Goal: Task Accomplishment & Management: Use online tool/utility

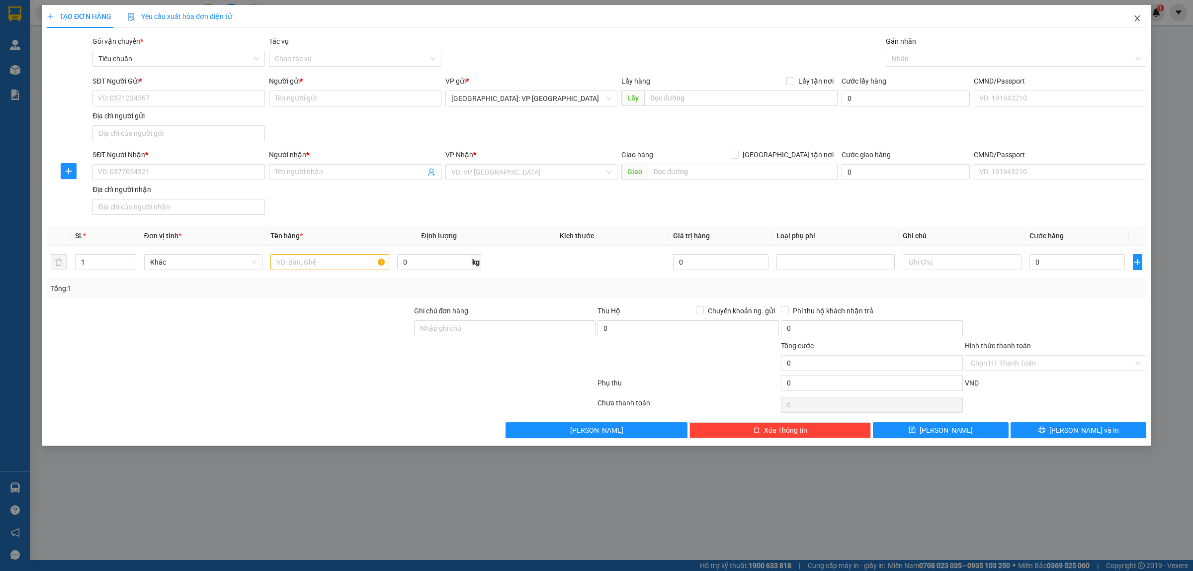
click at [1141, 17] on icon "close" at bounding box center [1138, 18] width 8 height 8
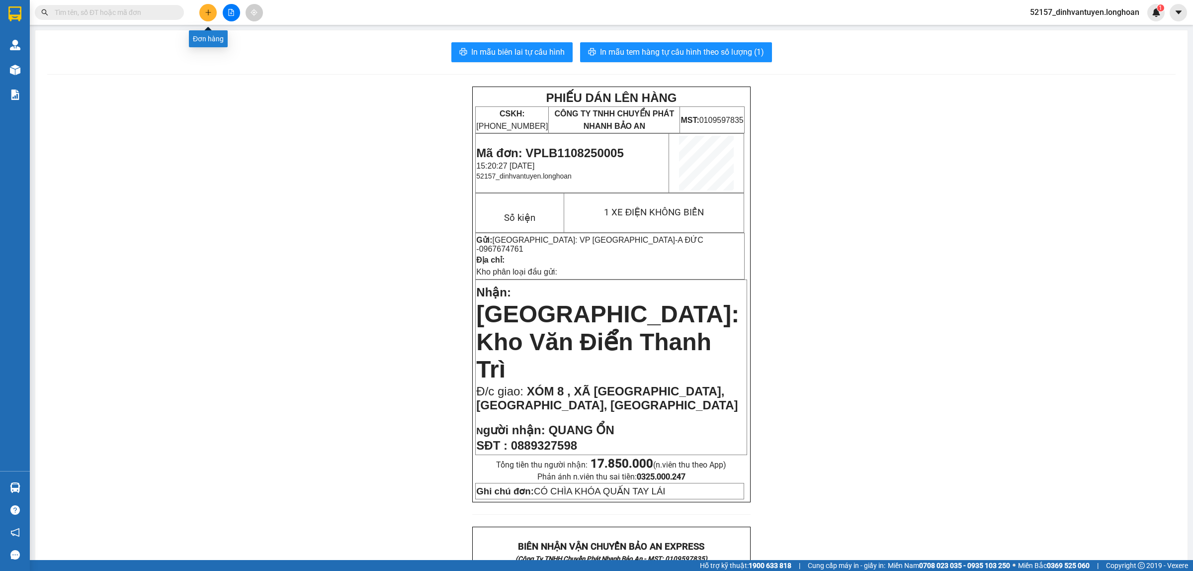
click at [204, 11] on button at bounding box center [207, 12] width 17 height 17
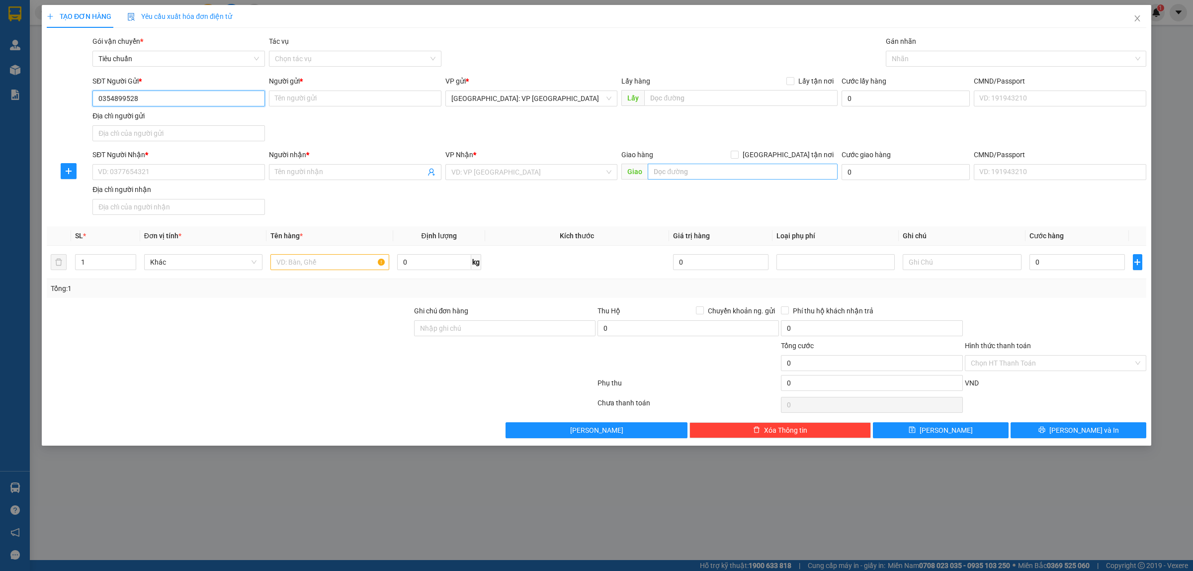
type input "0354899528"
click at [674, 175] on input "text" at bounding box center [743, 172] width 190 height 16
paste input "xã Tân Lập 1, huyện Tân Phước, tỉnh Tiền Giang"
type input "xã Tân Lập 1, huyện Tân Phước, tỉnh Tiền Giang"
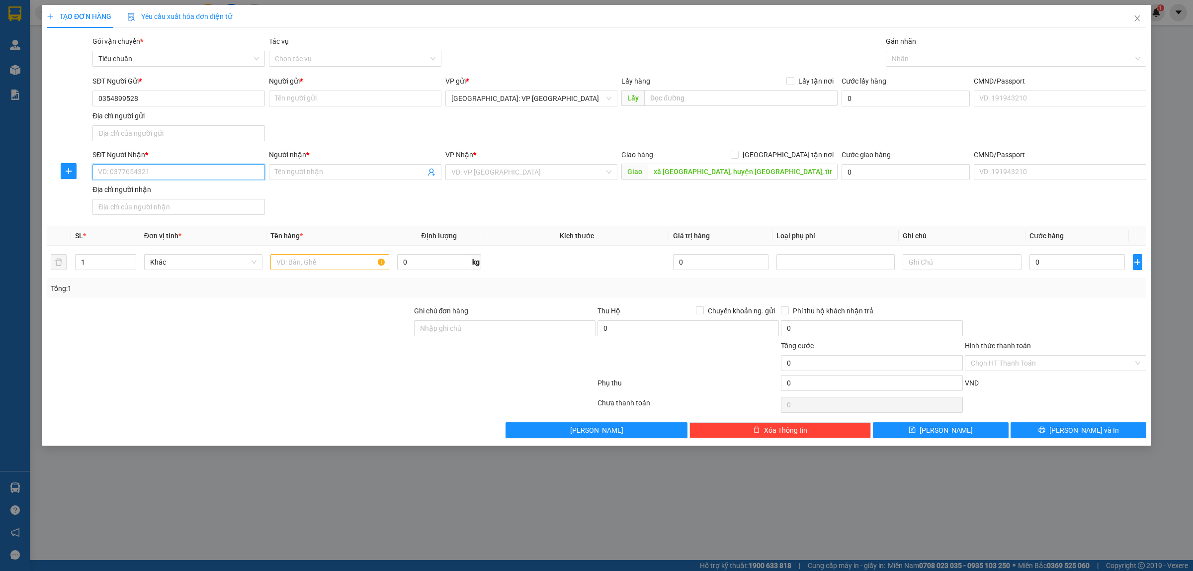
click at [217, 174] on input "SĐT Người Nhận *" at bounding box center [178, 172] width 173 height 16
click at [287, 99] on input "Người gửi *" at bounding box center [355, 98] width 173 height 16
type input "c"
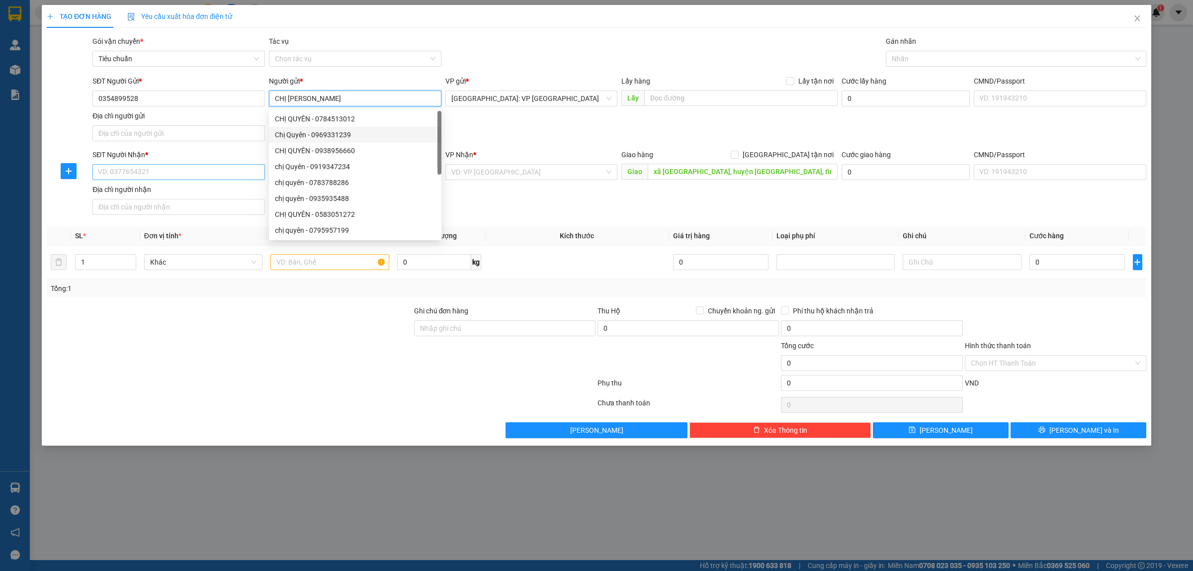
type input "CHỊ [PERSON_NAME]"
click at [161, 176] on input "SĐT Người Nhận *" at bounding box center [178, 172] width 173 height 16
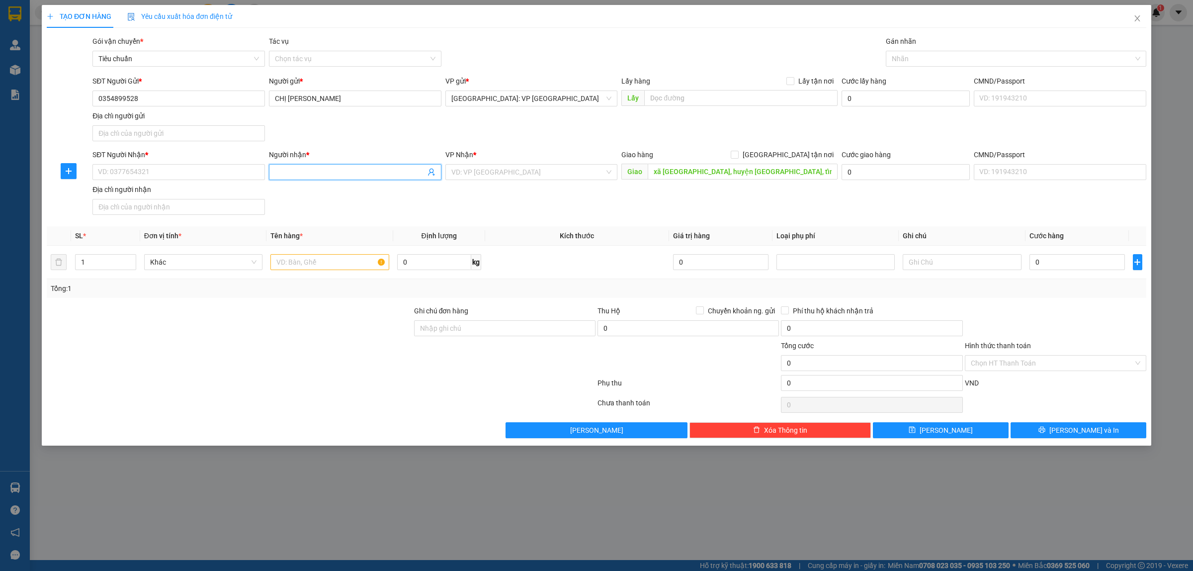
click at [375, 174] on input "Người nhận *" at bounding box center [350, 172] width 151 height 11
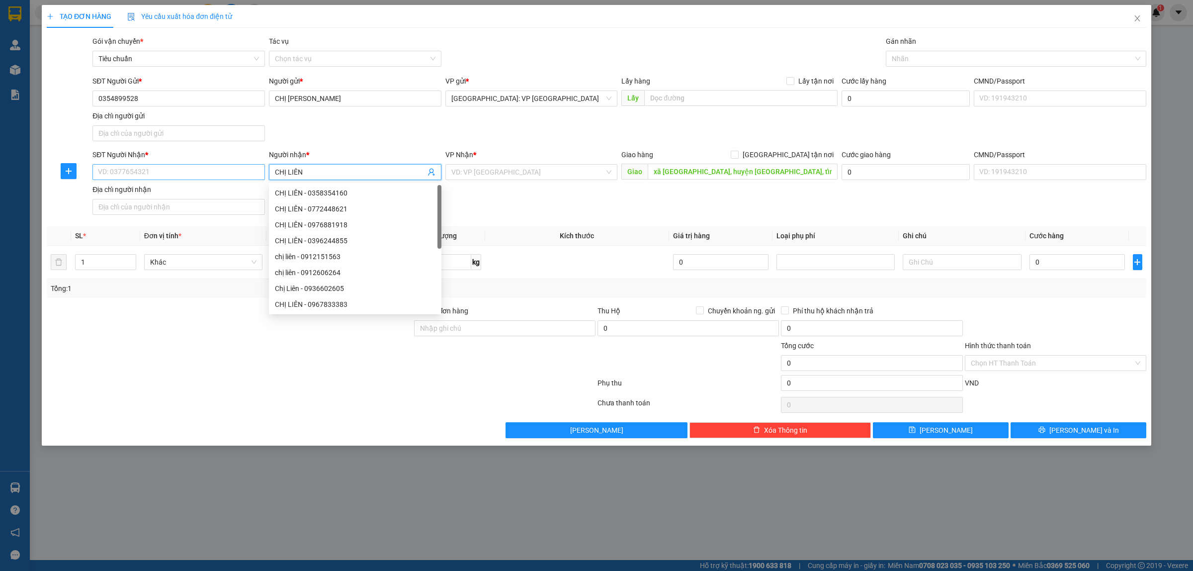
type input "CHỊ LIÊN"
click at [165, 172] on input "SĐT Người Nhận *" at bounding box center [178, 172] width 173 height 16
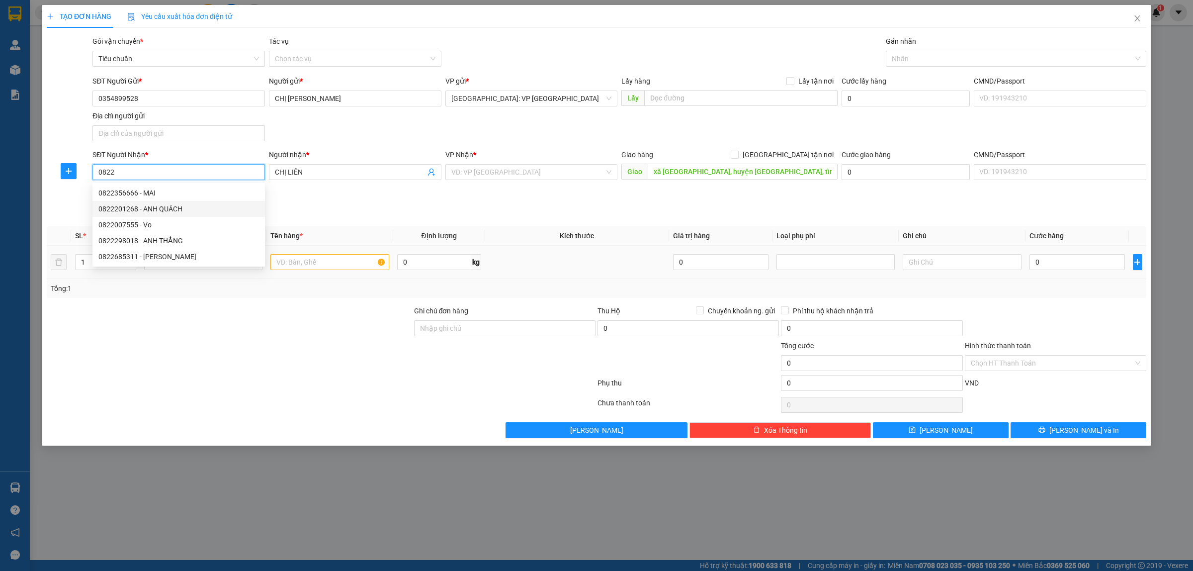
type input "0822"
click at [311, 262] on input "text" at bounding box center [329, 262] width 118 height 16
type input "2"
click at [130, 258] on span "up" at bounding box center [131, 260] width 6 height 6
click at [302, 264] on input "text" at bounding box center [329, 262] width 118 height 16
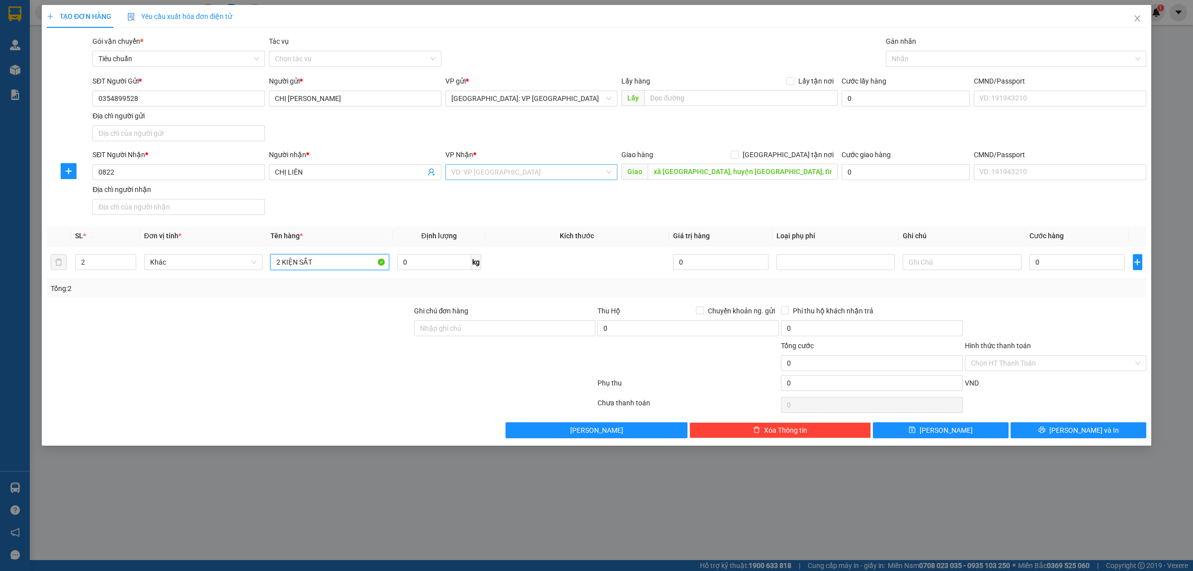
type input "2 KIỆN SẮT"
click at [525, 172] on input "search" at bounding box center [528, 172] width 154 height 15
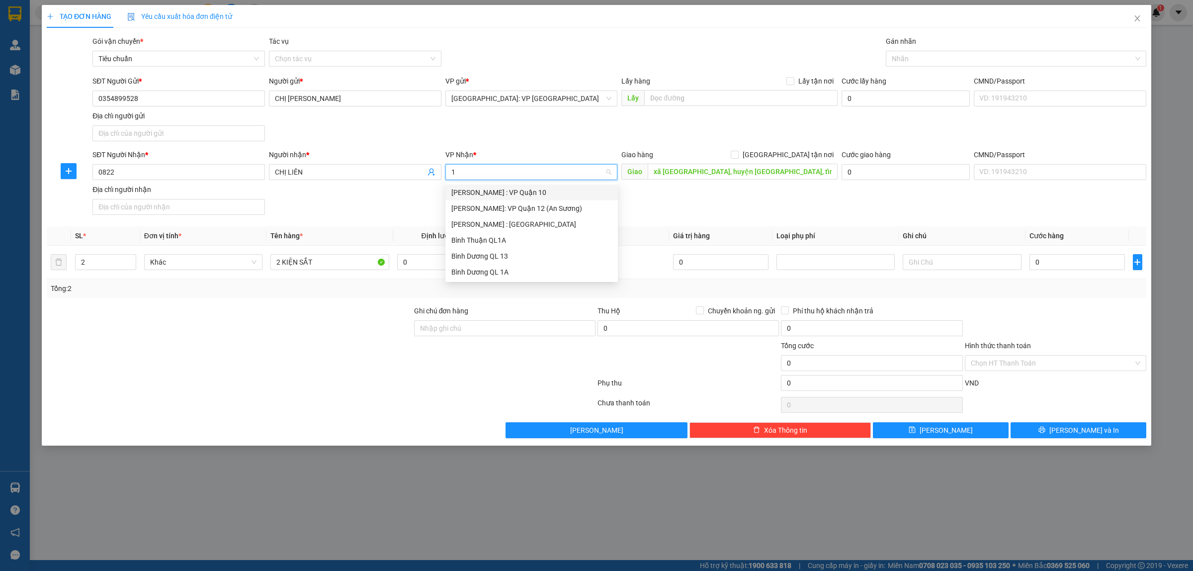
type input "12"
click at [554, 210] on div "[PERSON_NAME] : [GEOGRAPHIC_DATA]" at bounding box center [531, 208] width 161 height 11
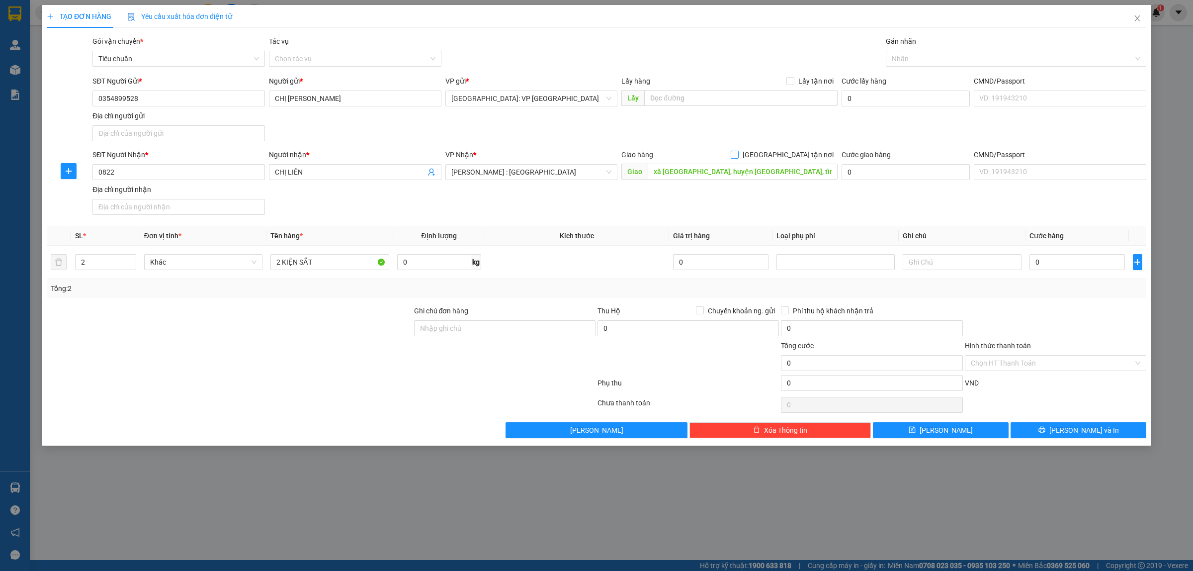
click at [738, 157] on input "[GEOGRAPHIC_DATA] tận nơi" at bounding box center [734, 154] width 7 height 7
checkbox input "true"
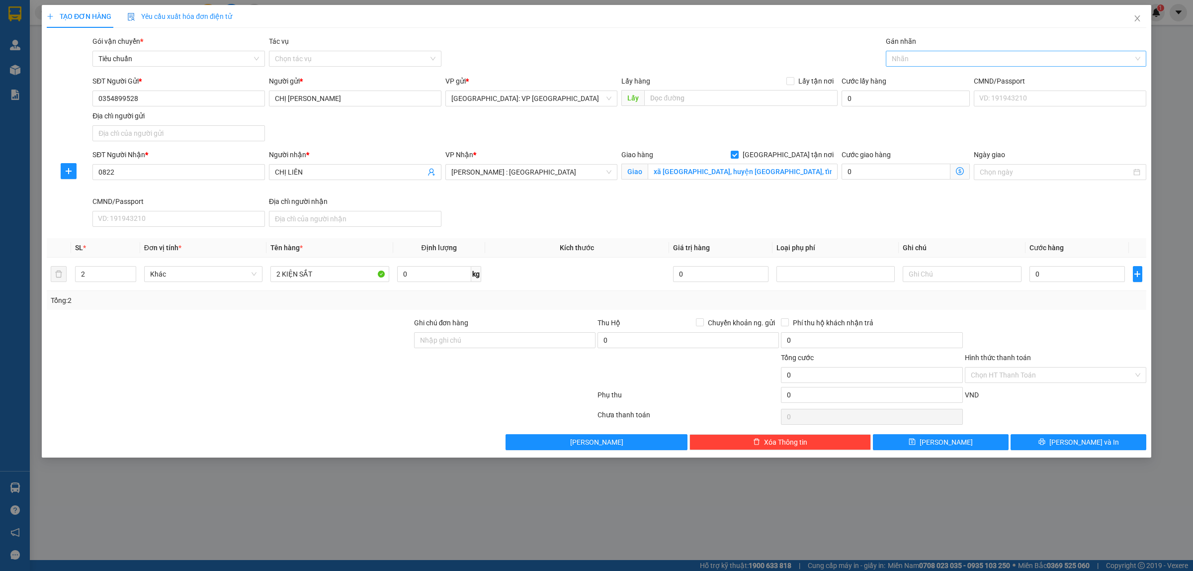
click at [993, 60] on div at bounding box center [1011, 59] width 246 height 12
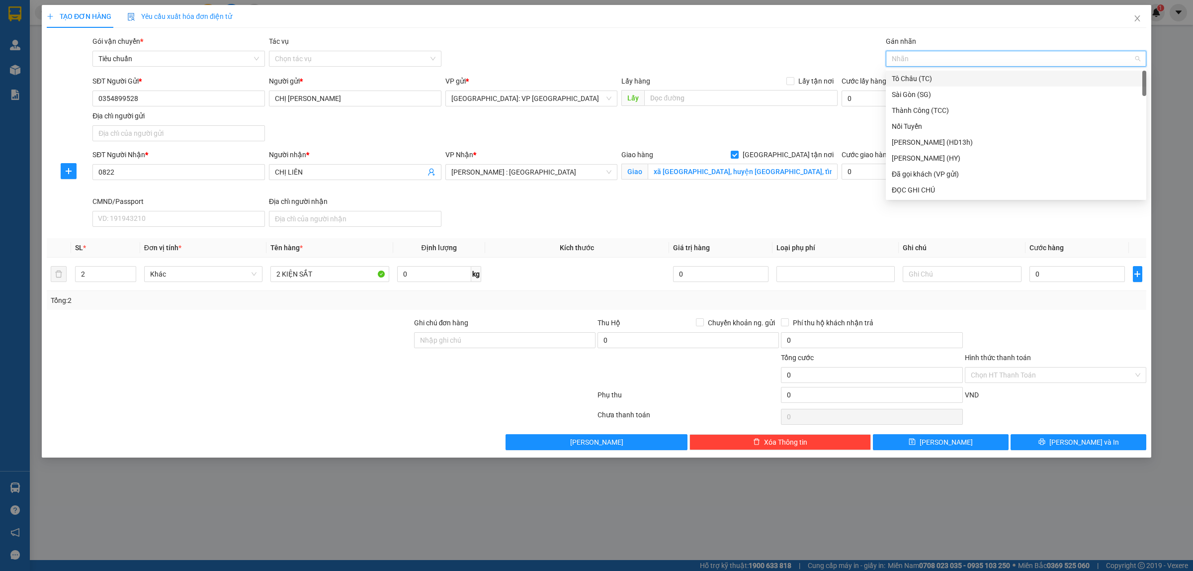
type input "G"
click at [925, 185] on div "[GEOGRAPHIC_DATA] tận nơi" at bounding box center [1016, 189] width 249 height 11
click at [181, 165] on input "0822" at bounding box center [178, 172] width 173 height 16
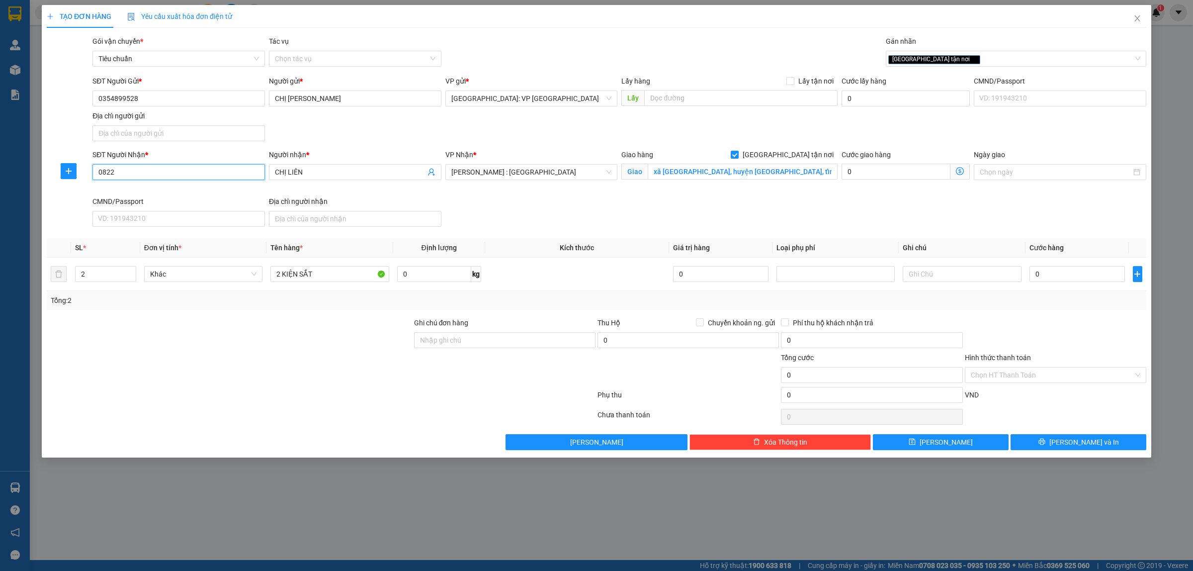
click at [181, 165] on input "0822" at bounding box center [178, 172] width 173 height 16
click at [174, 175] on input "0822" at bounding box center [178, 172] width 173 height 16
click at [229, 176] on input "0822061895" at bounding box center [178, 172] width 173 height 16
type input "0822061895"
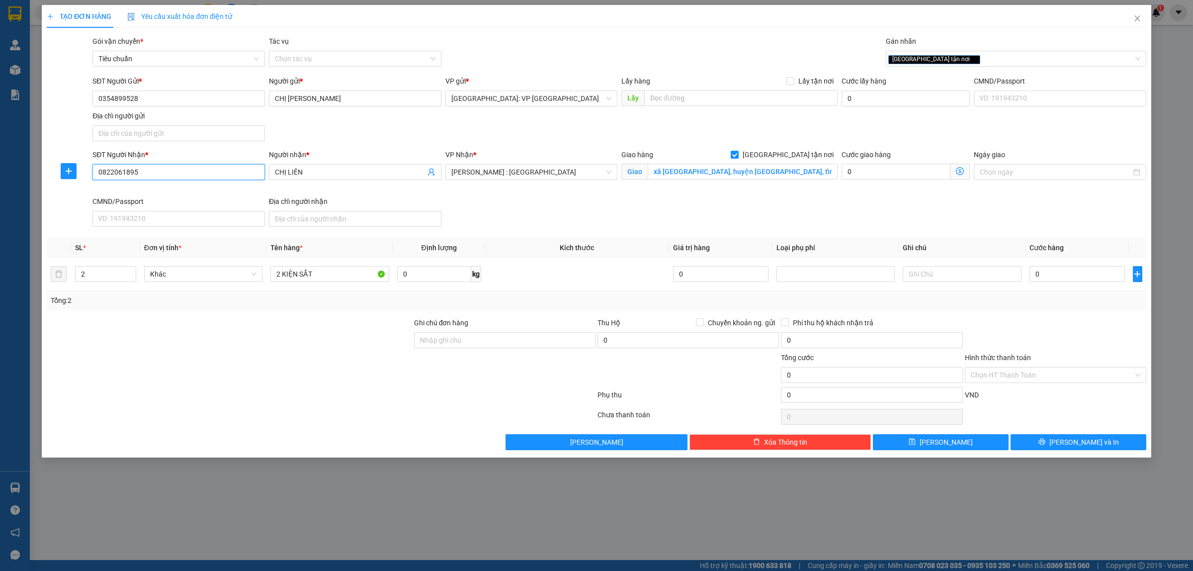
click at [204, 177] on input "0822061895" at bounding box center [178, 172] width 173 height 16
click at [652, 172] on input "xã Tân Lập 1, huyện Tân Phước, tỉnh Tiền Giang" at bounding box center [743, 172] width 190 height 16
click at [652, 171] on input "xã Tân Lập 1, huyện Tân Phước, tỉnh Tiền Giang" at bounding box center [743, 172] width 190 height 16
drag, startPoint x: 660, startPoint y: 170, endPoint x: 677, endPoint y: 123, distance: 49.5
click at [669, 125] on div "SĐT Người Gửi * 0354899528 Người gửi * CHỊ QUYÊN VP gửi * Hà Nội: VP Long Biên …" at bounding box center [619, 111] width 1058 height 70
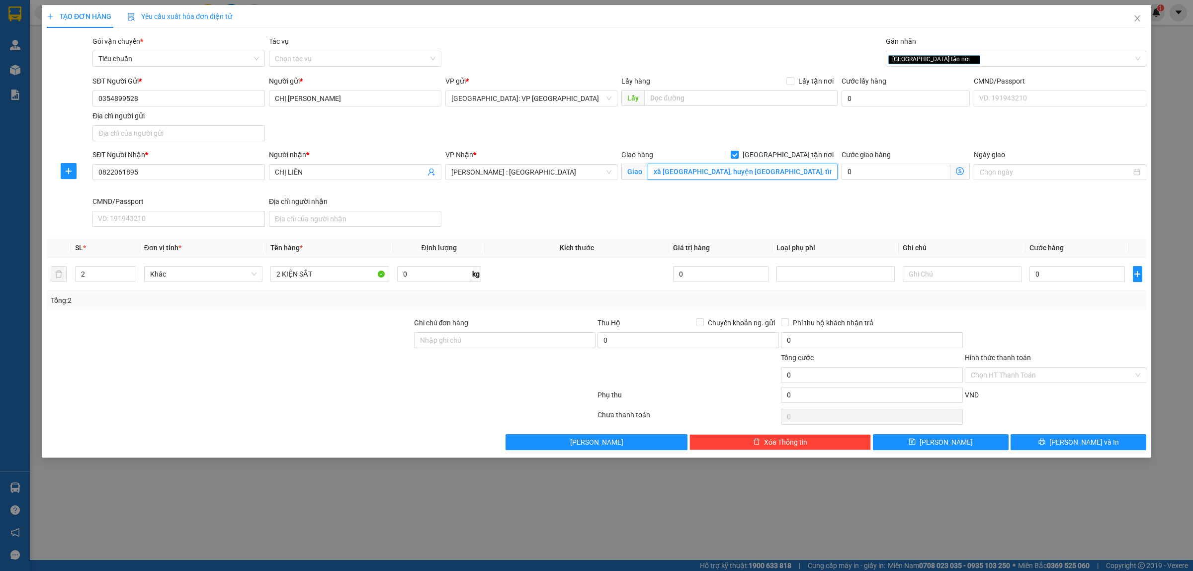
click at [657, 170] on input "xã Tân Lập 1, huyện Tân Phước, tỉnh Tiền Giang" at bounding box center [743, 172] width 190 height 16
click at [656, 171] on input "xã Tân Lập 1, huyện Tân Phước, tỉnh Tiền Giang" at bounding box center [743, 172] width 190 height 16
click at [652, 170] on input "xã Tân Lập 1, huyện Tân Phước, tỉnh Tiền Giang" at bounding box center [743, 172] width 190 height 16
click at [700, 171] on input "cổng số 4 KCN TIỀN GIANG xã Tân Lập 1, huyện Tân Phước, tỉnh Tiền Giang" at bounding box center [743, 172] width 190 height 16
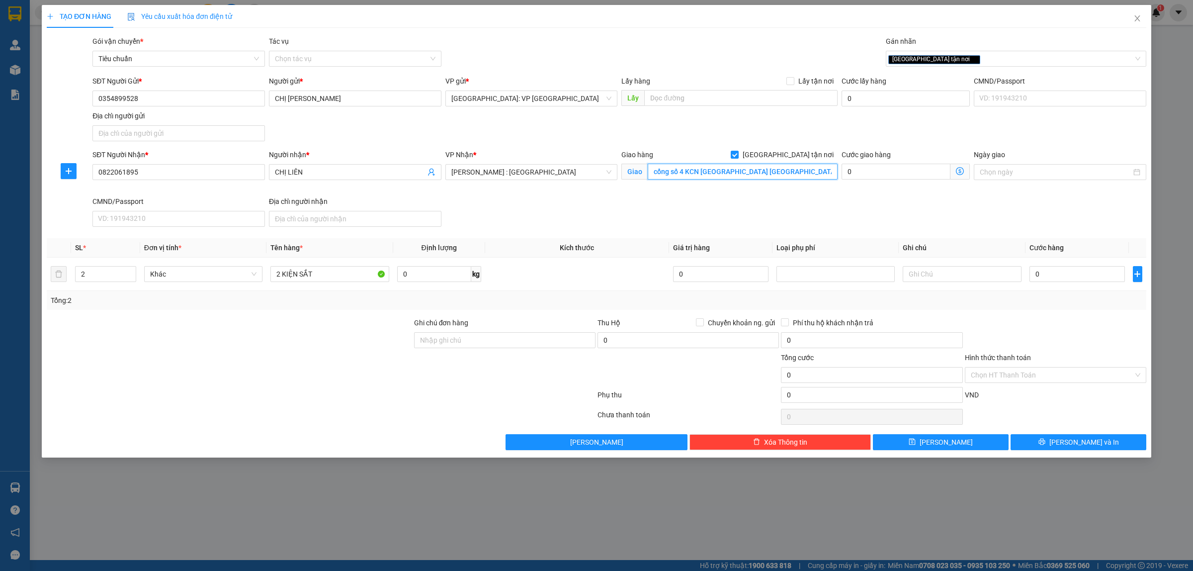
click at [820, 173] on input "cổng số 4 KCN LONG GIANG TIỀN GIANG xã Tân Lập 1, huyện Tân Phước, tỉnh Tiền Gi…" at bounding box center [743, 172] width 190 height 16
click at [794, 169] on input "cổng số 4 KCN LONG GIANG TIỀN GIANG xã Tân Lập 1, huyện Tân Phước, tỉnh Tiền Gi…" at bounding box center [743, 172] width 190 height 16
click at [659, 171] on input "cổng số 4 KCN LONG GIANG TIỀN GIANG ẤP Tân Lập 1, huyện Tân Phước, tỉnh Tiền Gi…" at bounding box center [743, 172] width 190 height 16
click at [807, 167] on input "cổng số 4 KCN LONG GIANG TIỀN GIANG ẤP Tân Lập 1, huyện Tân Phước, tỉnh Tiền Gi…" at bounding box center [743, 172] width 190 height 16
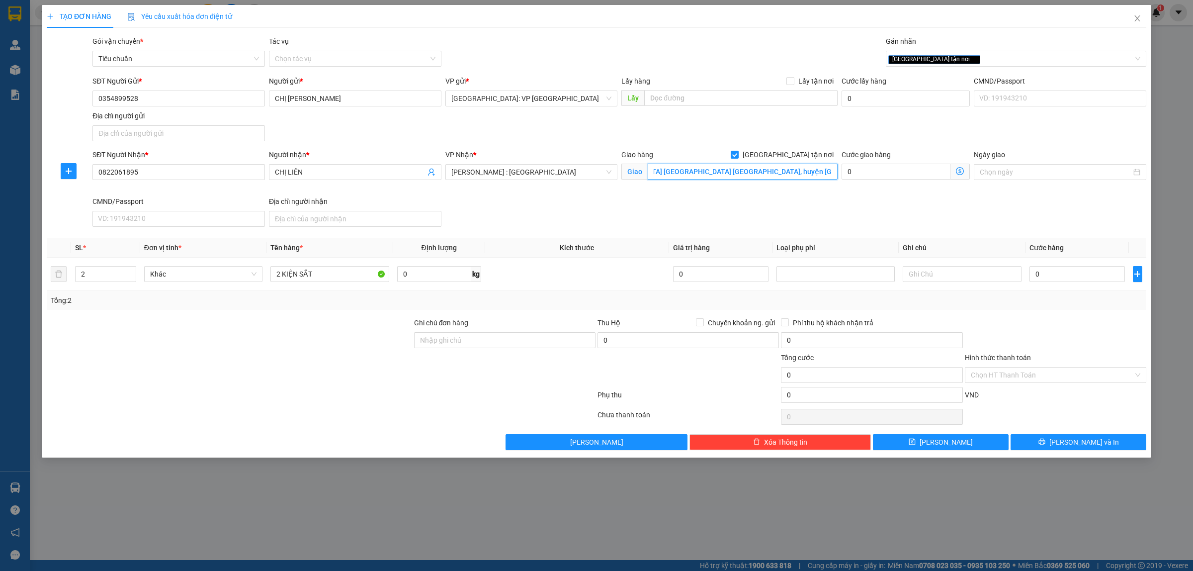
click at [677, 169] on input "cổng số 4 KCN LONG GIANG TIỀN GIANG ẤP Tân Lập 1, huyện Tân Phước, tỉnh Tiền Gi…" at bounding box center [743, 172] width 190 height 16
click at [828, 170] on input "cổng số 4 CTY BEST WAY KCN LONG GIANG ẤP Tân Lập 1, huyện Tân Phước, tỉnh Tiền …" at bounding box center [743, 172] width 190 height 16
type input "cổng số 4 CTY BEST WAY KCN LONG GIANG ẤP Tân Lập 1, huyện Tân Phước, tỉnh Tiền …"
click at [341, 174] on input "CHỊ LIÊN" at bounding box center [350, 172] width 151 height 11
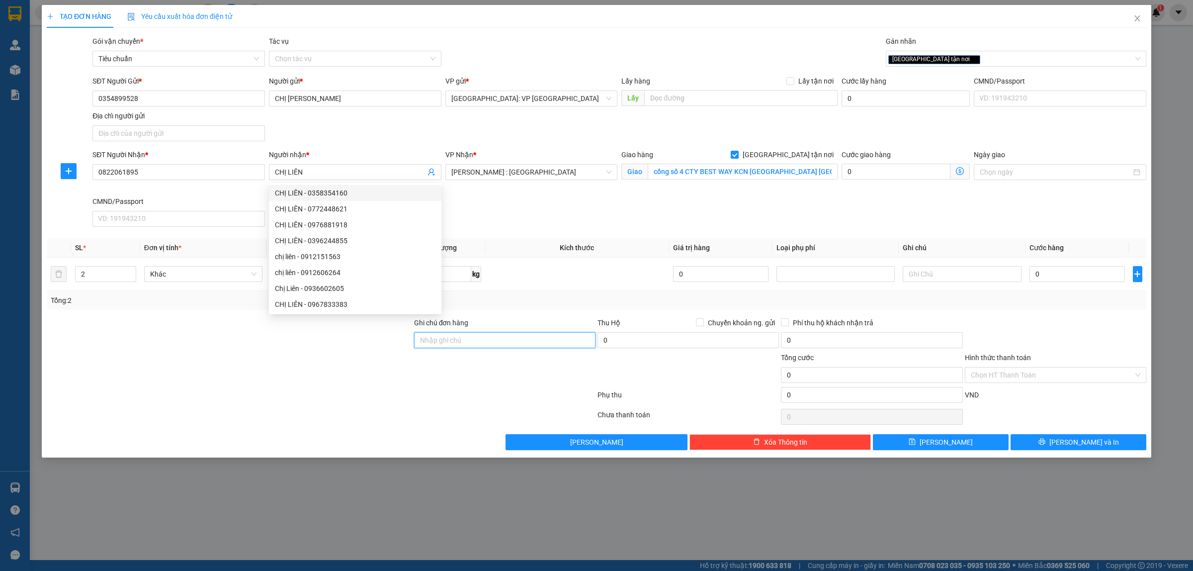
click at [528, 342] on input "Ghi chú đơn hàng" at bounding box center [504, 340] width 181 height 16
type input "g"
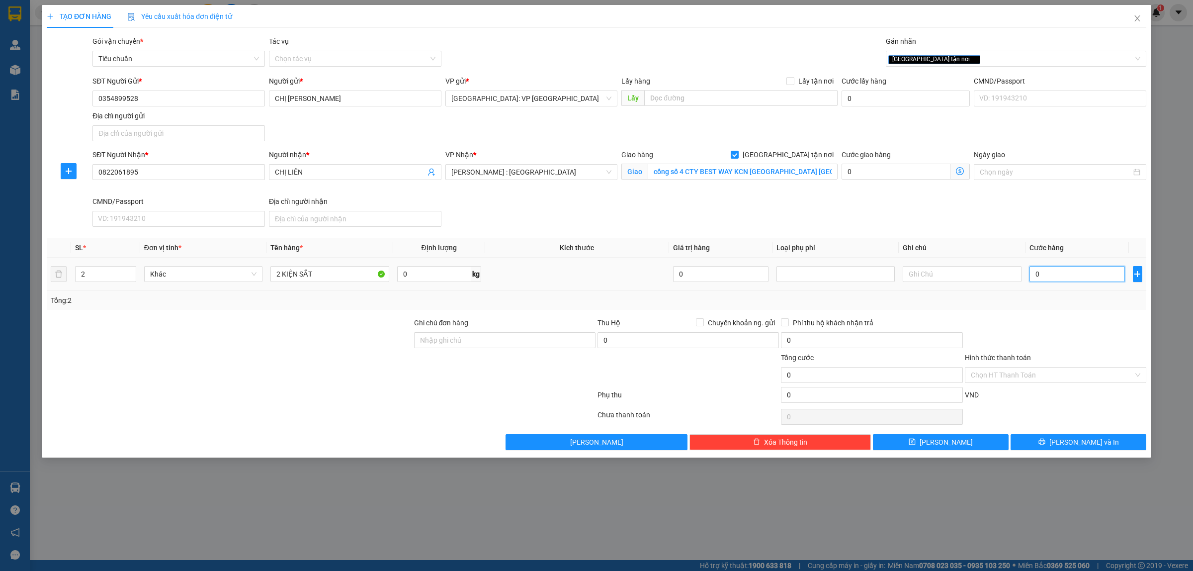
click at [1080, 274] on input "0" at bounding box center [1077, 274] width 95 height 16
type input "3"
type input "34"
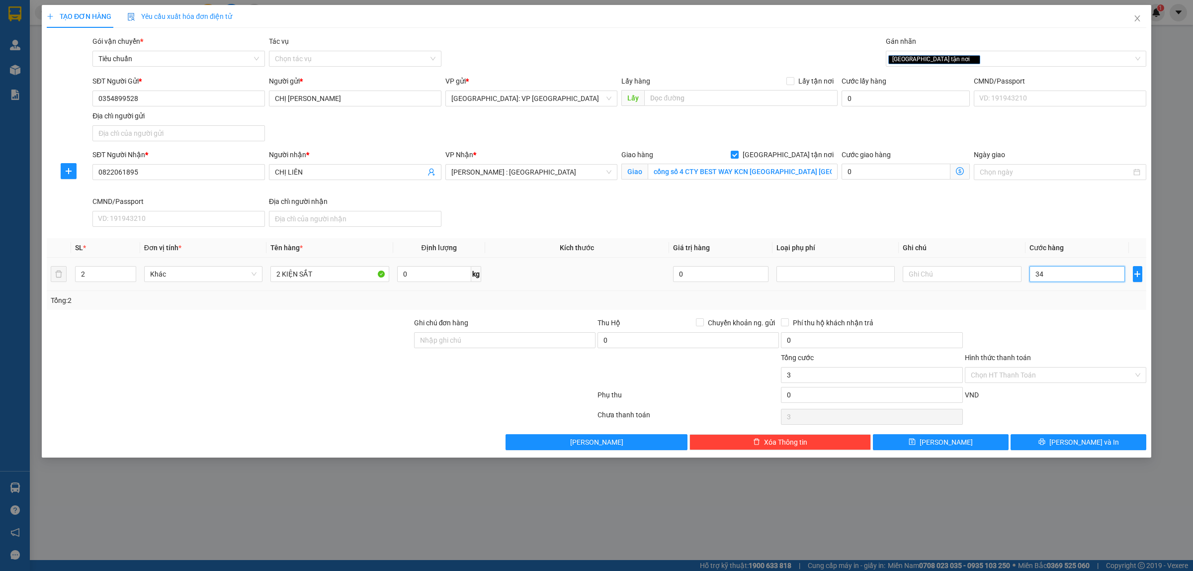
type input "34"
type input "340"
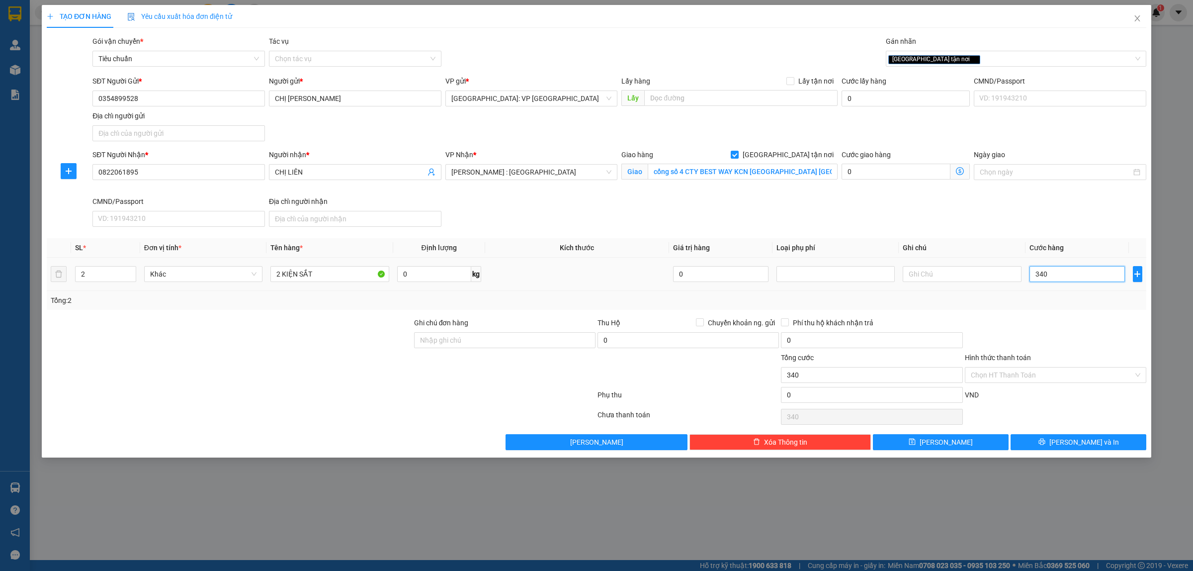
type input "3.400"
type input "34.000"
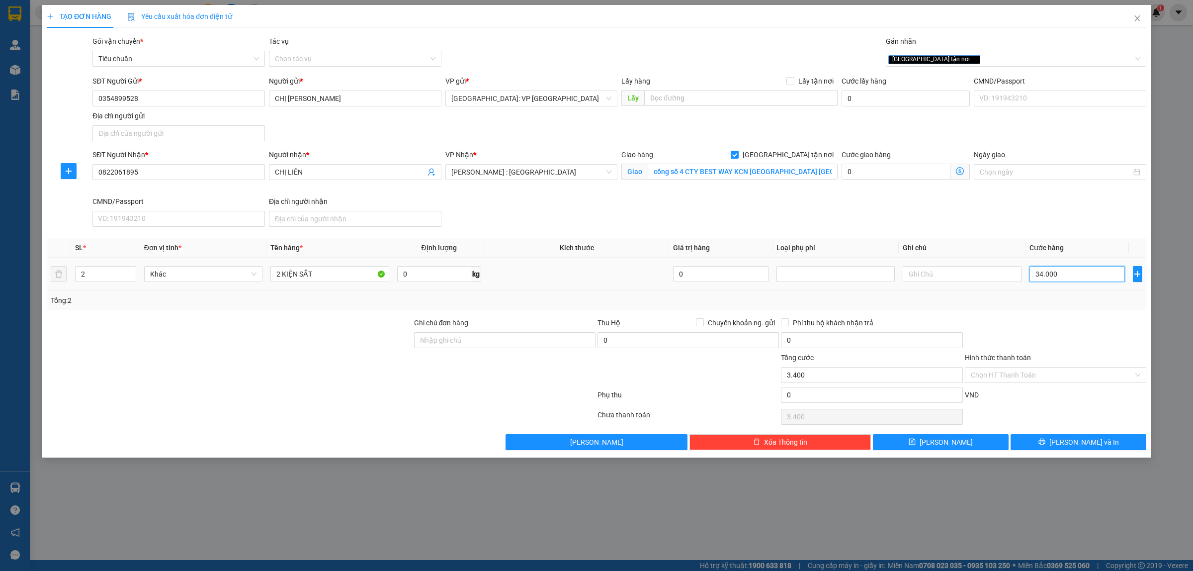
type input "34.000"
type input "340.000"
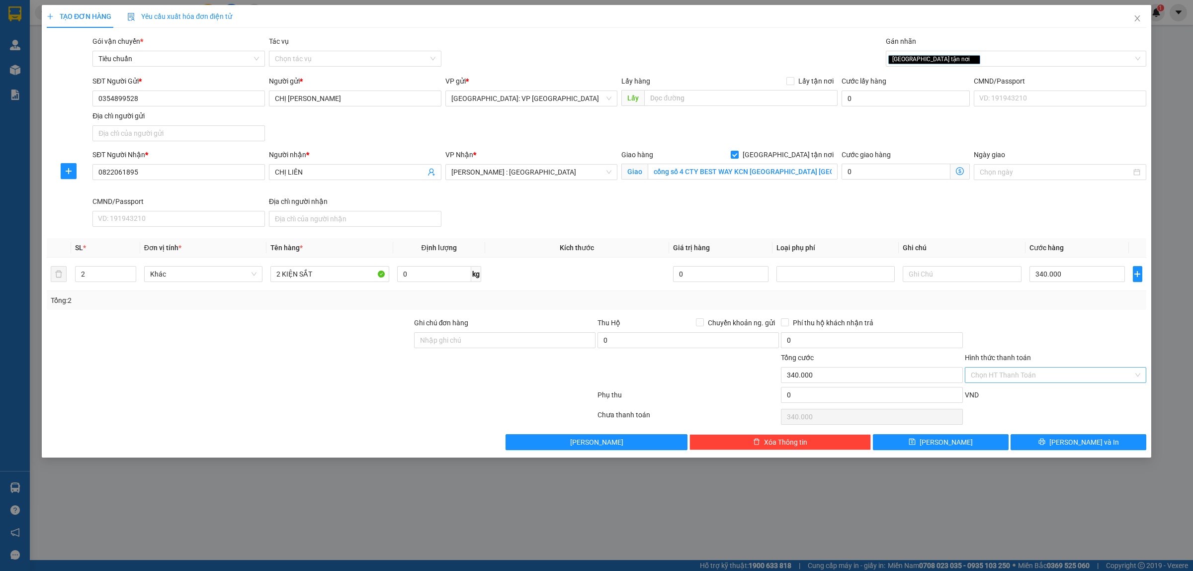
click at [1002, 371] on input "Hình thức thanh toán" at bounding box center [1052, 374] width 163 height 15
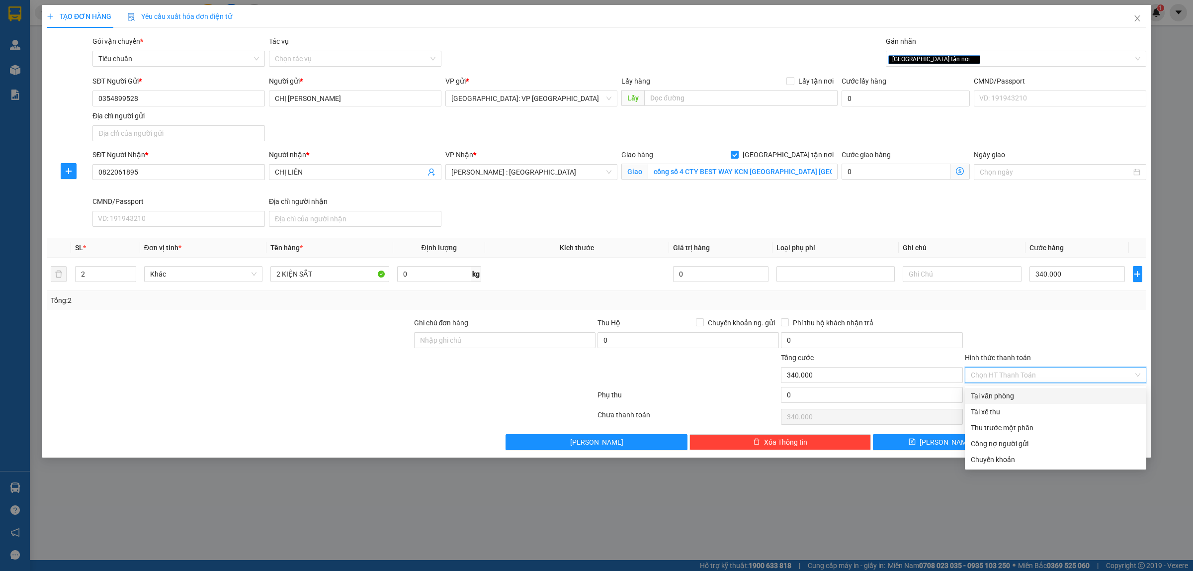
click at [1018, 399] on div "Tại văn phòng" at bounding box center [1056, 395] width 170 height 11
type input "0"
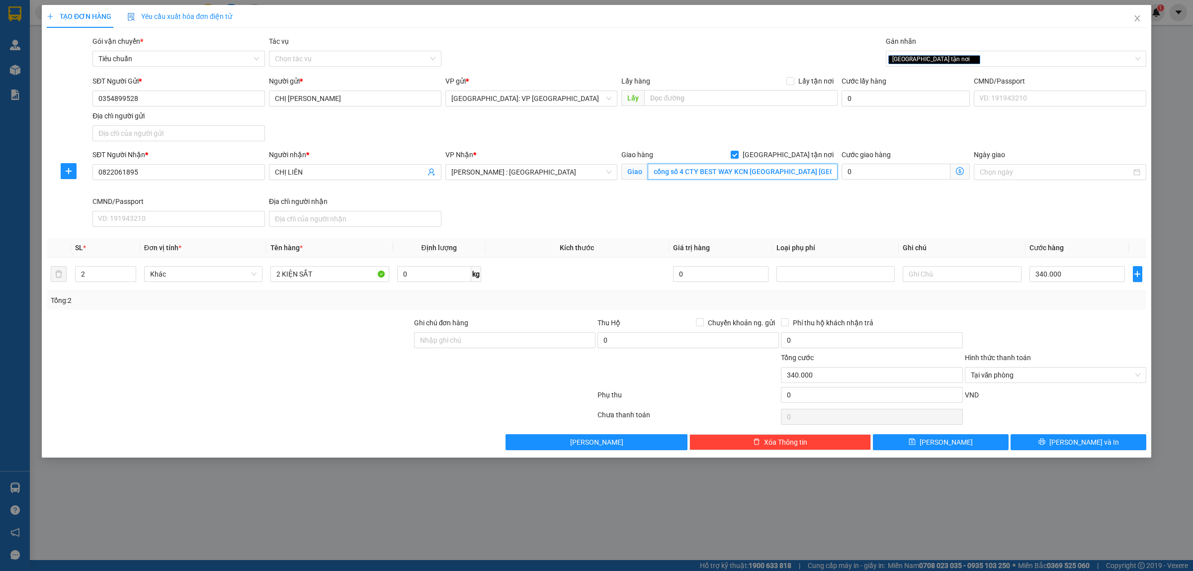
click at [792, 173] on input "cổng số 4 CTY BEST WAY KCN LONG GIANG ẤP Tân Lập 1, huyện Tân Phước, tỉnh Tiền …" at bounding box center [743, 172] width 190 height 16
click at [793, 174] on input "cổng số 4 CTY BEST WAY KCN LONG GIANG ẤP Tân Lập 1, huyện Tân Phước, tỉnh Tiền …" at bounding box center [743, 172] width 190 height 16
type input "cổng số 4 CTY BEST WAY KCN [GEOGRAPHIC_DATA] , ẤP [GEOGRAPHIC_DATA], huyện [GEO…"
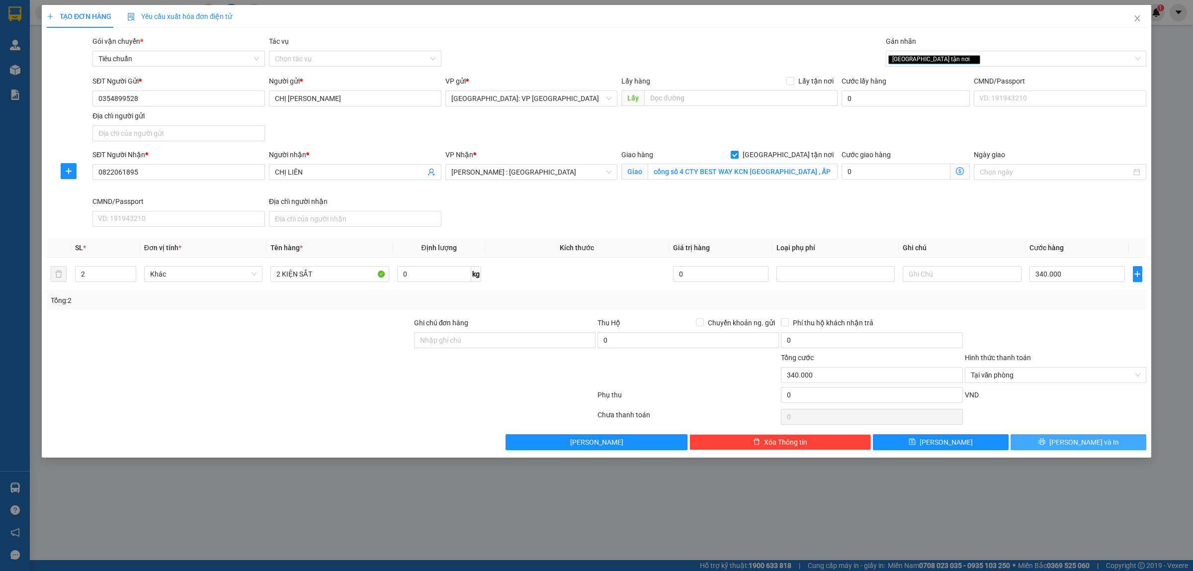
click at [1071, 443] on span "[PERSON_NAME] và In" at bounding box center [1085, 442] width 70 height 11
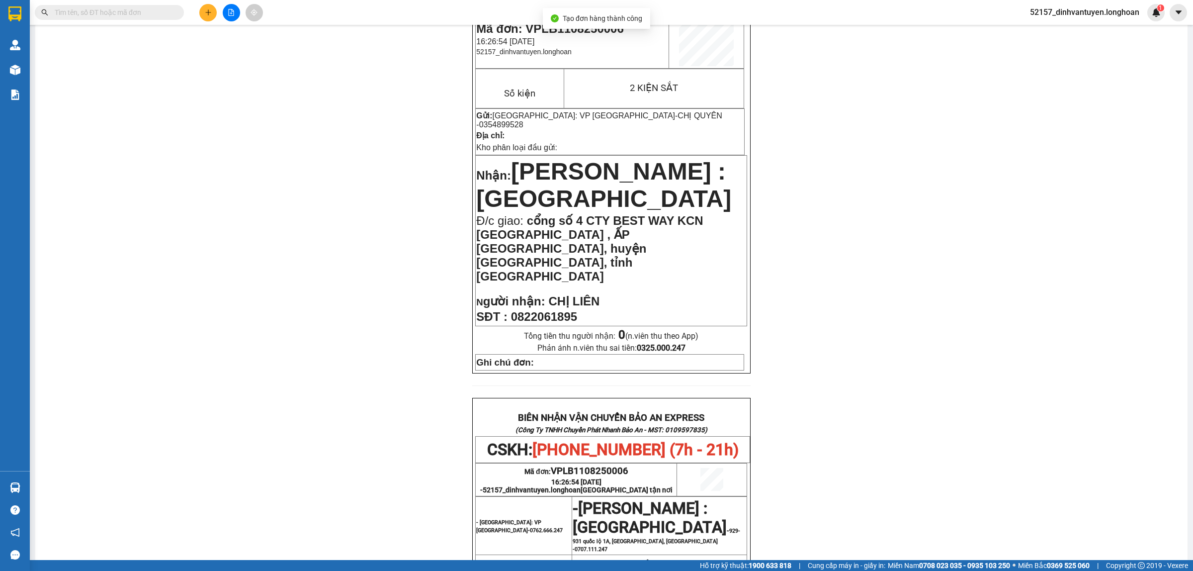
scroll to position [373, 0]
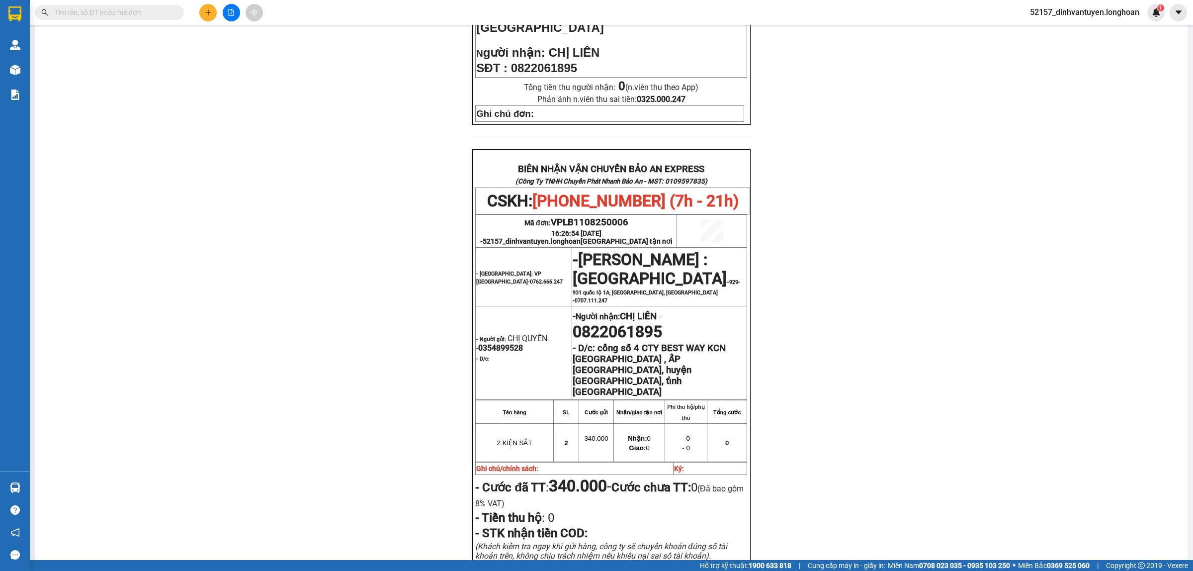
click at [509, 343] on span "0354899528" at bounding box center [500, 347] width 45 height 9
copy span "0354899528"
click at [535, 354] on p "- D/c:" at bounding box center [523, 358] width 95 height 8
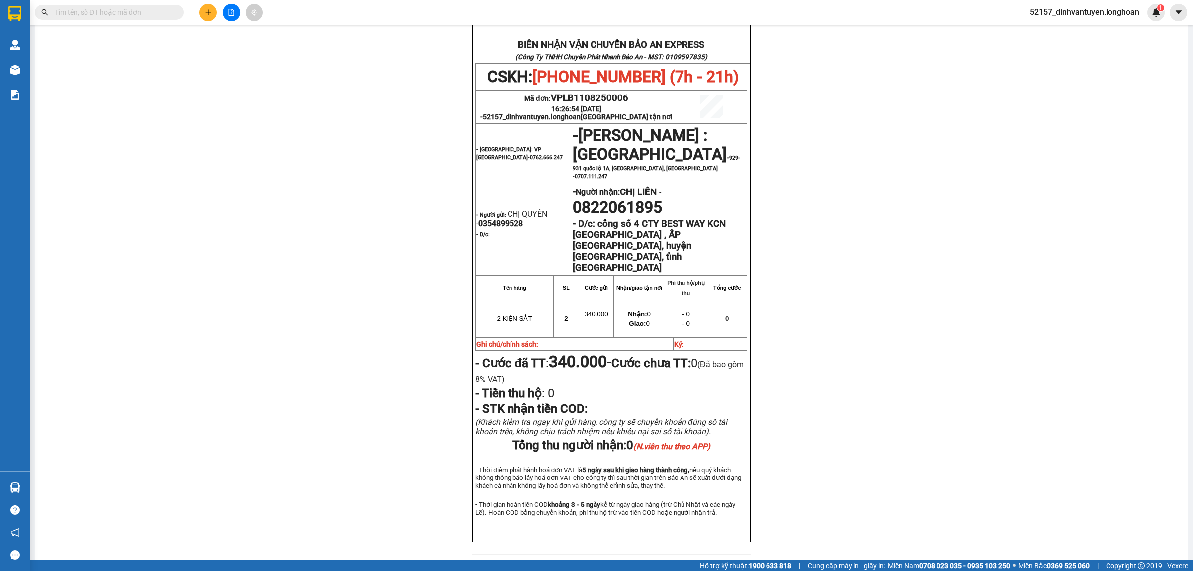
scroll to position [435, 0]
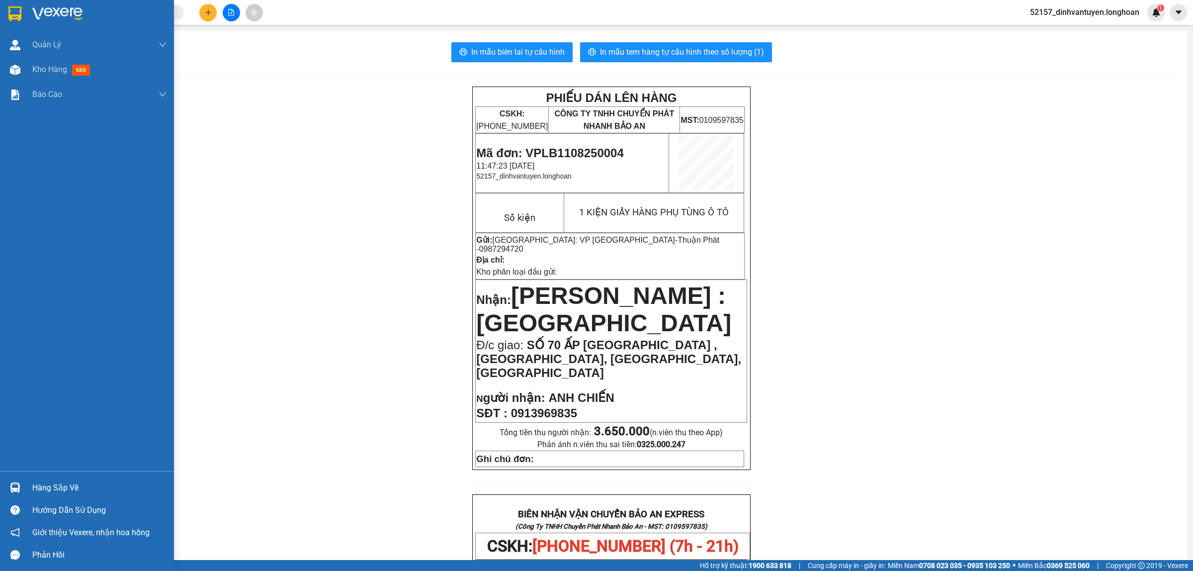
click at [16, 10] on img at bounding box center [14, 13] width 13 height 15
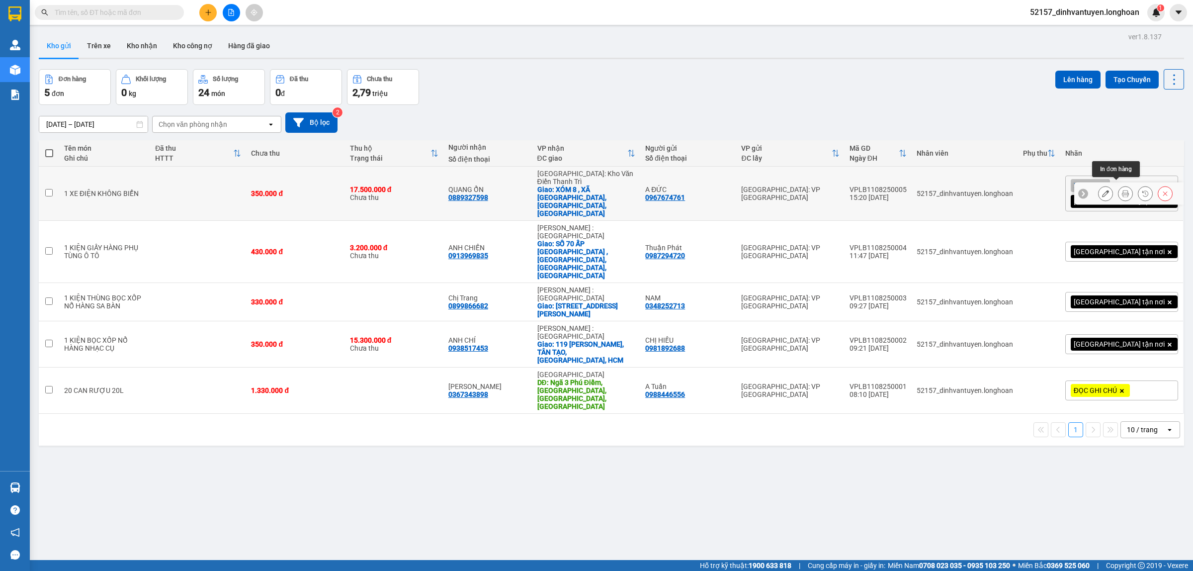
click at [1119, 187] on button at bounding box center [1126, 193] width 14 height 17
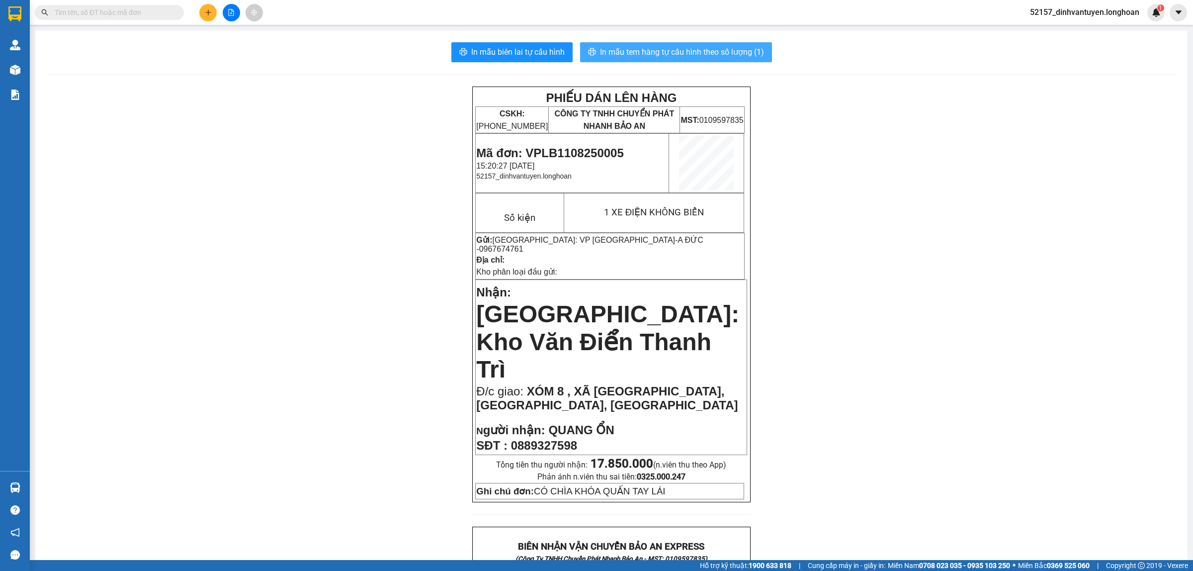
click at [652, 50] on span "In mẫu tem hàng tự cấu hình theo số lượng (1)" at bounding box center [682, 52] width 164 height 12
click at [155, 9] on input "text" at bounding box center [113, 12] width 117 height 11
click at [207, 13] on icon "plus" at bounding box center [208, 12] width 7 height 7
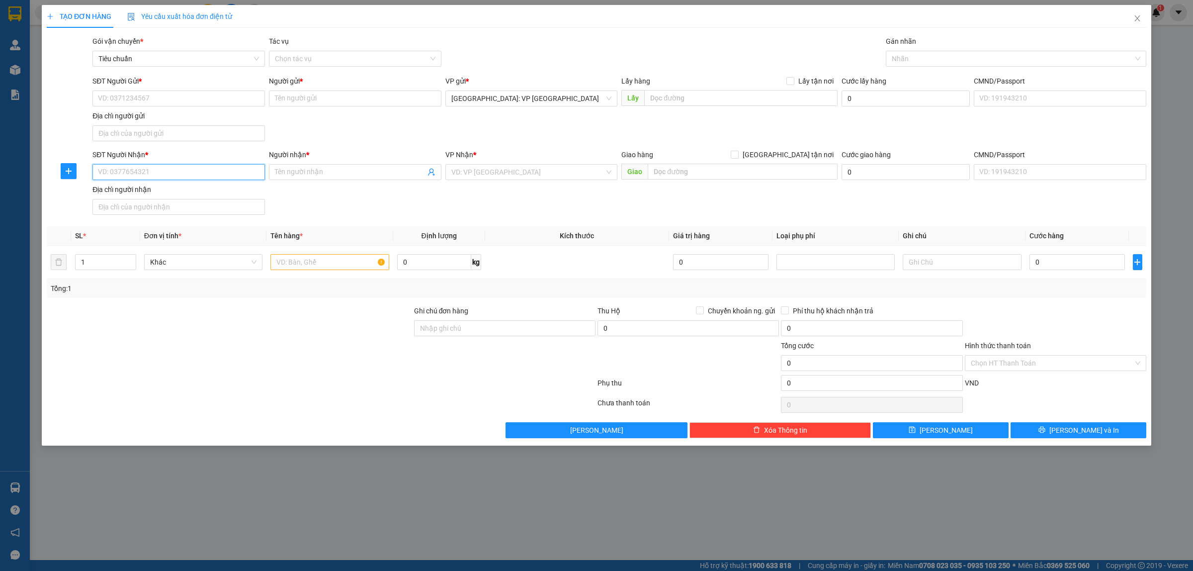
click at [174, 172] on input "SĐT Người Nhận *" at bounding box center [178, 172] width 173 height 16
type input "0932870064"
click at [199, 192] on div "0932870064 - [PERSON_NAME]" at bounding box center [178, 192] width 161 height 11
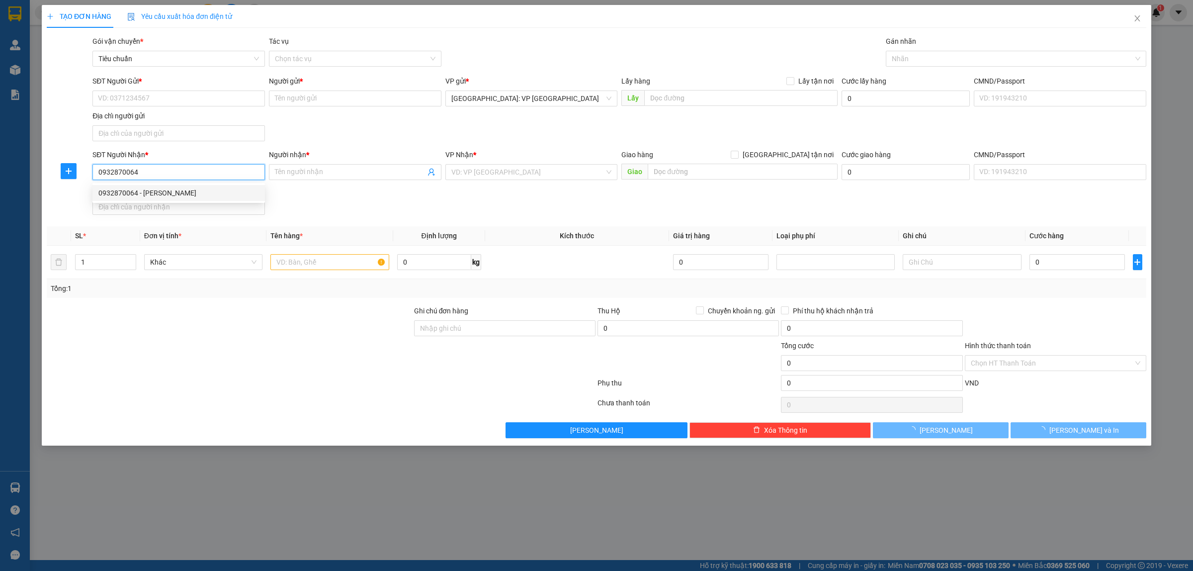
type input "HIỀN CAO LÃNH"
checkbox input "true"
type input "305 [GEOGRAPHIC_DATA], [GEOGRAPHIC_DATA], [GEOGRAPHIC_DATA], [GEOGRAPHIC_DATA]"
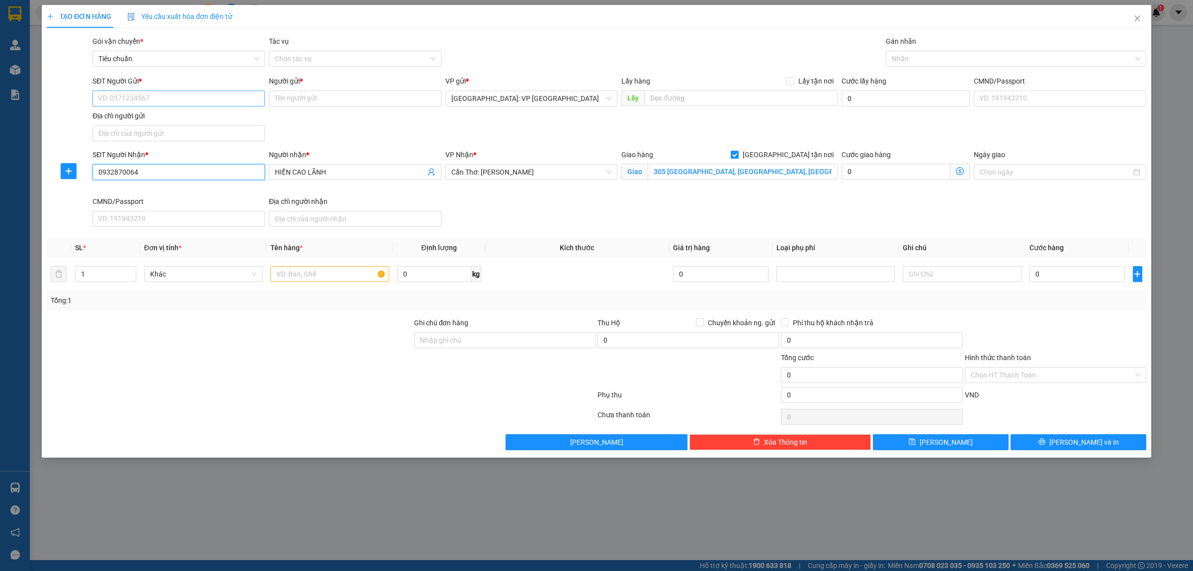
type input "0932870064"
click at [189, 100] on input "SĐT Người Gửi *" at bounding box center [178, 98] width 173 height 16
click at [149, 117] on div "0332650155 - CHỊ [PERSON_NAME]" at bounding box center [178, 118] width 161 height 11
type input "0332650155"
type input "CHỊ [PERSON_NAME]"
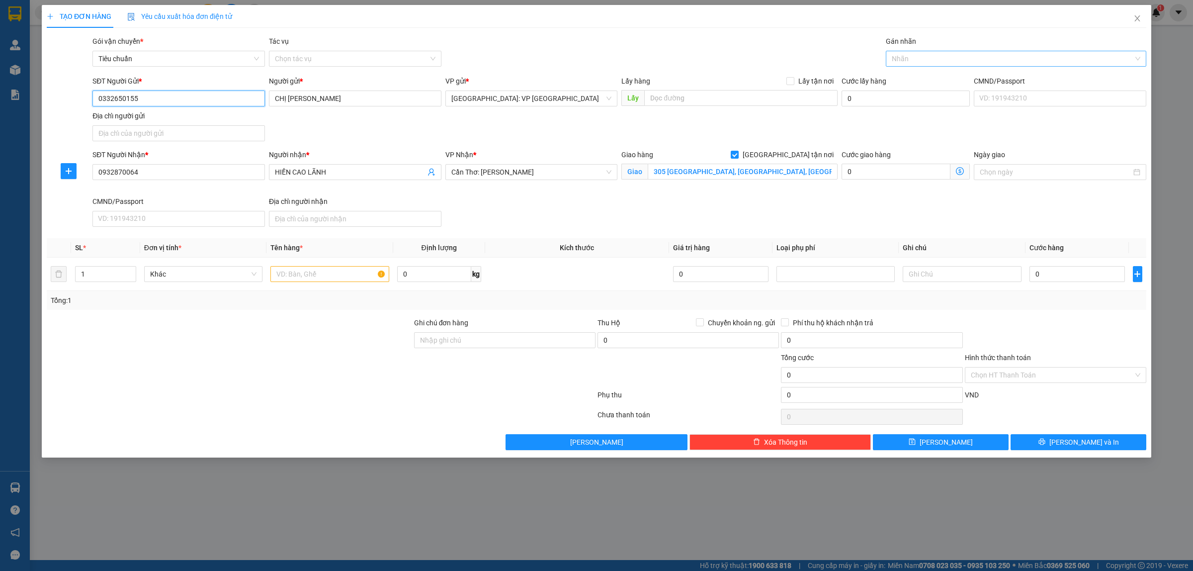
click at [896, 61] on div at bounding box center [1011, 59] width 246 height 12
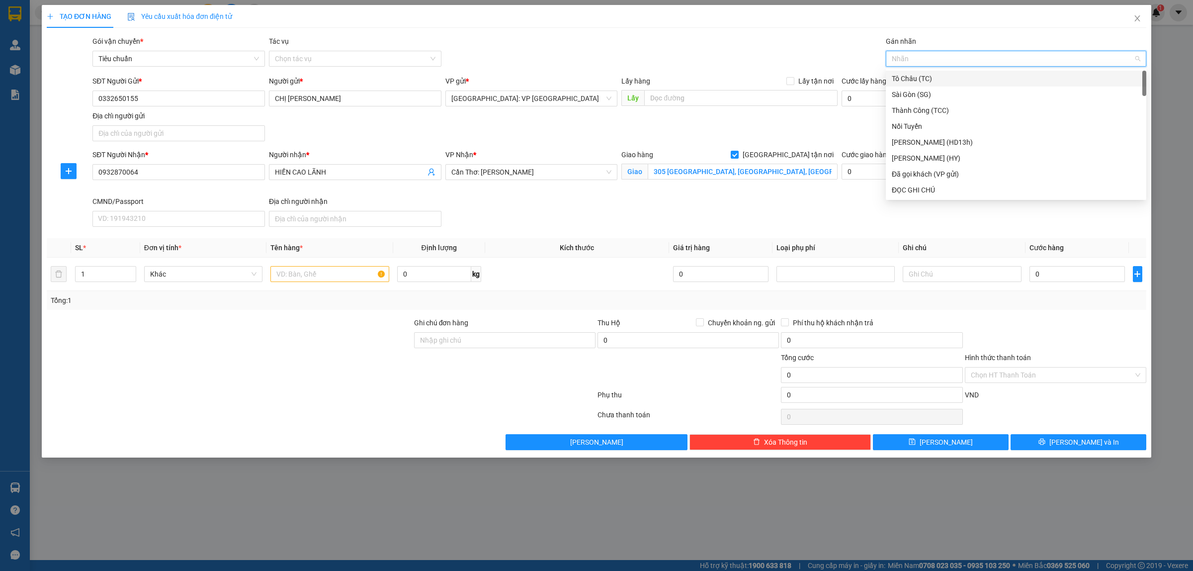
type input "g"
click at [934, 191] on div "[GEOGRAPHIC_DATA] tận nơi" at bounding box center [1016, 189] width 249 height 11
click at [345, 275] on input "text" at bounding box center [329, 274] width 118 height 16
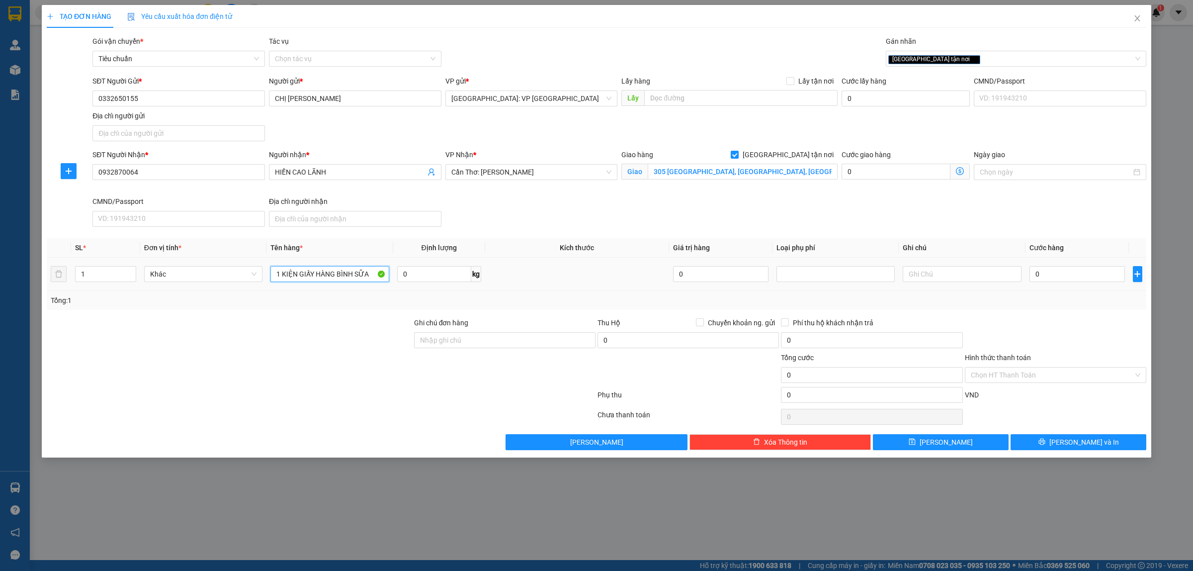
type input "1 KIỆN GIẤY HÀNG BÌNH SỮA"
click at [1029, 277] on td "0" at bounding box center [1077, 274] width 103 height 33
click at [1033, 276] on input "0" at bounding box center [1077, 274] width 95 height 16
type input "1"
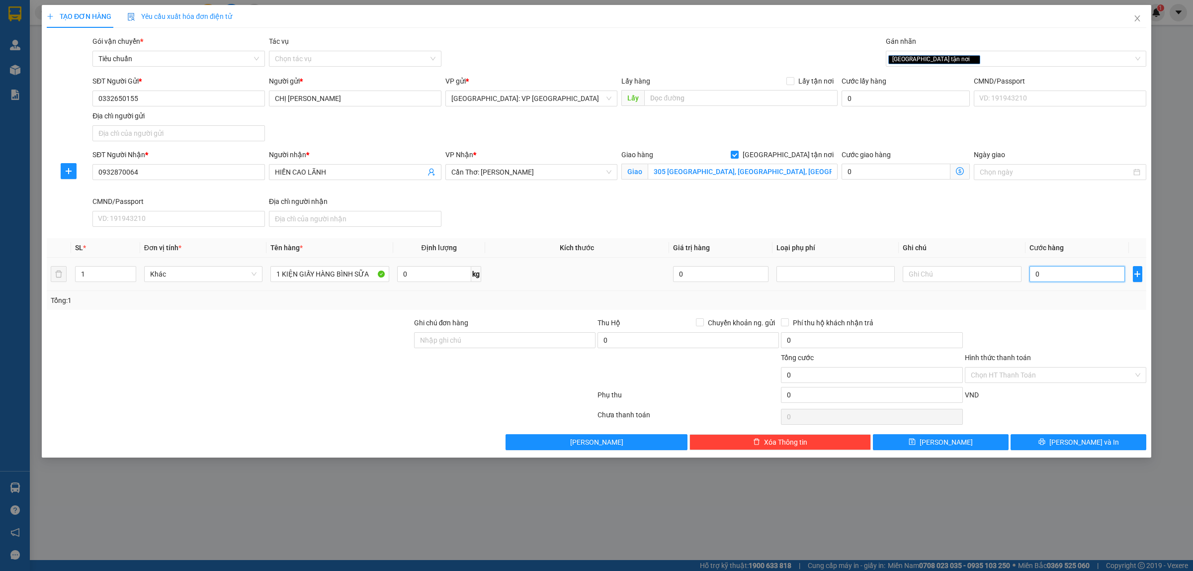
type input "1"
type input "13"
type input "130"
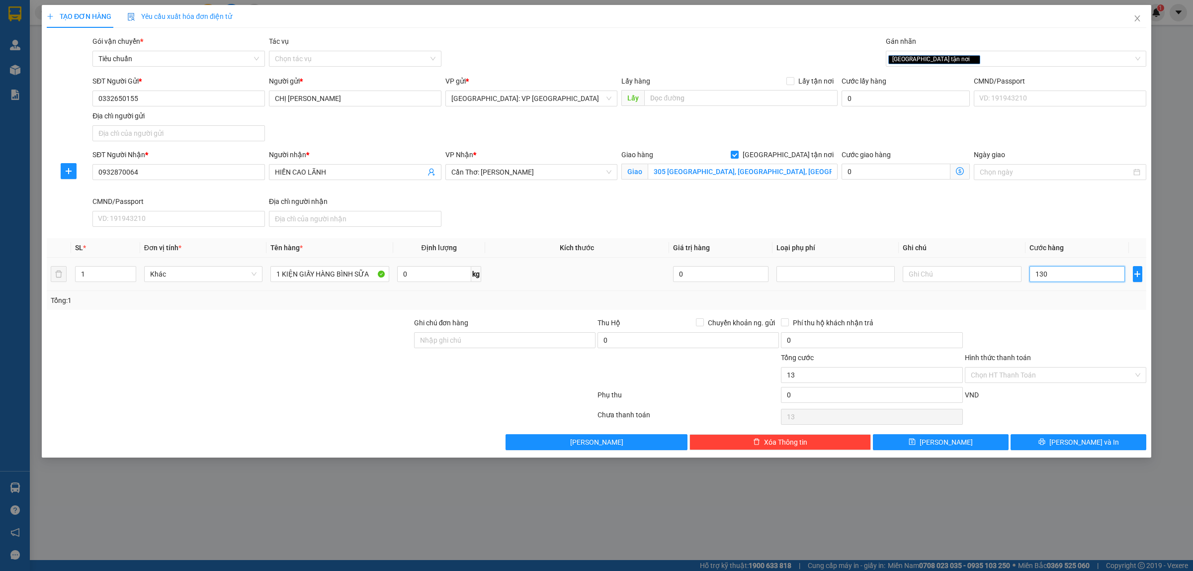
type input "130"
type input "1.300"
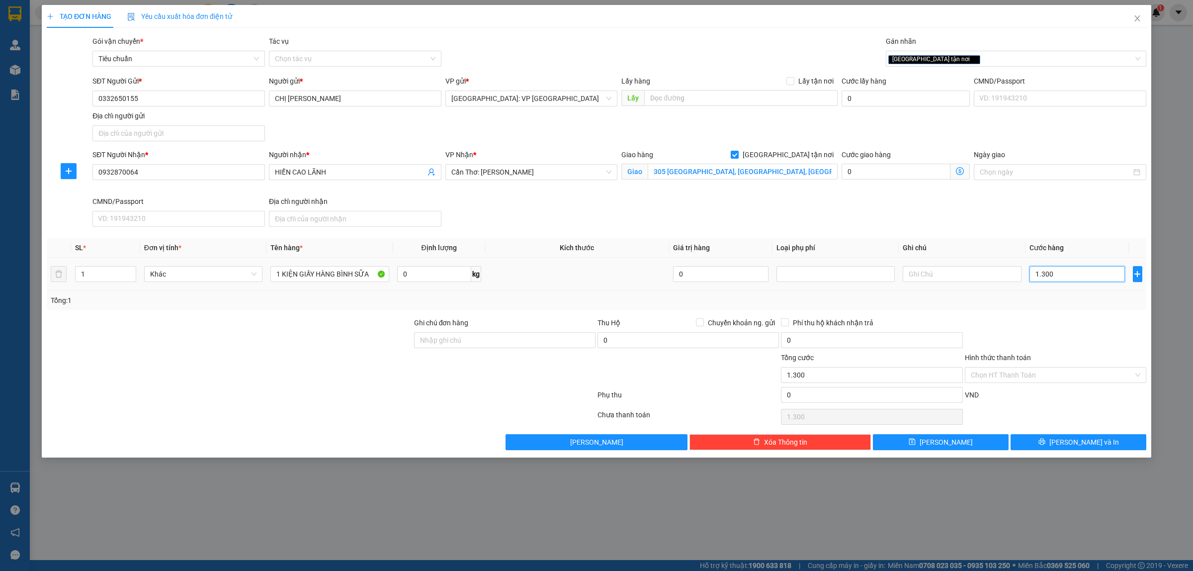
type input "13.000"
type input "130.000"
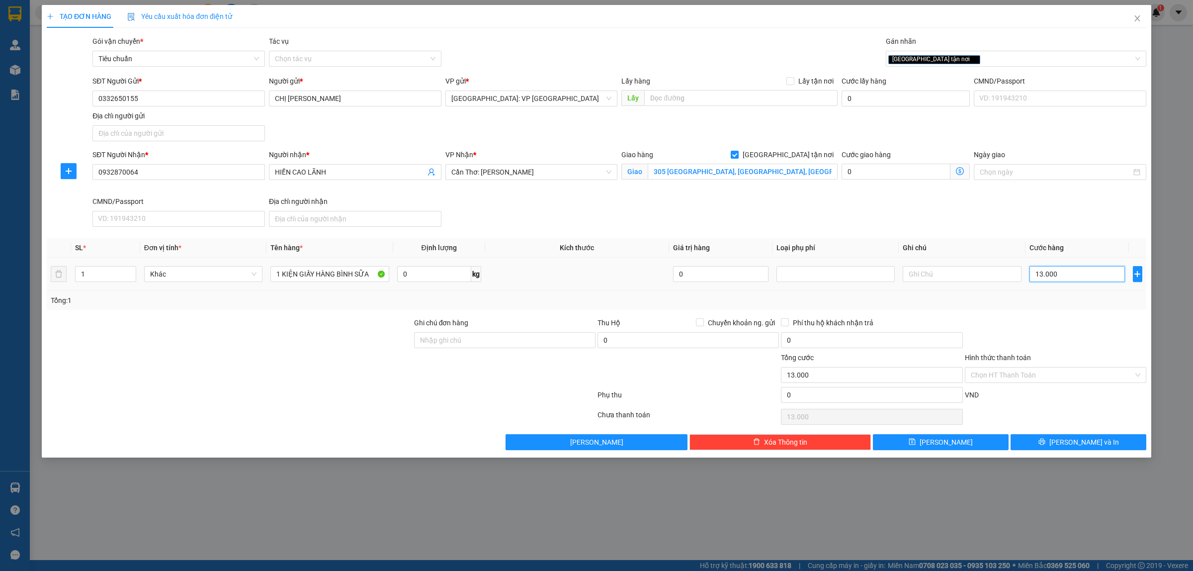
type input "130.000"
click at [1069, 379] on input "Hình thức thanh toán" at bounding box center [1052, 374] width 163 height 15
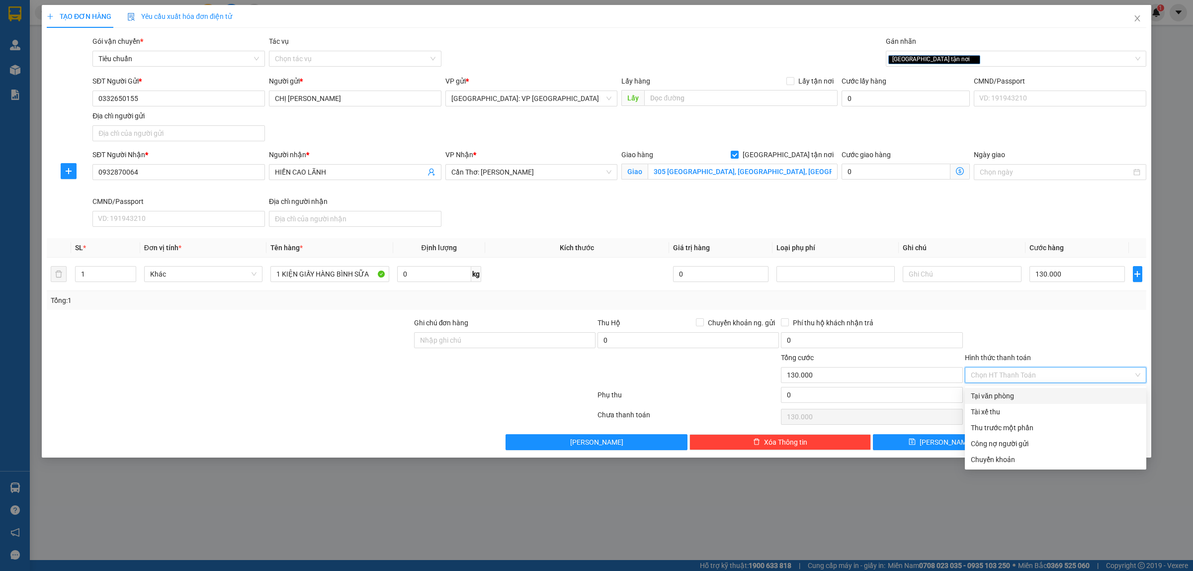
click at [1054, 395] on div "Tại văn phòng" at bounding box center [1056, 395] width 170 height 11
type input "0"
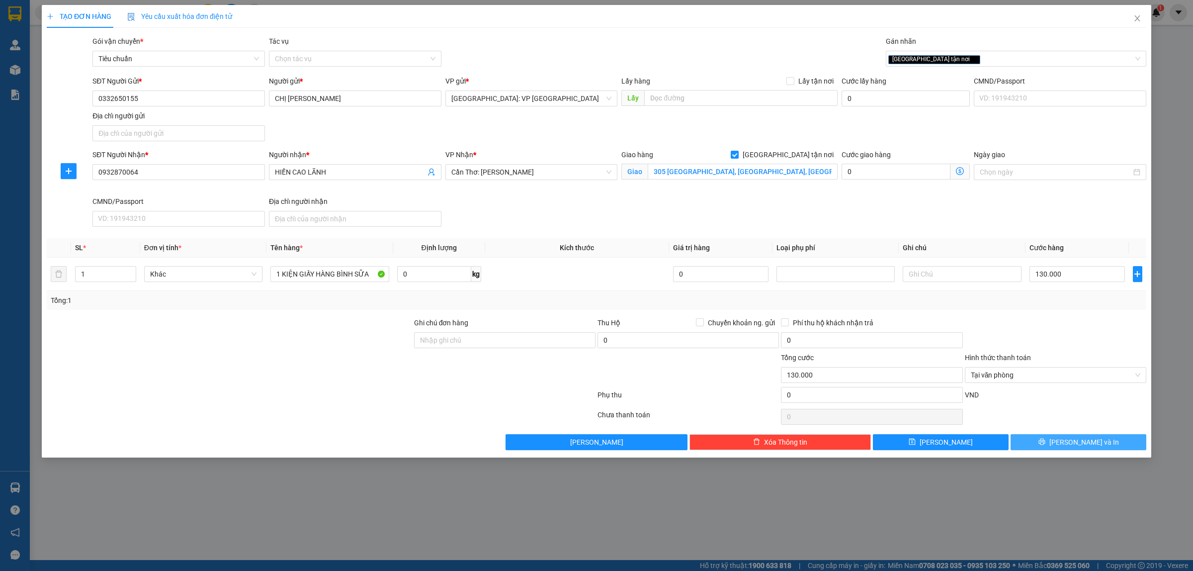
click at [1084, 441] on span "[PERSON_NAME] và In" at bounding box center [1085, 442] width 70 height 11
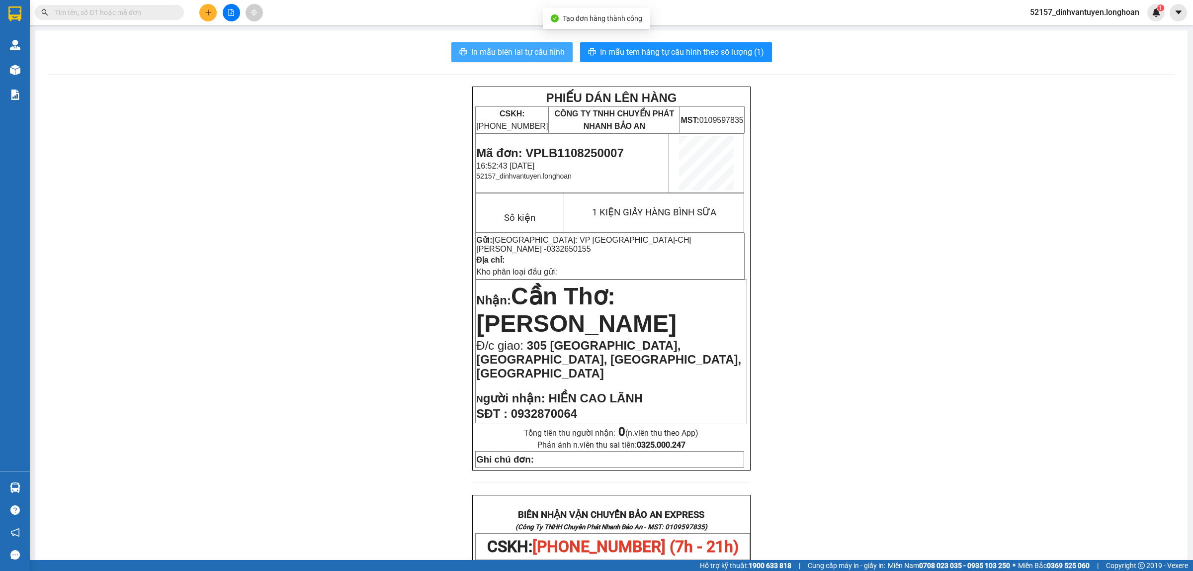
click at [527, 55] on span "In mẫu biên lai tự cấu hình" at bounding box center [517, 52] width 93 height 12
click at [650, 46] on span "In mẫu tem hàng tự cấu hình theo số lượng (1)" at bounding box center [682, 52] width 164 height 12
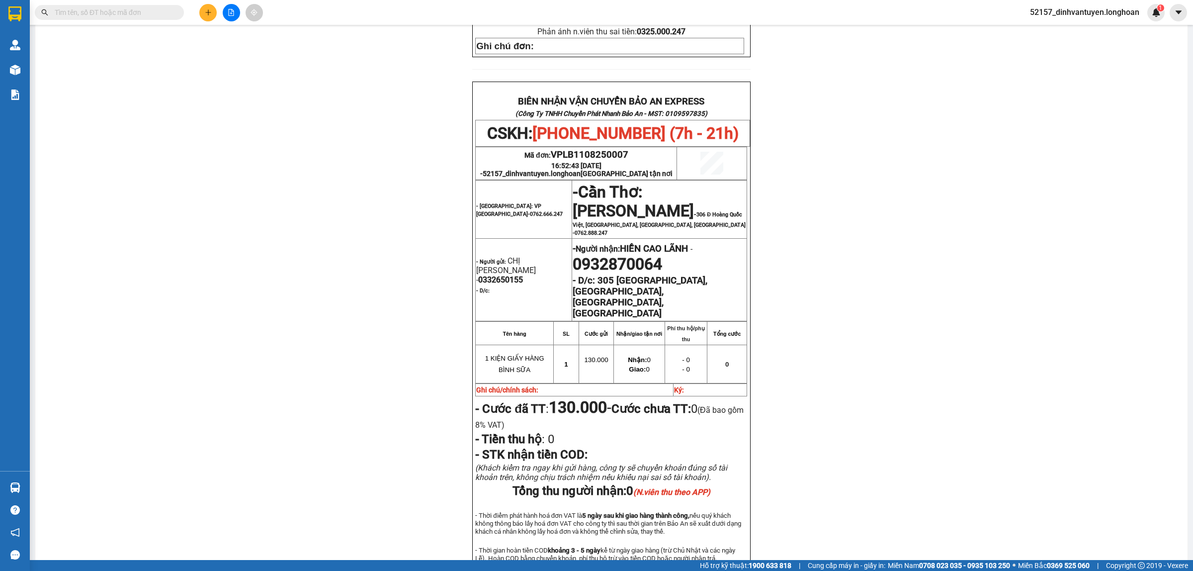
scroll to position [435, 0]
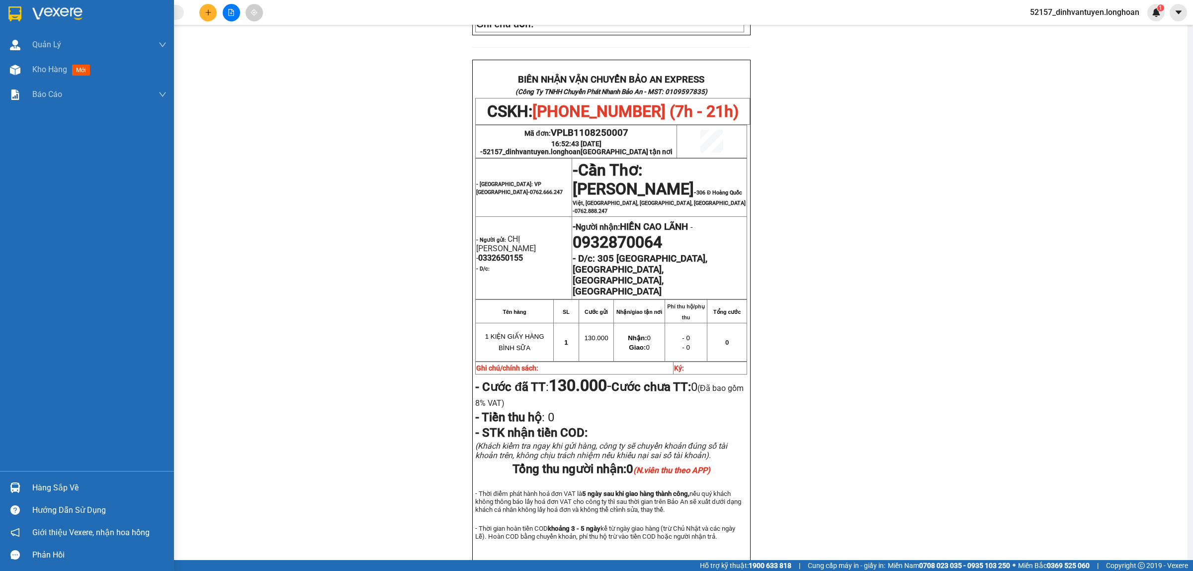
click at [11, 13] on img at bounding box center [14, 13] width 13 height 15
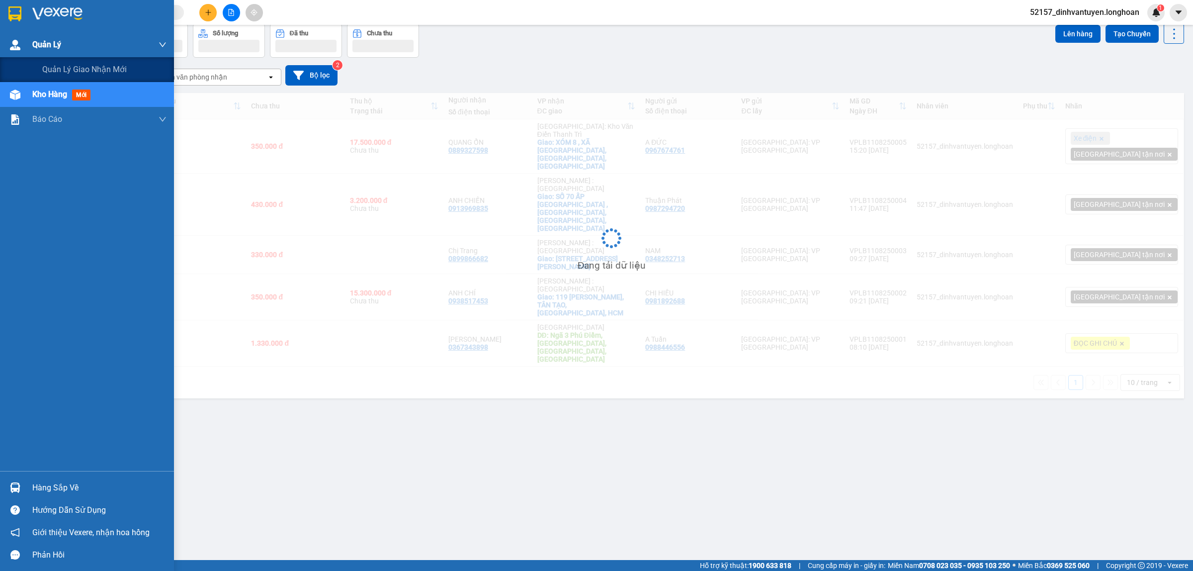
scroll to position [46, 0]
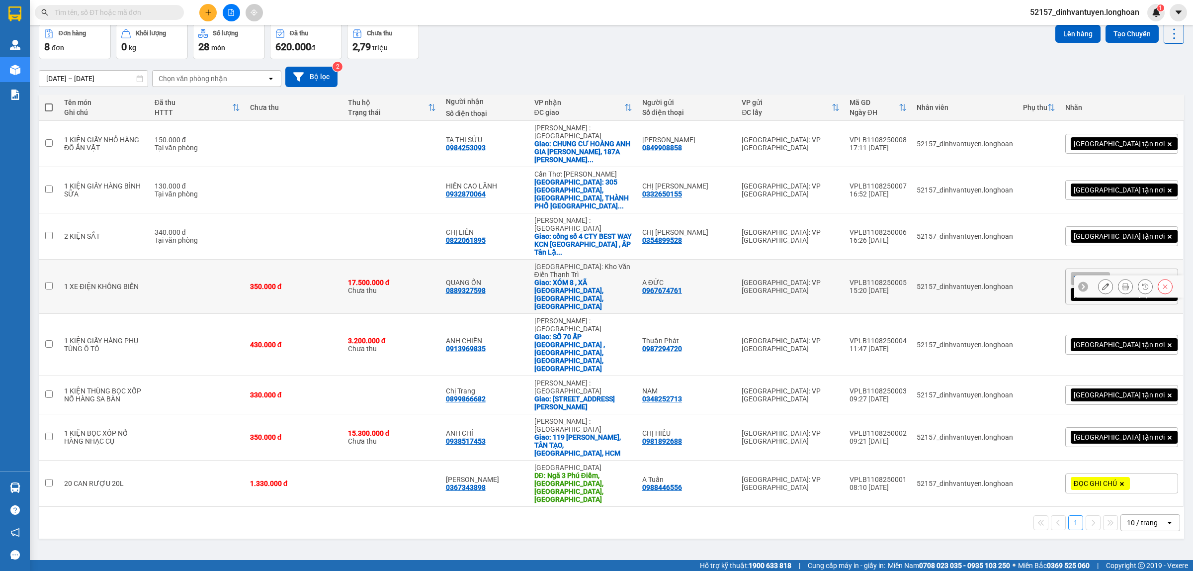
click at [1099, 278] on button at bounding box center [1106, 286] width 14 height 17
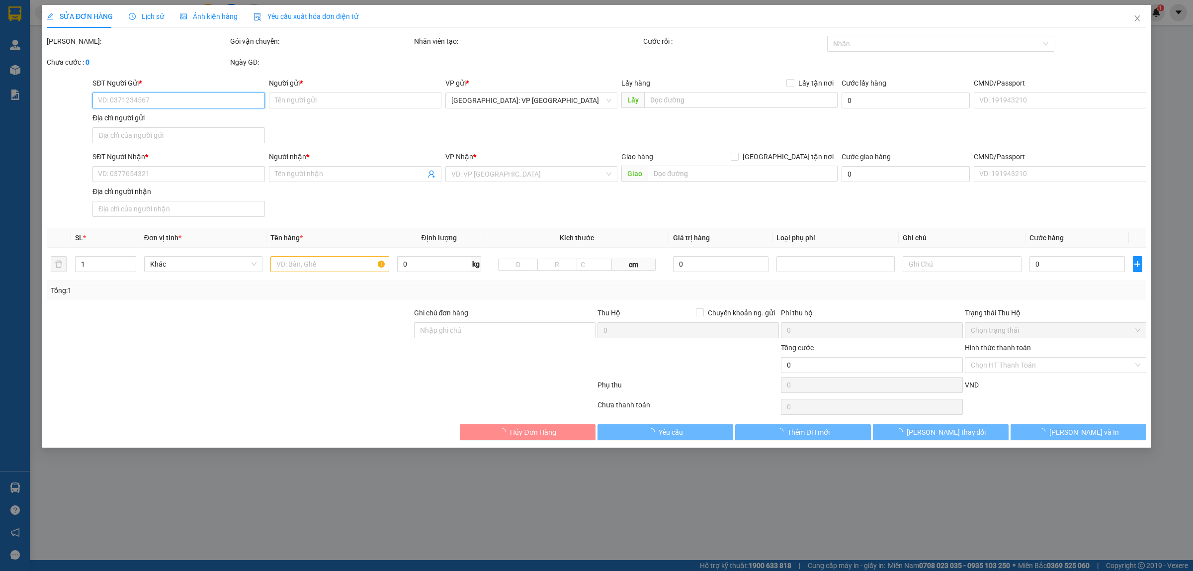
type input "0967674761"
type input "A ĐỨC"
type input "0889327598"
type input "QUANG ỔN"
checkbox input "true"
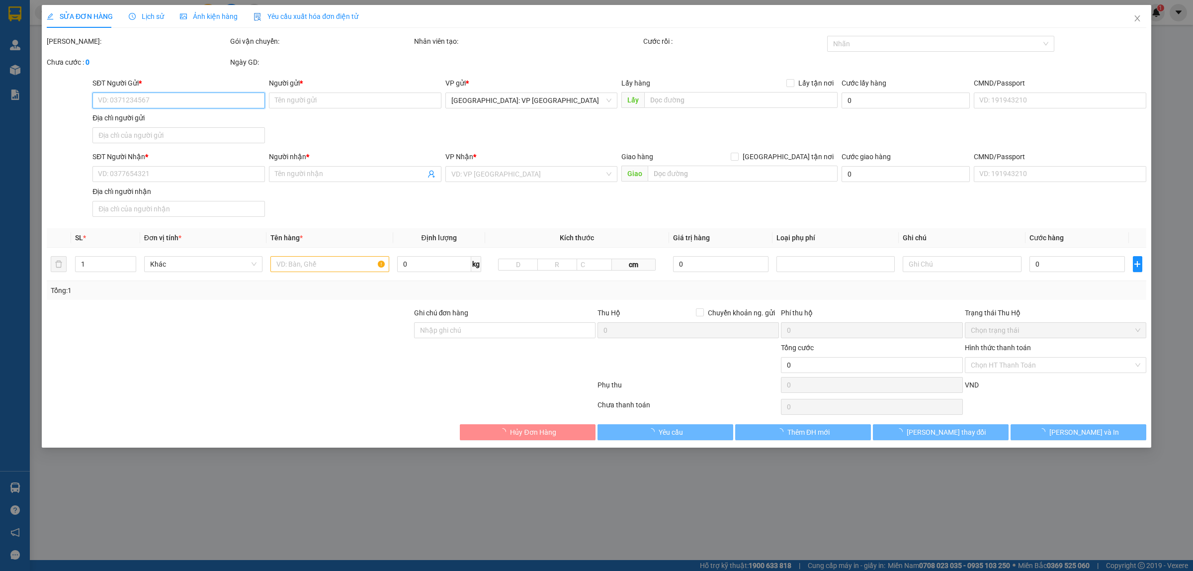
type input "XÓM 8 , XÃ [GEOGRAPHIC_DATA], [GEOGRAPHIC_DATA], [GEOGRAPHIC_DATA]"
type input "CÓ CHÌA KHÓA QUẤN TAY LÁI"
type input "350.000"
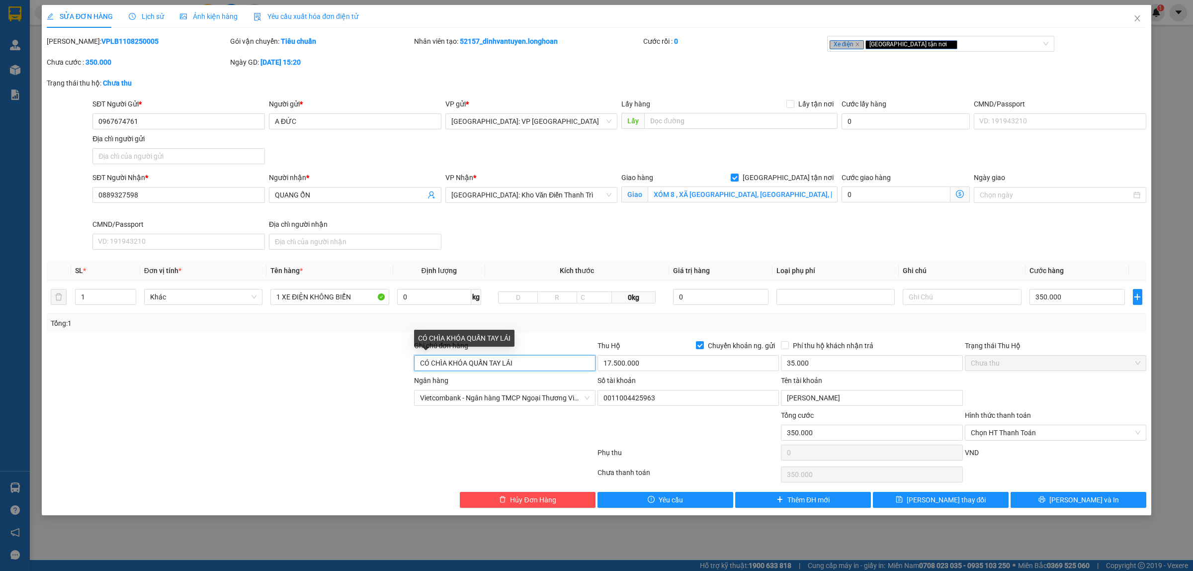
click at [516, 361] on input "CÓ CHÌA KHÓA QUẤN TAY LÁI" at bounding box center [504, 363] width 181 height 16
type input "CÓ CHÌA KHÓA ĐỂ TRONG HỘP CHỖ ĐỂ CHÂN"
click at [1046, 498] on icon "printer" at bounding box center [1042, 499] width 7 height 7
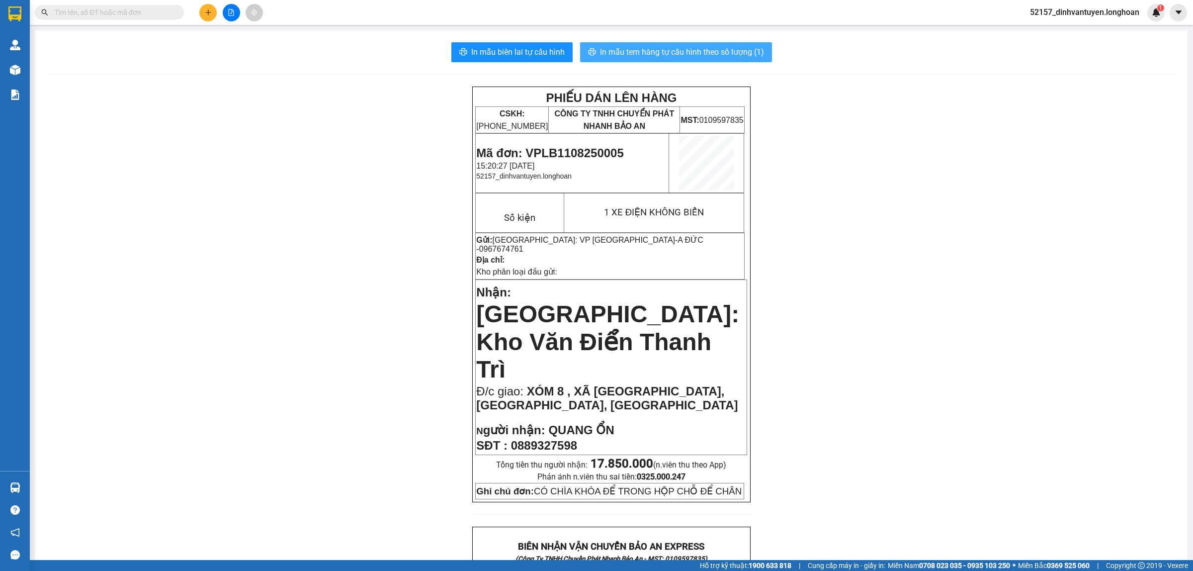
click at [670, 52] on span "In mẫu tem hàng tự cấu hình theo số lượng (1)" at bounding box center [682, 52] width 164 height 12
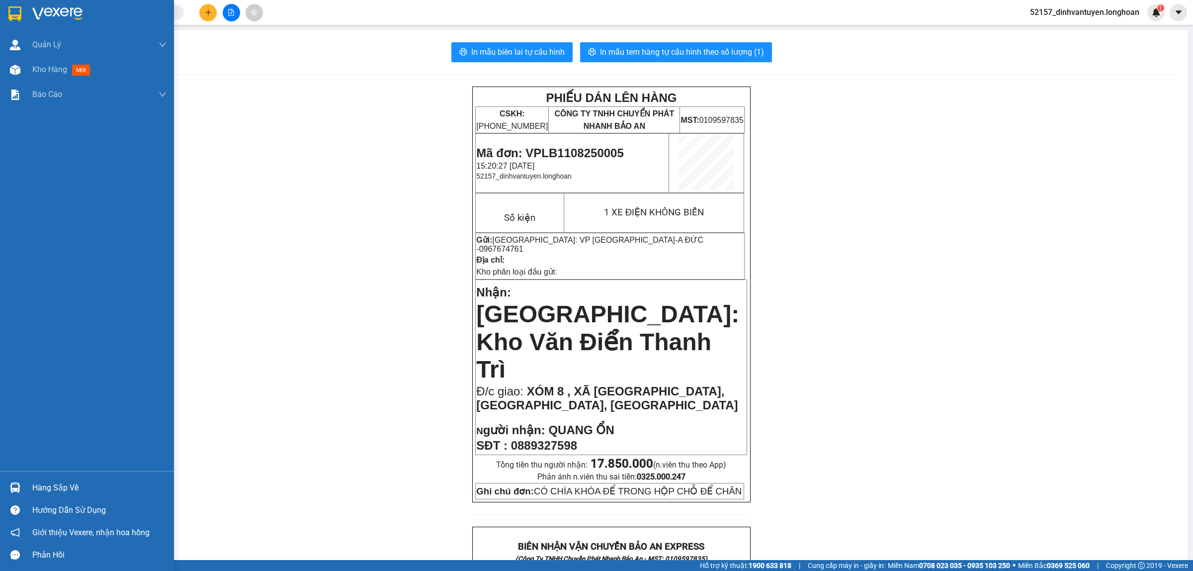
click at [15, 8] on img at bounding box center [14, 13] width 13 height 15
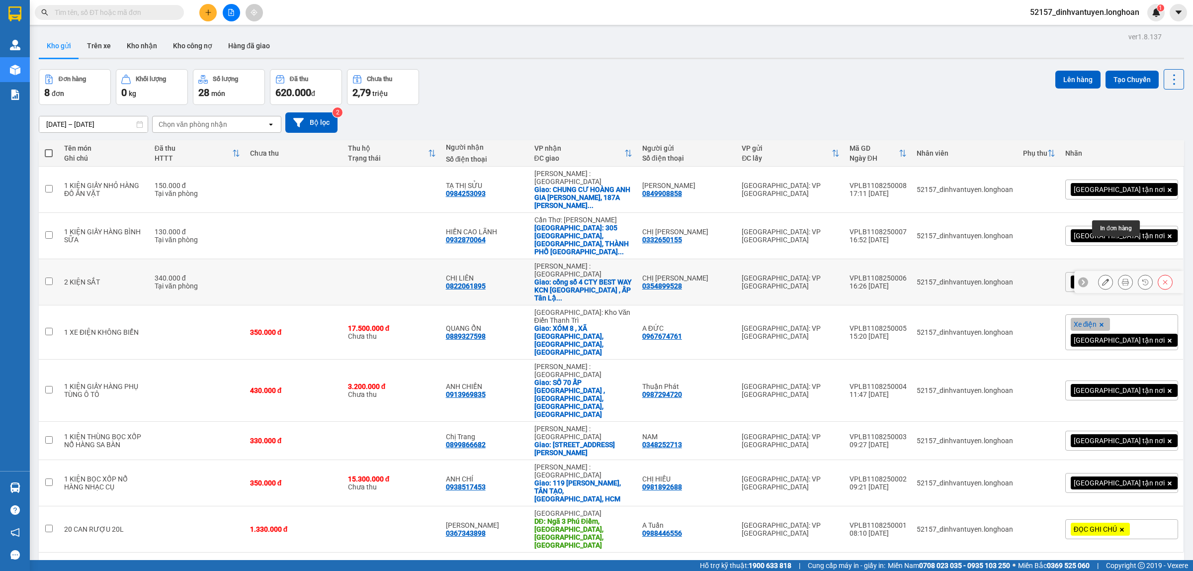
click at [1122, 278] on icon at bounding box center [1125, 281] width 7 height 7
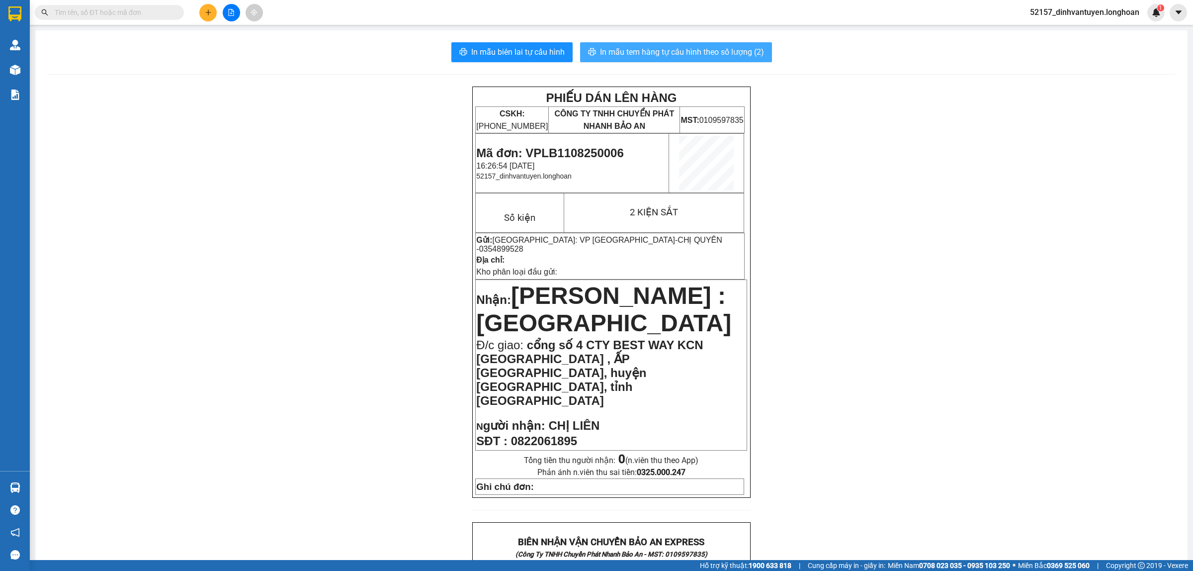
click at [705, 49] on span "In mẫu tem hàng tự cấu hình theo số lượng (2)" at bounding box center [682, 52] width 164 height 12
click at [210, 11] on icon "plus" at bounding box center [208, 12] width 7 height 7
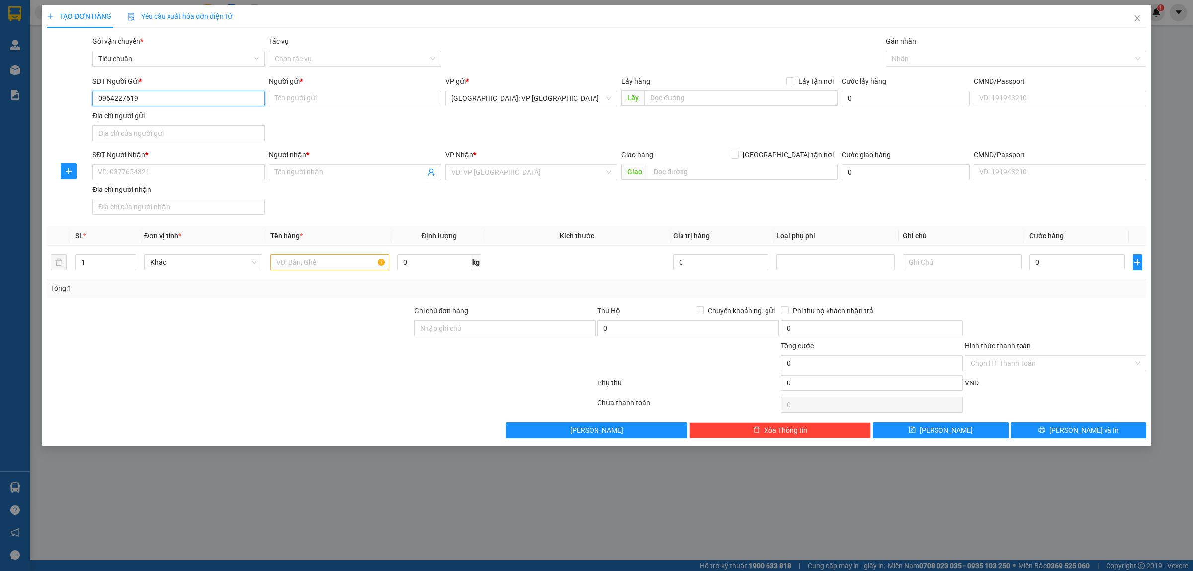
click at [133, 99] on input "0964227619" at bounding box center [178, 98] width 173 height 16
type input "0964227619"
click at [317, 95] on input "Người gửi *" at bounding box center [355, 98] width 173 height 16
type input "a"
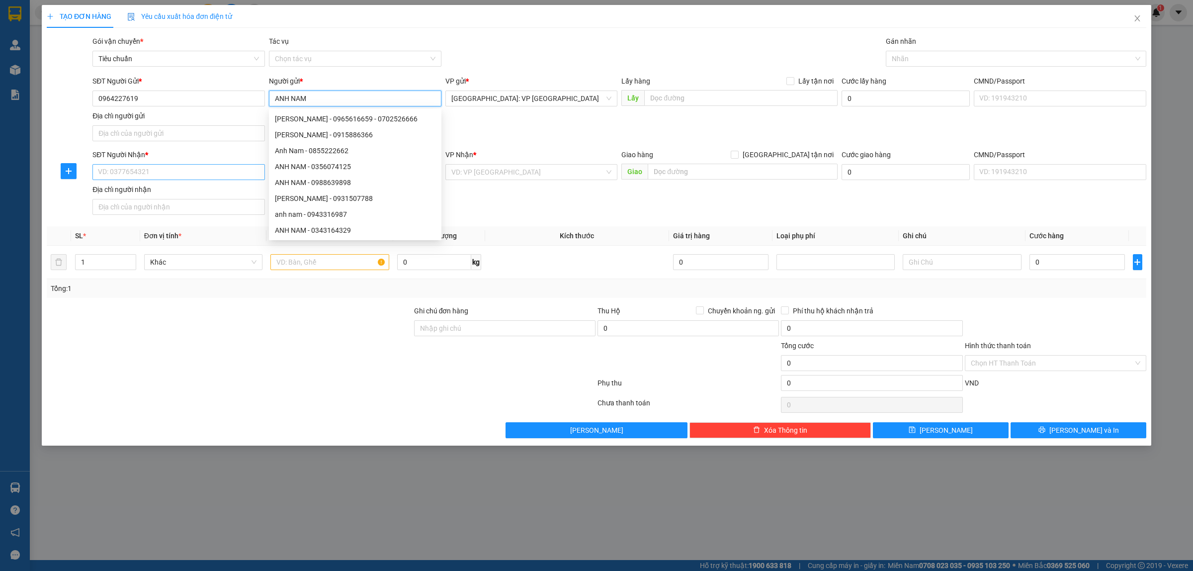
type input "ANH NAM"
click at [161, 173] on input "SĐT Người Nhận *" at bounding box center [178, 172] width 173 height 16
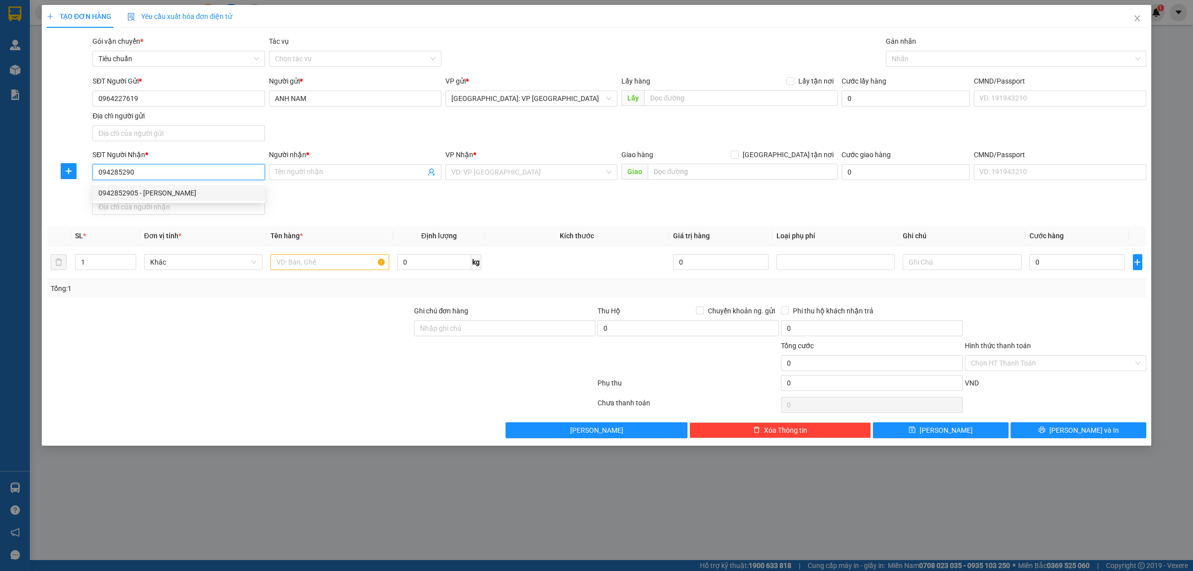
click at [204, 194] on div "0942852905 - [PERSON_NAME]" at bounding box center [178, 192] width 161 height 11
type input "0942852905"
type input "[PERSON_NAME]"
checkbox input "true"
type input "20 [PERSON_NAME], phước hải nha trang."
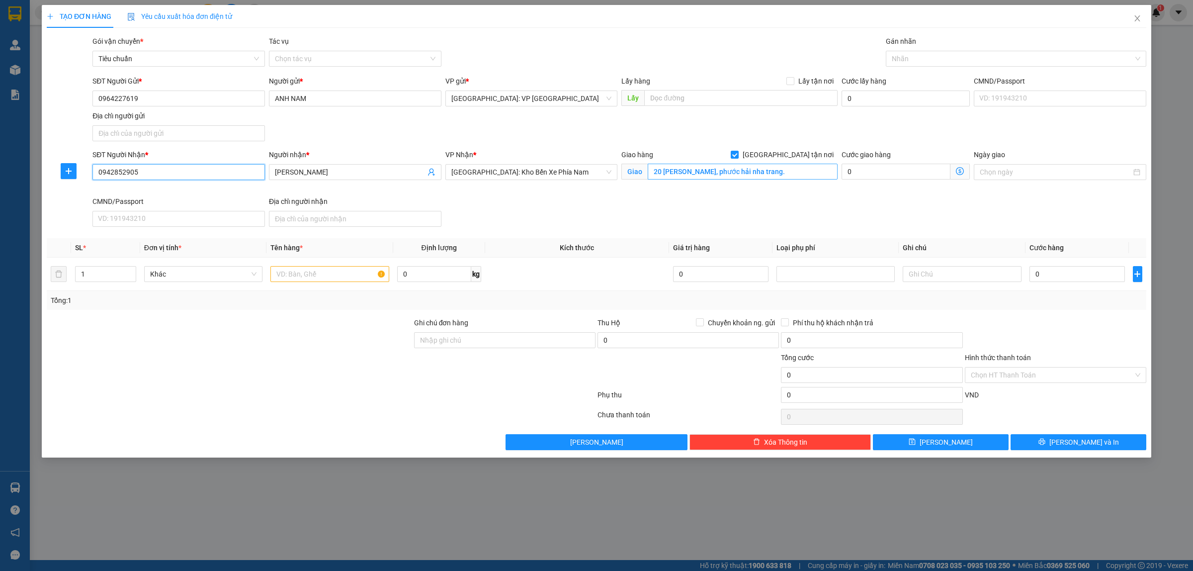
type input "0942852905"
click at [732, 169] on input "20 [PERSON_NAME], phước hải nha trang." at bounding box center [743, 172] width 190 height 16
click at [732, 170] on input "20 [PERSON_NAME], phước hải nha trang." at bounding box center [743, 172] width 190 height 16
click at [762, 170] on input "20 [PERSON_NAME], phước hải nha trang." at bounding box center [743, 172] width 190 height 16
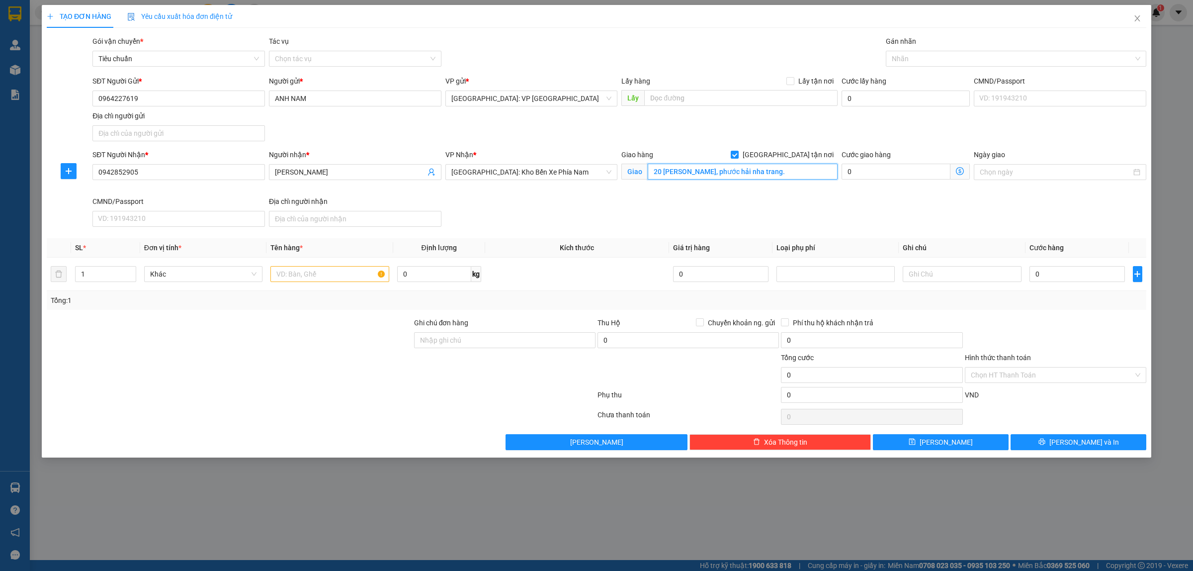
click at [762, 170] on input "20 [PERSON_NAME], phước hải nha trang." at bounding box center [743, 172] width 190 height 16
click at [929, 57] on div at bounding box center [1011, 59] width 246 height 12
type input "12A ĐƯỜNG 1B KHU ĐÔ THỊ [GEOGRAPHIC_DATA], [GEOGRAPHIC_DATA], [GEOGRAPHIC_DATA]…"
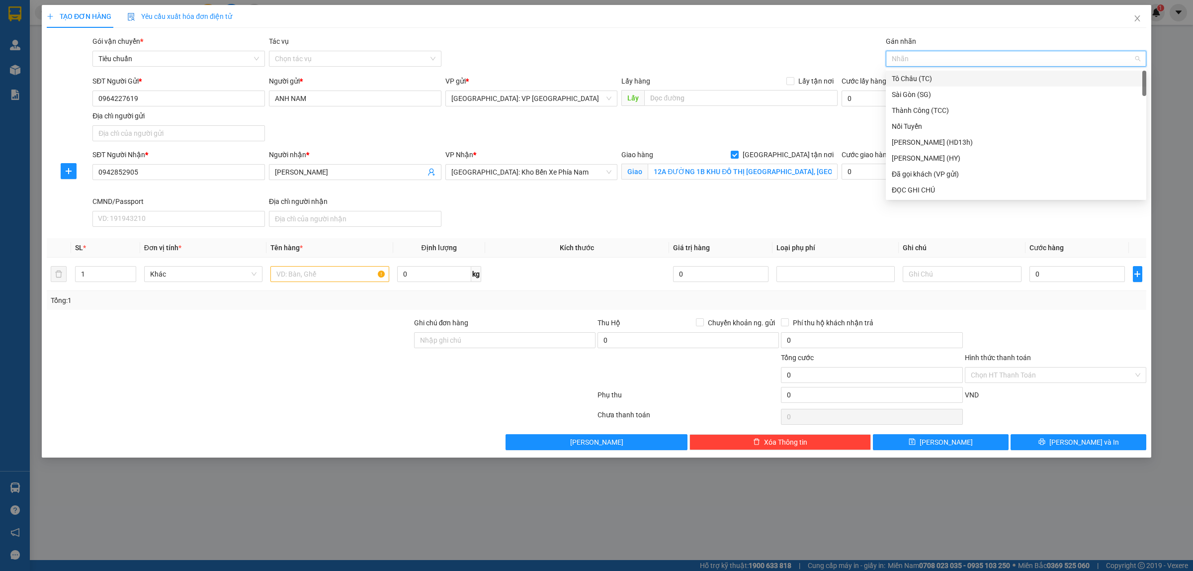
type input "G"
click at [938, 192] on div "[GEOGRAPHIC_DATA] tận nơi" at bounding box center [1016, 189] width 249 height 11
click at [311, 275] on input "text" at bounding box center [329, 274] width 118 height 16
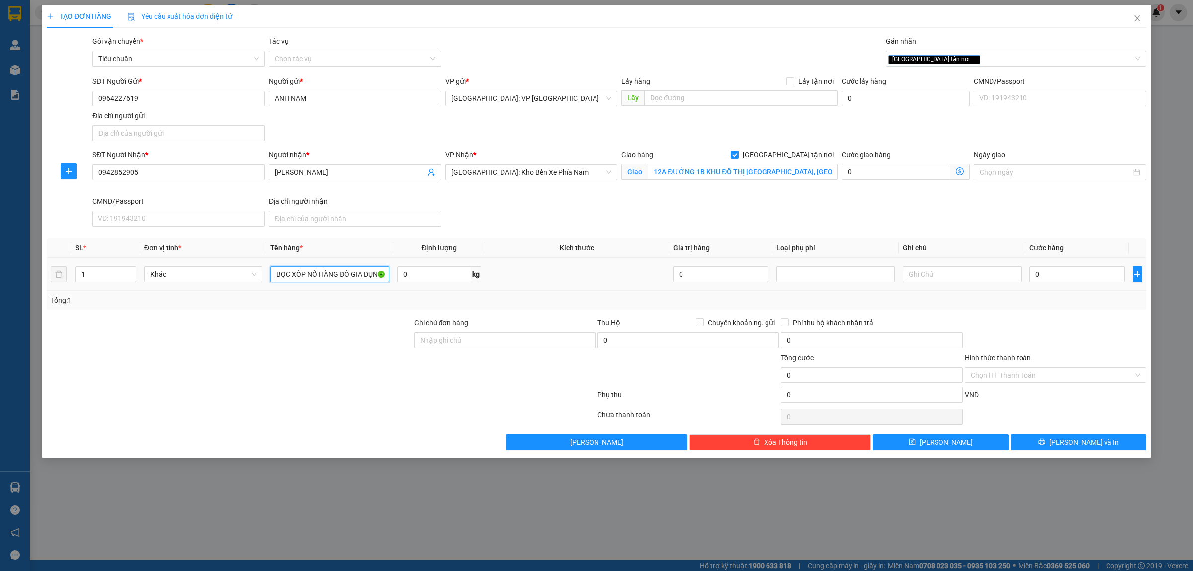
scroll to position [0, 26]
type input "1 KIỆN BỌC XỐP NỔ HÀNG ĐỒ GIA DỤNG"
click at [786, 170] on input "12A ĐƯỜNG 1B KHU ĐÔ THỊ [GEOGRAPHIC_DATA], [GEOGRAPHIC_DATA], [GEOGRAPHIC_DATA]…" at bounding box center [743, 172] width 190 height 16
click at [1062, 277] on input "0" at bounding box center [1077, 274] width 95 height 16
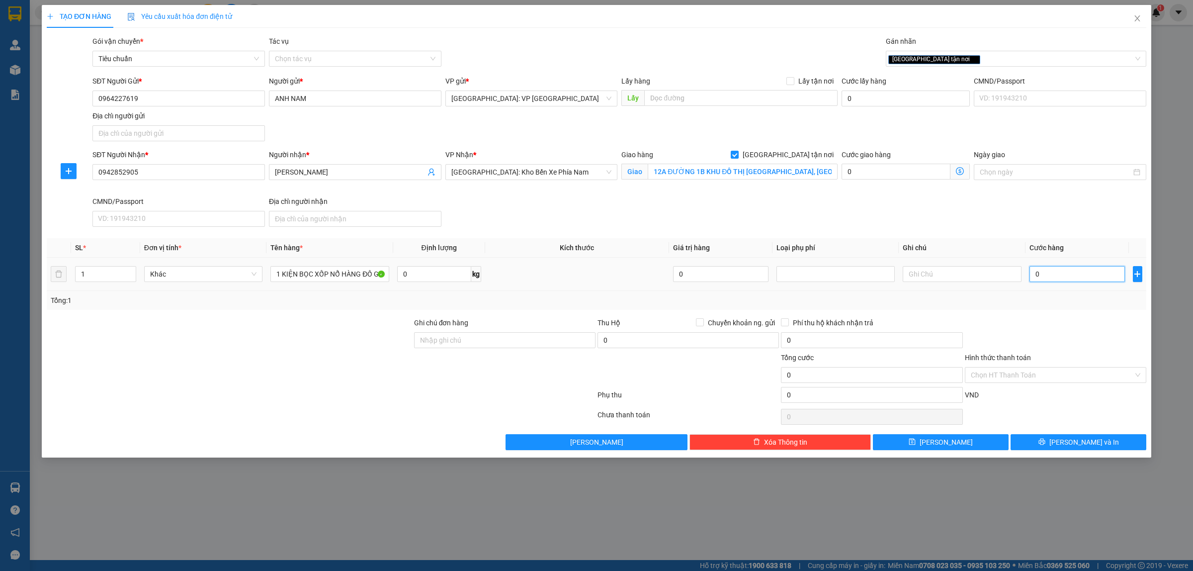
type input "2"
type input "26"
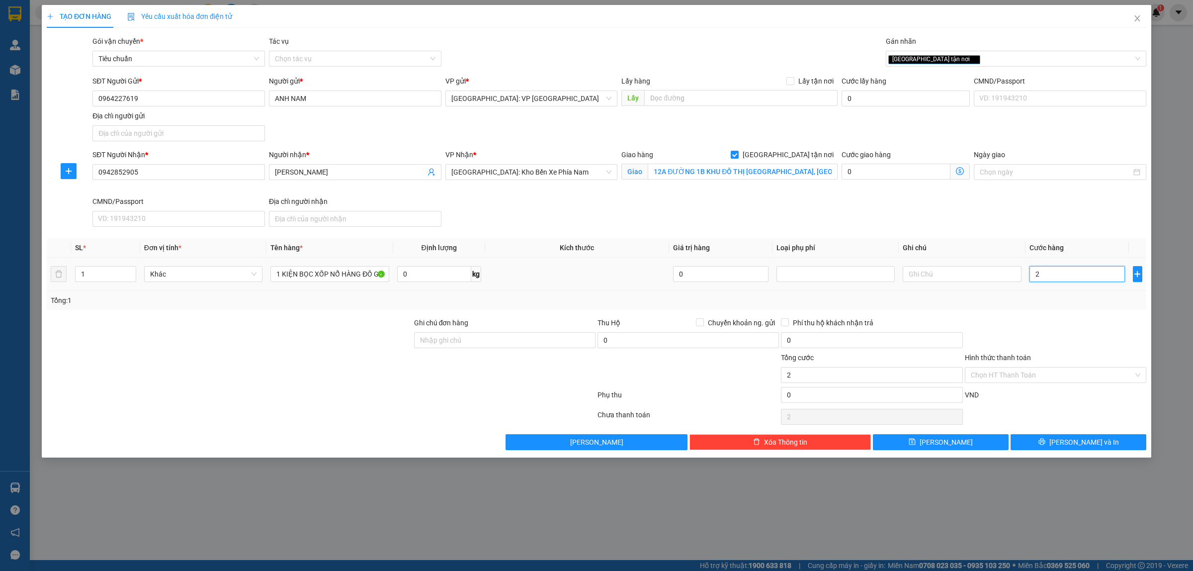
type input "26"
type input "260"
type input "2.600"
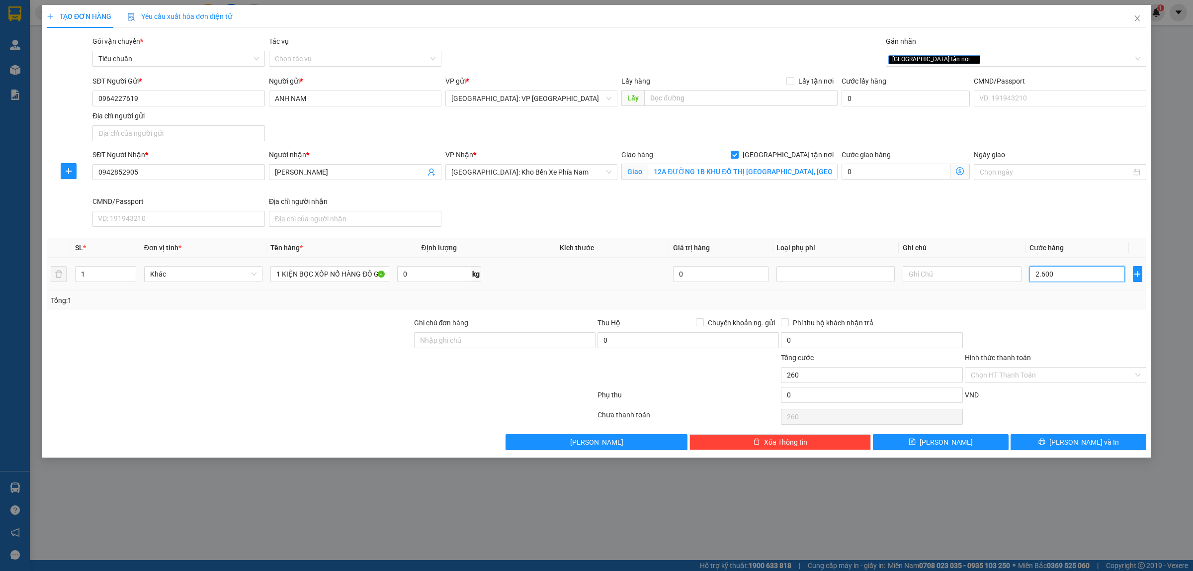
type input "2.600"
type input "26.000"
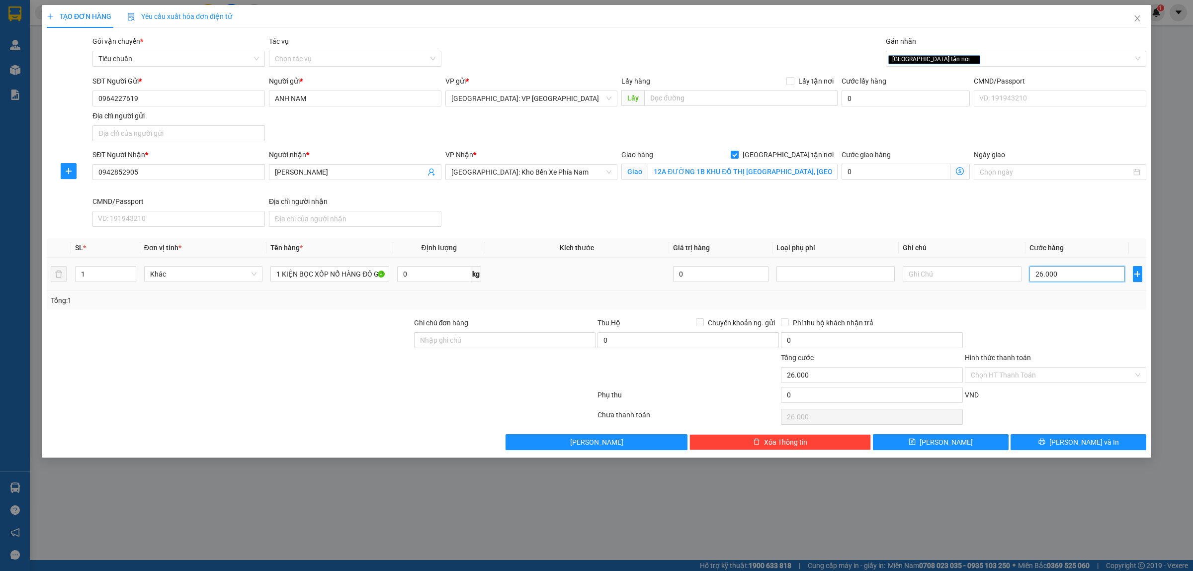
type input "260.000"
type input "2.600.000"
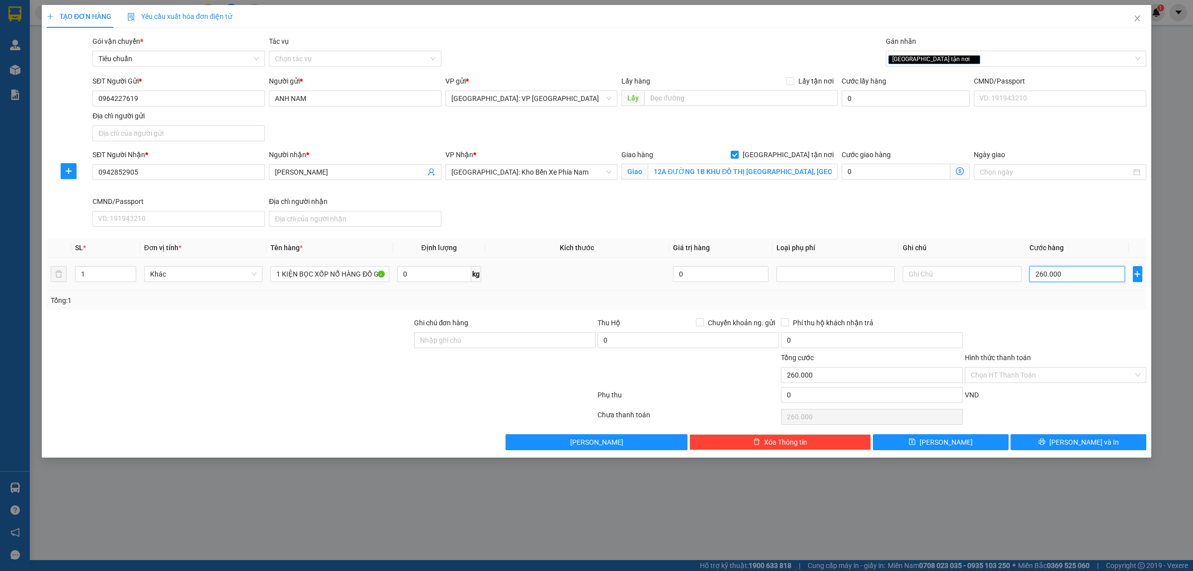
type input "2.600.000"
type input "260.000"
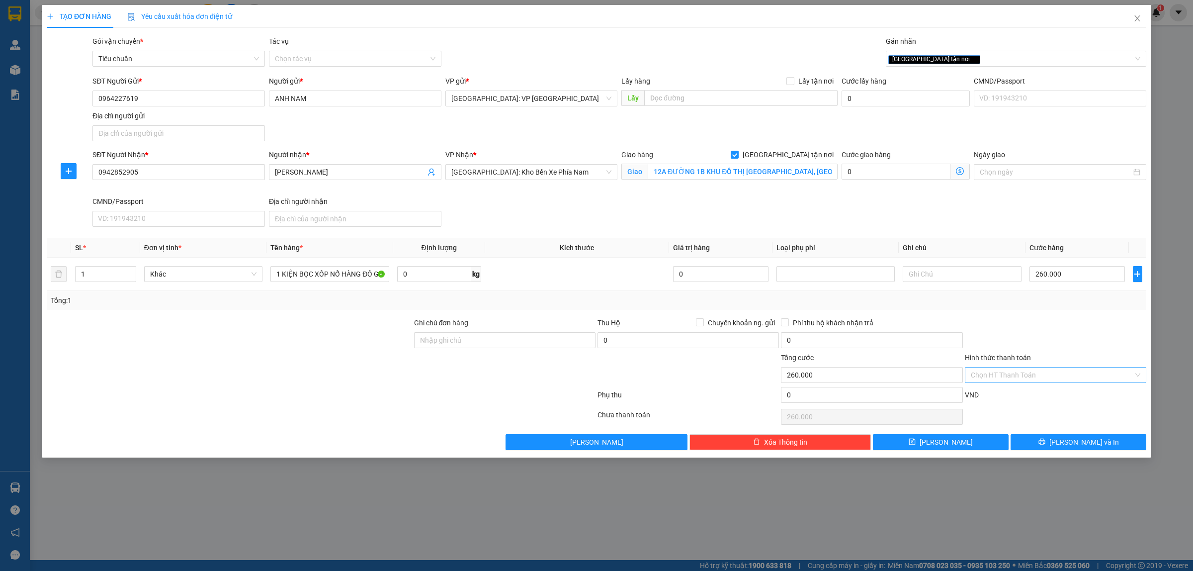
click at [1003, 372] on input "Hình thức thanh toán" at bounding box center [1052, 374] width 163 height 15
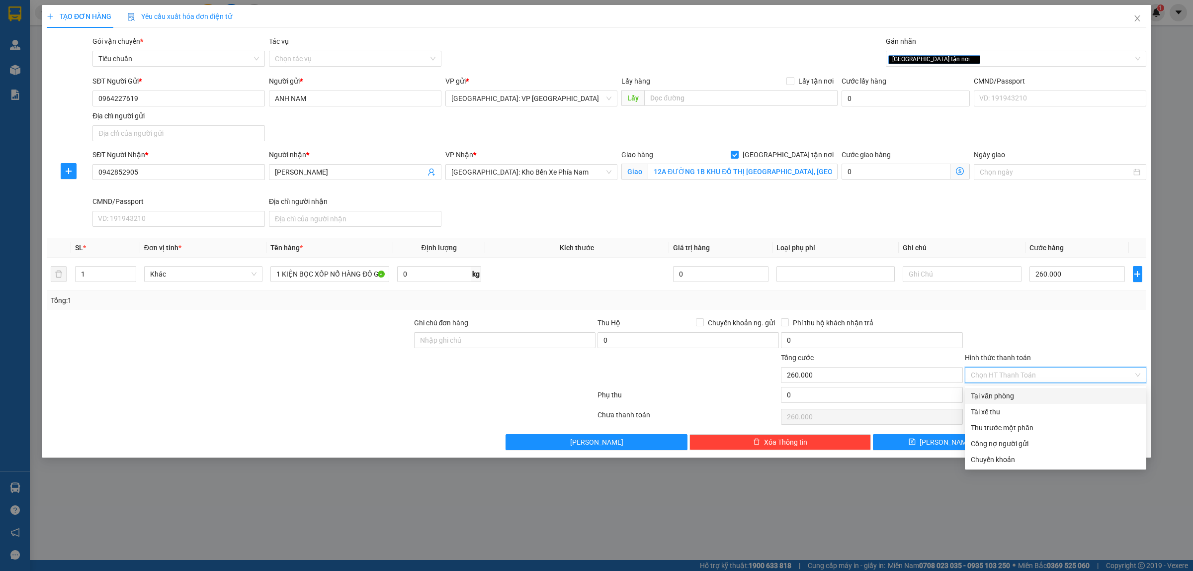
click at [1000, 396] on div "Tại văn phòng" at bounding box center [1056, 395] width 170 height 11
type input "0"
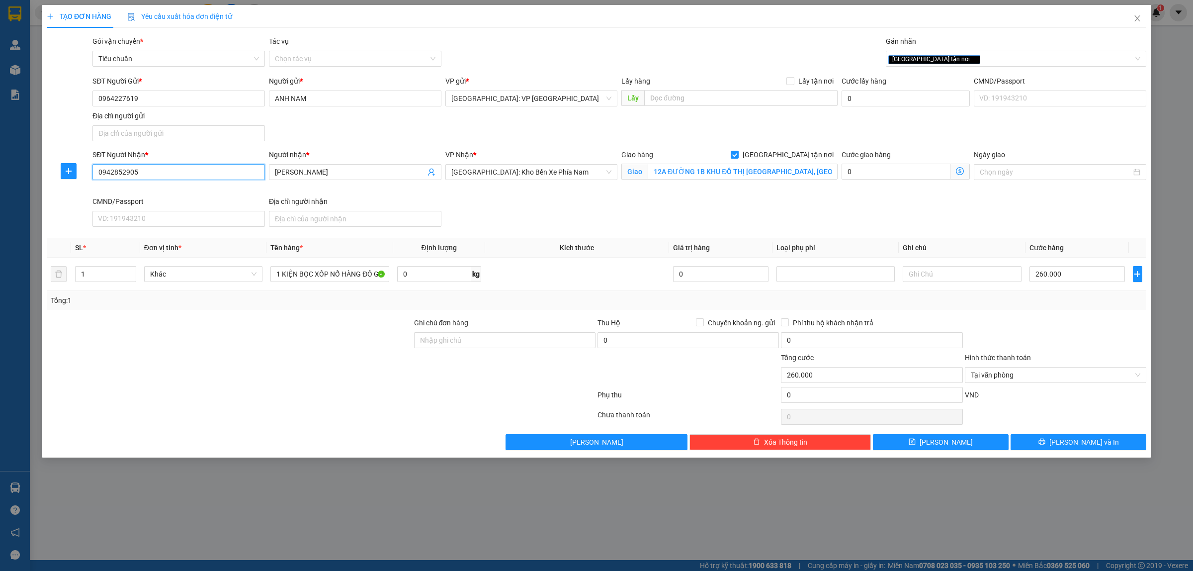
click at [228, 176] on input "0942852905" at bounding box center [178, 172] width 173 height 16
click at [173, 102] on input "0964227619" at bounding box center [178, 98] width 173 height 16
click at [1074, 440] on span "[PERSON_NAME] và In" at bounding box center [1085, 442] width 70 height 11
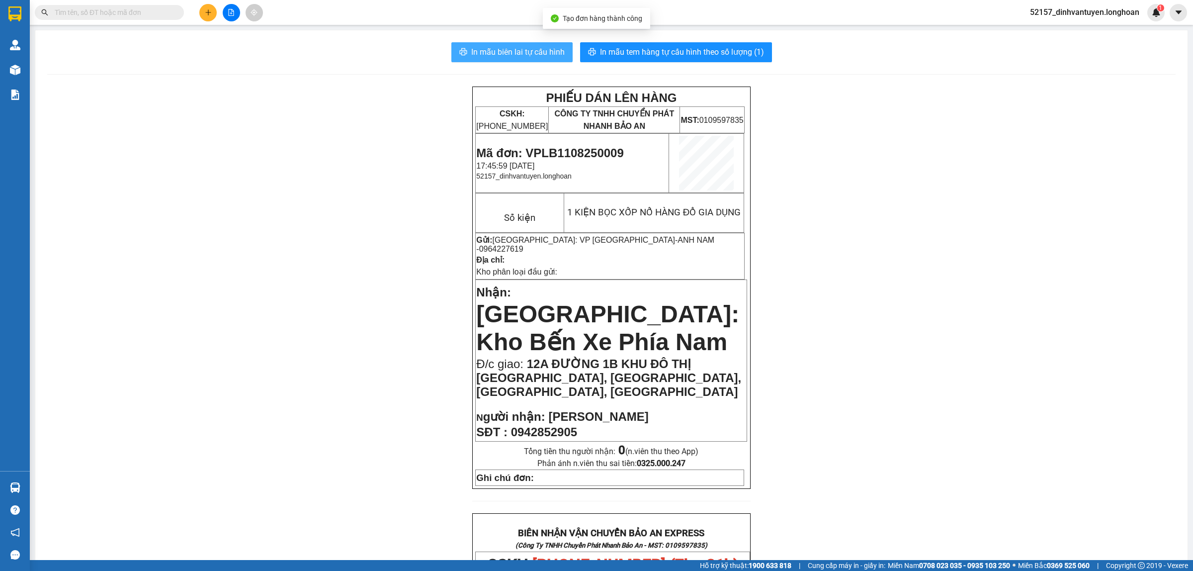
click at [522, 45] on button "In mẫu biên lai tự cấu hình" at bounding box center [511, 52] width 121 height 20
click at [681, 51] on span "In mẫu tem hàng tự cấu hình theo số lượng (1)" at bounding box center [682, 52] width 164 height 12
click at [213, 14] on button at bounding box center [207, 12] width 17 height 17
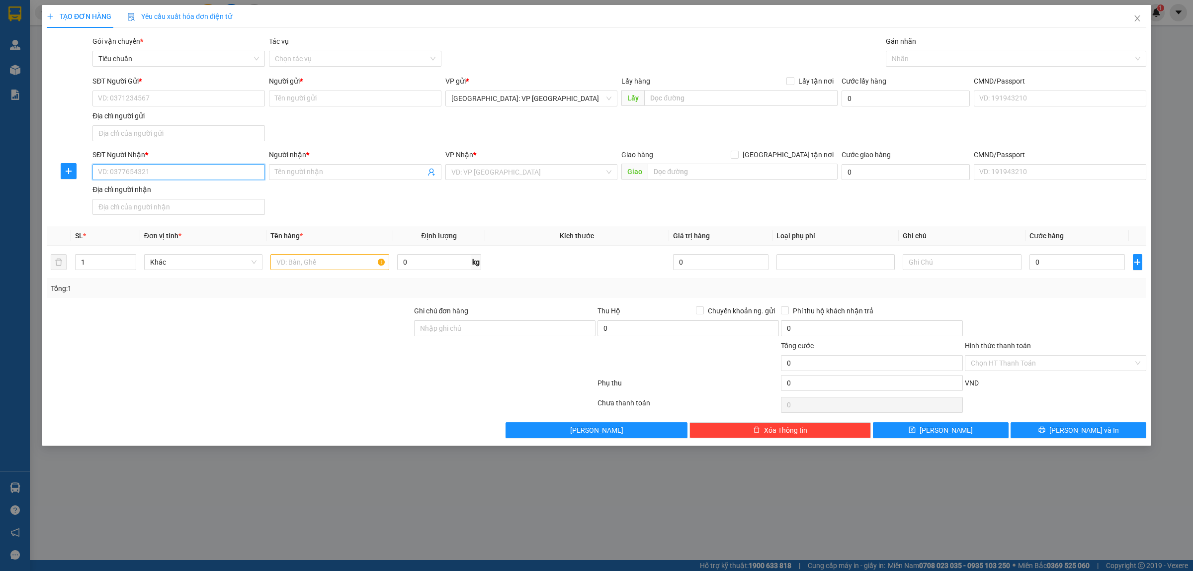
click at [197, 168] on input "SĐT Người Nhận *" at bounding box center [178, 172] width 173 height 16
click at [165, 189] on div "0336203104 - CHỊ [PERSON_NAME]" at bounding box center [178, 192] width 161 height 11
type input "0336203104"
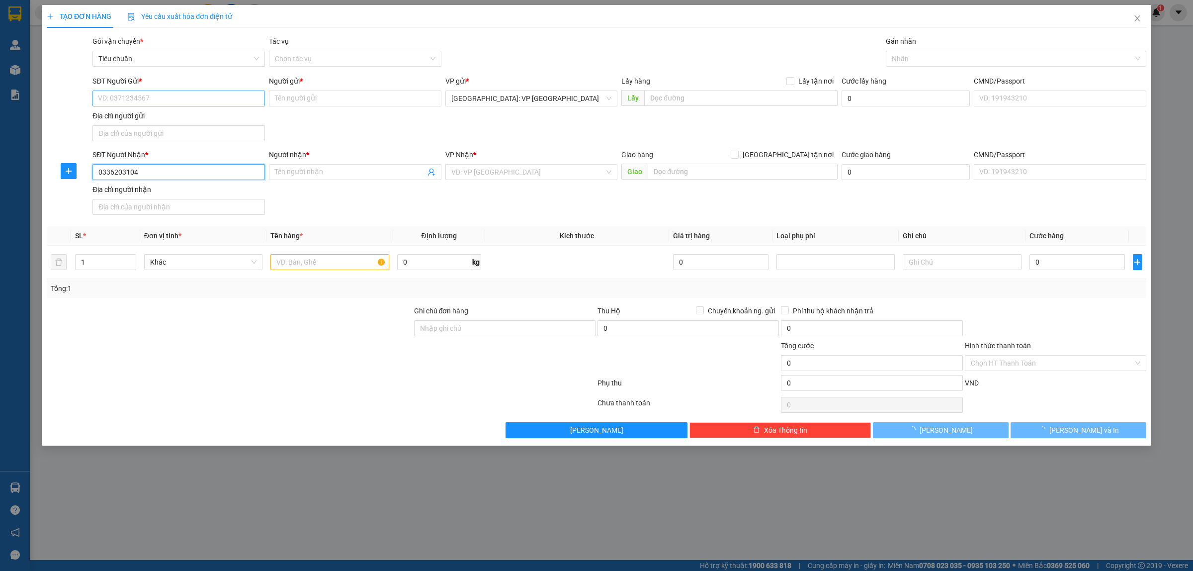
type input "CHỊ [PERSON_NAME]"
checkbox input "true"
type input "QUÁN CAFE THÀNH PHÁT, ẤP [GEOGRAPHIC_DATA], [GEOGRAPHIC_DATA],[GEOGRAPHIC_DATA]…"
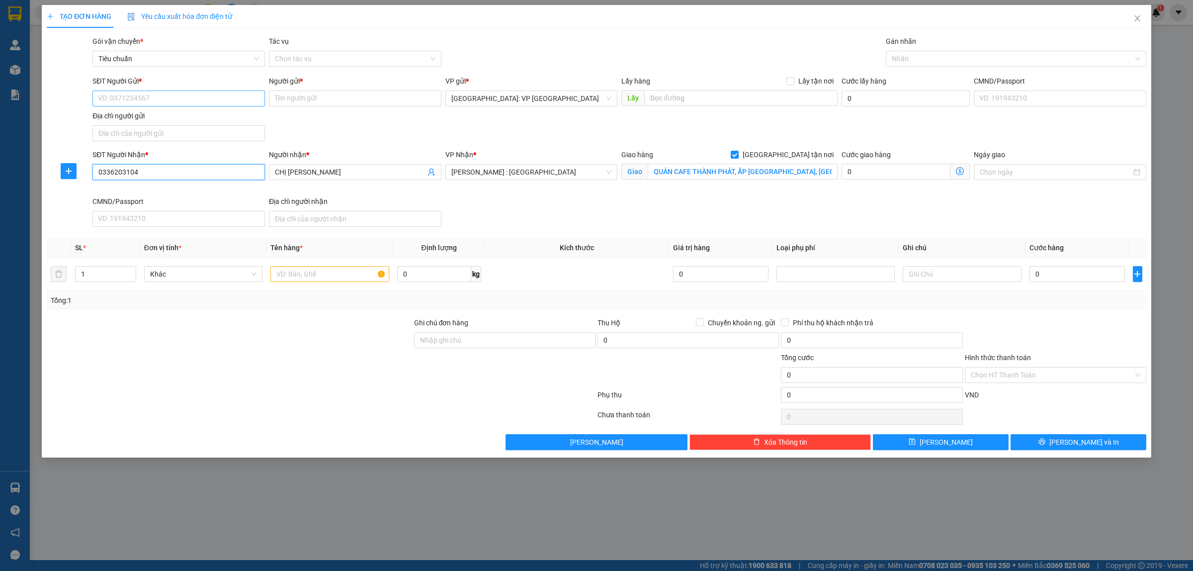
type input "0336203104"
drag, startPoint x: 209, startPoint y: 98, endPoint x: 209, endPoint y: 113, distance: 14.9
click at [209, 98] on input "SĐT Người Gửi *" at bounding box center [178, 98] width 173 height 16
click at [173, 119] on div "0387586039 - [PERSON_NAME]" at bounding box center [178, 118] width 161 height 11
type input "0387586039"
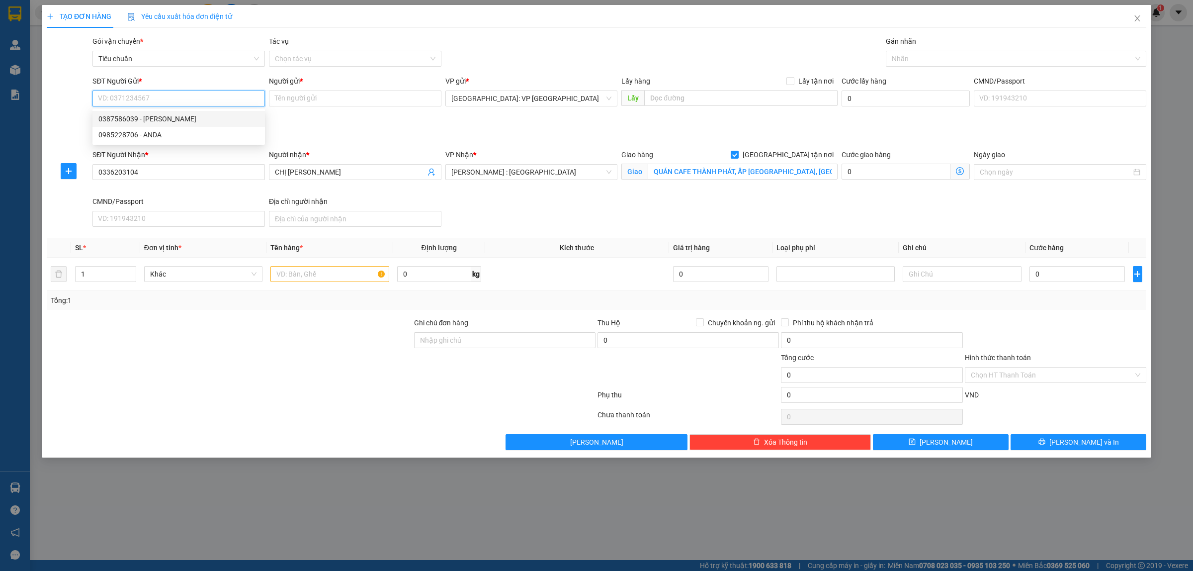
type input "[PERSON_NAME]"
click at [918, 60] on div at bounding box center [1011, 59] width 246 height 12
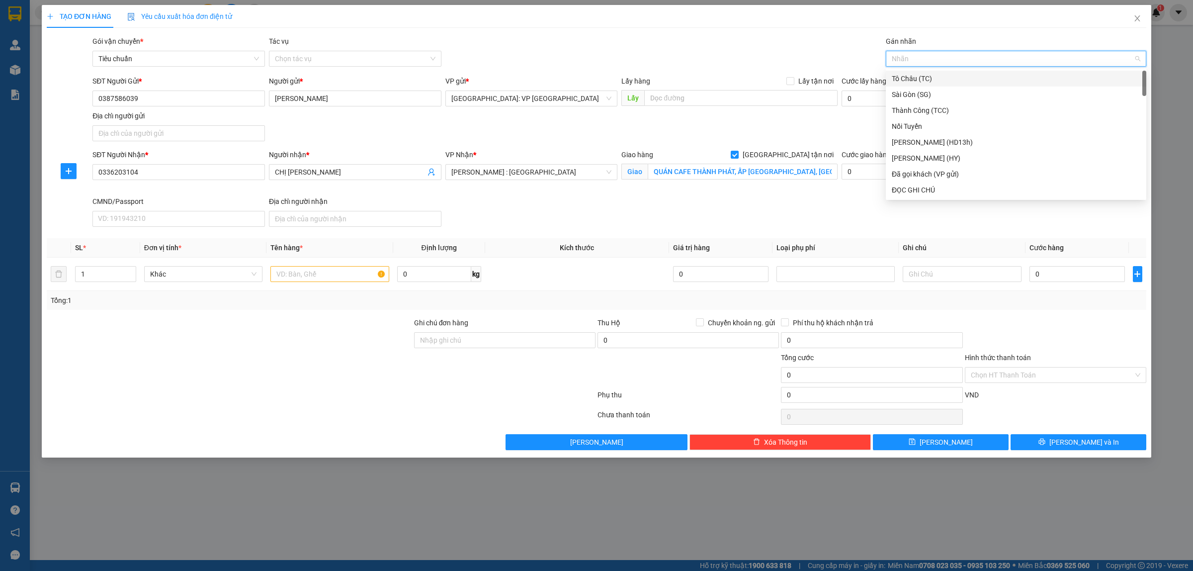
type input "G"
click at [932, 184] on div "[GEOGRAPHIC_DATA] tận nơi" at bounding box center [1016, 189] width 249 height 11
click at [129, 272] on icon "up" at bounding box center [130, 271] width 3 height 3
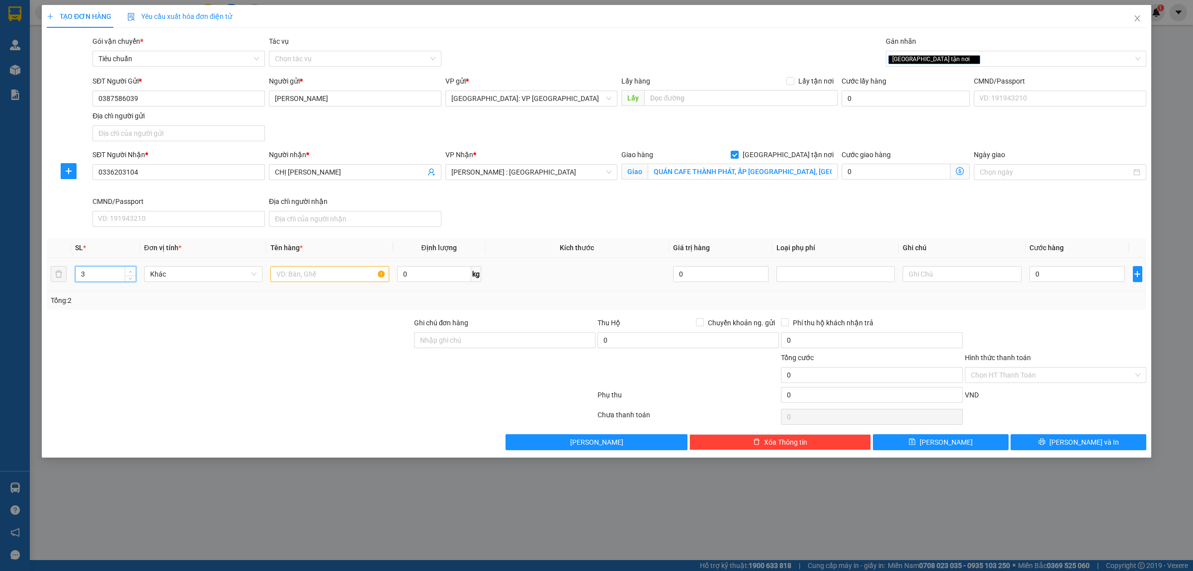
click at [129, 272] on icon "up" at bounding box center [130, 271] width 3 height 3
type input "6"
click at [129, 272] on icon "up" at bounding box center [130, 271] width 3 height 3
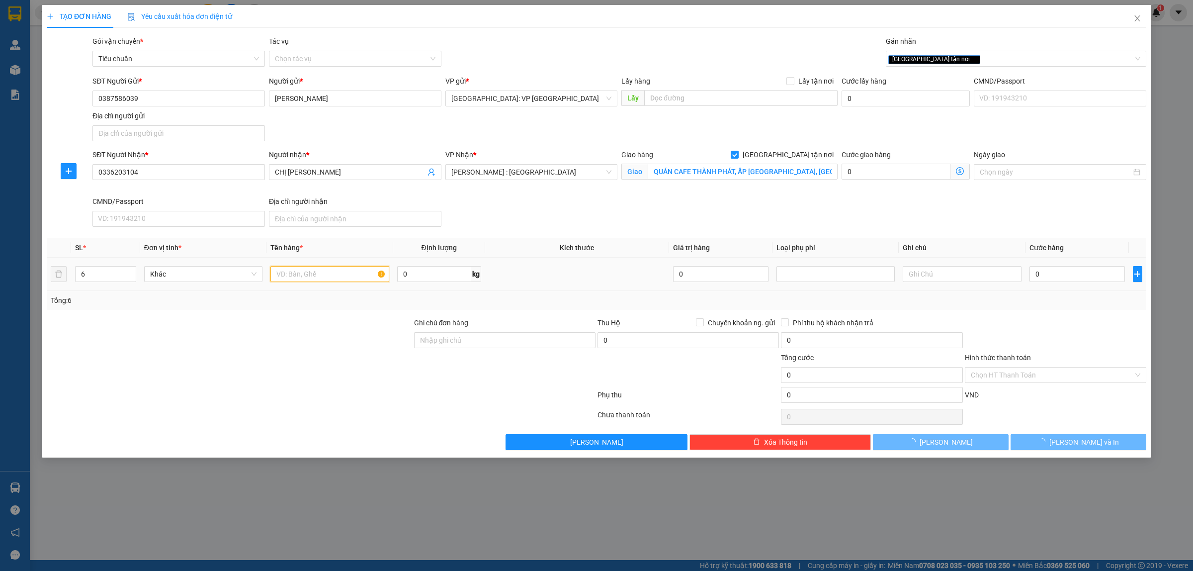
click at [333, 279] on input "text" at bounding box center [329, 274] width 118 height 16
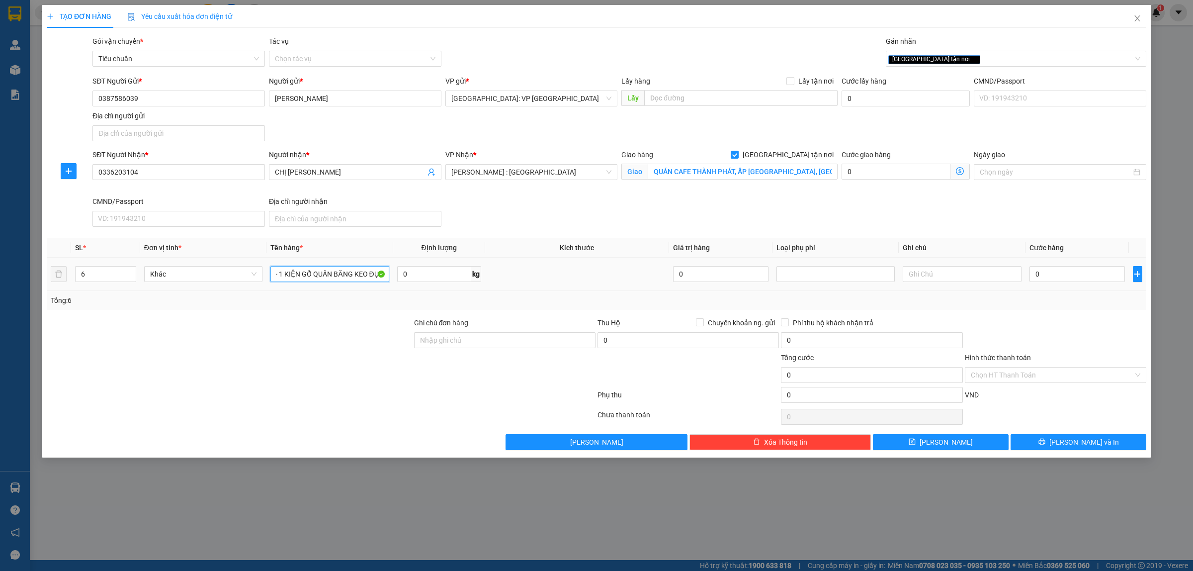
scroll to position [0, 230]
click at [327, 368] on div at bounding box center [229, 369] width 367 height 35
click at [349, 274] on input "3 KIỆN BỌC BAO TẢI XÁM + 1 KIỆN GIẤY + 1 KIỆN BỌC NILONG TRẮNG + 1 KIỆN GỖ QUẤN…" at bounding box center [329, 274] width 118 height 16
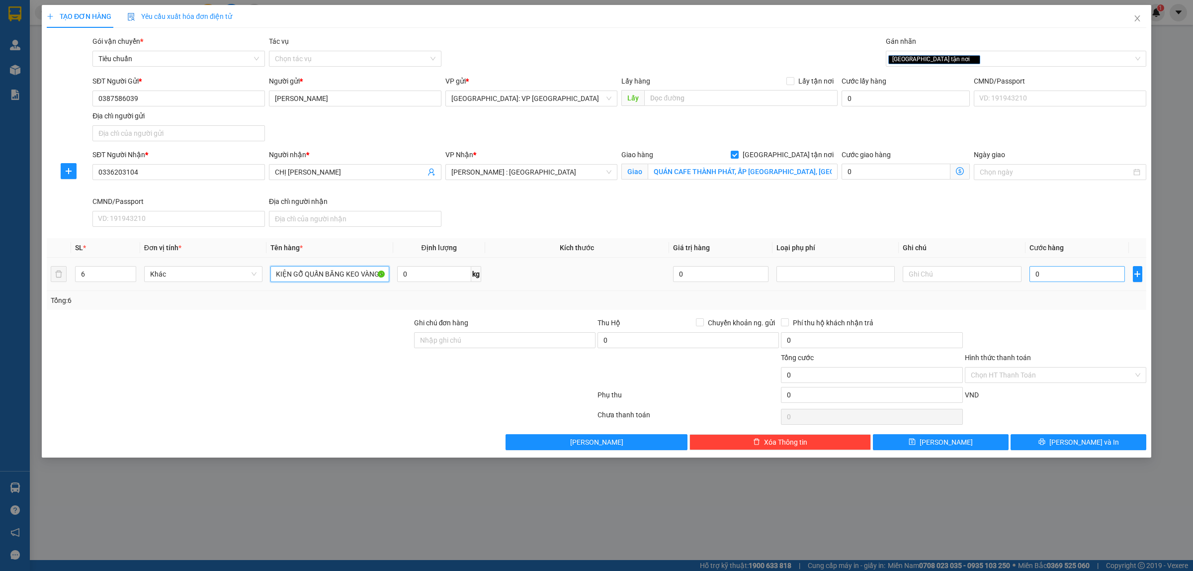
type input "3 KIỆN BỌC BAO TẢI XÁM + 1 KIỆN GIẤY + 1 KIỆN BỌC NILONG TRẮNG + 1 KIỆN GỖ QUẤN…"
click at [1038, 281] on input "0" at bounding box center [1077, 274] width 95 height 16
type input "6"
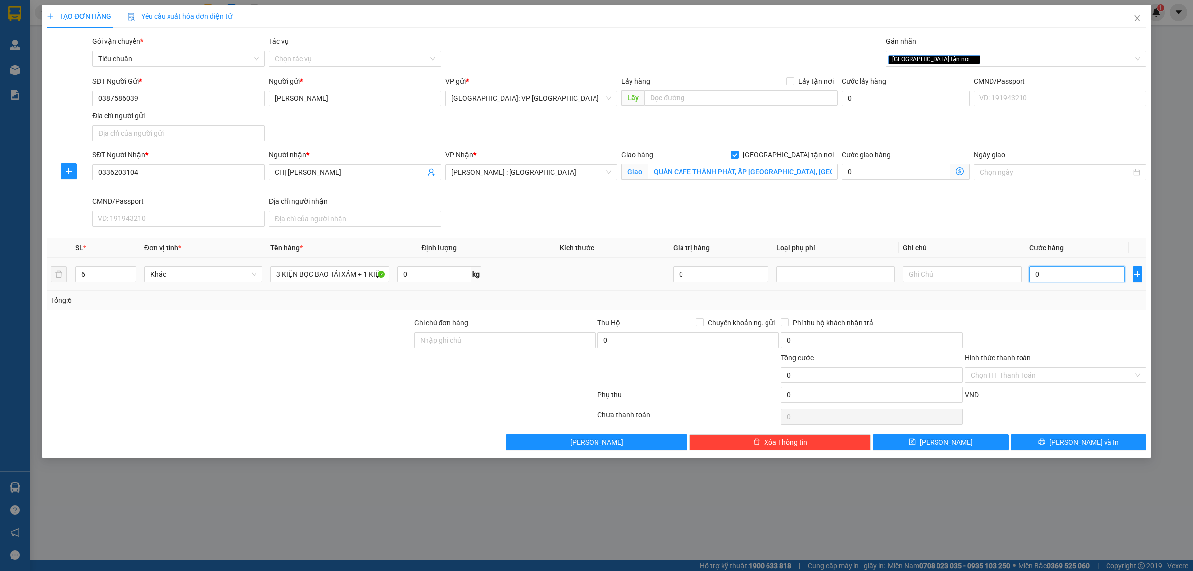
type input "6"
type input "68"
type input "6.801"
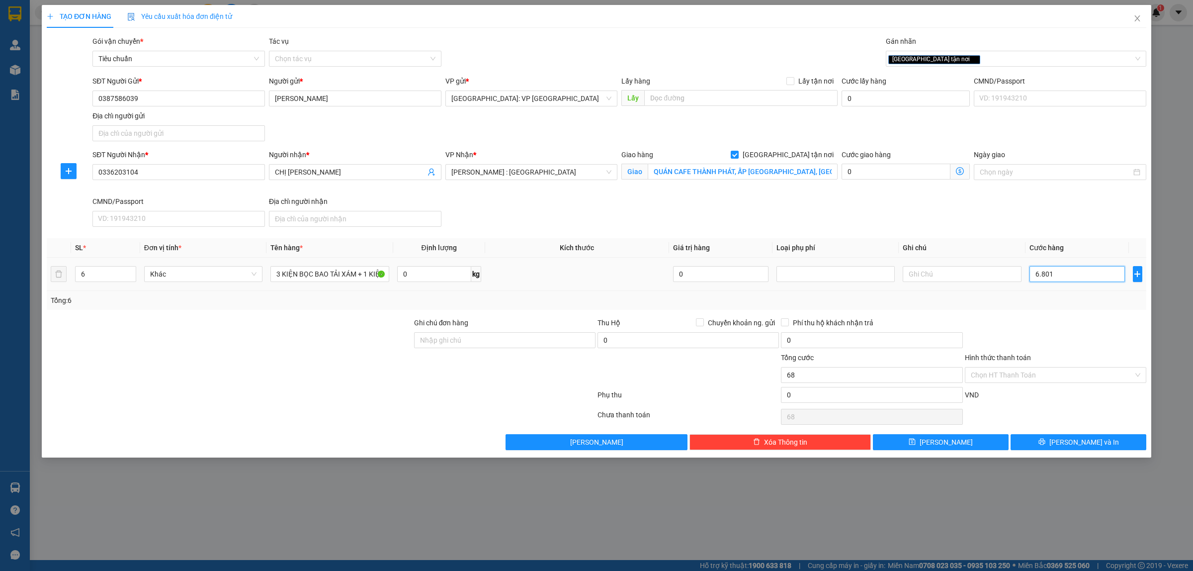
type input "6.801"
type input "68.010"
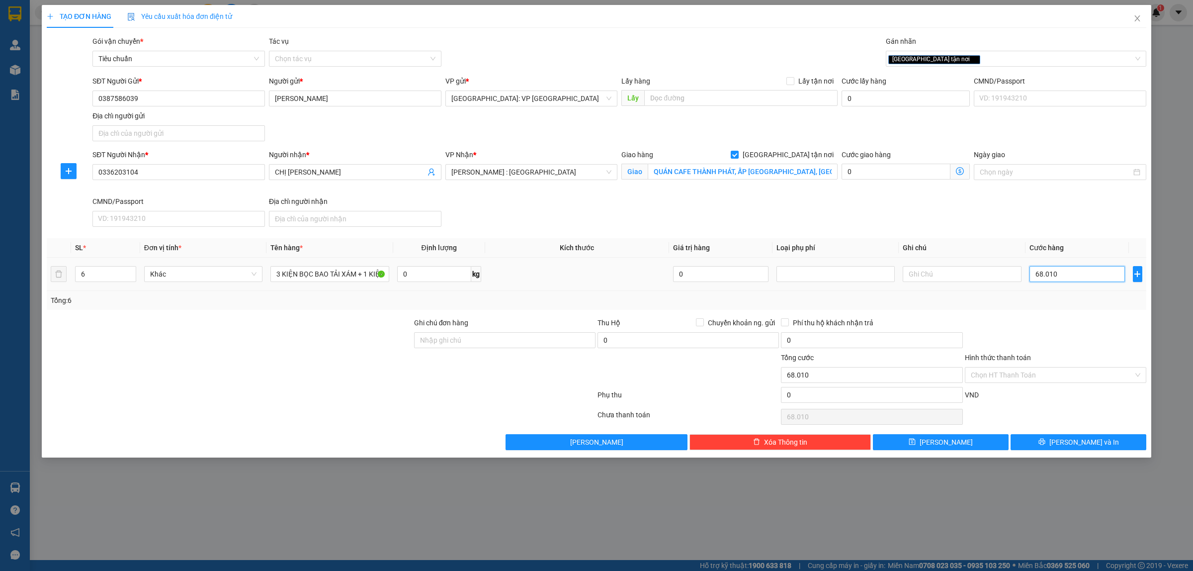
type input "680.100"
type input "6.801.000"
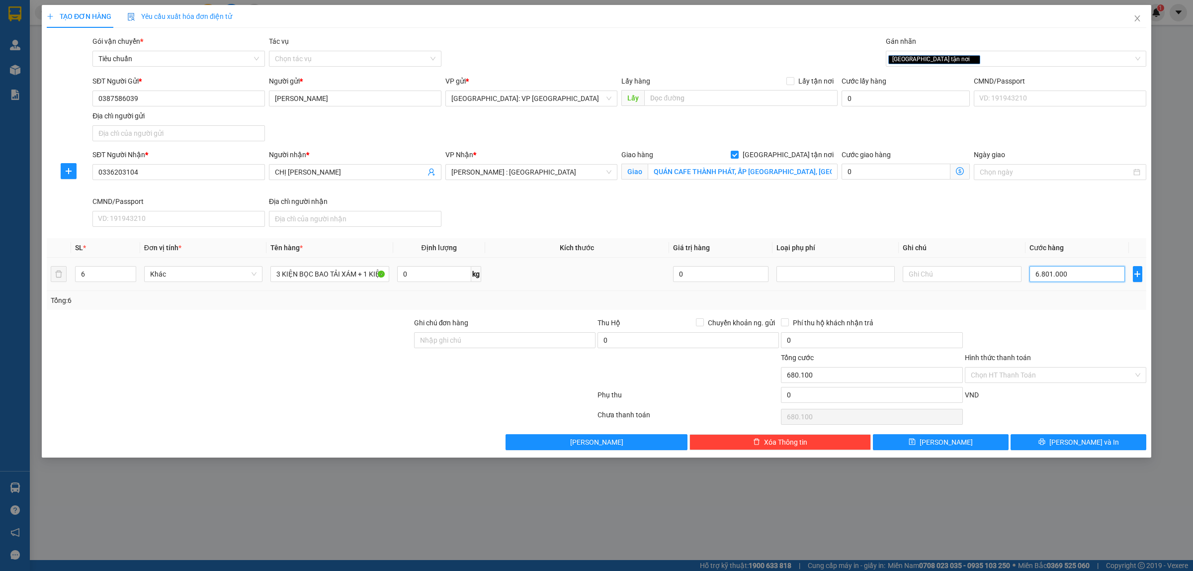
type input "6.801.000"
type input "680.100"
type input "68.010"
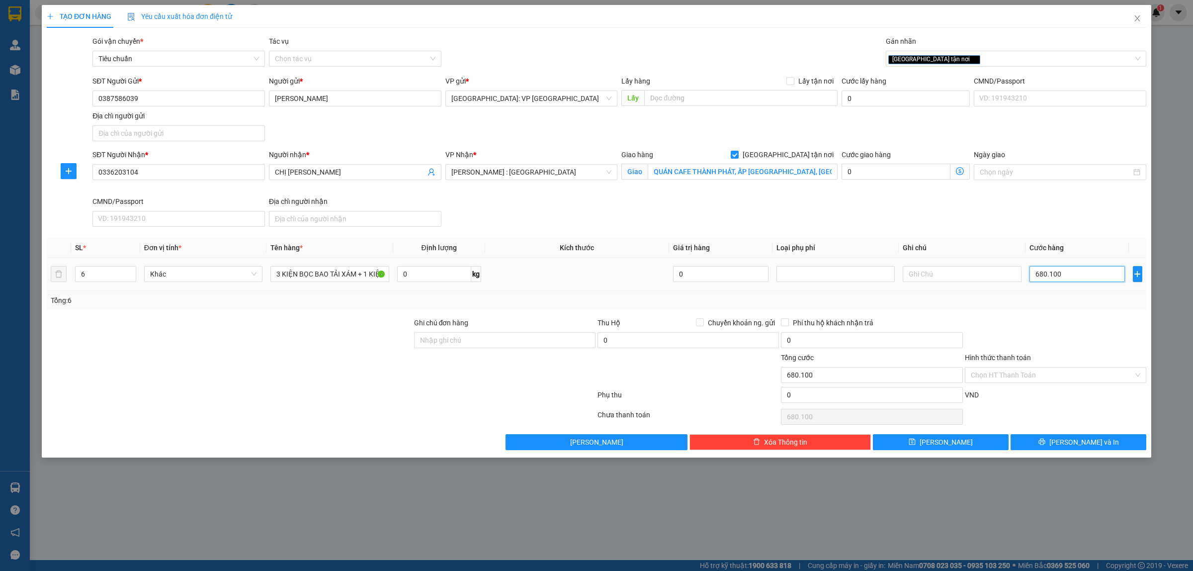
type input "68.010"
type input "6.801"
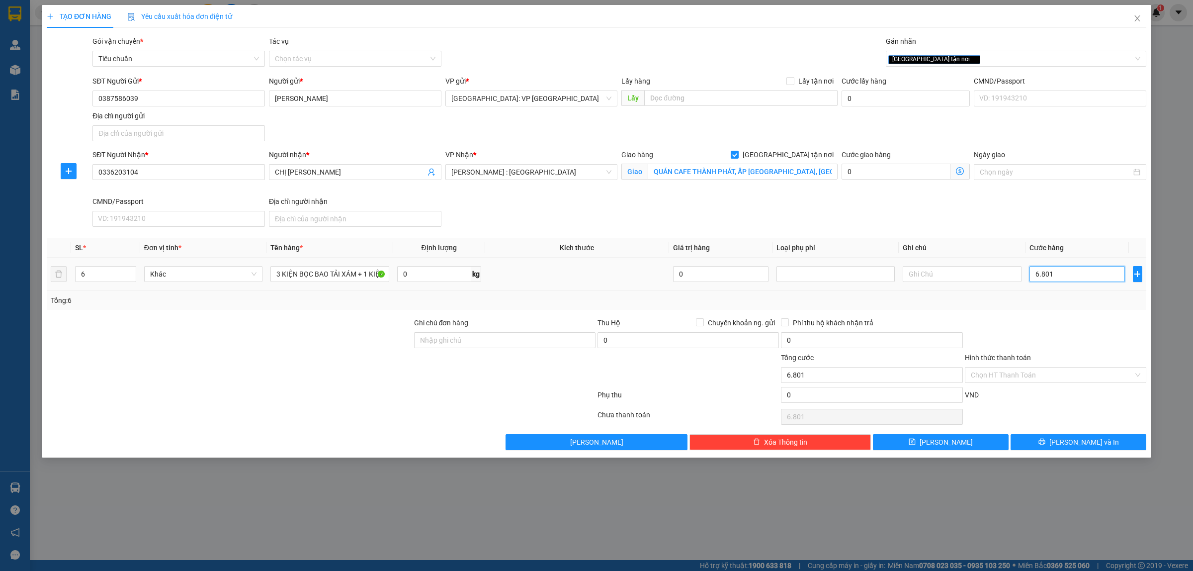
type input "680"
type input "6.800"
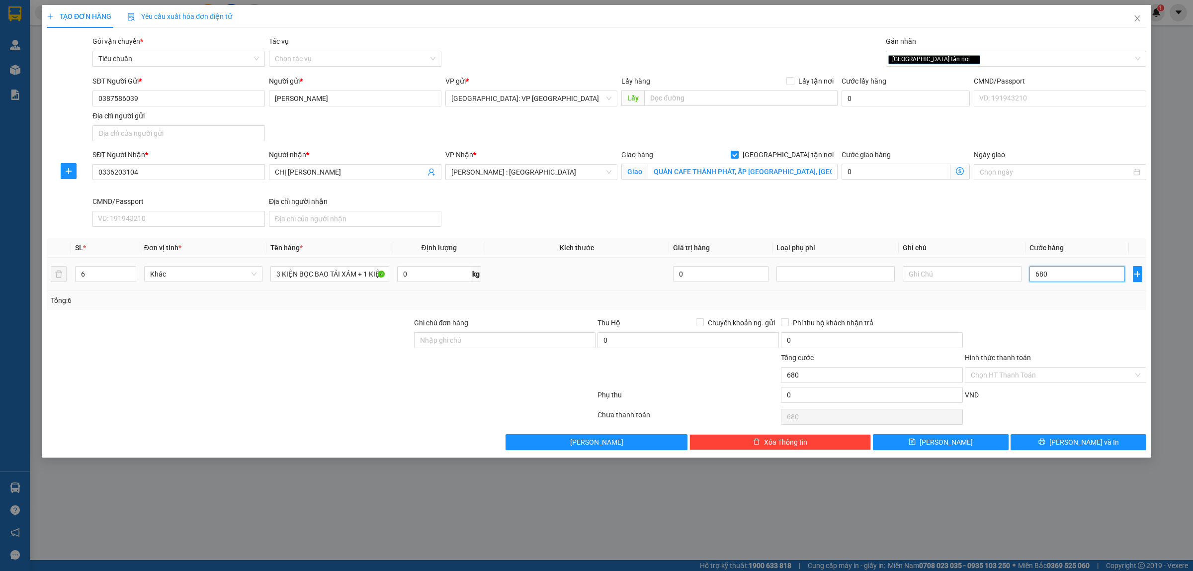
type input "6.800"
type input "68.000"
type input "680.000"
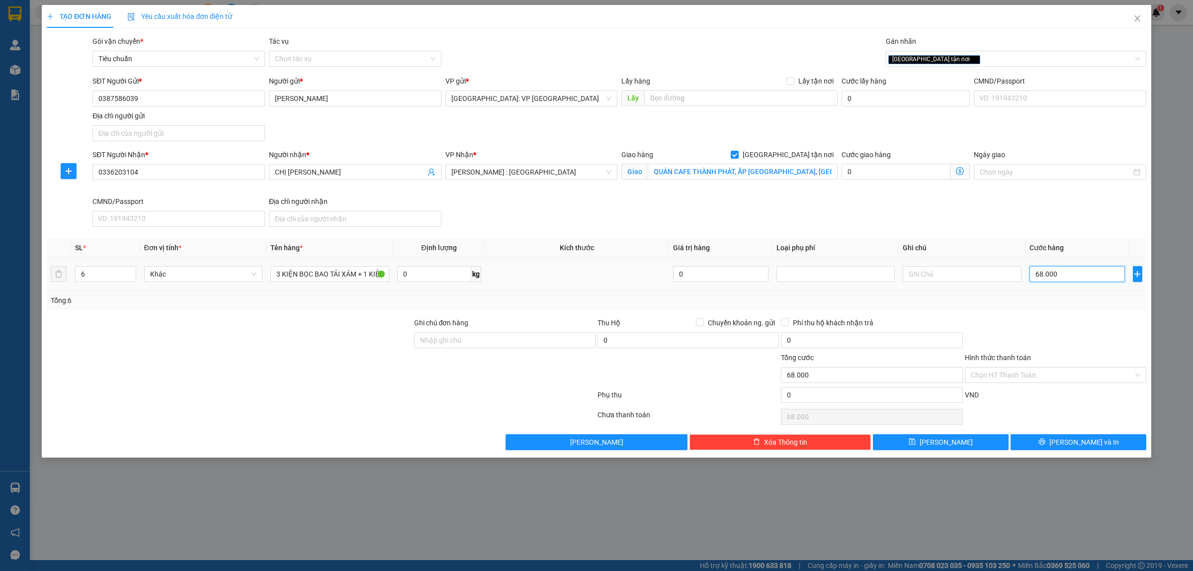
type input "680.000"
type input "6.800.000"
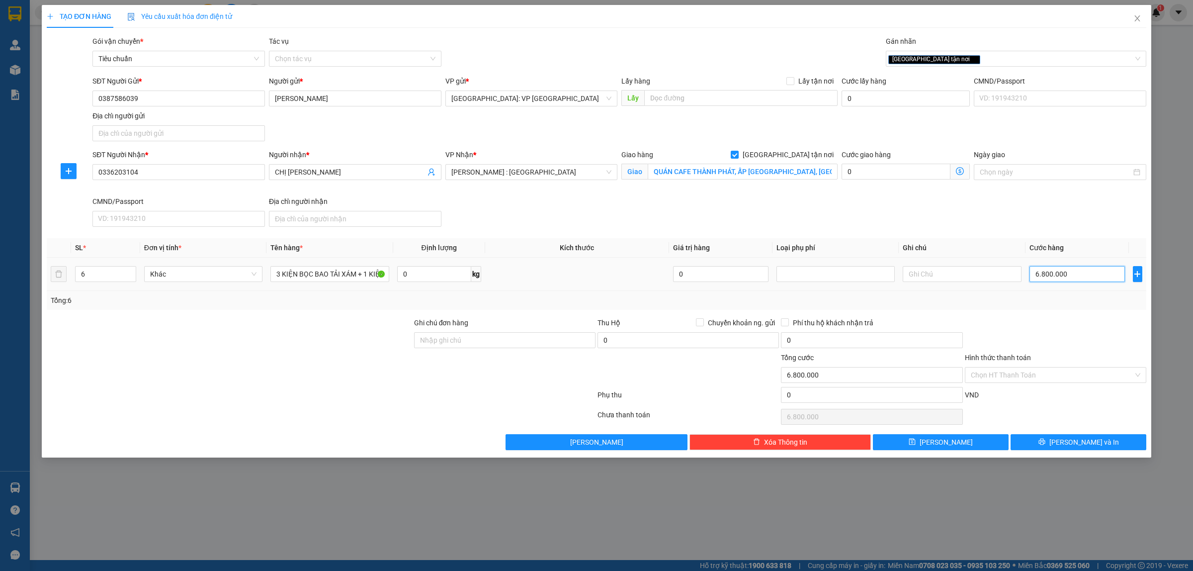
type input "680.000"
click at [1068, 441] on button "[PERSON_NAME] và In" at bounding box center [1079, 442] width 136 height 16
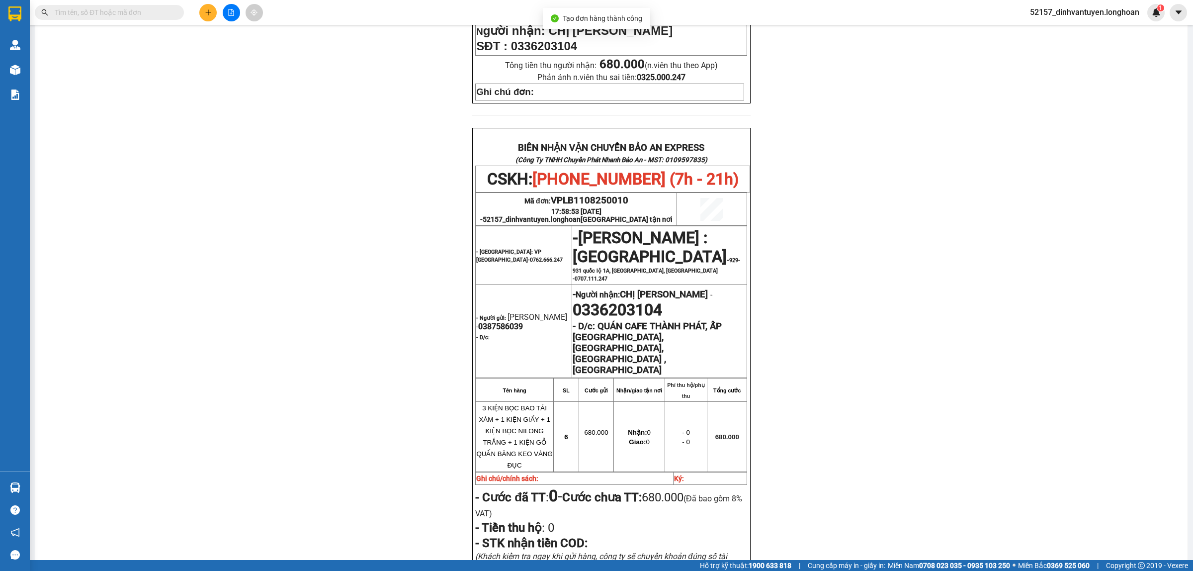
scroll to position [435, 0]
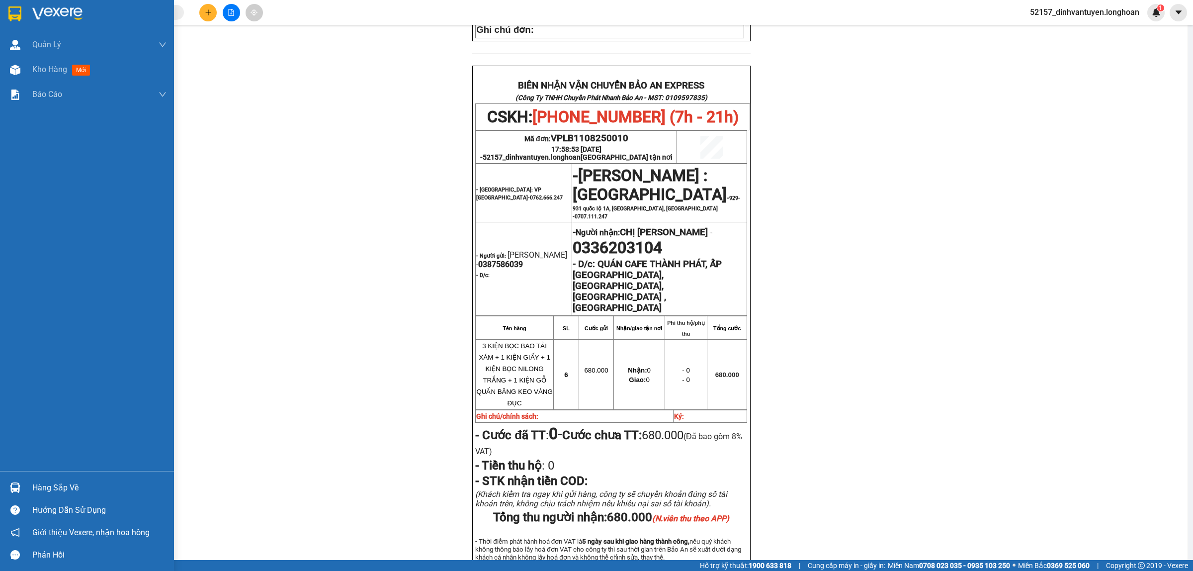
click at [6, 15] on div at bounding box center [14, 13] width 17 height 17
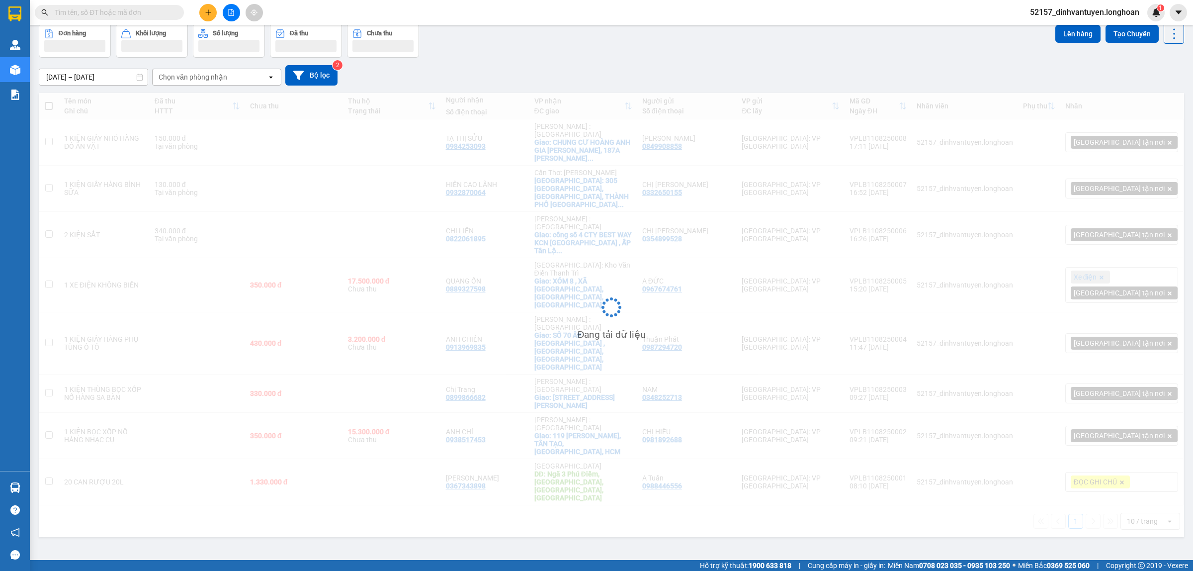
scroll to position [46, 0]
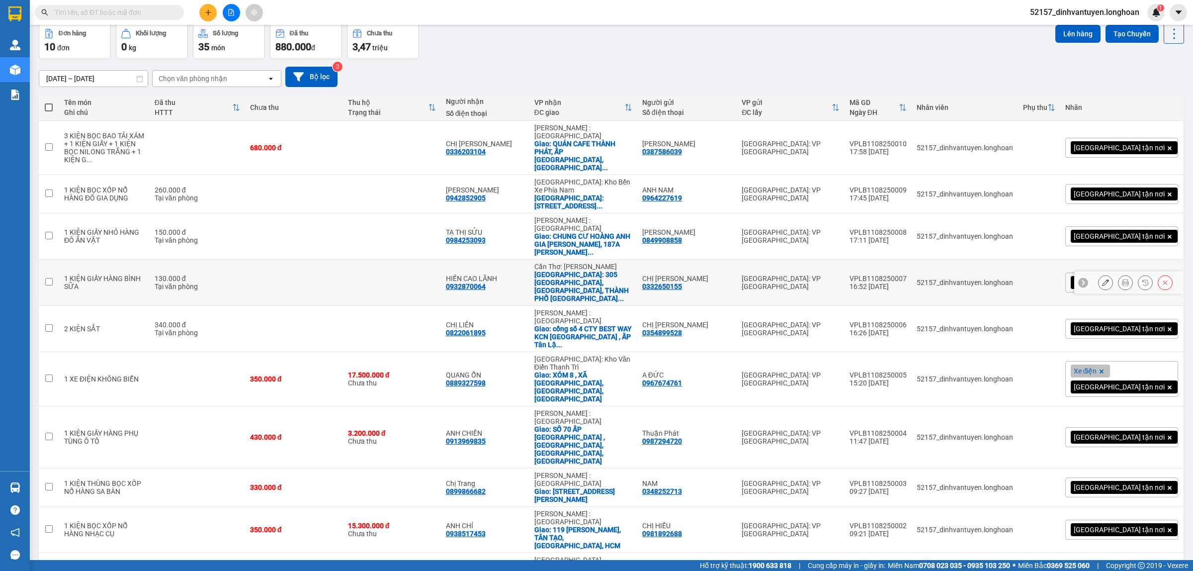
click at [1102, 279] on icon at bounding box center [1105, 282] width 7 height 7
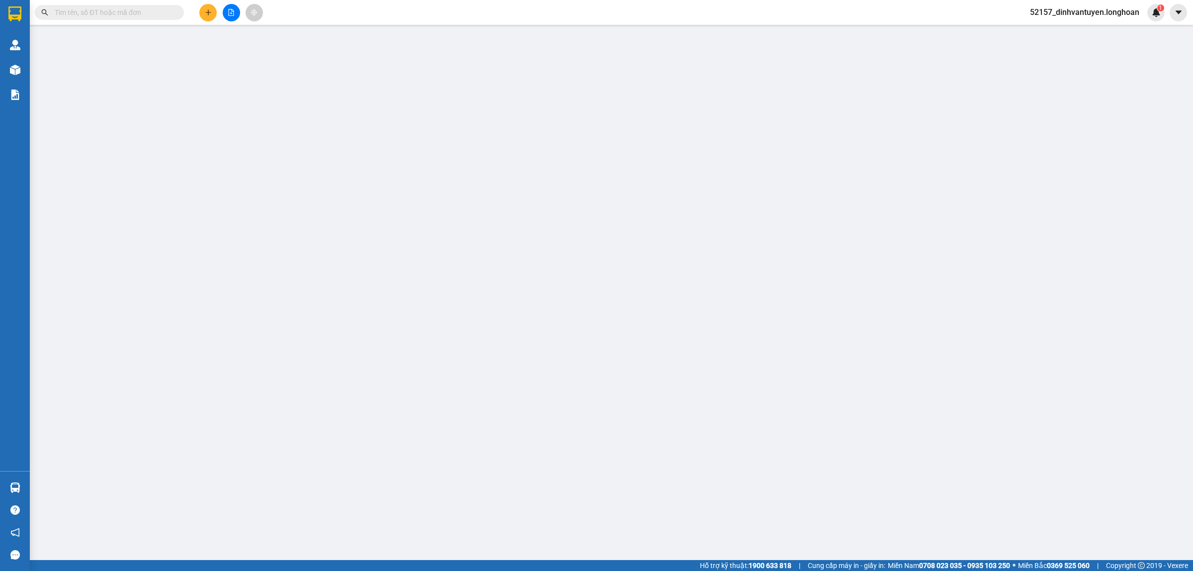
type input "0332650155"
type input "CHỊ [PERSON_NAME]"
type input "0932870064"
type input "HIỀN CAO LÃNH"
checkbox input "true"
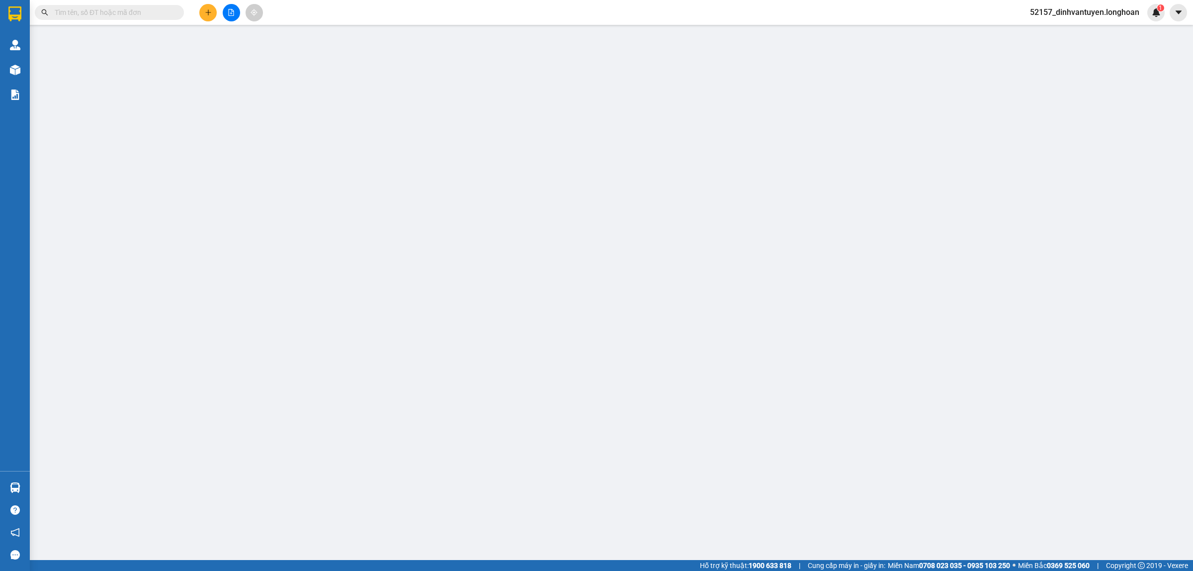
type input "305 [GEOGRAPHIC_DATA], [GEOGRAPHIC_DATA], [GEOGRAPHIC_DATA], [GEOGRAPHIC_DATA]"
type input "130.000"
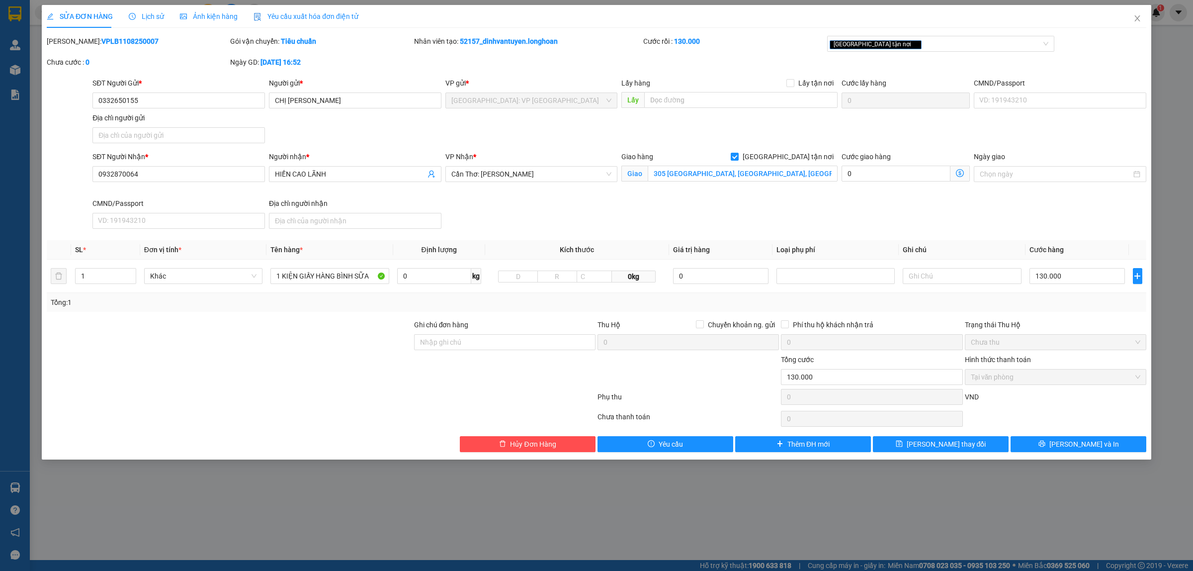
click at [114, 40] on b "VPLB1108250007" at bounding box center [129, 41] width 57 height 8
copy b "VPLB1108250007"
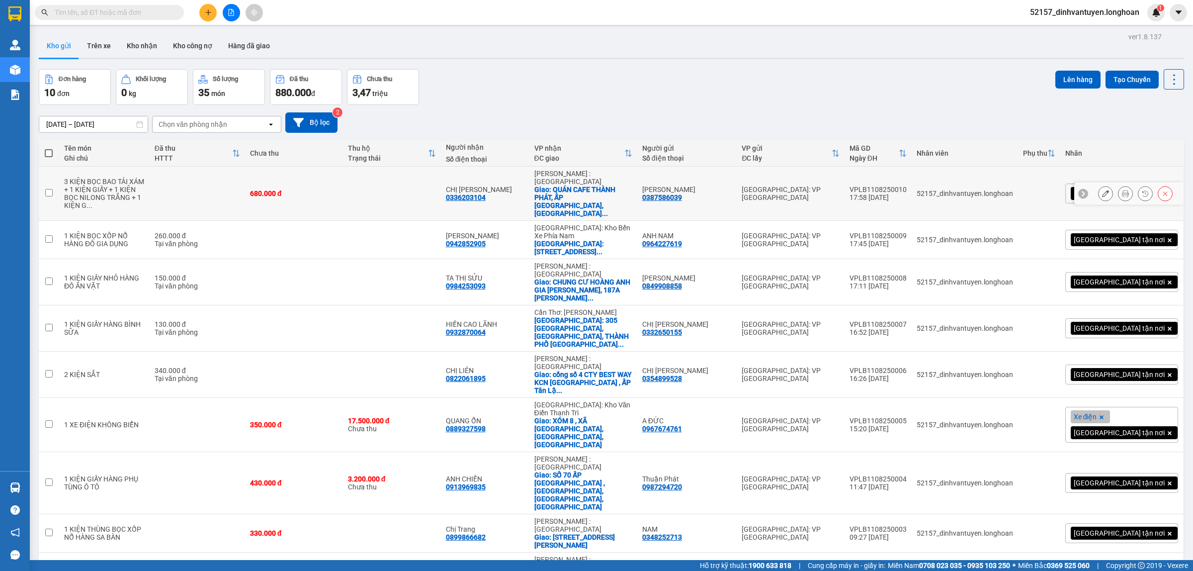
click at [1122, 190] on icon at bounding box center [1125, 193] width 7 height 7
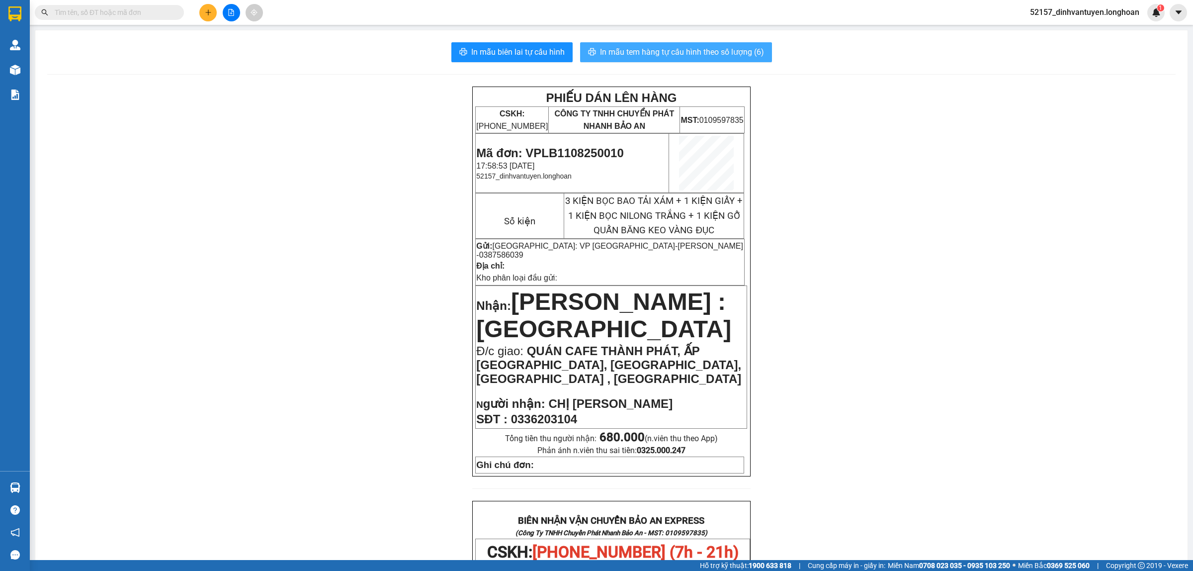
click at [685, 51] on span "In mẫu tem hàng tự cấu hình theo số lượng (6)" at bounding box center [682, 52] width 164 height 12
click at [207, 16] on button at bounding box center [207, 12] width 17 height 17
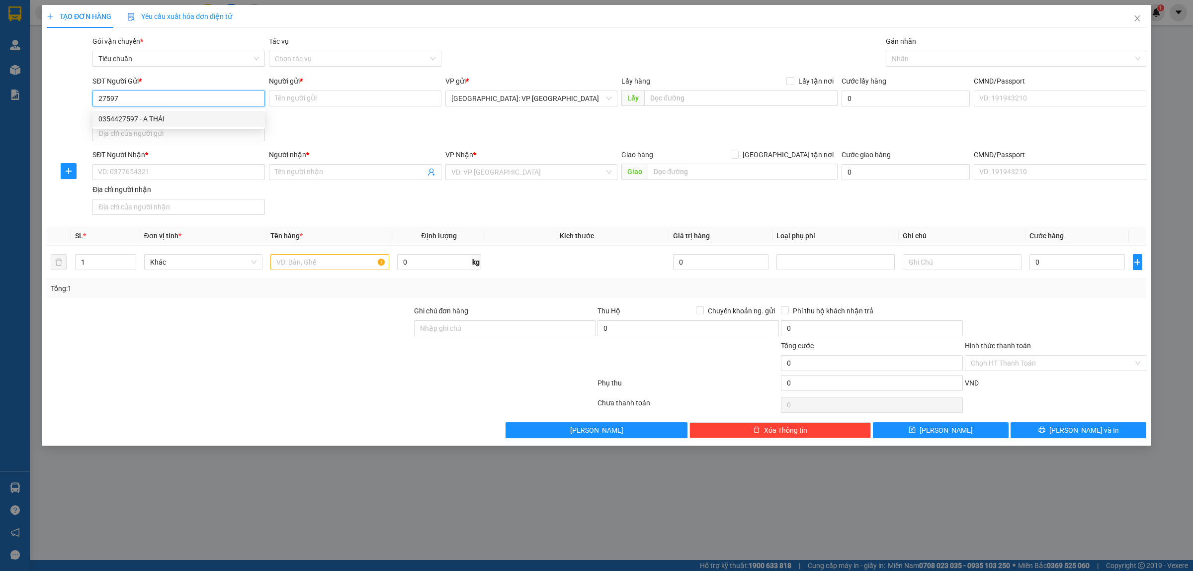
click at [145, 115] on div "0354427597 - A THÁI" at bounding box center [178, 118] width 161 height 11
type input "0354427597"
type input "[DEMOGRAPHIC_DATA]"
type input "0354427597"
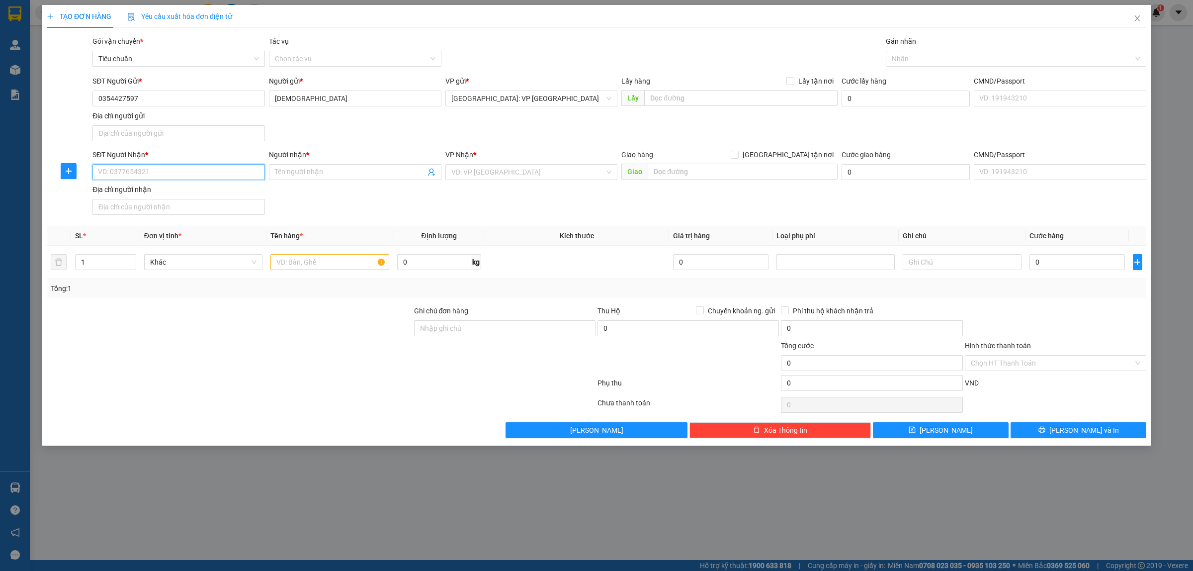
click at [226, 169] on input "SĐT Người Nhận *" at bounding box center [178, 172] width 173 height 16
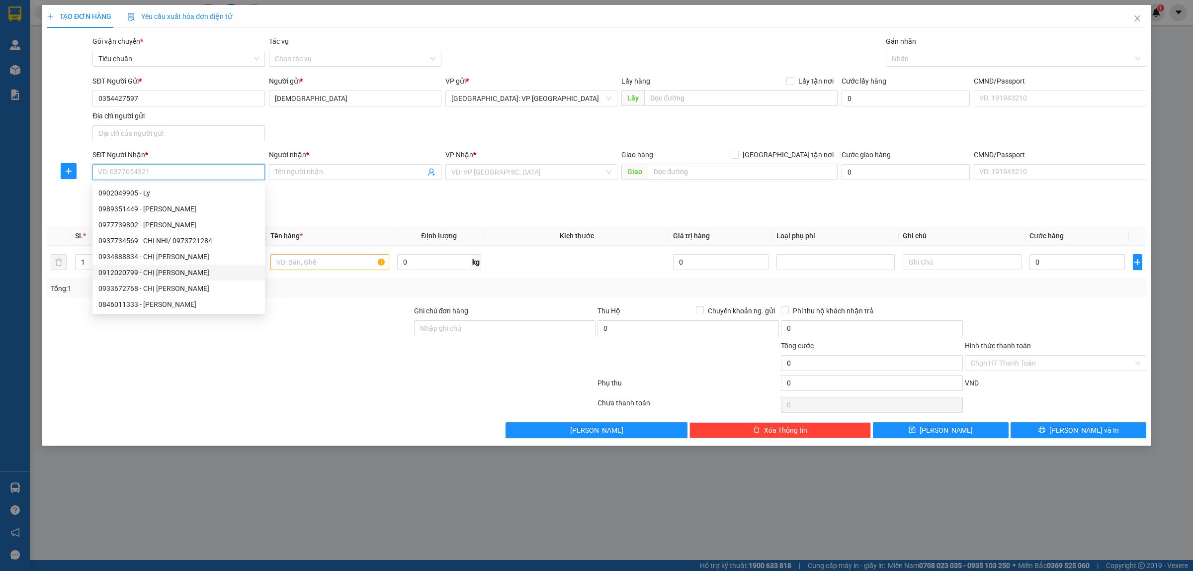
click at [154, 271] on div "0912020799 - CHỊ [PERSON_NAME]" at bounding box center [178, 272] width 161 height 11
type input "0912020799"
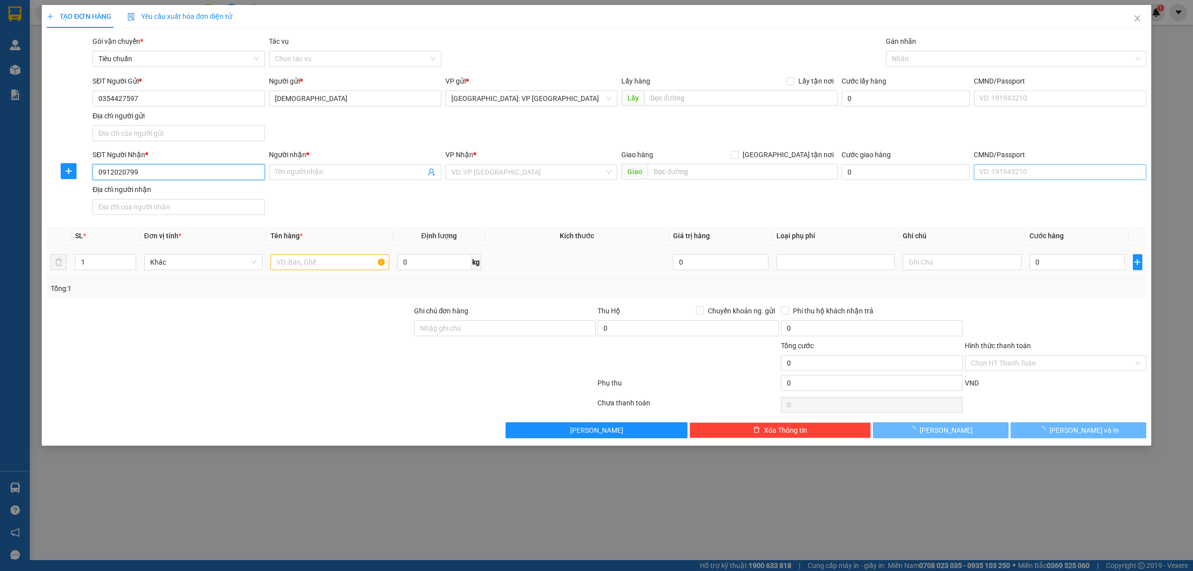
type input "CHỊ LÝ"
checkbox input "true"
type input "[STREET_ADDRESS][PERSON_NAME] VŨNG TÀU, [GEOGRAPHIC_DATA]"
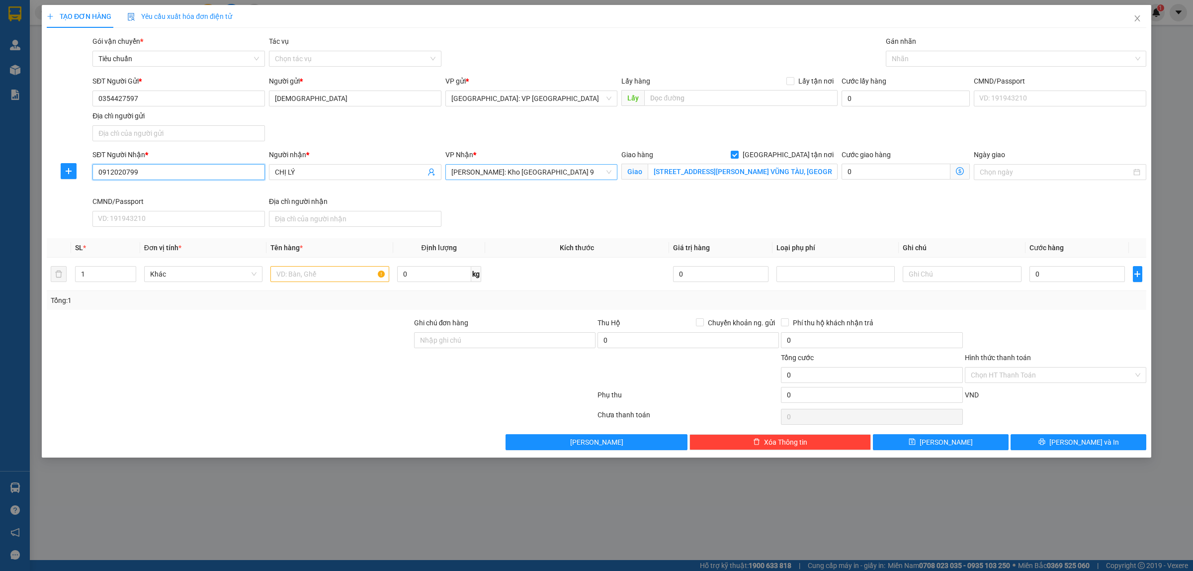
click at [566, 165] on span "[PERSON_NAME]: Kho [GEOGRAPHIC_DATA] 9" at bounding box center [531, 172] width 161 height 15
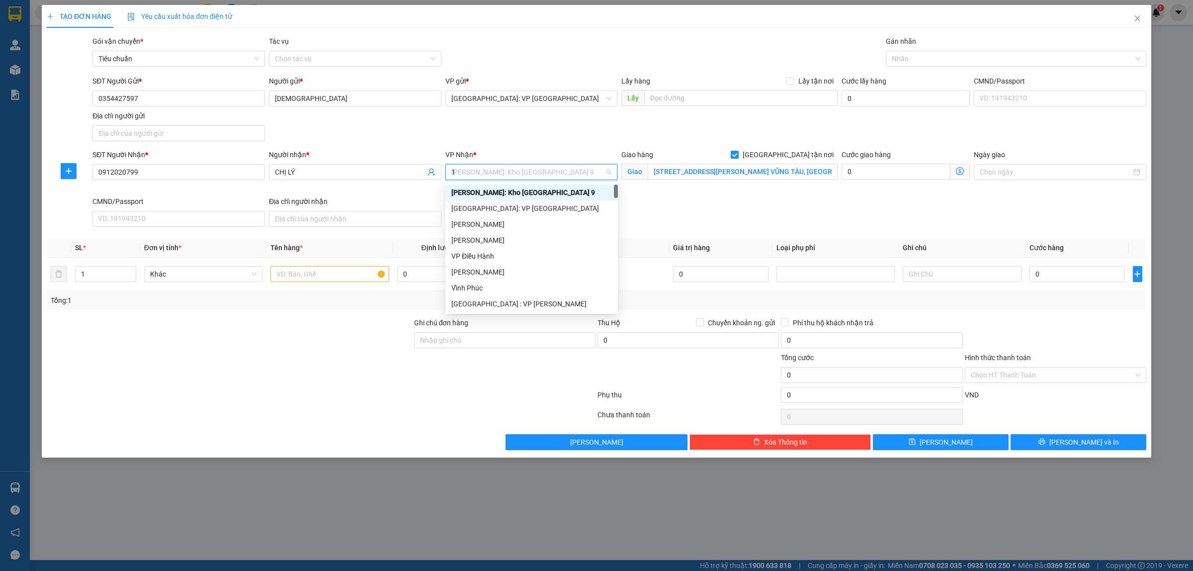
type input "12"
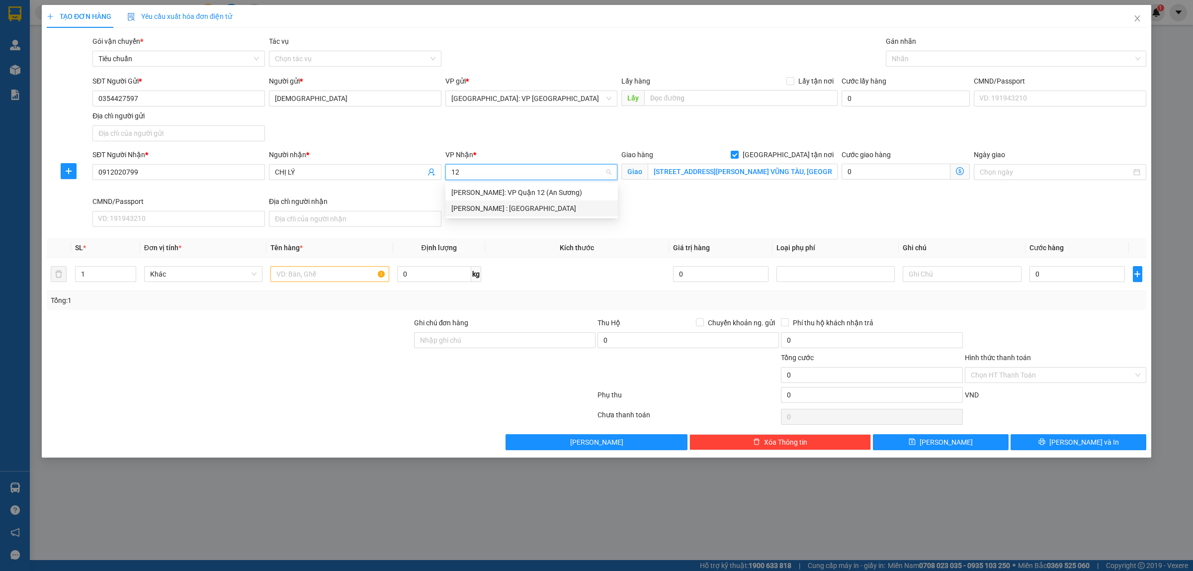
click at [557, 211] on div "[PERSON_NAME] : [GEOGRAPHIC_DATA]" at bounding box center [531, 208] width 161 height 11
click at [806, 170] on input "[STREET_ADDRESS][PERSON_NAME] VŨNG TÀU, [GEOGRAPHIC_DATA]" at bounding box center [743, 172] width 190 height 16
click at [810, 170] on input "[STREET_ADDRESS][PERSON_NAME] VŨNG TÀU, [GEOGRAPHIC_DATA]" at bounding box center [743, 172] width 190 height 16
click at [292, 274] on input "text" at bounding box center [329, 274] width 118 height 16
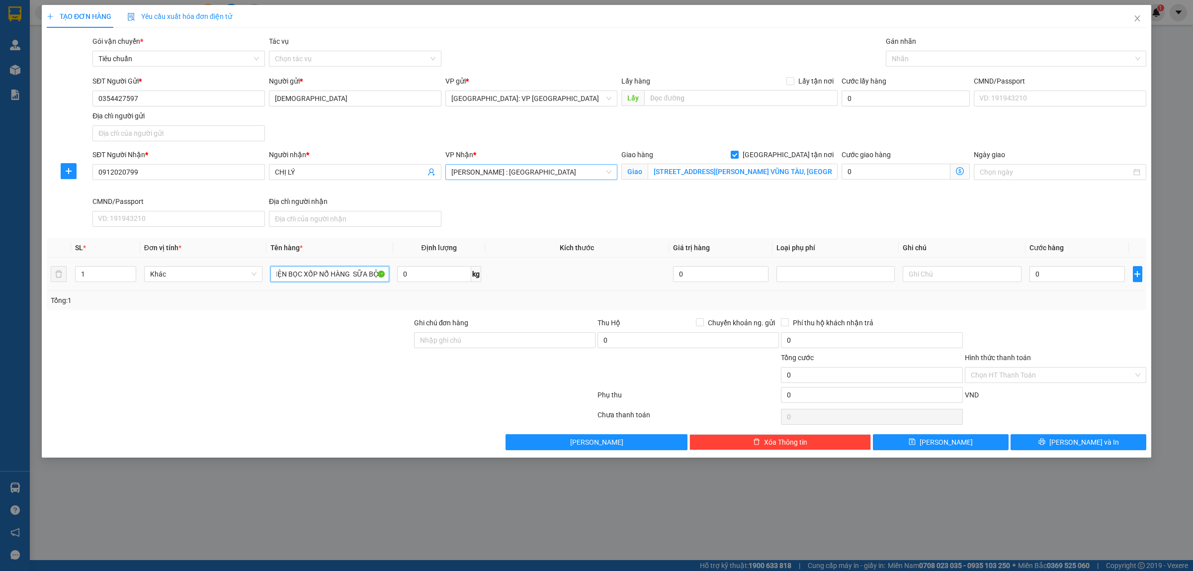
scroll to position [0, 10]
type input "1 KIỆN BỌC XỐP NỔ HÀNG LON SỮA BỘT"
click at [1065, 277] on input "0" at bounding box center [1077, 274] width 95 height 16
type input "1"
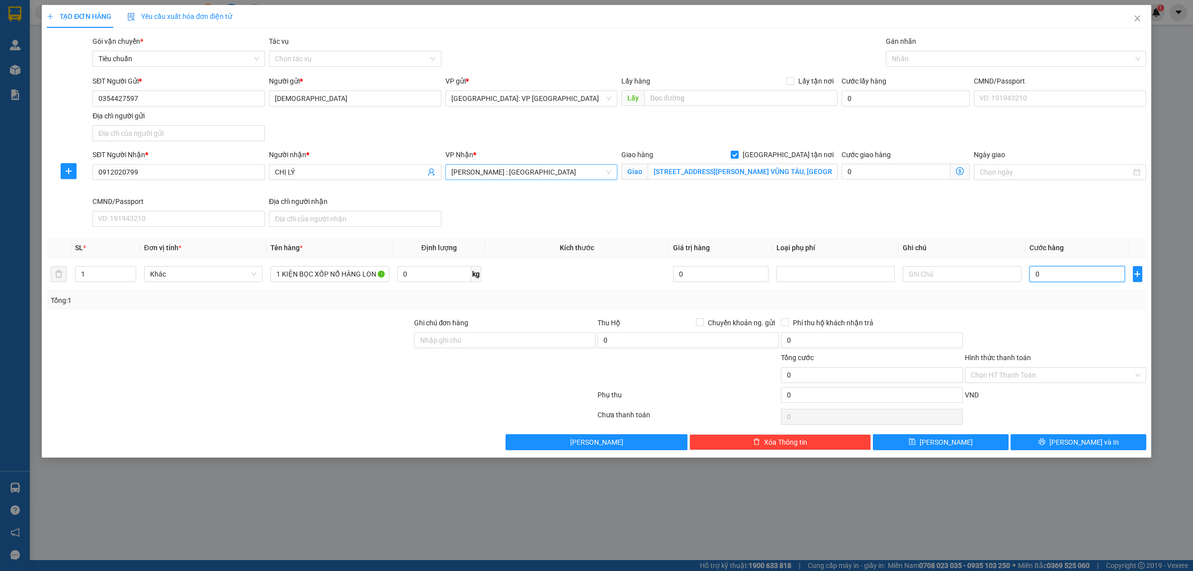
type input "1"
type input "17"
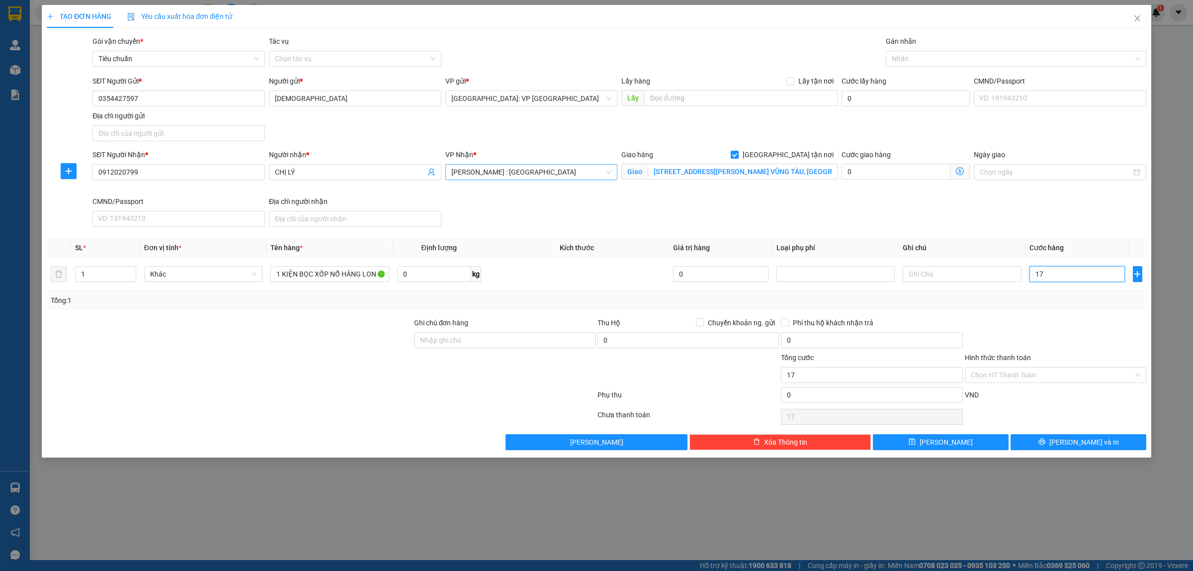
type input "170"
type input "1.700"
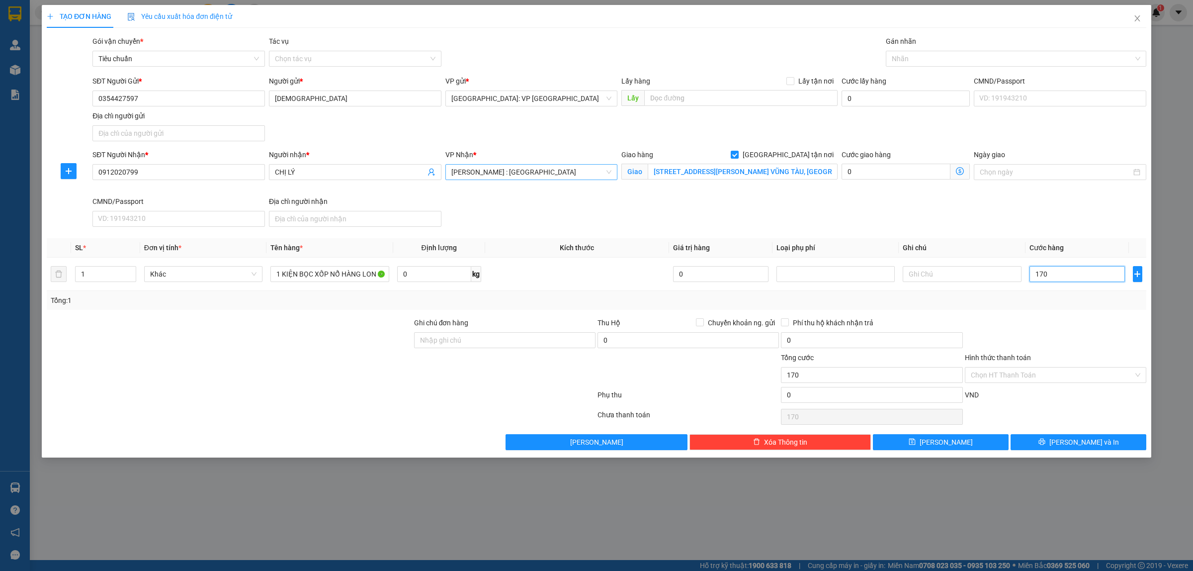
type input "1.700"
type input "17.000"
type input "170.000"
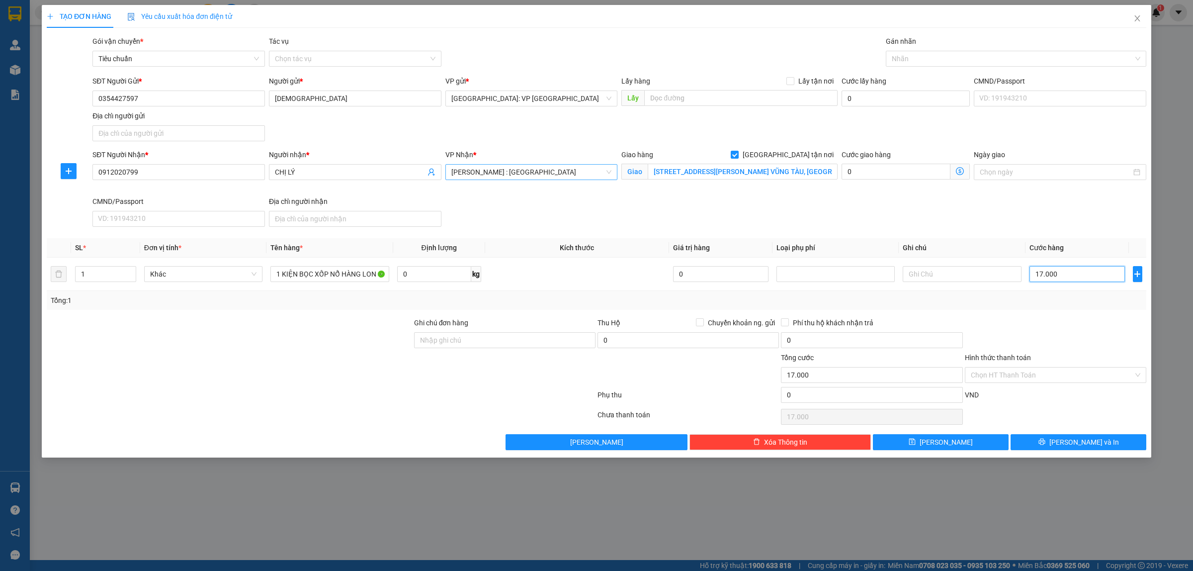
type input "170.000"
click at [537, 289] on td at bounding box center [577, 274] width 184 height 33
click at [1092, 443] on span "[PERSON_NAME] và In" at bounding box center [1085, 442] width 70 height 11
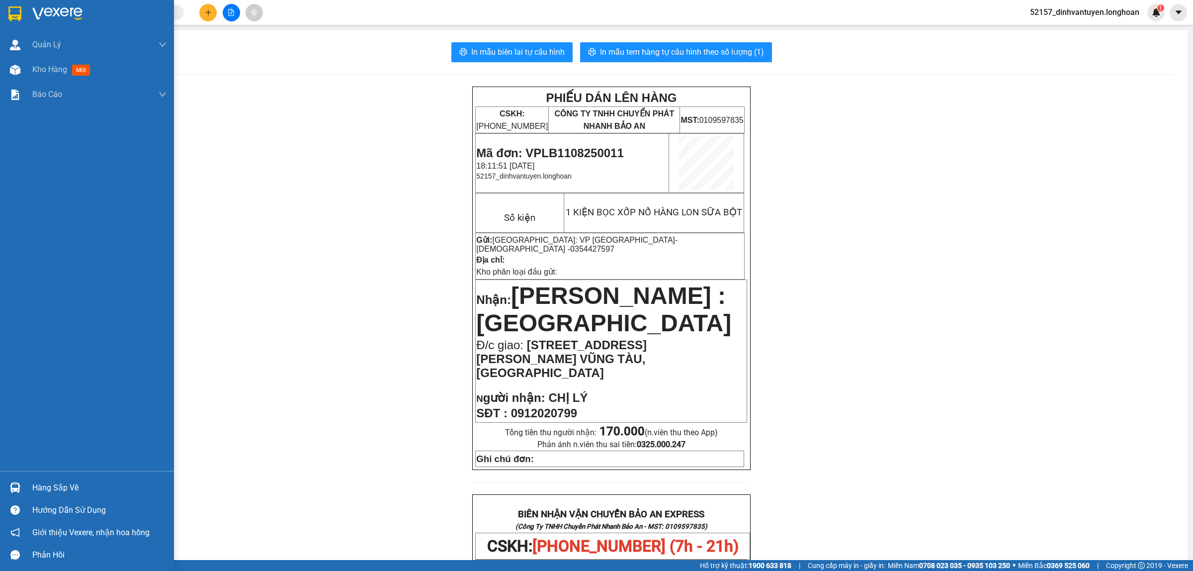
click at [20, 11] on img at bounding box center [14, 13] width 13 height 15
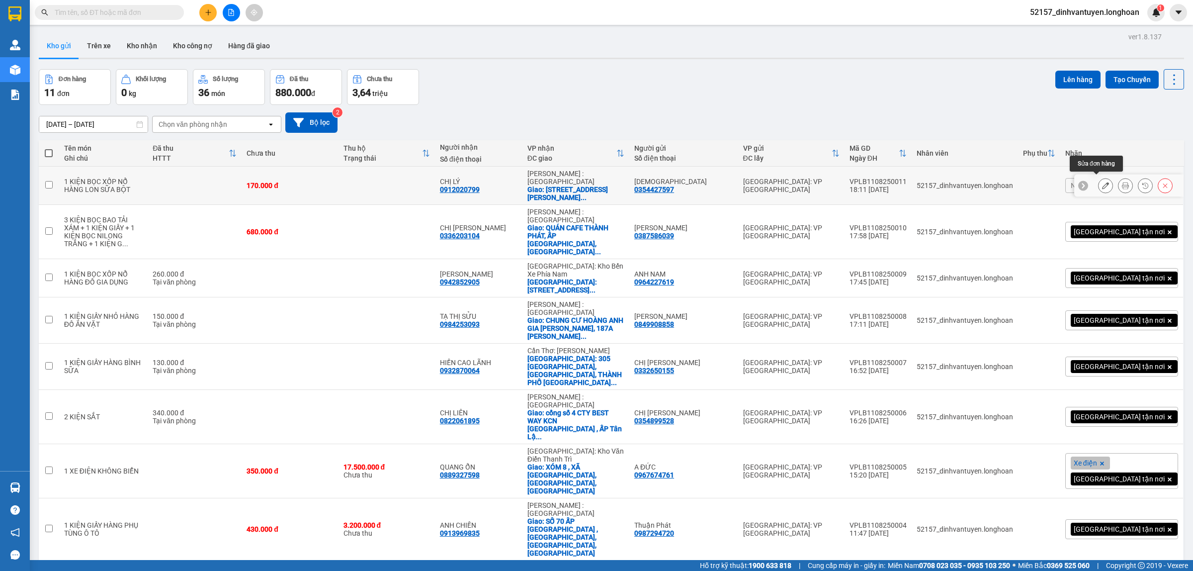
click at [1099, 179] on button at bounding box center [1106, 185] width 14 height 17
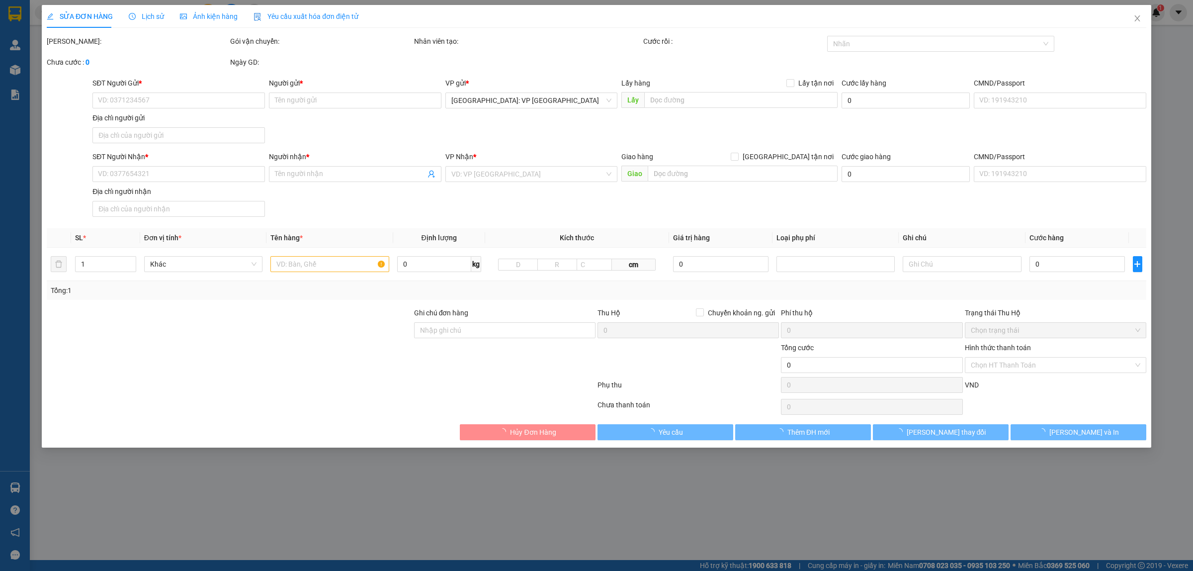
type input "0354427597"
type input "[DEMOGRAPHIC_DATA]"
type input "0912020799"
type input "CHỊ LÝ"
checkbox input "true"
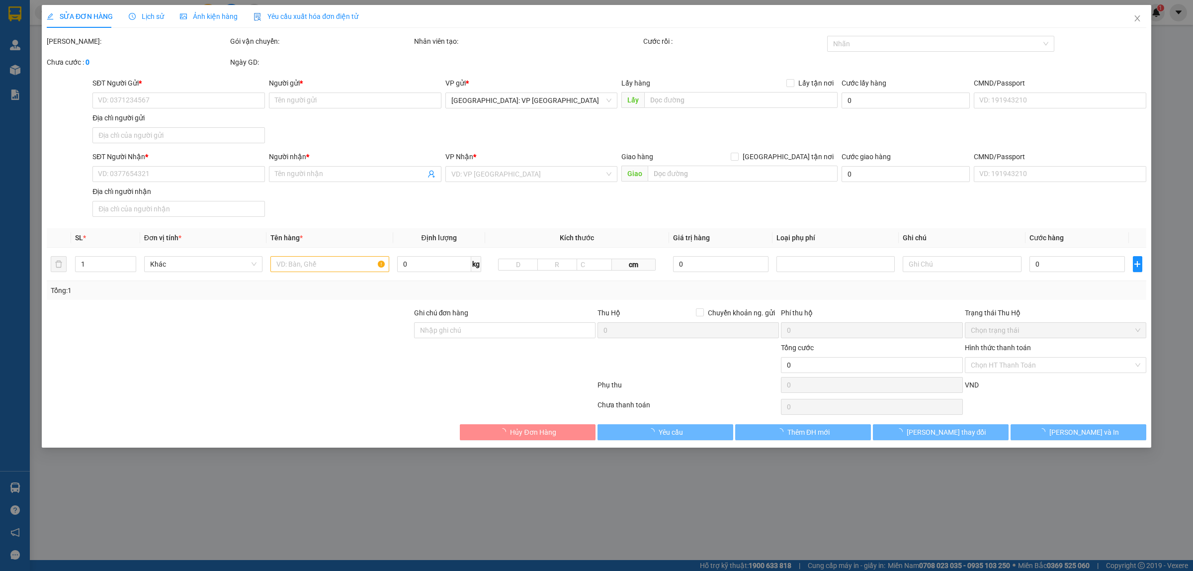
type input "[STREET_ADDRESS][PERSON_NAME] VŨNG TÀU, [GEOGRAPHIC_DATA]"
type input "170.000"
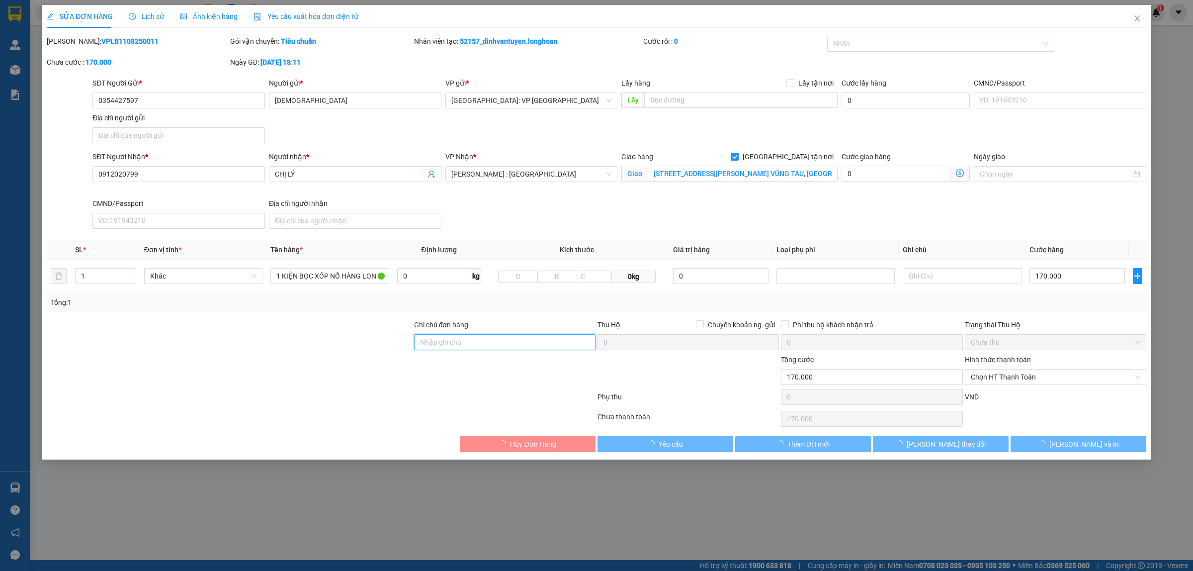
click at [528, 343] on input "Ghi chú đơn hàng" at bounding box center [504, 342] width 181 height 16
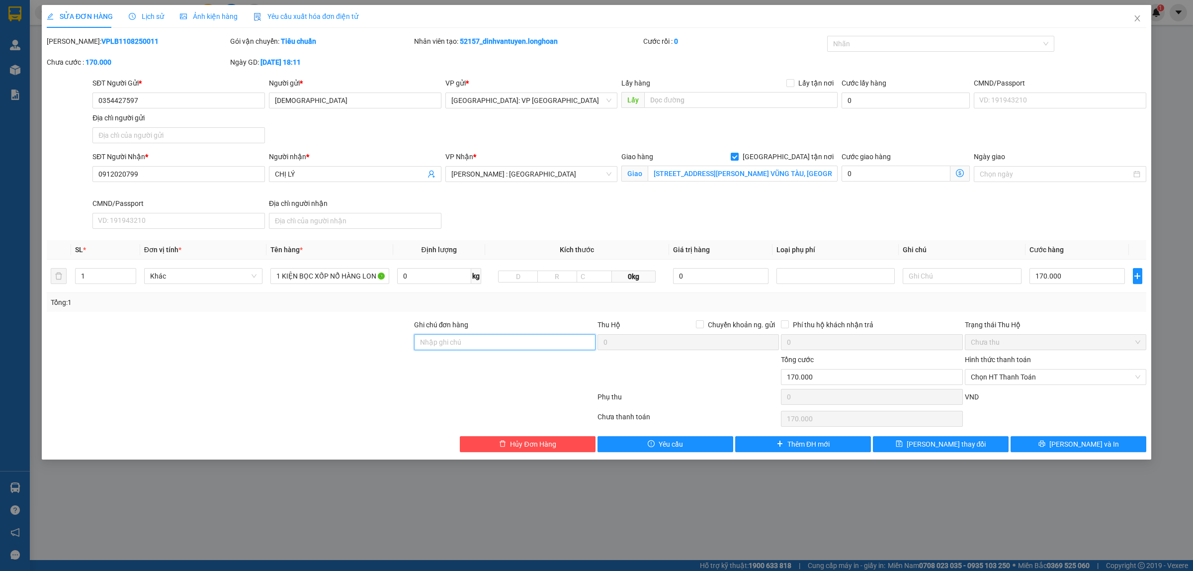
type input "HÀNG DỄ VỠ, NHẸ TAY HƯ VỠ KHÔNG ĐỀN GIÁ TRỊ HÀNG"
click at [853, 45] on div at bounding box center [936, 44] width 213 height 12
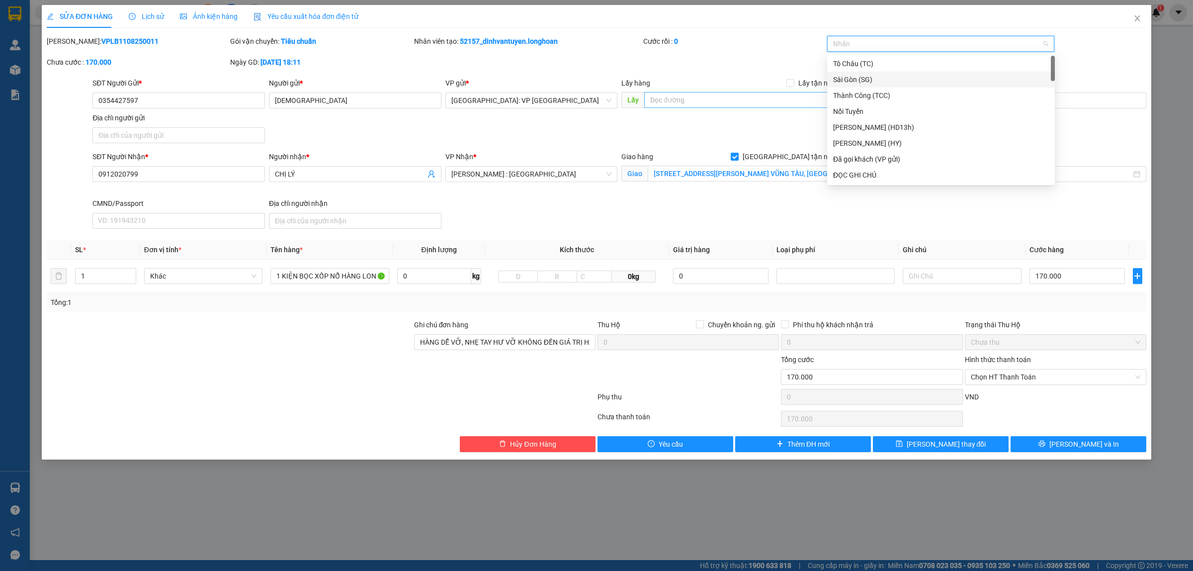
type input "G"
click at [876, 172] on div "[GEOGRAPHIC_DATA] tận nơi" at bounding box center [941, 175] width 216 height 11
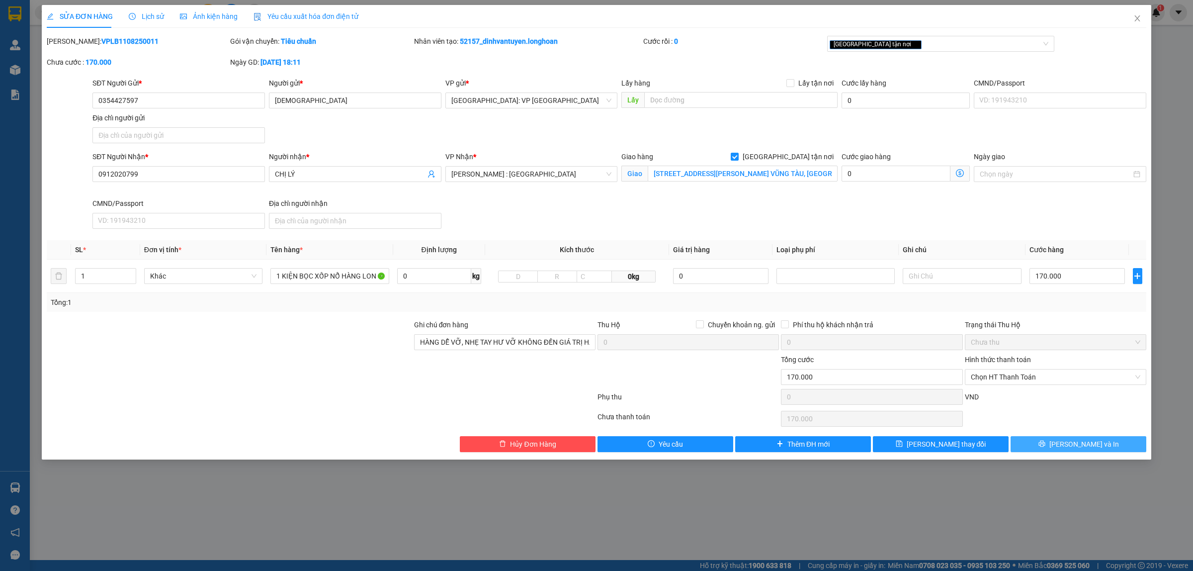
click at [1089, 448] on span "[PERSON_NAME] và In" at bounding box center [1085, 443] width 70 height 11
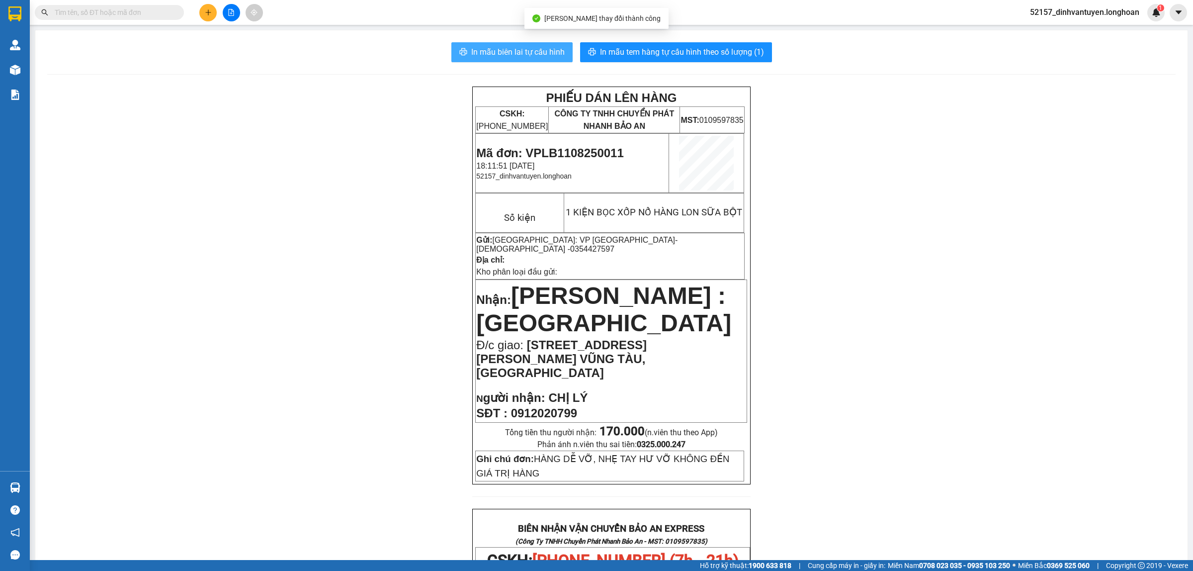
click at [491, 50] on span "In mẫu biên lai tự cấu hình" at bounding box center [517, 52] width 93 height 12
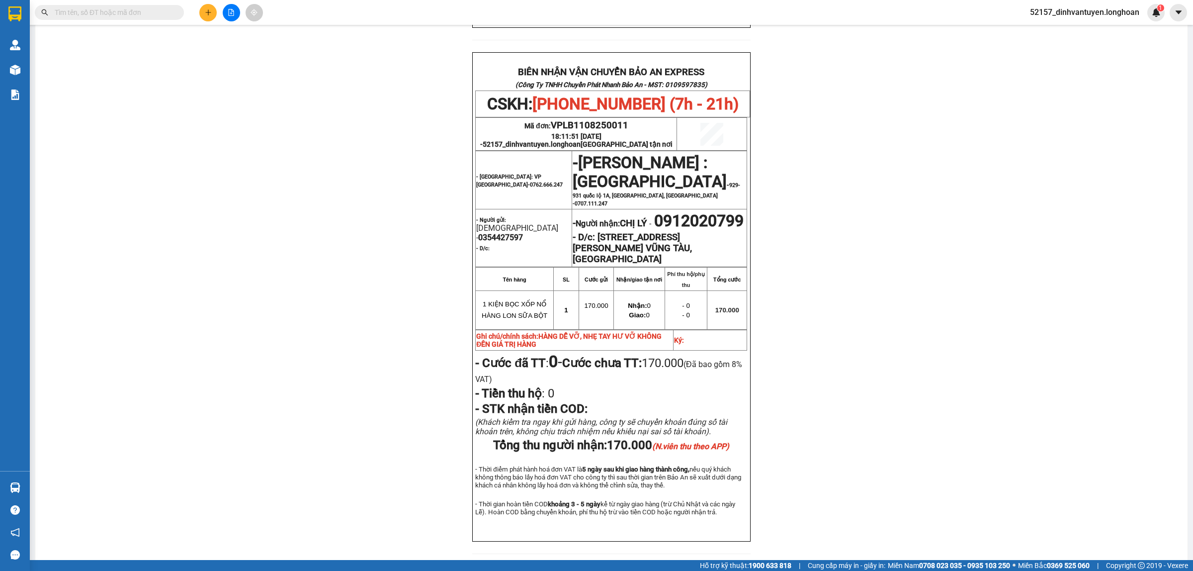
scroll to position [435, 0]
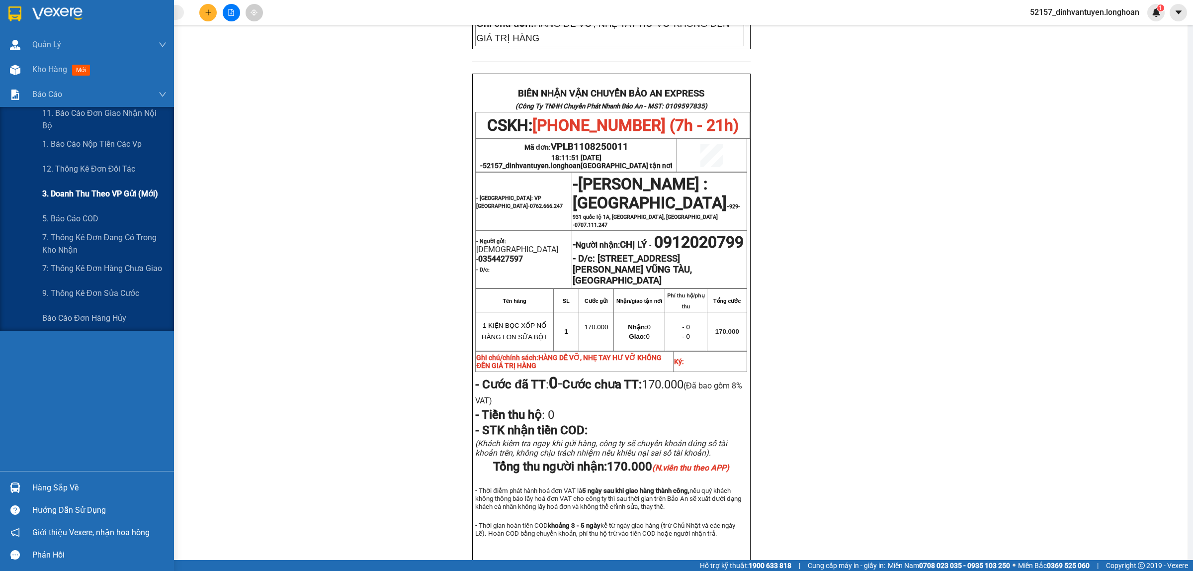
click at [125, 199] on span "3. Doanh Thu theo VP Gửi (mới)" at bounding box center [100, 193] width 116 height 12
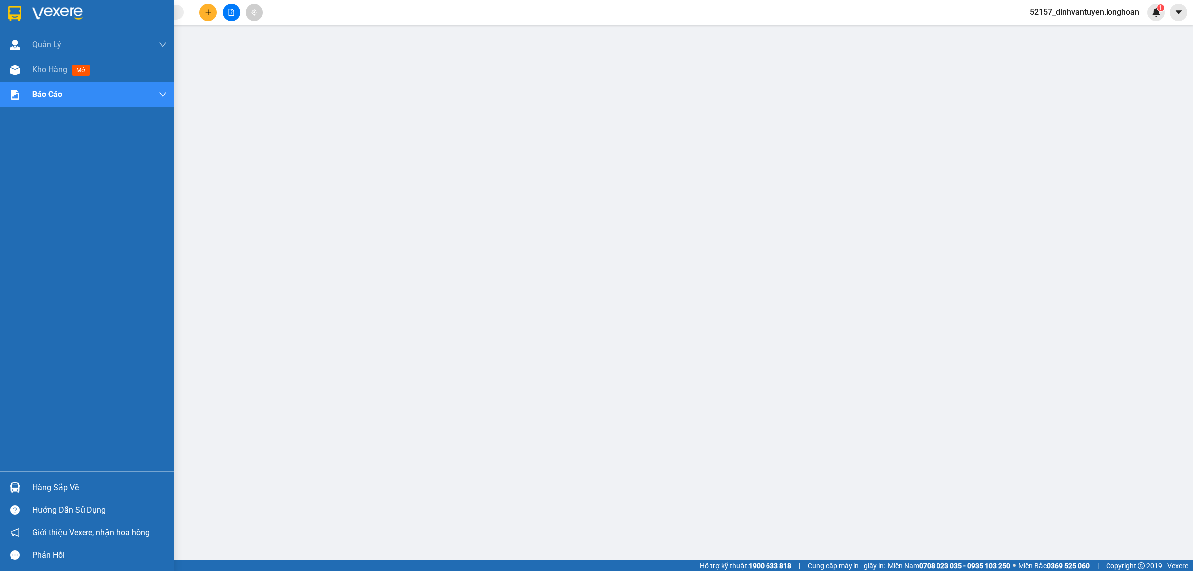
click at [18, 11] on img at bounding box center [14, 13] width 13 height 15
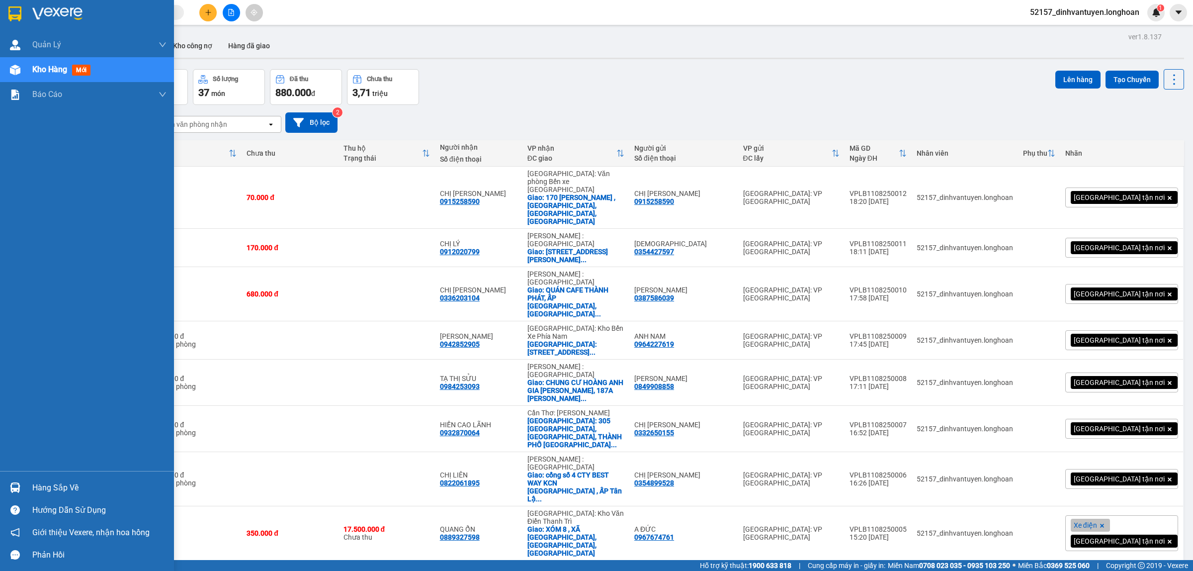
click at [15, 8] on img at bounding box center [14, 13] width 13 height 15
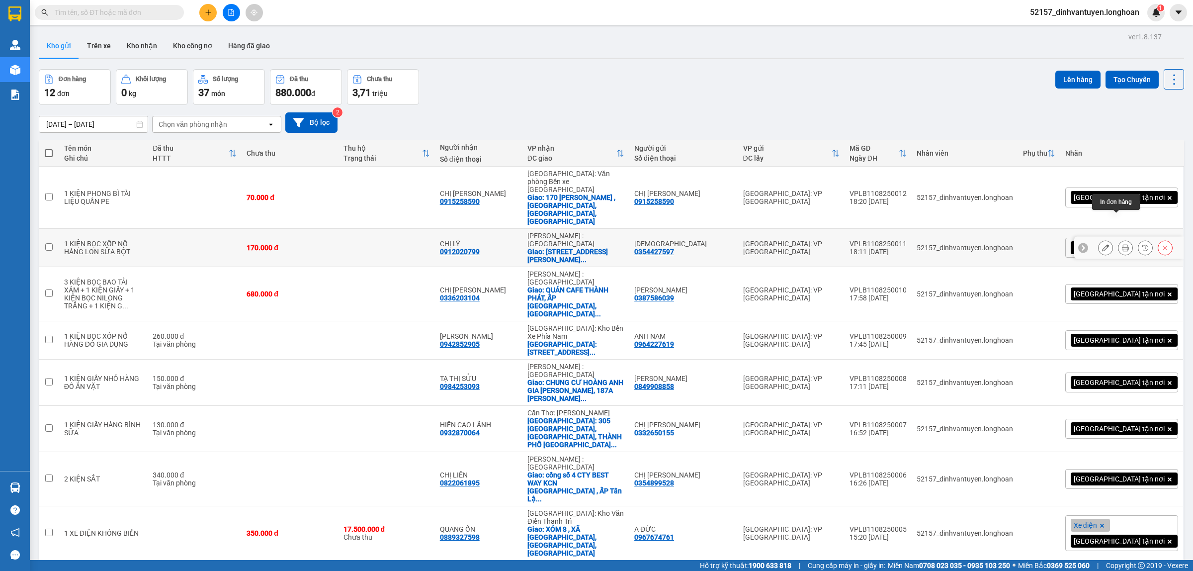
click at [1122, 244] on icon at bounding box center [1125, 247] width 7 height 7
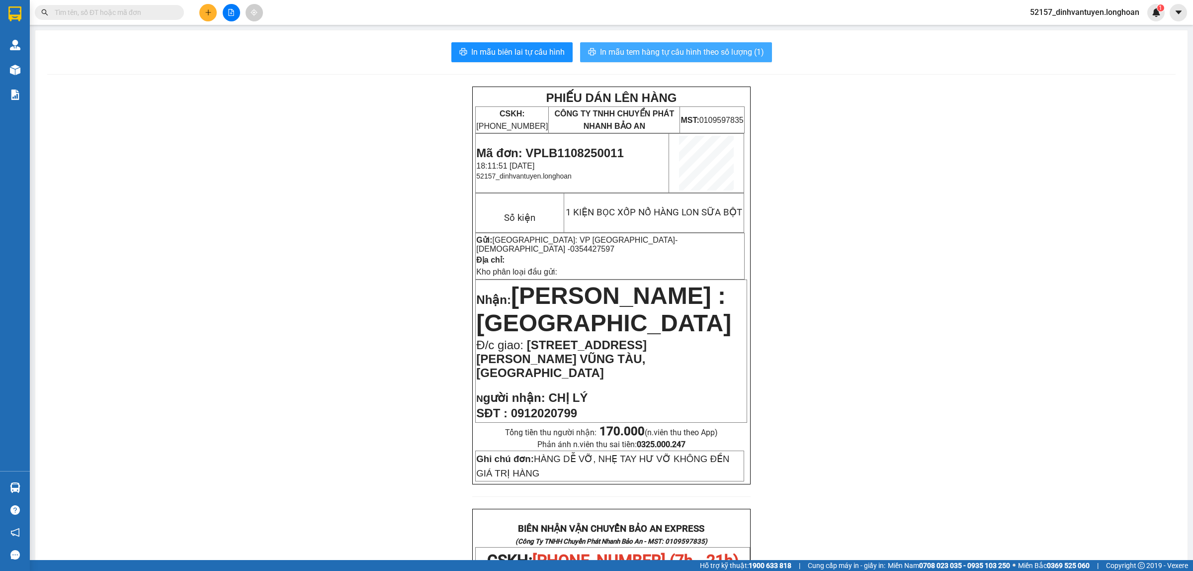
click at [692, 53] on span "In mẫu tem hàng tự cấu hình theo số lượng (1)" at bounding box center [682, 52] width 164 height 12
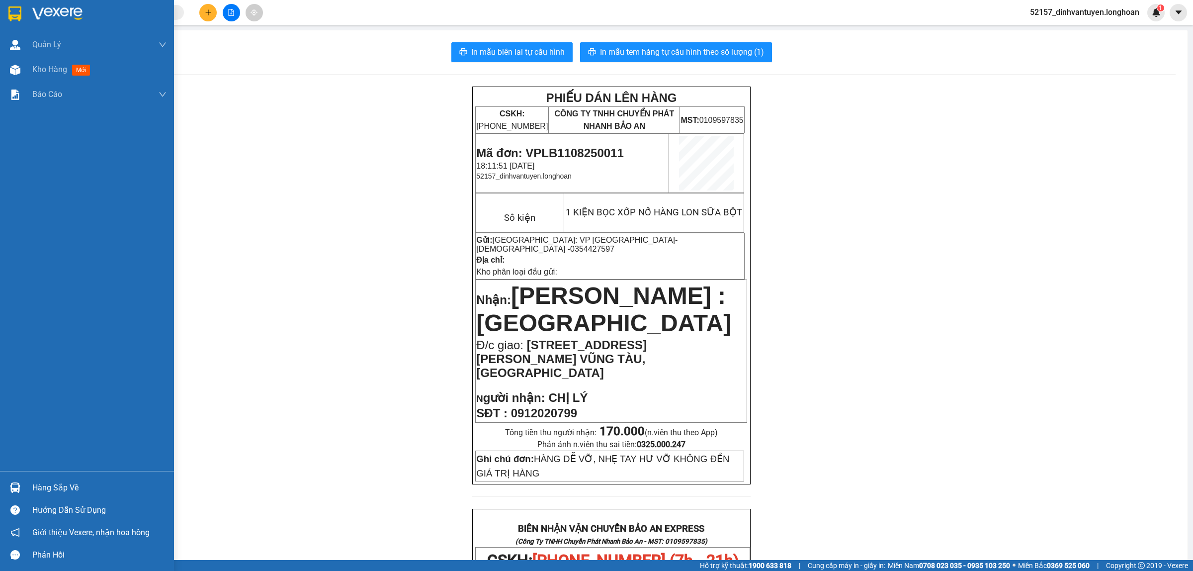
click at [11, 11] on img at bounding box center [14, 13] width 13 height 15
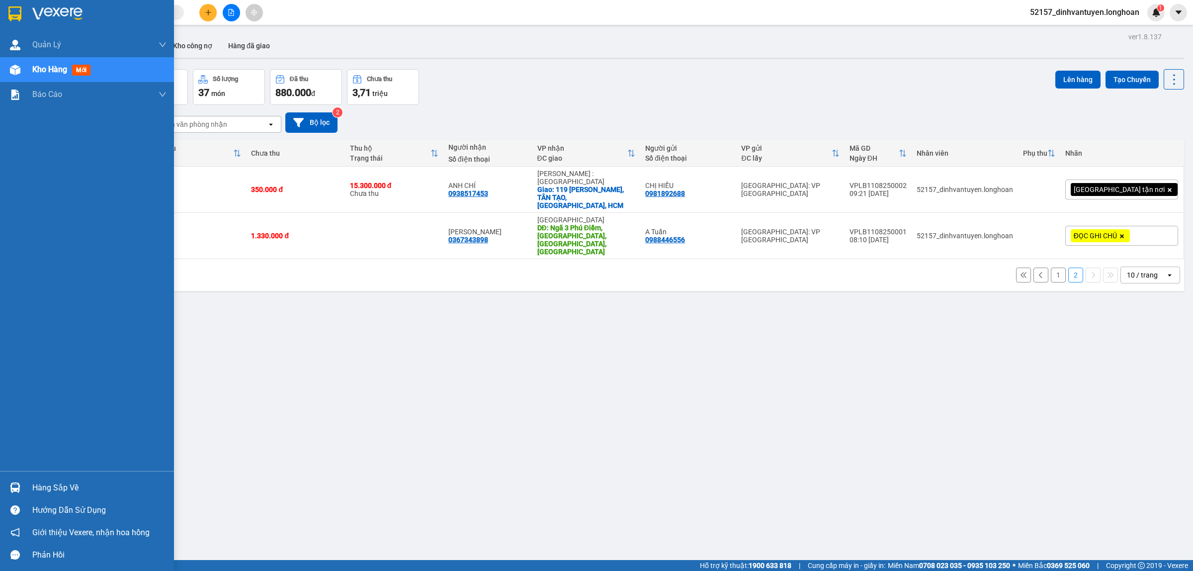
click at [16, 5] on div at bounding box center [14, 13] width 17 height 17
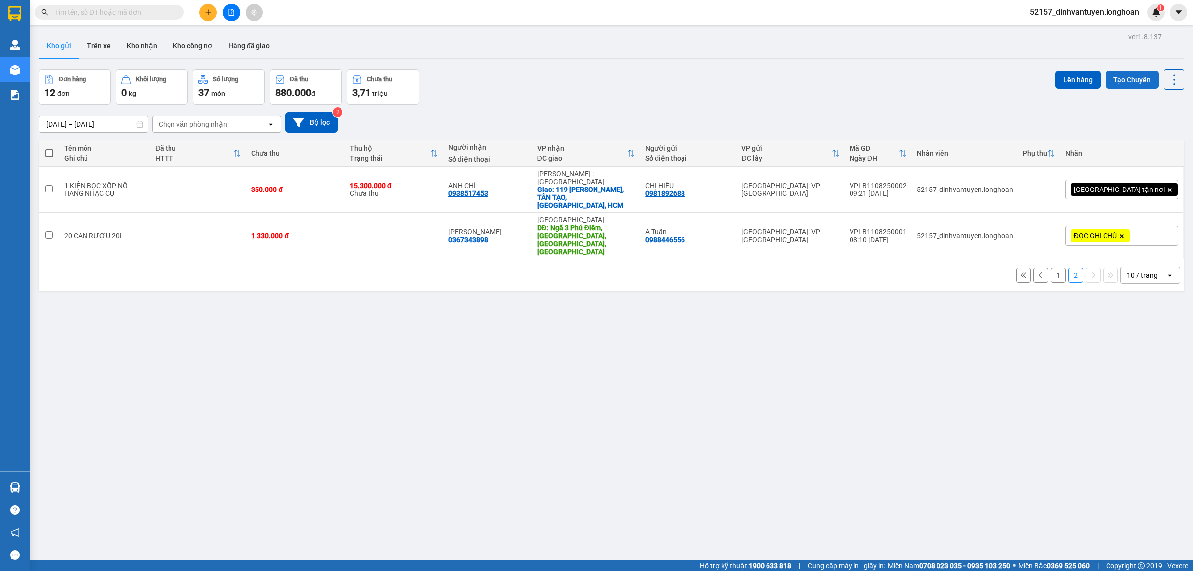
click at [1125, 81] on button "Tạo Chuyến" at bounding box center [1132, 80] width 53 height 18
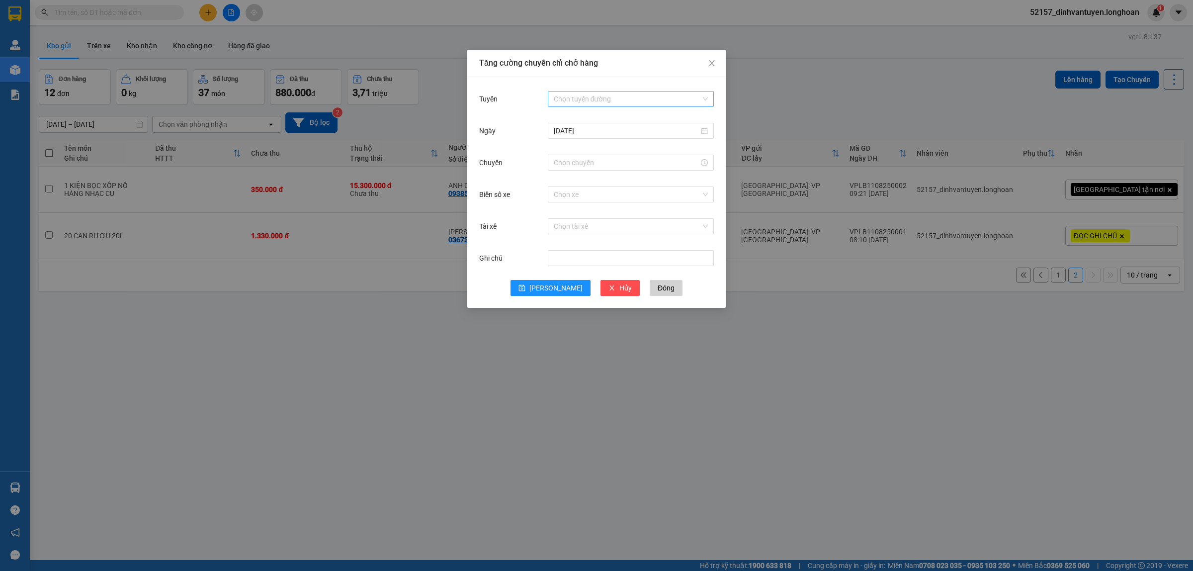
click at [664, 103] on input "Tuyến" at bounding box center [627, 98] width 147 height 15
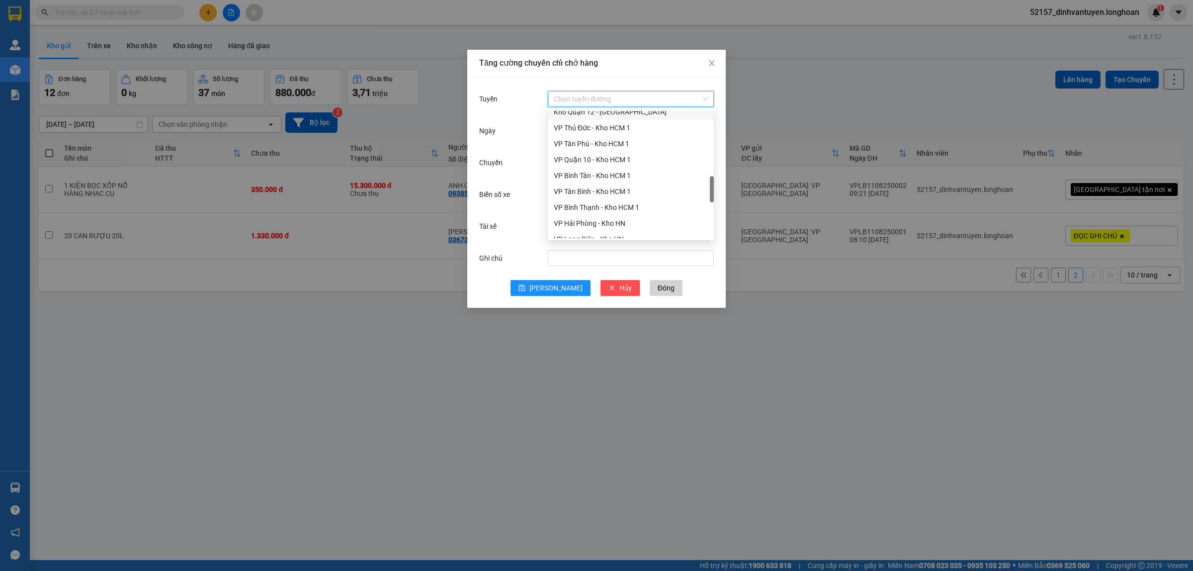
scroll to position [435, 0]
click at [603, 179] on div "VP Long Biên - Kho HN" at bounding box center [631, 177] width 154 height 11
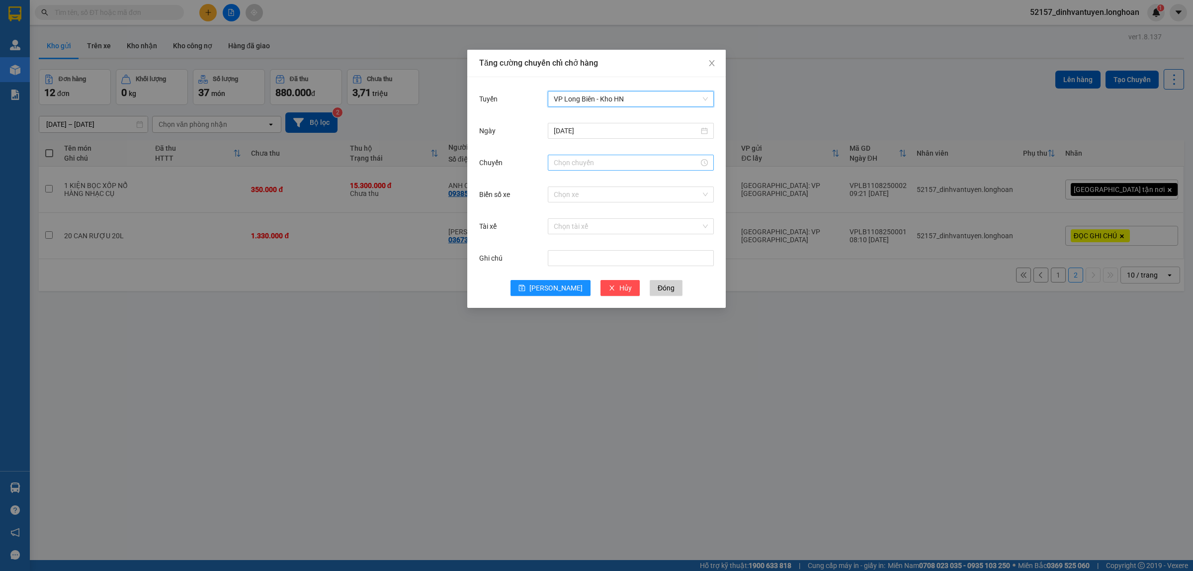
click at [598, 162] on input "Chuyến" at bounding box center [626, 162] width 145 height 11
click at [563, 258] on div "19" at bounding box center [562, 260] width 28 height 14
click at [587, 227] on div "30" at bounding box center [589, 226] width 27 height 14
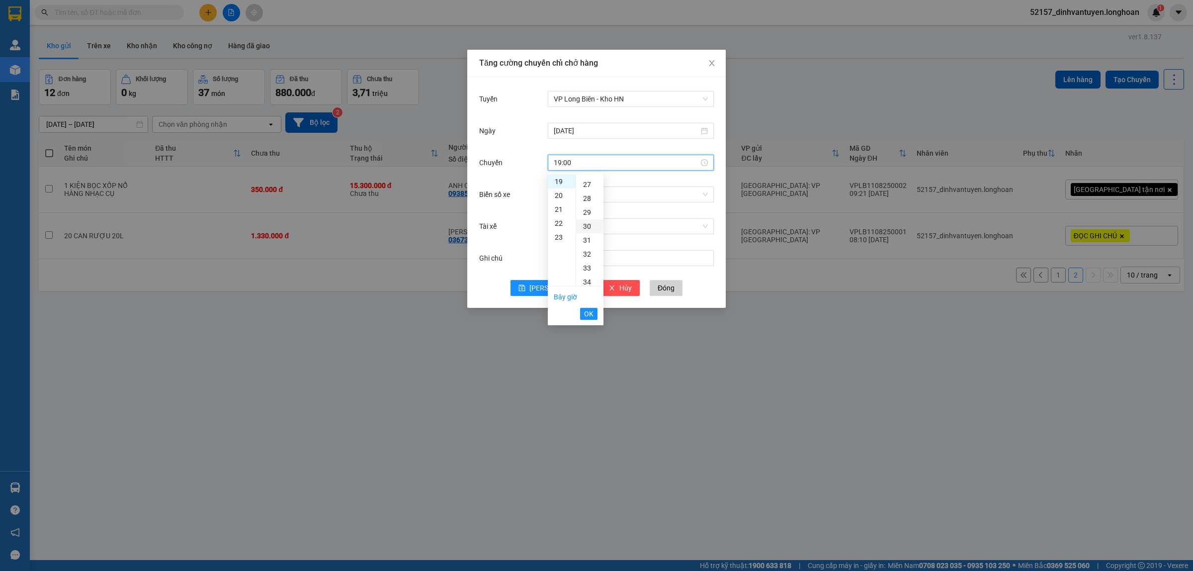
type input "19:30"
click at [594, 315] on button "OK" at bounding box center [588, 314] width 17 height 12
click at [593, 202] on div "Chọn xe" at bounding box center [631, 194] width 166 height 16
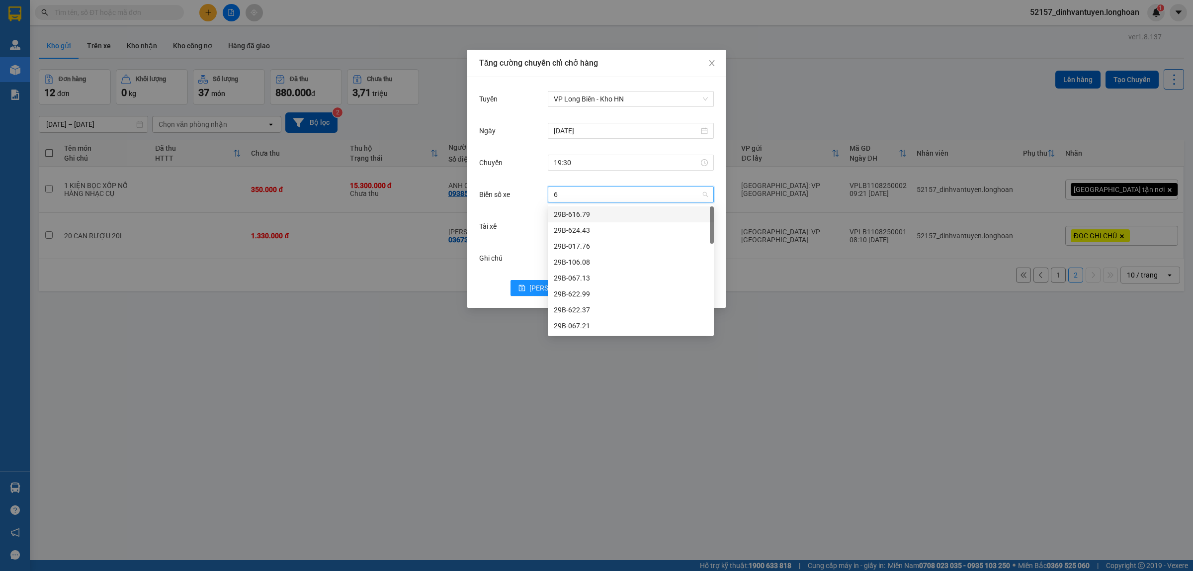
type input "61"
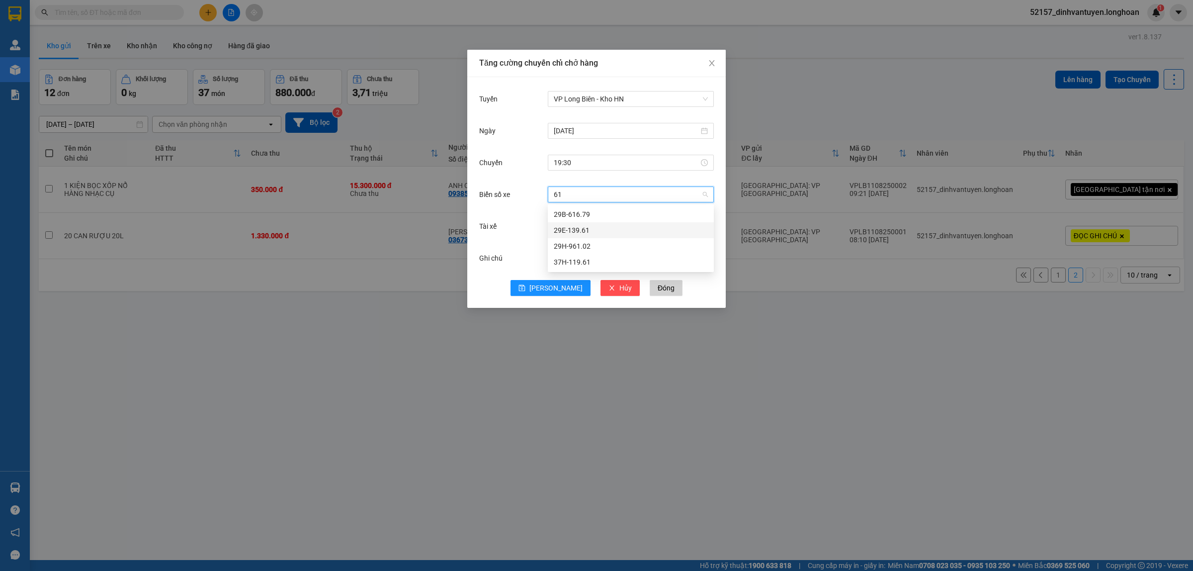
click at [587, 231] on div "29E-139.61" at bounding box center [631, 230] width 154 height 11
click at [587, 231] on input "Tài xế" at bounding box center [627, 226] width 147 height 15
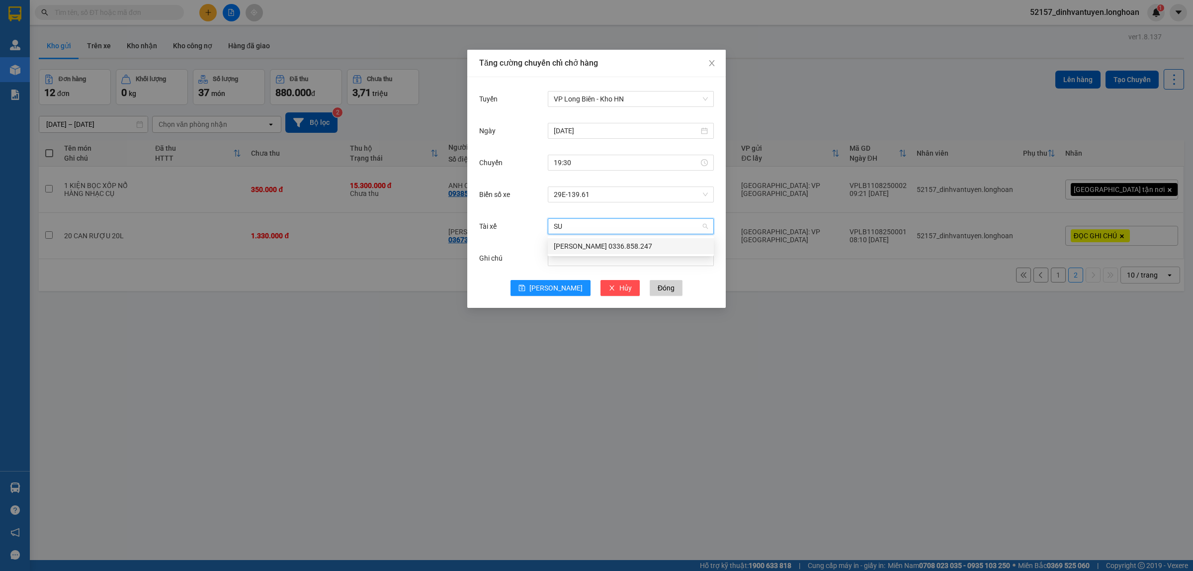
type input "SUO"
click at [618, 246] on div "[PERSON_NAME] 0336.858.247" at bounding box center [631, 246] width 154 height 11
click at [600, 197] on span "29E-139.61" at bounding box center [631, 194] width 154 height 15
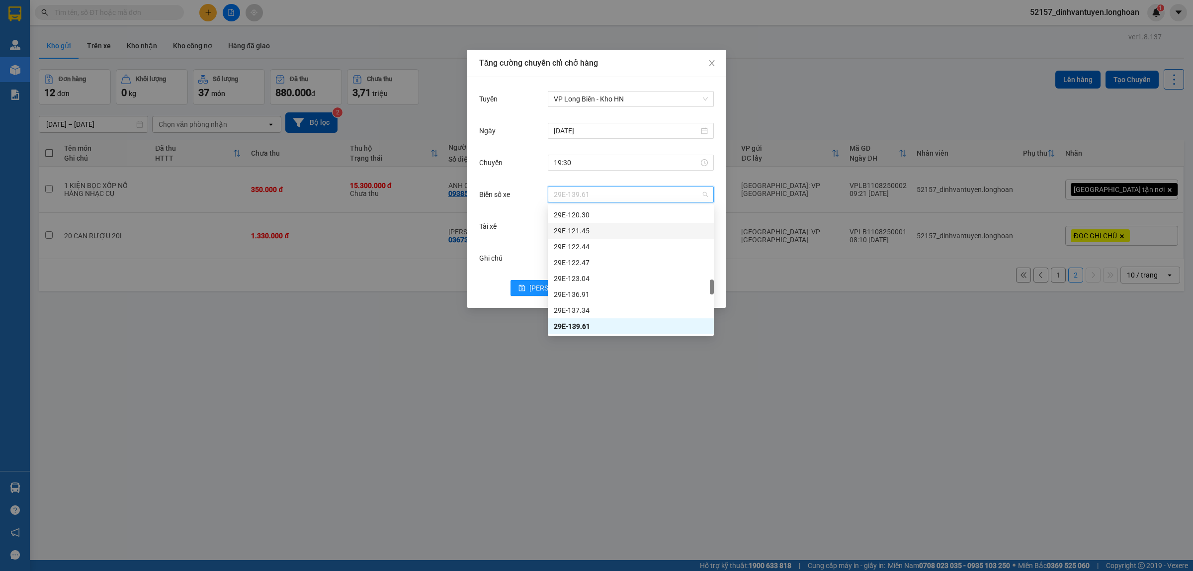
click at [822, 308] on div "Tăng cường chuyến chỉ chở hàng Tuyến VP [GEOGRAPHIC_DATA] - [GEOGRAPHIC_DATA] […" at bounding box center [596, 285] width 1193 height 571
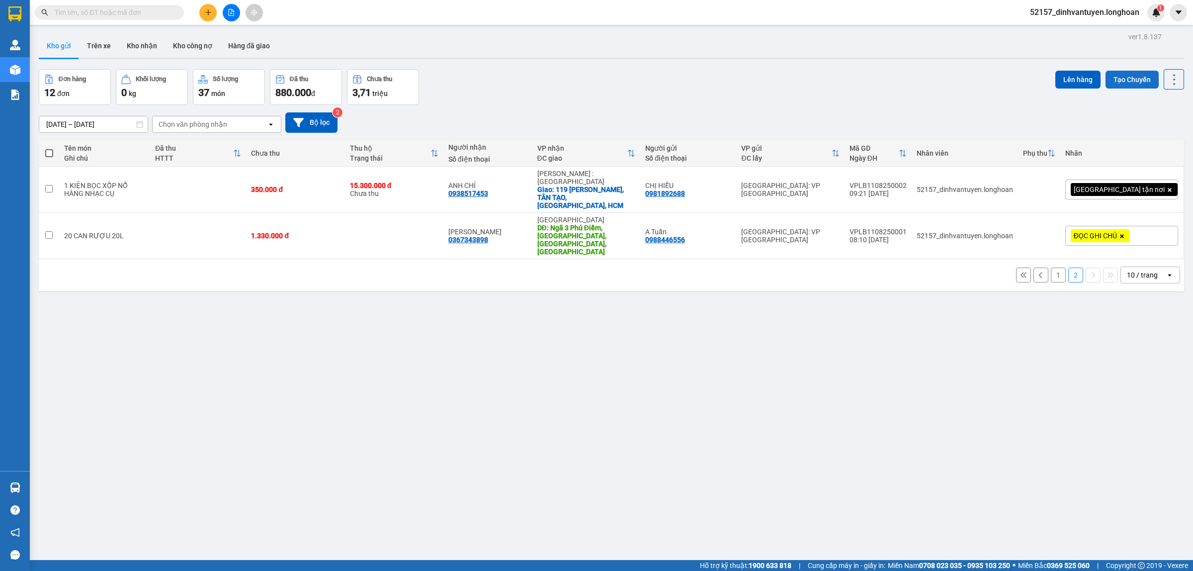
click at [1110, 81] on button "Tạo Chuyến" at bounding box center [1132, 80] width 53 height 18
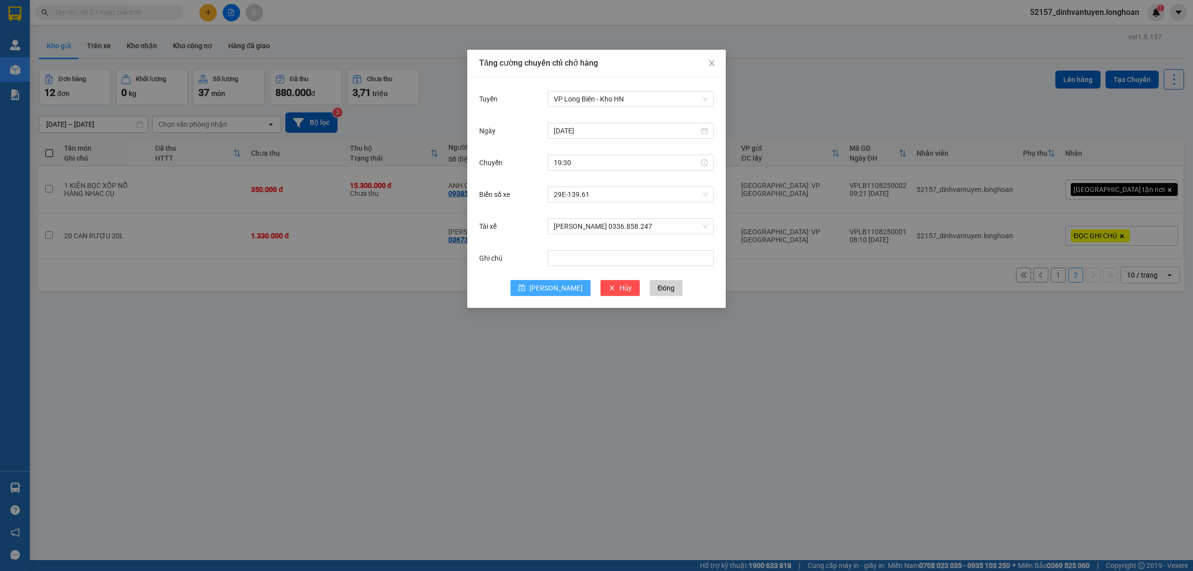
click at [551, 288] on span "[PERSON_NAME]" at bounding box center [555, 287] width 53 height 11
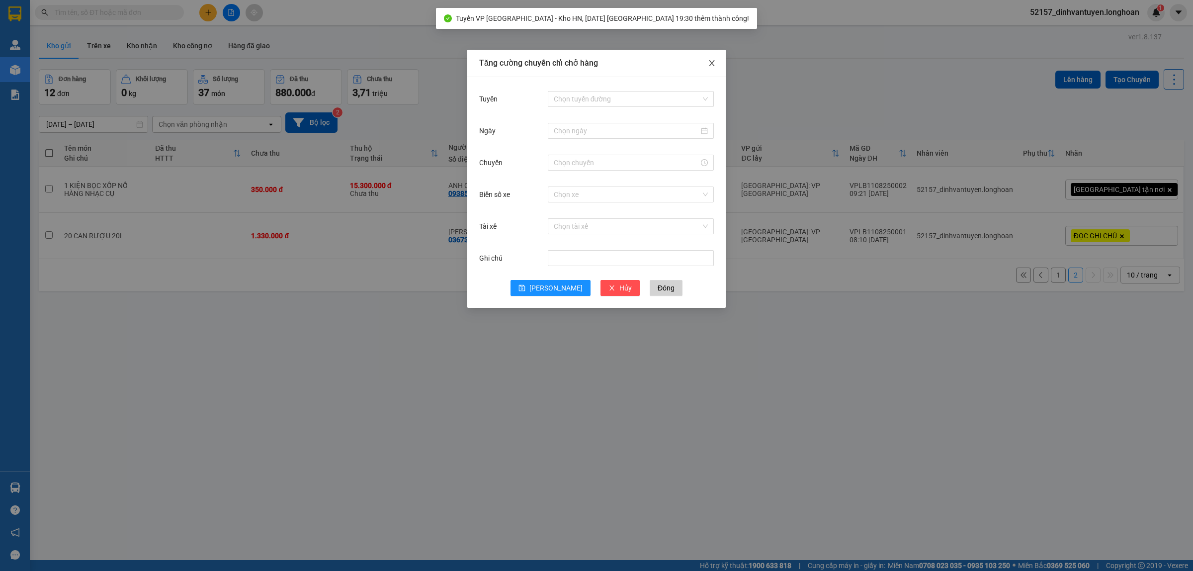
click at [713, 58] on span "Close" at bounding box center [712, 64] width 28 height 28
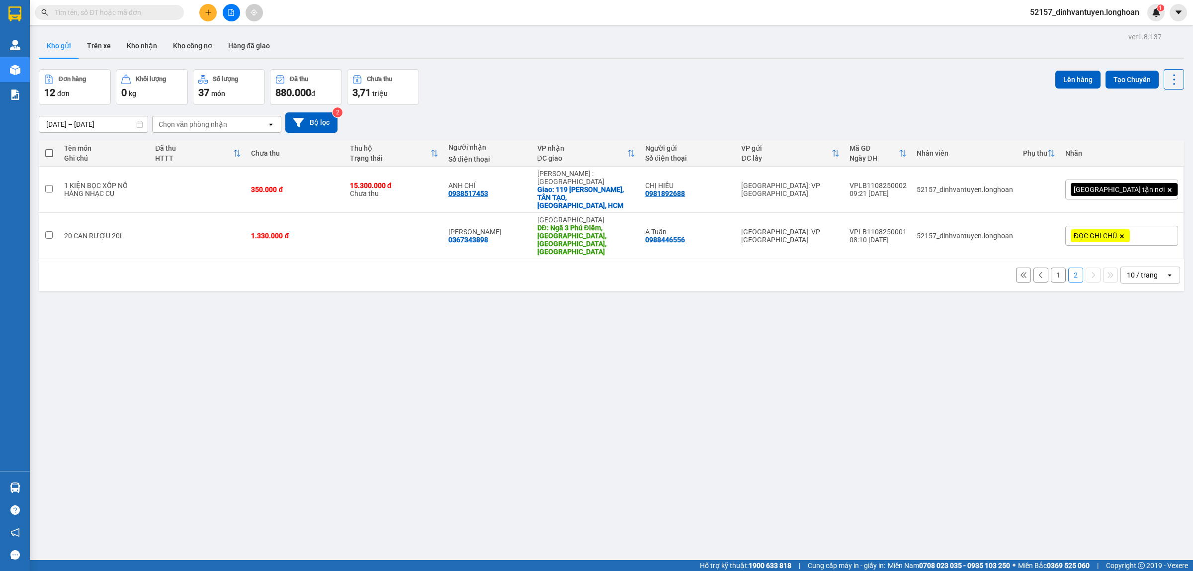
click at [51, 154] on span at bounding box center [49, 153] width 8 height 8
click at [49, 148] on input "checkbox" at bounding box center [49, 148] width 0 height 0
checkbox input "true"
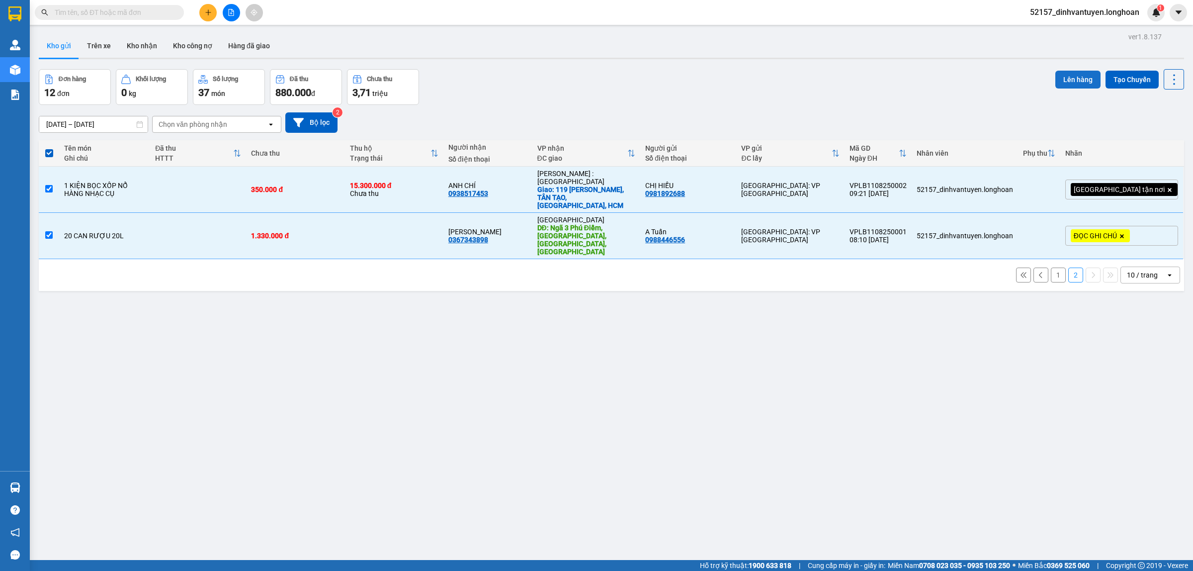
click at [1067, 78] on button "Lên hàng" at bounding box center [1077, 80] width 45 height 18
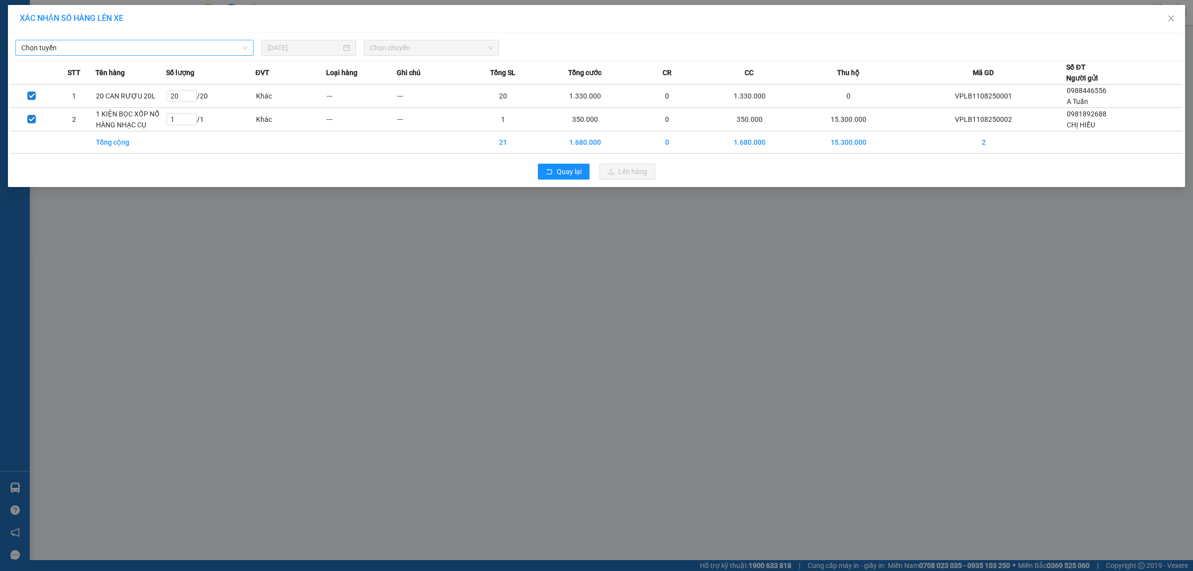
click at [200, 53] on span "Chọn tuyến" at bounding box center [134, 47] width 226 height 15
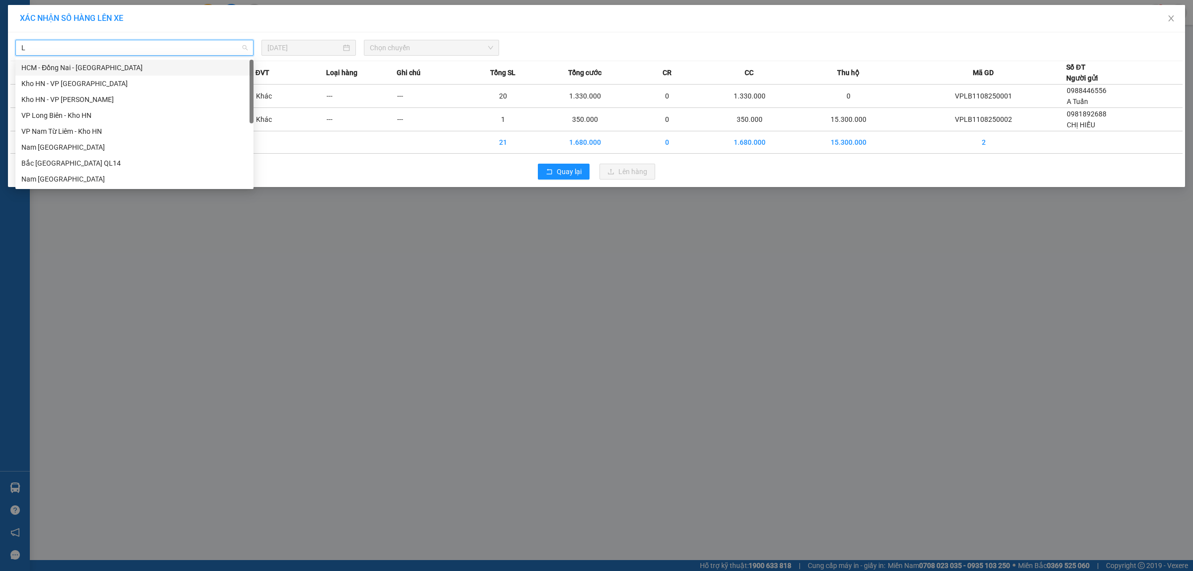
type input "LO"
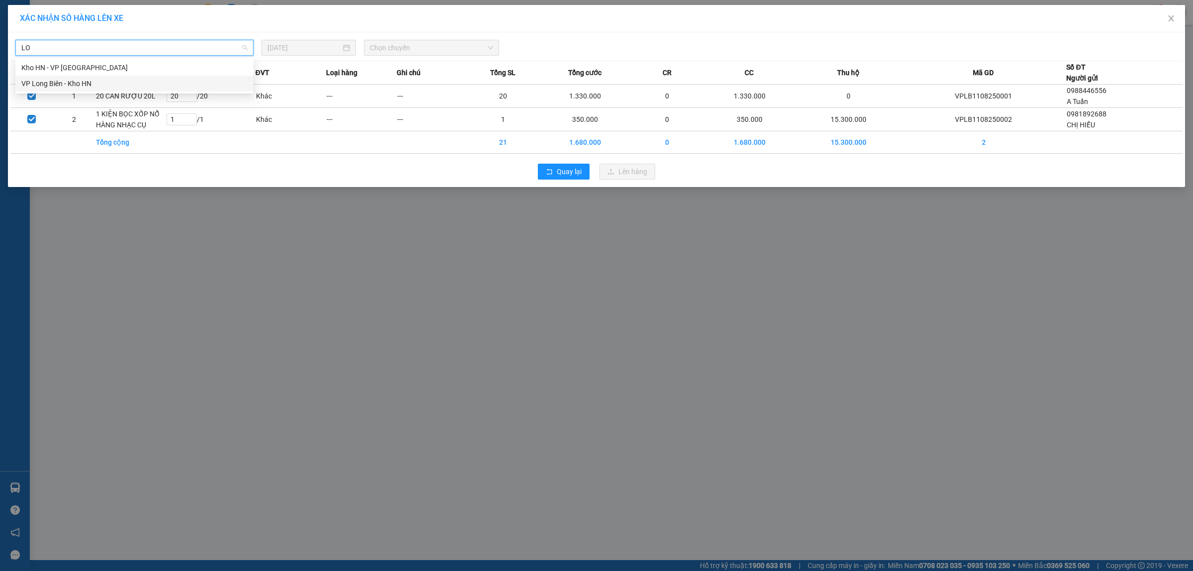
click at [179, 79] on div "VP Long Biên - Kho HN" at bounding box center [134, 83] width 226 height 11
click at [425, 50] on span "Chọn chuyến" at bounding box center [432, 47] width 124 height 15
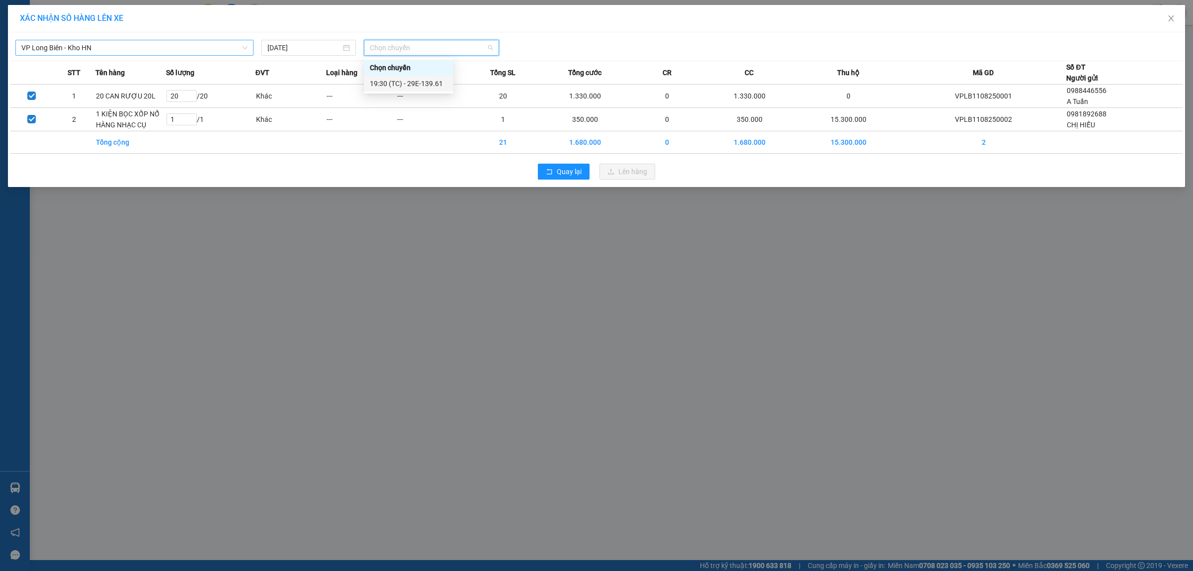
click at [431, 85] on div "19:30 (TC) - 29E-139.61" at bounding box center [409, 83] width 78 height 11
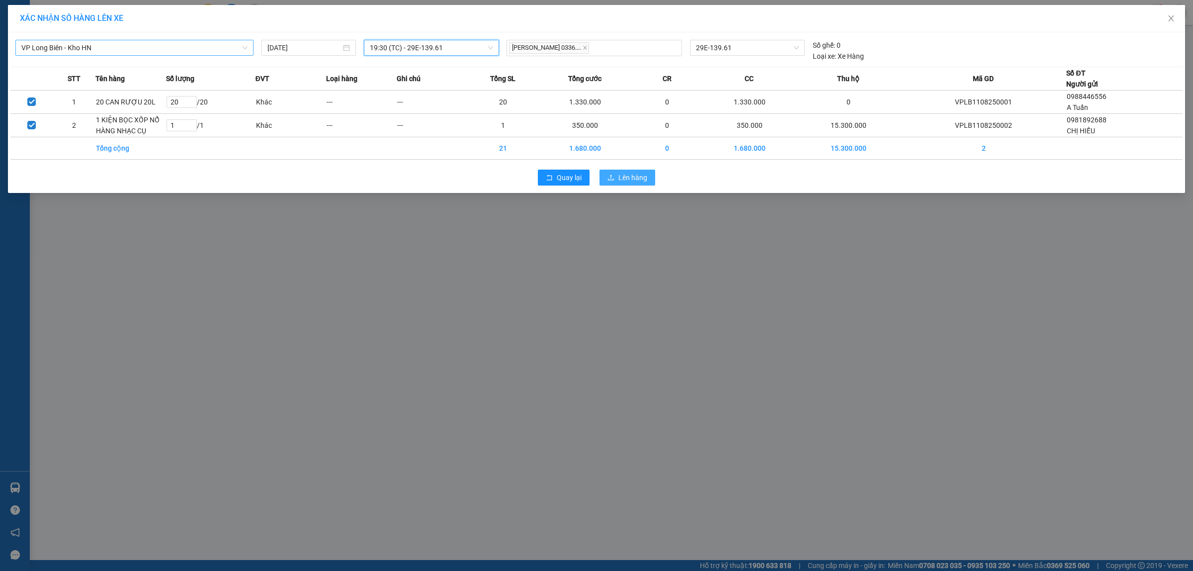
click at [622, 177] on span "Lên hàng" at bounding box center [632, 177] width 29 height 11
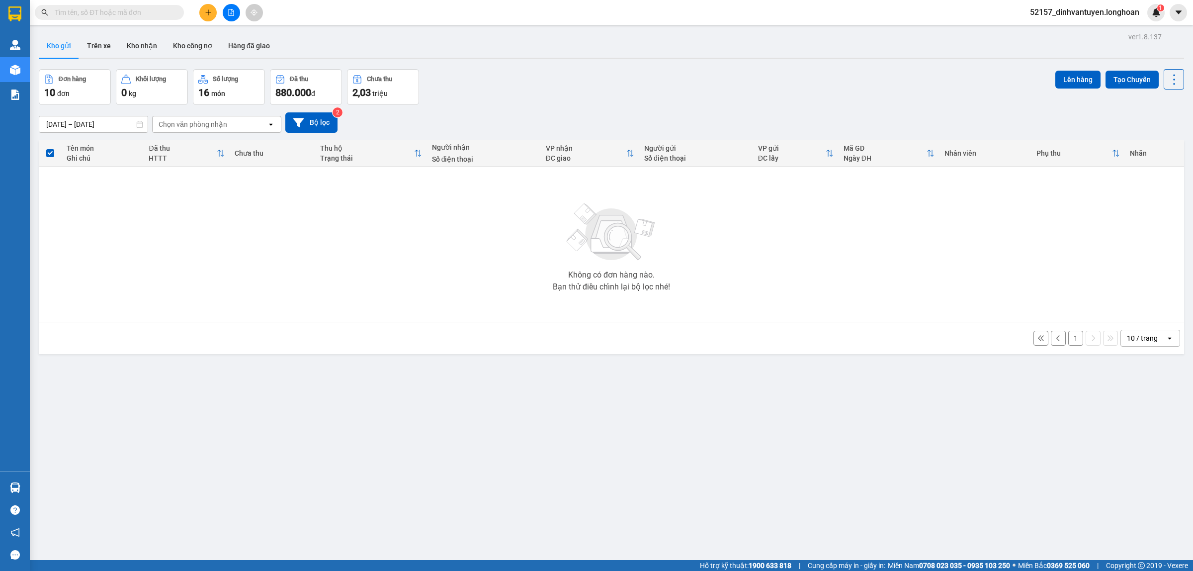
click at [1068, 334] on button "1" at bounding box center [1075, 338] width 15 height 15
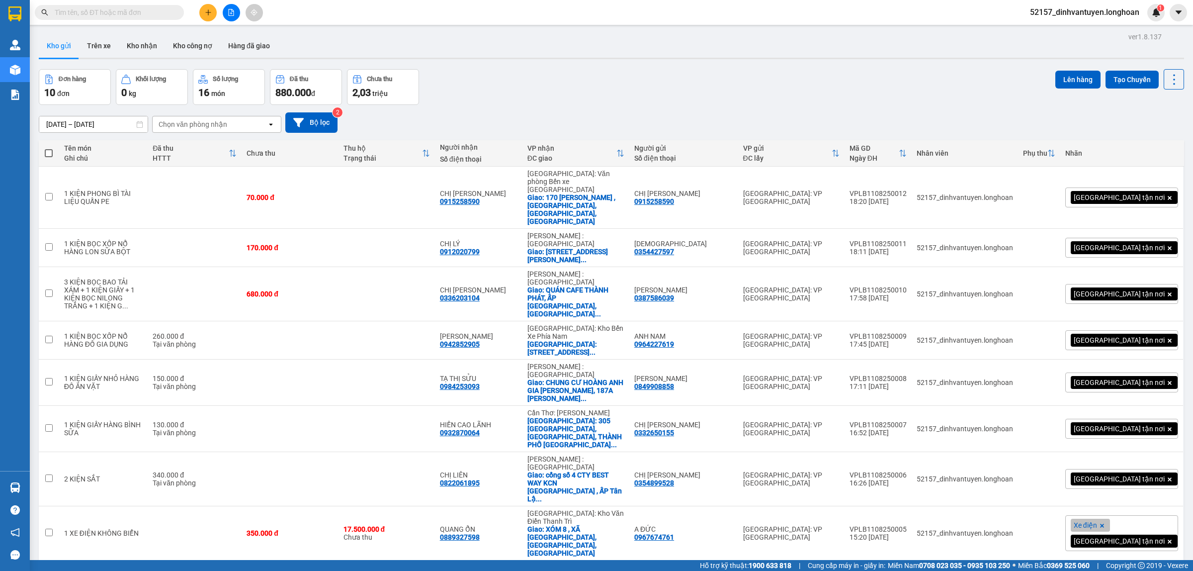
click at [49, 152] on span at bounding box center [49, 153] width 8 height 8
click at [49, 148] on input "checkbox" at bounding box center [49, 148] width 0 height 0
checkbox input "true"
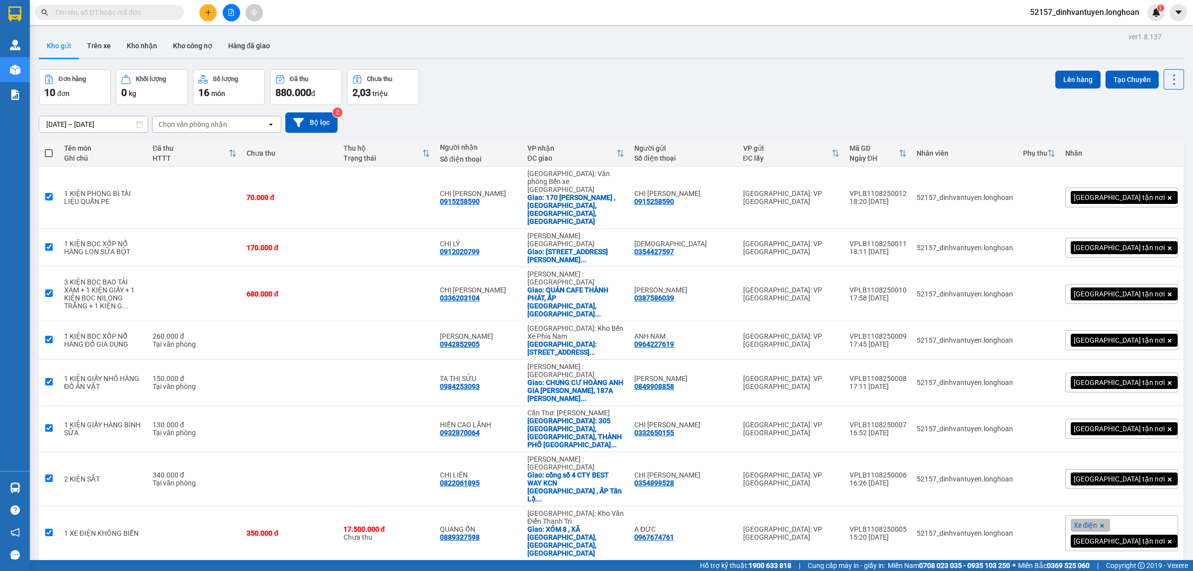
checkbox input "true"
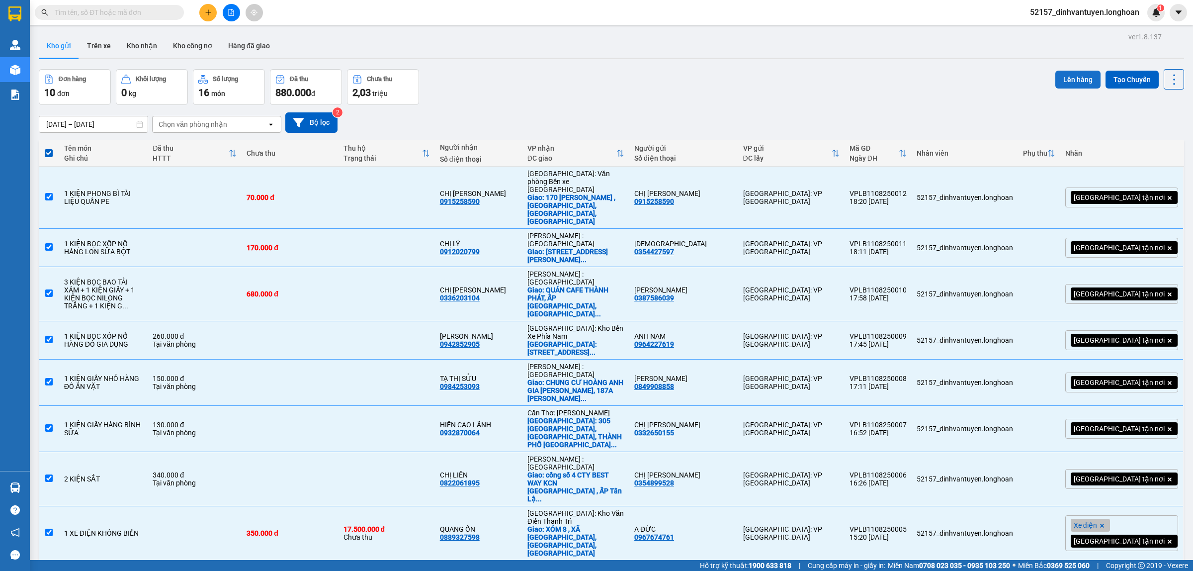
click at [1071, 82] on button "Lên hàng" at bounding box center [1077, 80] width 45 height 18
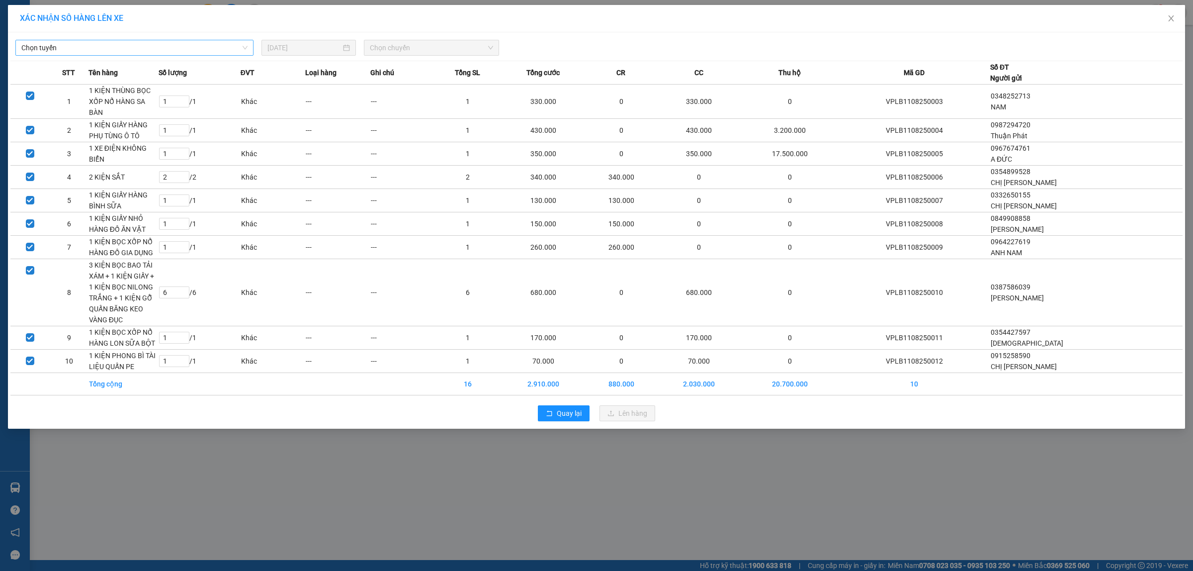
click at [219, 50] on span "Chọn tuyến" at bounding box center [134, 47] width 226 height 15
drag, startPoint x: 207, startPoint y: 84, endPoint x: 246, endPoint y: 85, distance: 38.8
click at [207, 85] on div "VP Long Biên - Kho HN" at bounding box center [134, 83] width 226 height 11
click at [470, 50] on span "Chọn chuyến" at bounding box center [432, 47] width 124 height 15
click at [428, 84] on div "19:30 (TC) - 29E-139.61" at bounding box center [409, 83] width 78 height 11
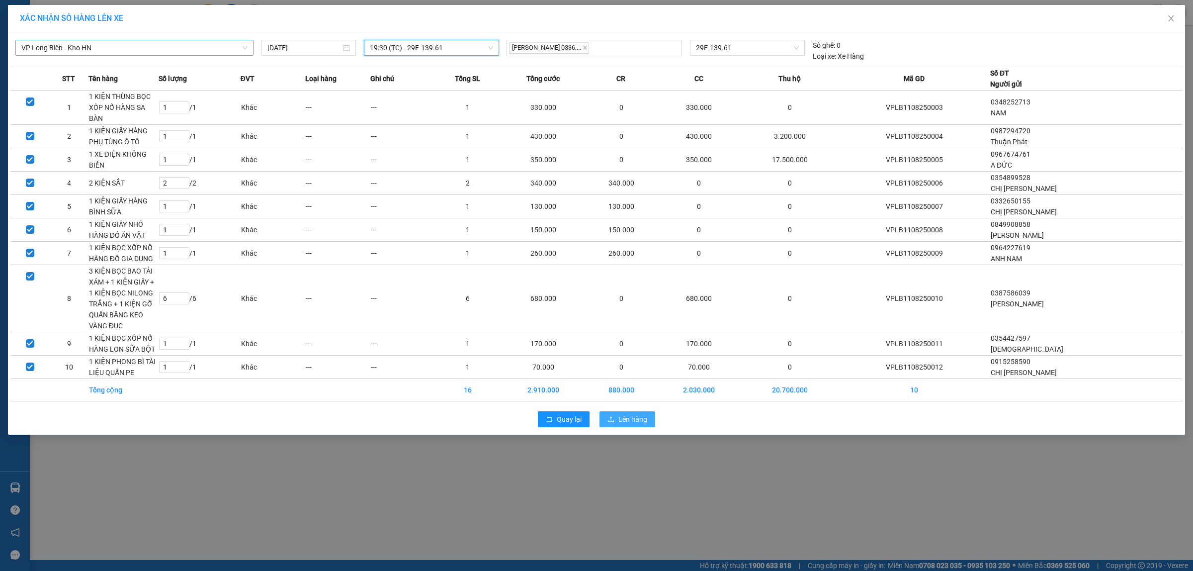
click at [626, 414] on span "Lên hàng" at bounding box center [632, 419] width 29 height 11
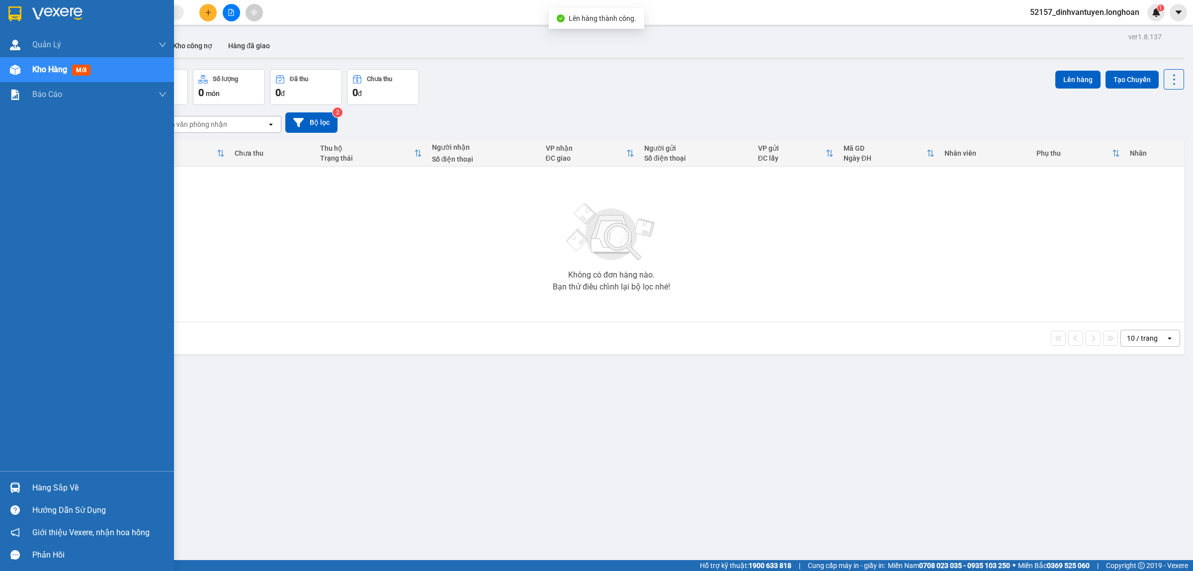
click at [12, 13] on img at bounding box center [14, 13] width 13 height 15
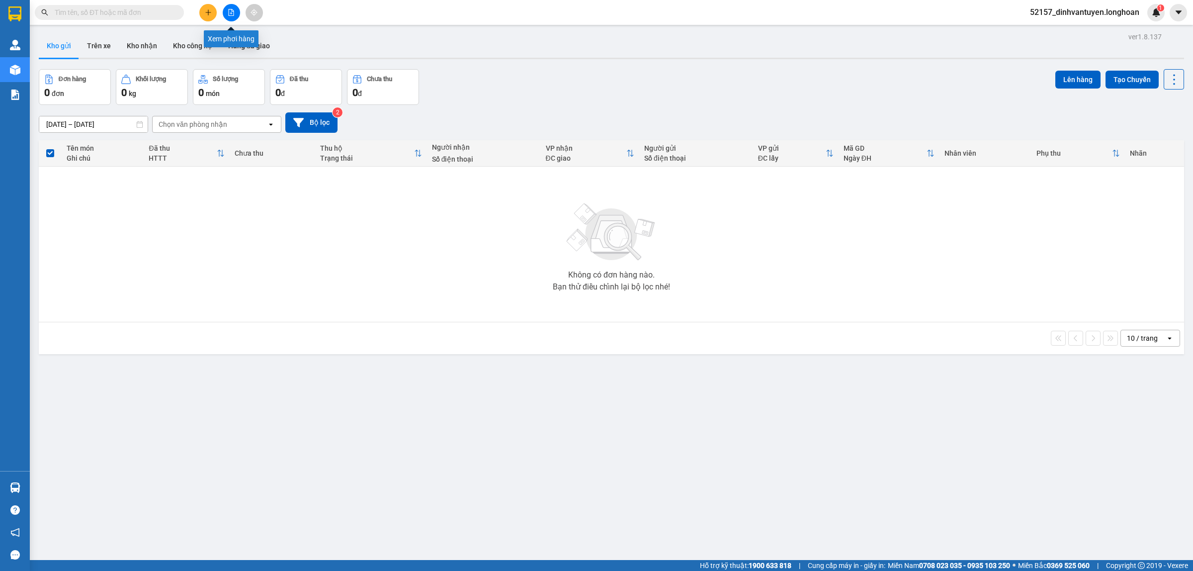
click at [232, 9] on icon "file-add" at bounding box center [231, 12] width 7 height 7
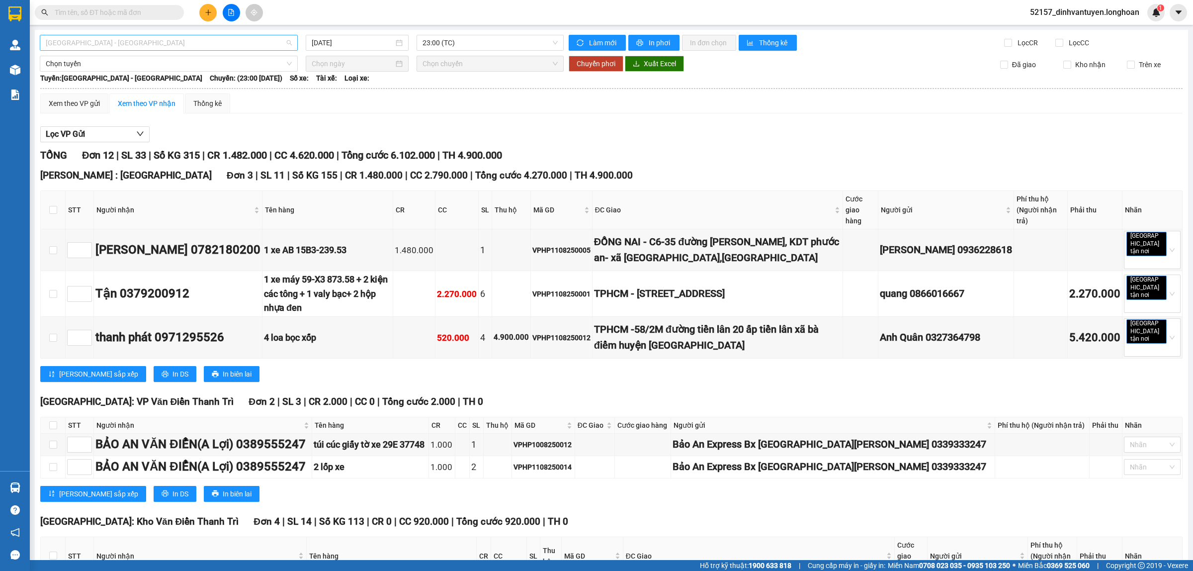
click at [239, 43] on span "[GEOGRAPHIC_DATA] - [GEOGRAPHIC_DATA]" at bounding box center [169, 42] width 246 height 15
click at [239, 73] on div "VP Long Biên - Kho HN" at bounding box center [168, 78] width 244 height 11
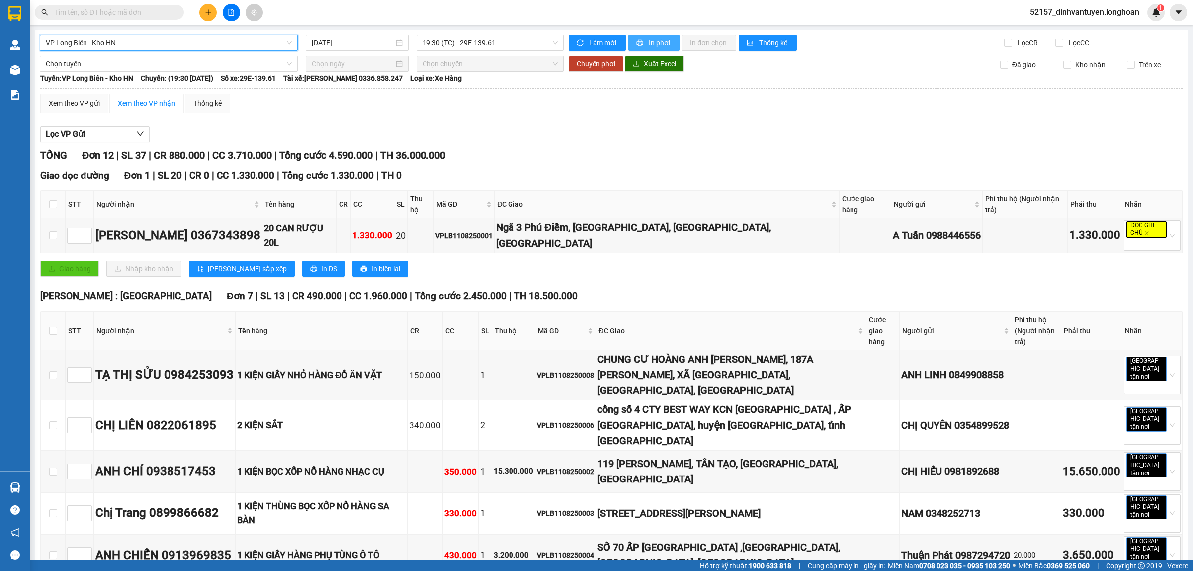
click at [652, 45] on span "In phơi" at bounding box center [660, 42] width 23 height 11
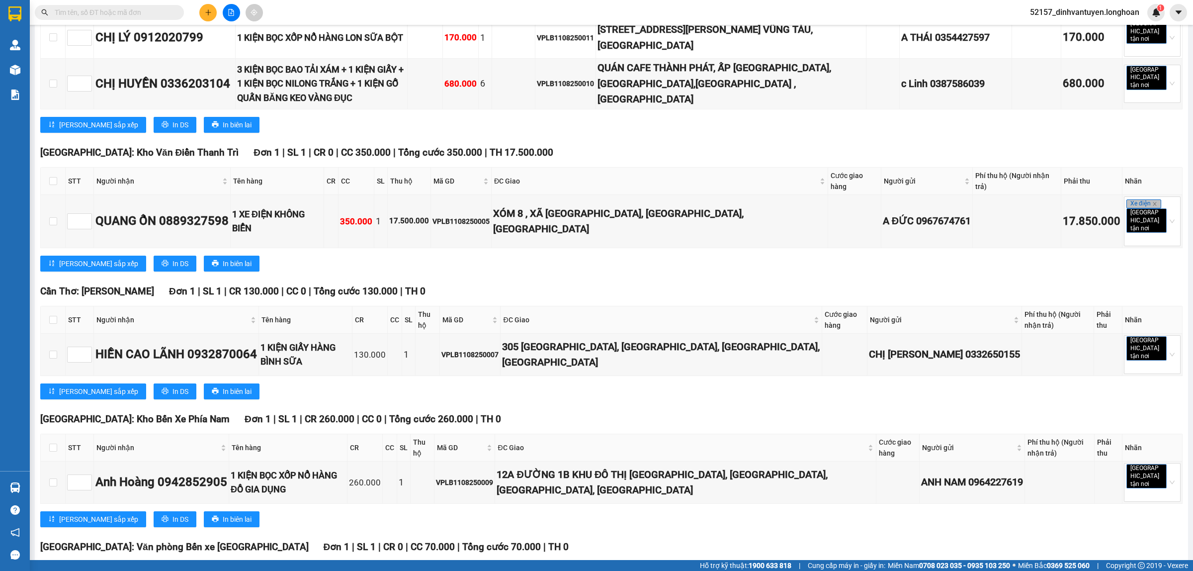
scroll to position [594, 0]
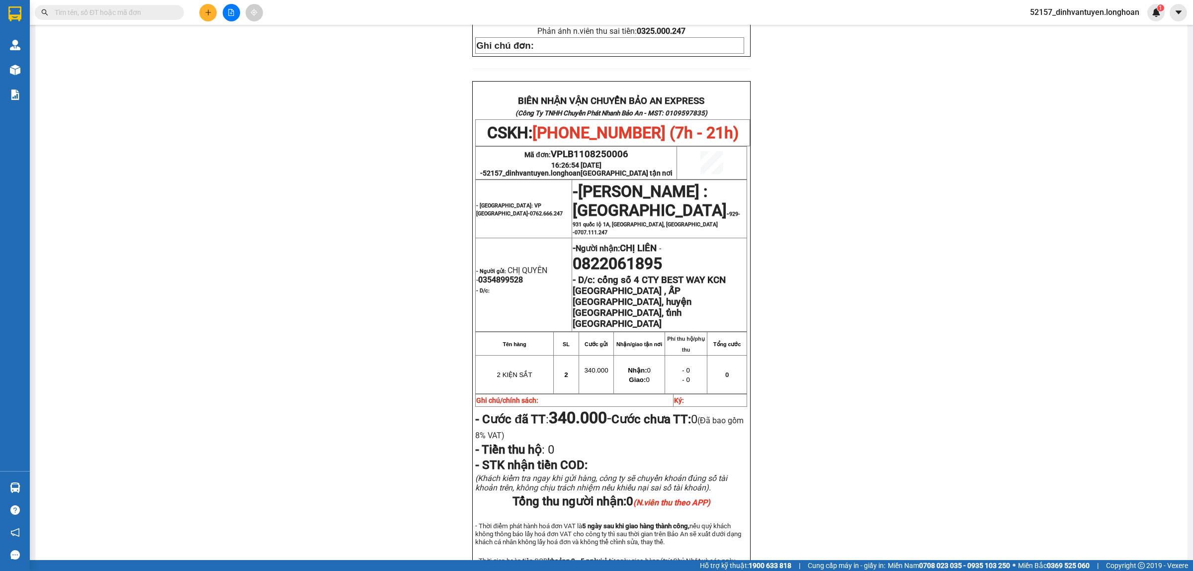
scroll to position [440, 0]
click at [205, 9] on icon "plus" at bounding box center [208, 12] width 7 height 7
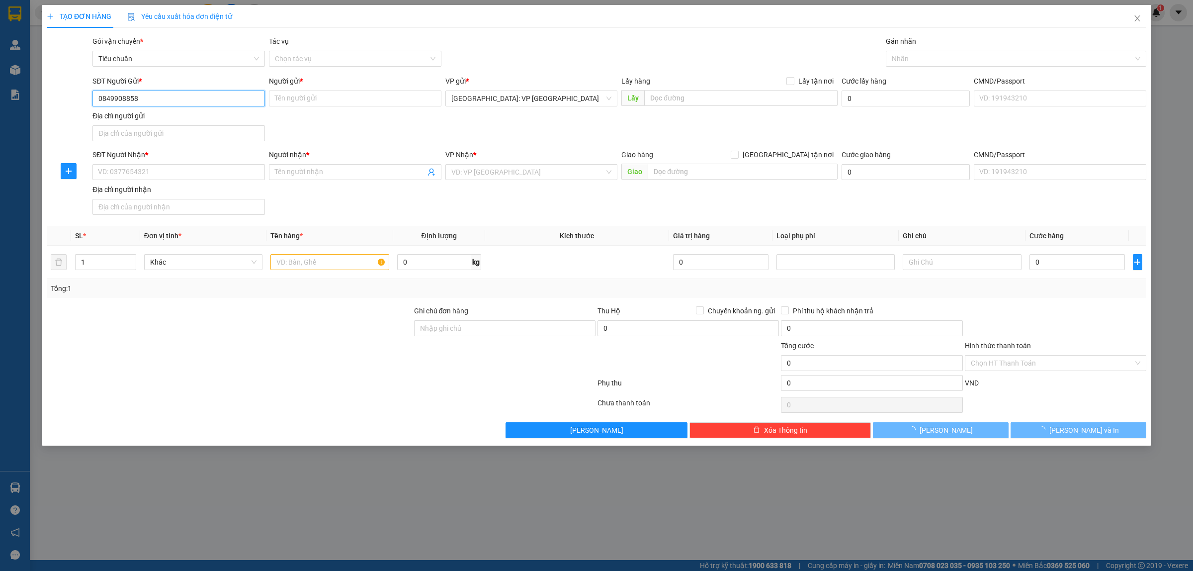
type input "0849908858"
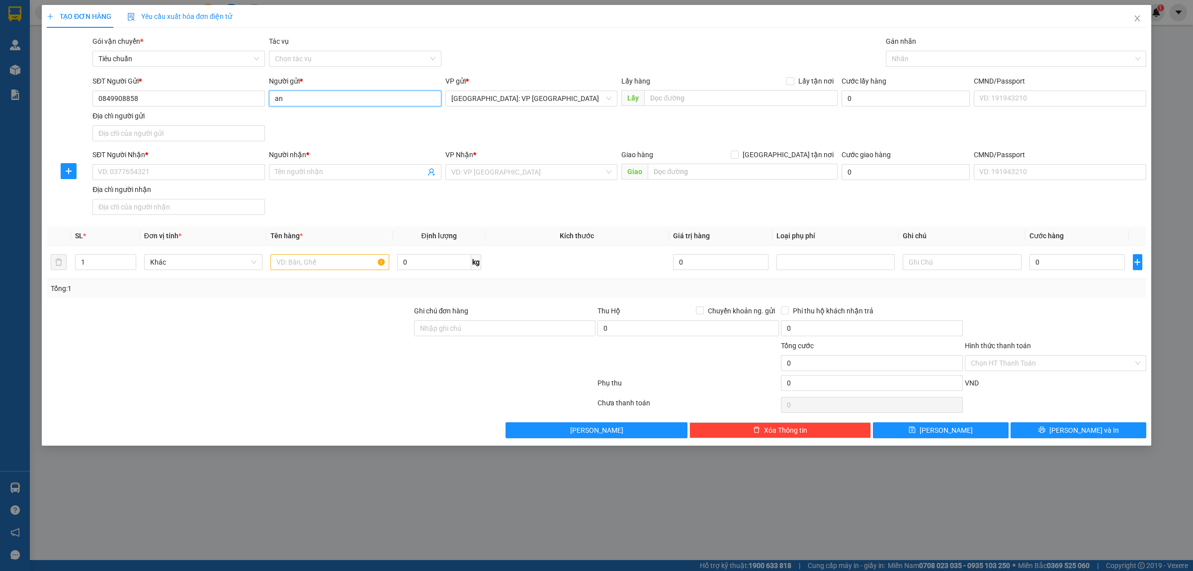
type input "a"
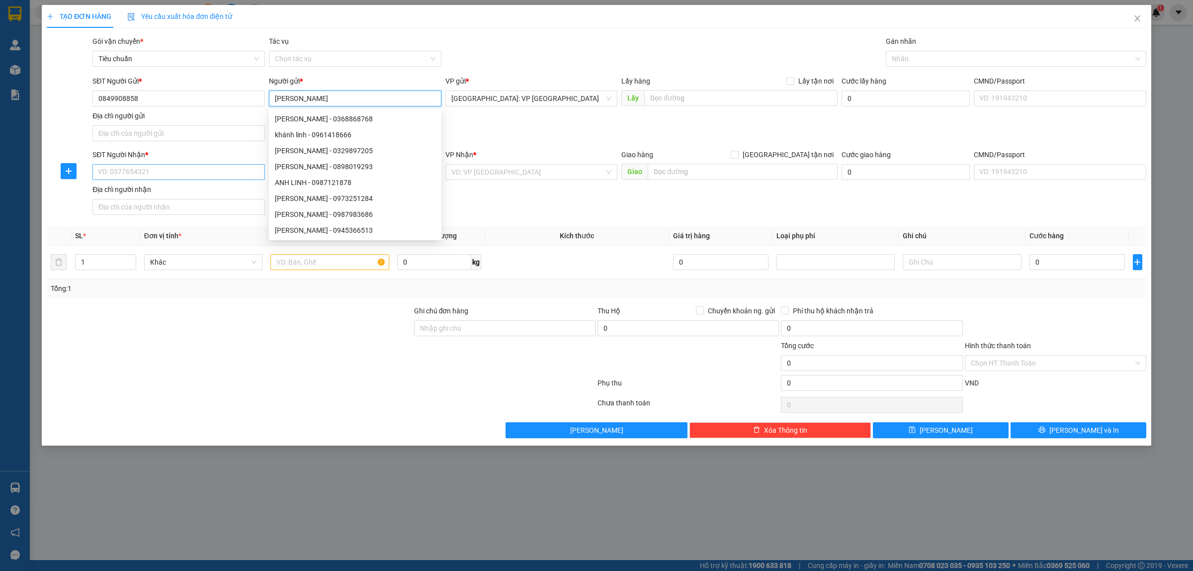
type input "[PERSON_NAME]"
click at [145, 172] on input "SĐT Người Nhận *" at bounding box center [178, 172] width 173 height 16
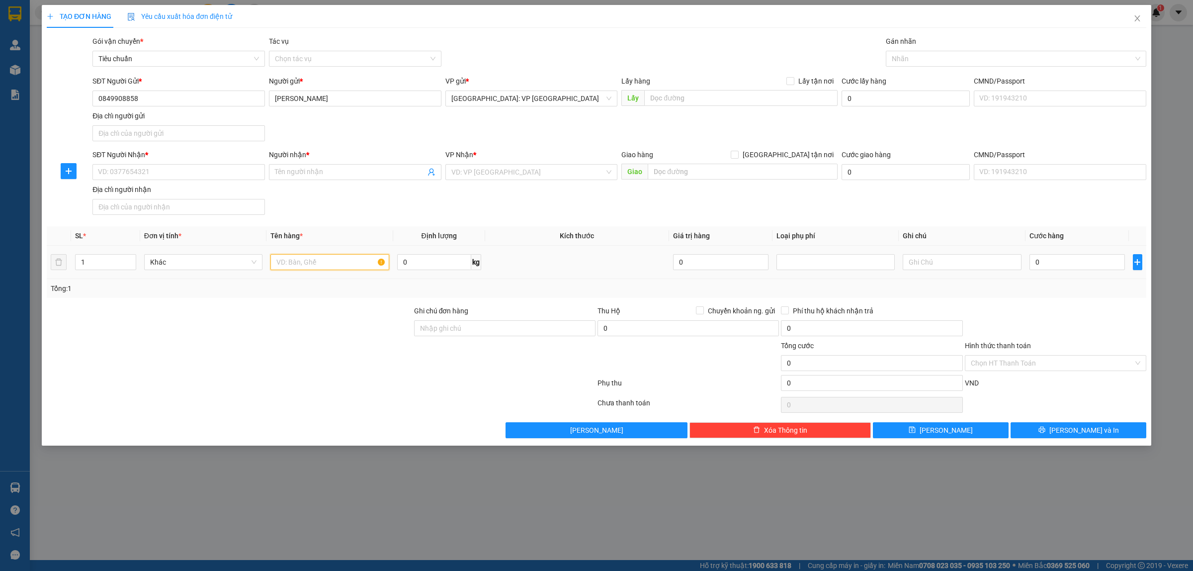
click at [336, 264] on input "text" at bounding box center [329, 262] width 118 height 16
type input "1 KIỆN GIẤY NHỎ HÀNG ĐỒ ĂN VẶT"
click at [364, 310] on div at bounding box center [229, 322] width 367 height 35
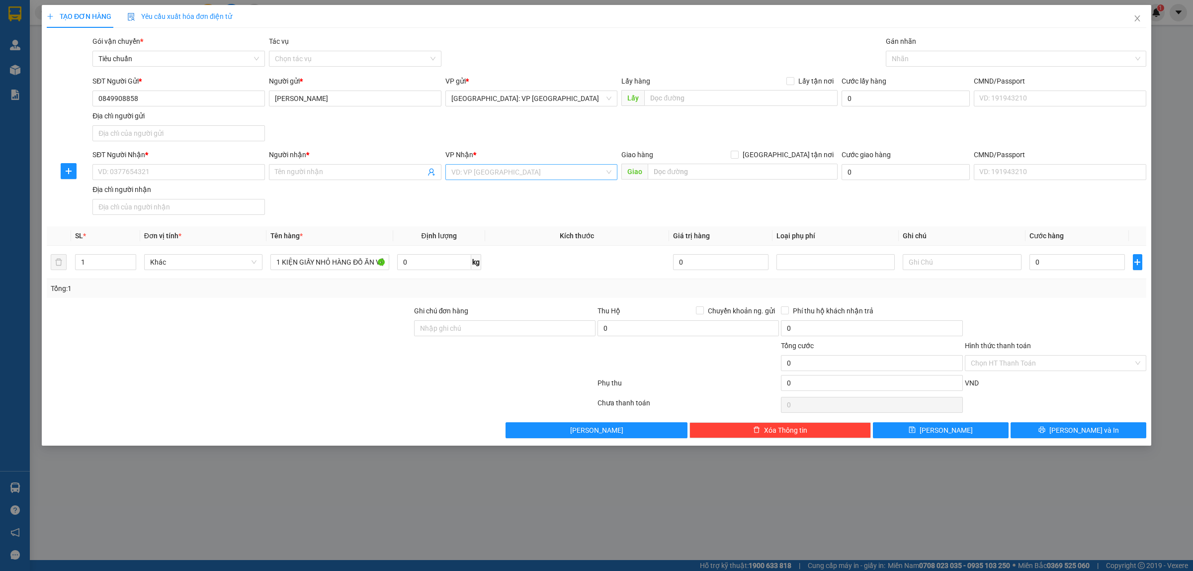
click at [592, 175] on input "search" at bounding box center [528, 172] width 154 height 15
type input "12"
click at [490, 210] on div "[PERSON_NAME] : [GEOGRAPHIC_DATA]" at bounding box center [531, 208] width 161 height 11
click at [724, 168] on input "text" at bounding box center [743, 172] width 190 height 16
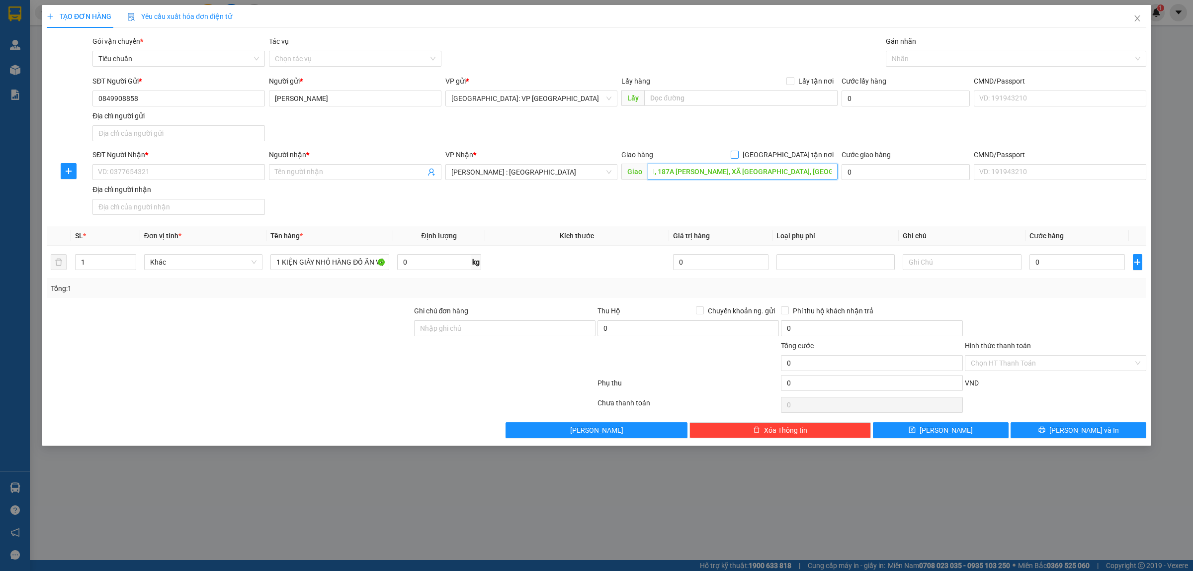
type input "CHUNG CƯ HOÀNG ANH AN TIẾN, 187A LÊ VĂN LƯƠNG, XÃ PHƯỚC KIỂN, NHÀ BÈ, HCM"
click at [738, 158] on input "[GEOGRAPHIC_DATA] tận nơi" at bounding box center [734, 154] width 7 height 7
checkbox input "true"
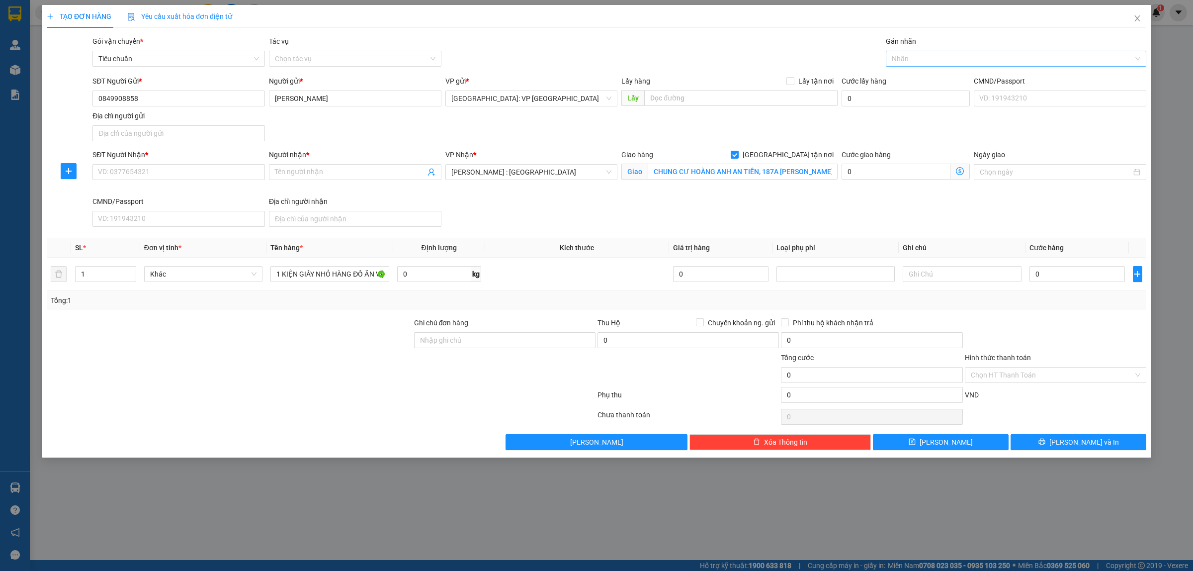
click at [922, 57] on div at bounding box center [1011, 59] width 246 height 12
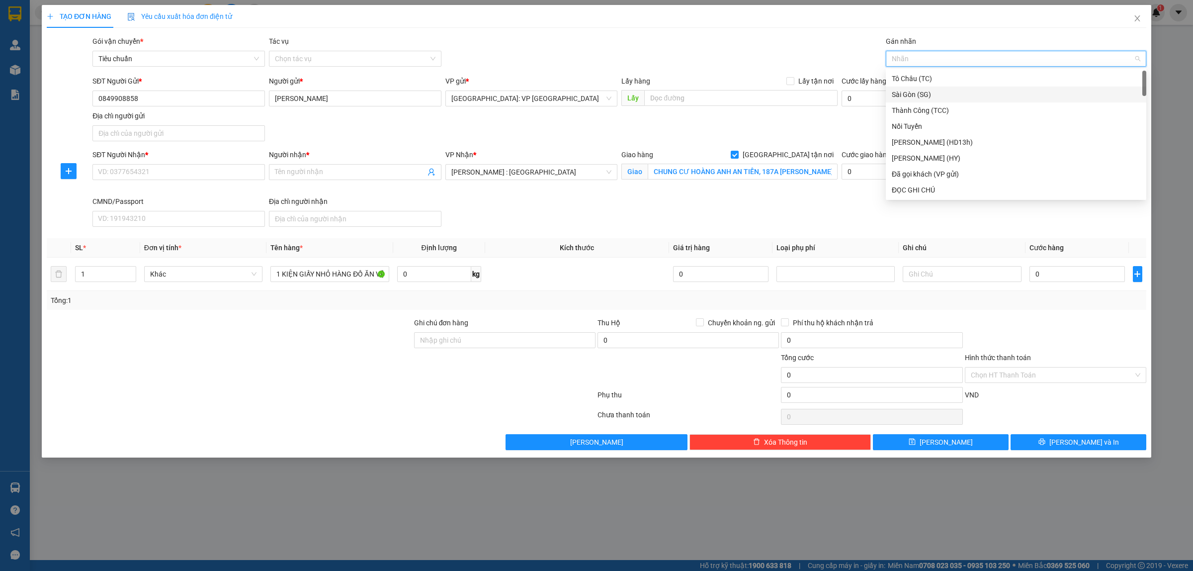
type input "G"
click at [916, 190] on div "[GEOGRAPHIC_DATA] tận nơi" at bounding box center [1016, 189] width 249 height 11
click at [751, 169] on input "CHUNG CƯ HOÀNG ANH AN TIẾN, 187A LÊ VĂN LƯƠNG, XÃ PHƯỚC KIỂN, NHÀ BÈ, HCM" at bounding box center [743, 172] width 190 height 16
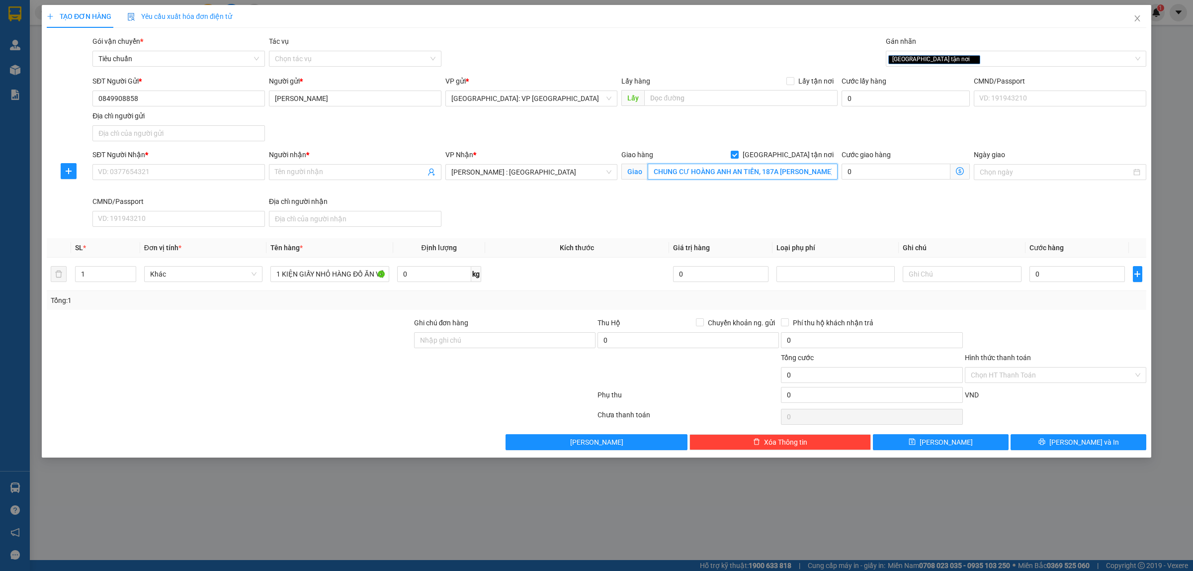
click at [751, 169] on input "CHUNG CƯ HOÀNG ANH AN TIẾN, 187A LÊ VĂN LƯƠNG, XÃ PHƯỚC KIỂN, NHÀ BÈ, HCM" at bounding box center [743, 172] width 190 height 16
drag, startPoint x: 734, startPoint y: 170, endPoint x: 752, endPoint y: 172, distance: 18.0
click at [735, 170] on input "CHUNG CƯ HOÀNG ANH AN TIẾN, 187A LÊ VĂN LƯƠNG, XÃ PHƯỚC KIỂN, NHÀ BÈ, HCM" at bounding box center [743, 172] width 190 height 16
click at [731, 168] on input "CHUNG CƯ HOÀNG ANH AN TIẾN, 187A LÊ VĂN LƯƠNG, XÃ PHƯỚC KIỂN, NHÀ BÈ, HCM" at bounding box center [743, 172] width 190 height 16
type input "CHUNG CƯ HOÀNG ANH [PERSON_NAME], 187A [PERSON_NAME], XÃ [GEOGRAPHIC_DATA], [GE…"
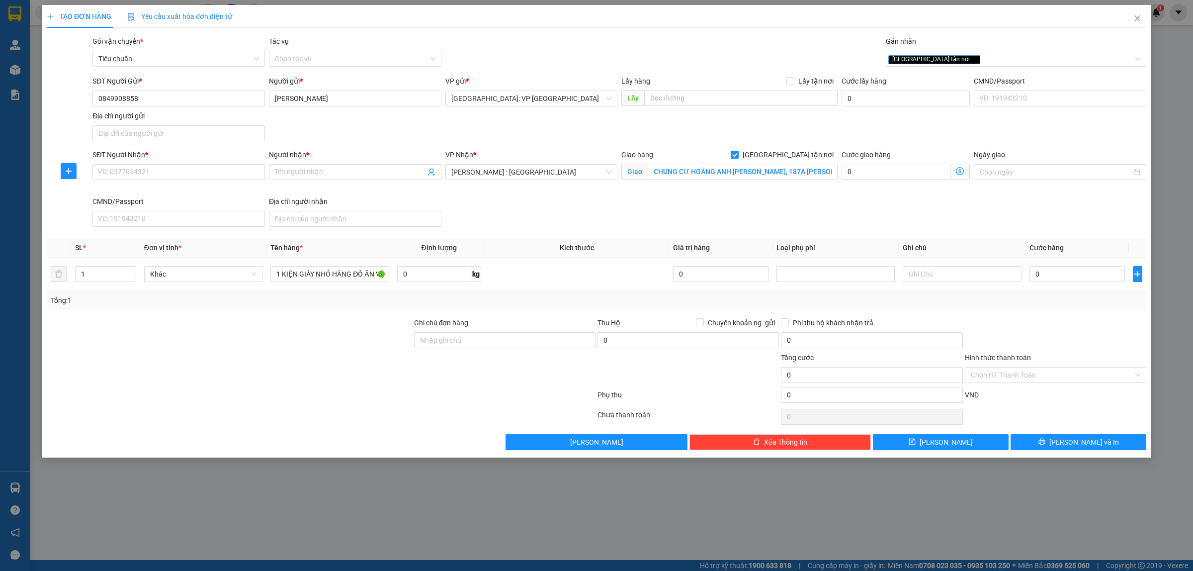
click at [833, 233] on div "Transit Pickup Surcharge Ids Transit Deliver Surcharge Ids Transit Deliver Surc…" at bounding box center [597, 243] width 1100 height 414
click at [180, 170] on input "SĐT Người Nhận *" at bounding box center [178, 172] width 173 height 16
click at [1052, 273] on input "0" at bounding box center [1077, 274] width 95 height 16
type input "1"
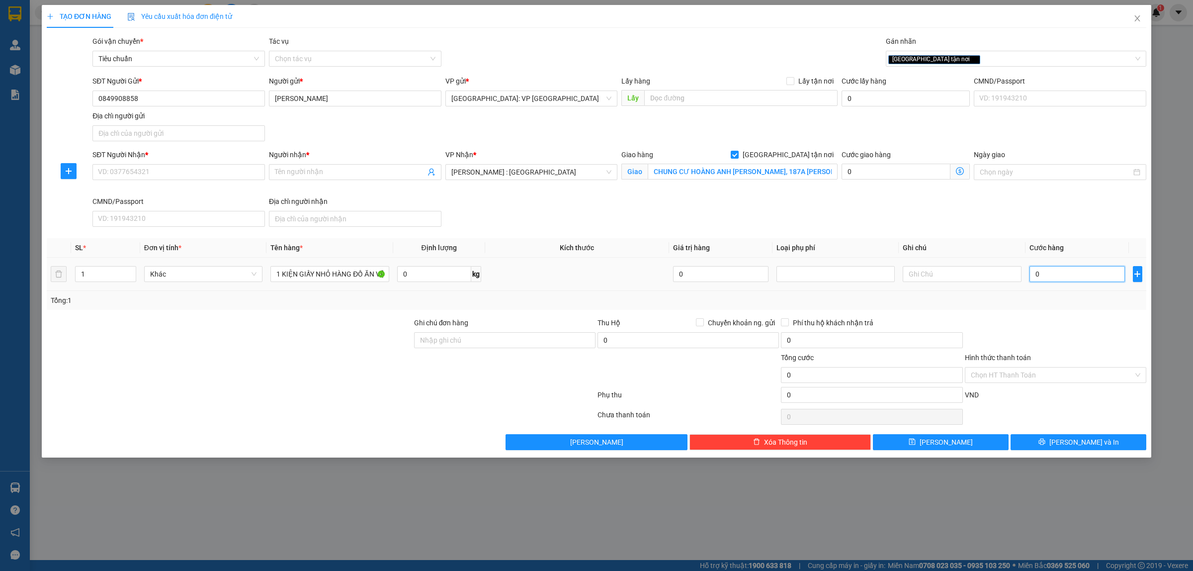
type input "1"
type input "15"
type input "150"
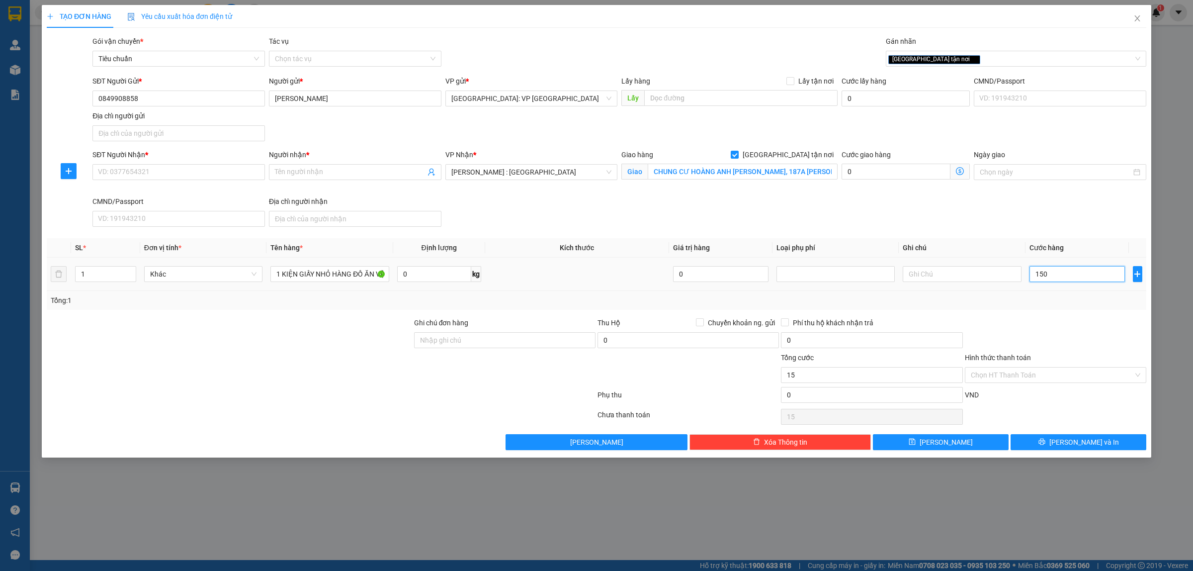
type input "150"
type input "1.500"
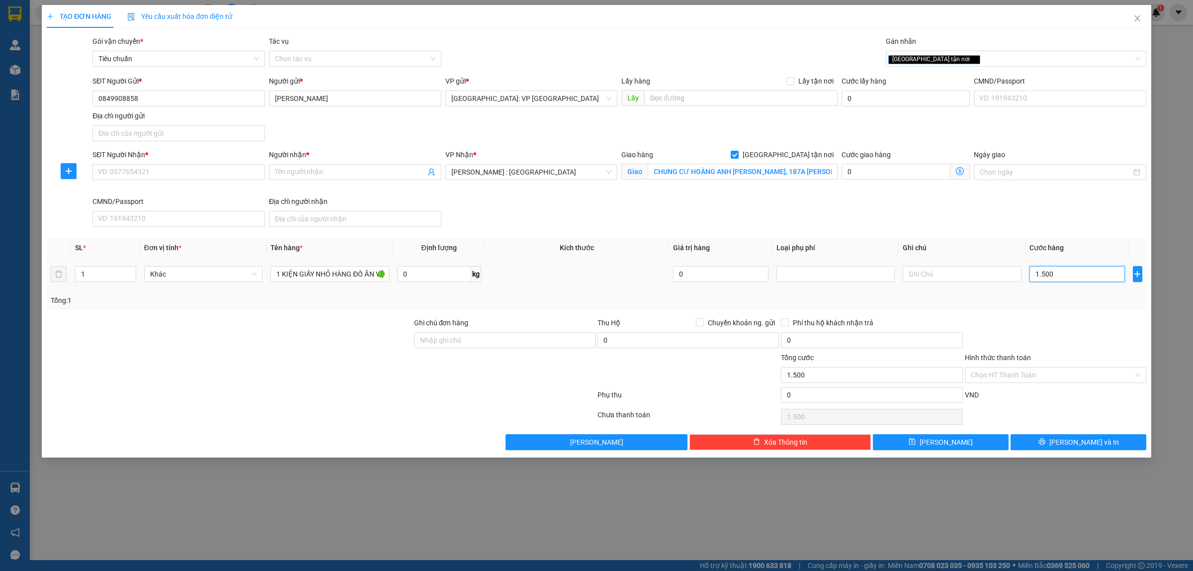
type input "15.000"
type input "150.000"
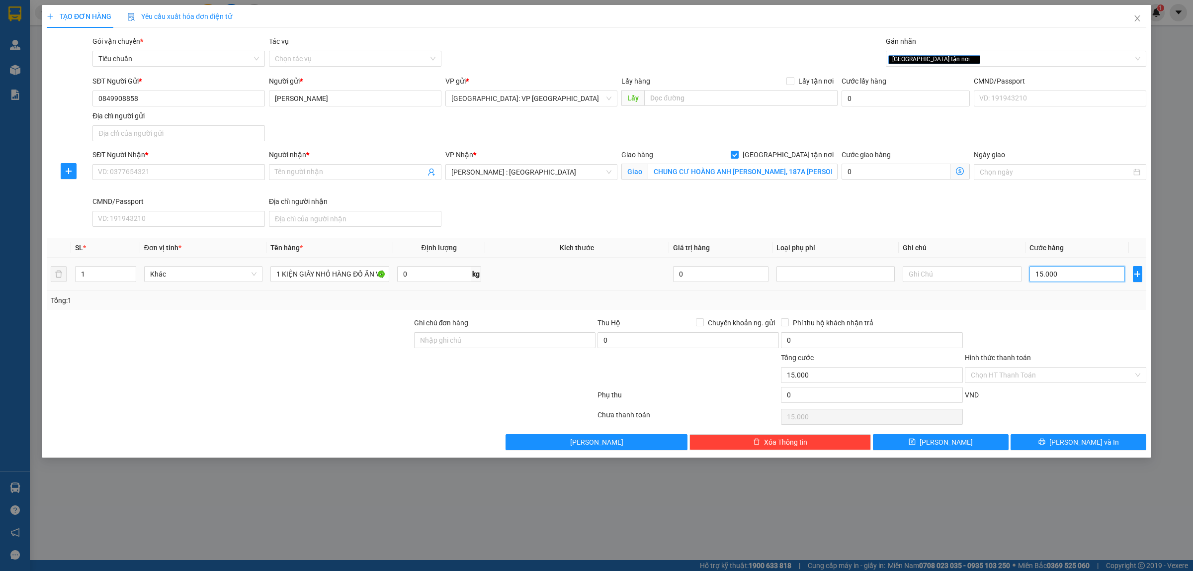
type input "150.000"
click at [130, 169] on input "SĐT Người Nhận *" at bounding box center [178, 172] width 173 height 16
click at [150, 175] on input "0984253093" at bounding box center [178, 172] width 173 height 16
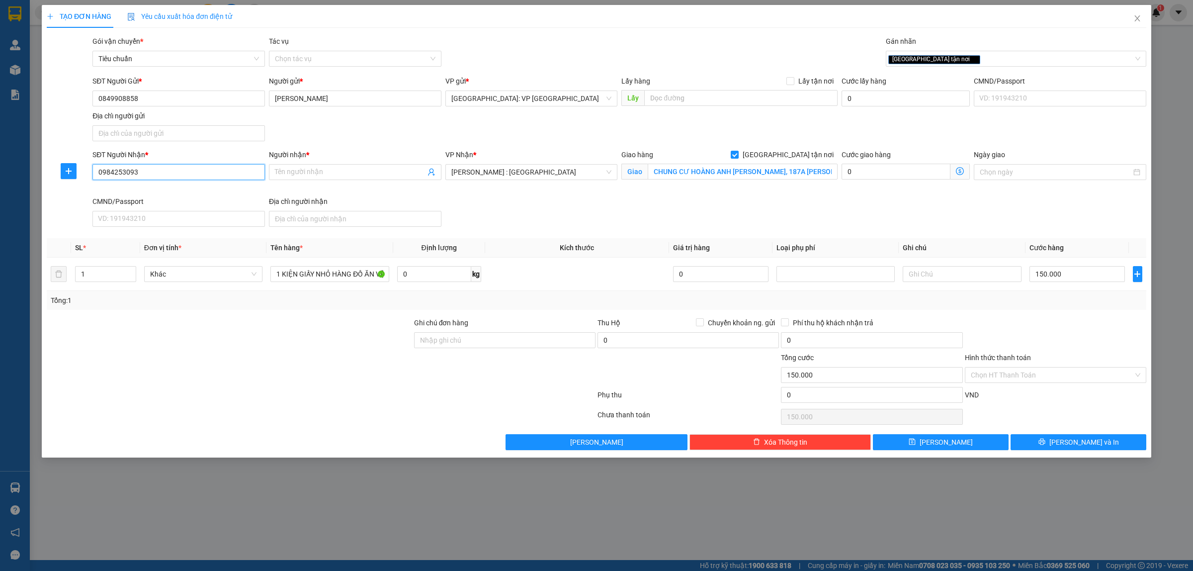
type input "0984253093"
click at [328, 174] on input "Người nhận *" at bounding box center [350, 172] width 151 height 11
type input "TẠ THỊ SỬU"
click at [997, 381] on input "Hình thức thanh toán" at bounding box center [1052, 374] width 163 height 15
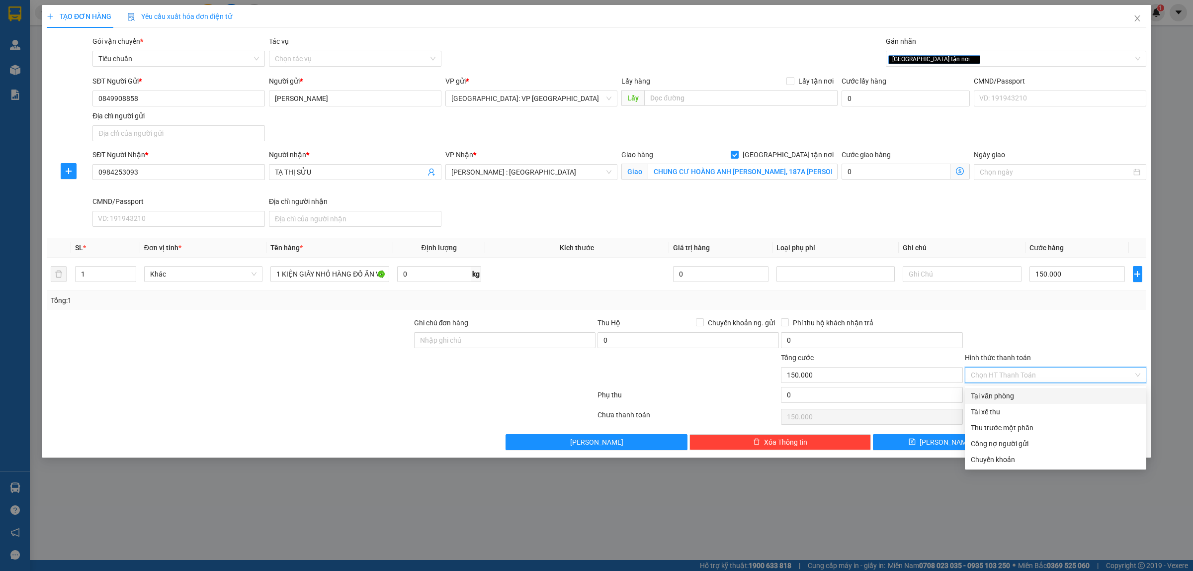
click at [1003, 394] on div "Tại văn phòng" at bounding box center [1056, 395] width 170 height 11
type input "0"
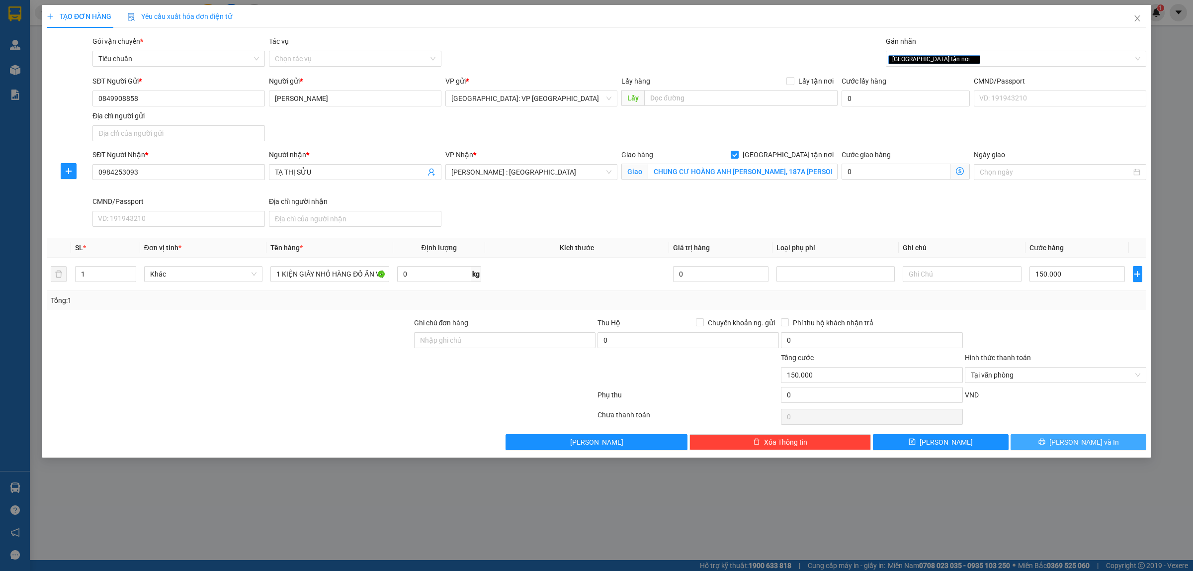
click at [1087, 443] on span "[PERSON_NAME] và In" at bounding box center [1085, 442] width 70 height 11
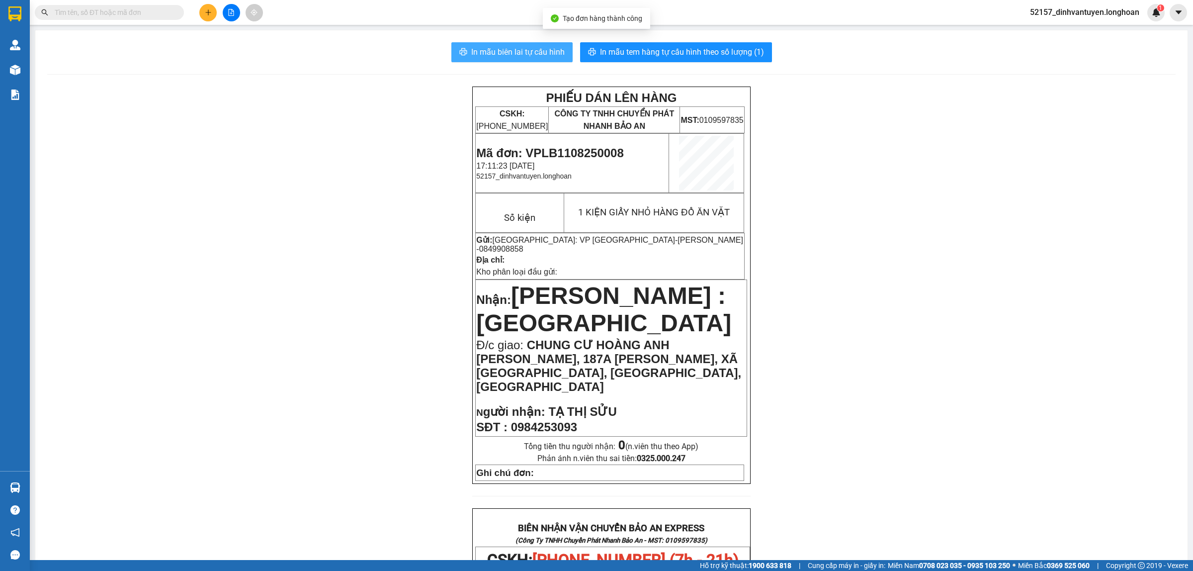
click at [541, 51] on span "In mẫu biên lai tự cấu hình" at bounding box center [517, 52] width 93 height 12
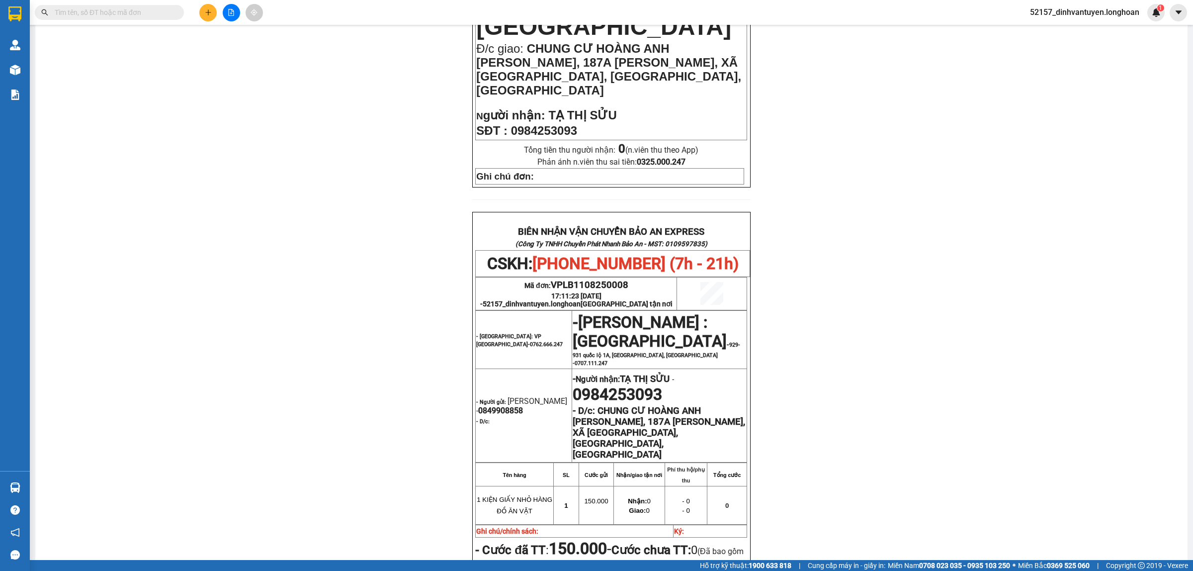
scroll to position [311, 0]
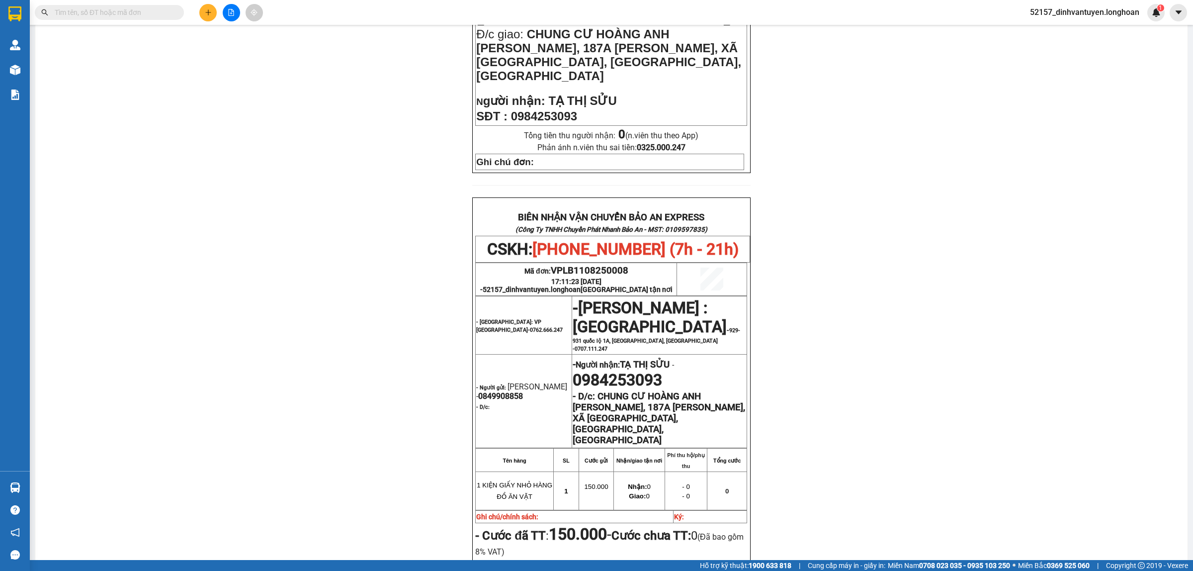
click at [508, 391] on span "0849908858" at bounding box center [500, 395] width 45 height 9
copy span "0849908858"
click at [520, 382] on p "- Người gửi: ANH LINH - 0849908858" at bounding box center [523, 391] width 95 height 19
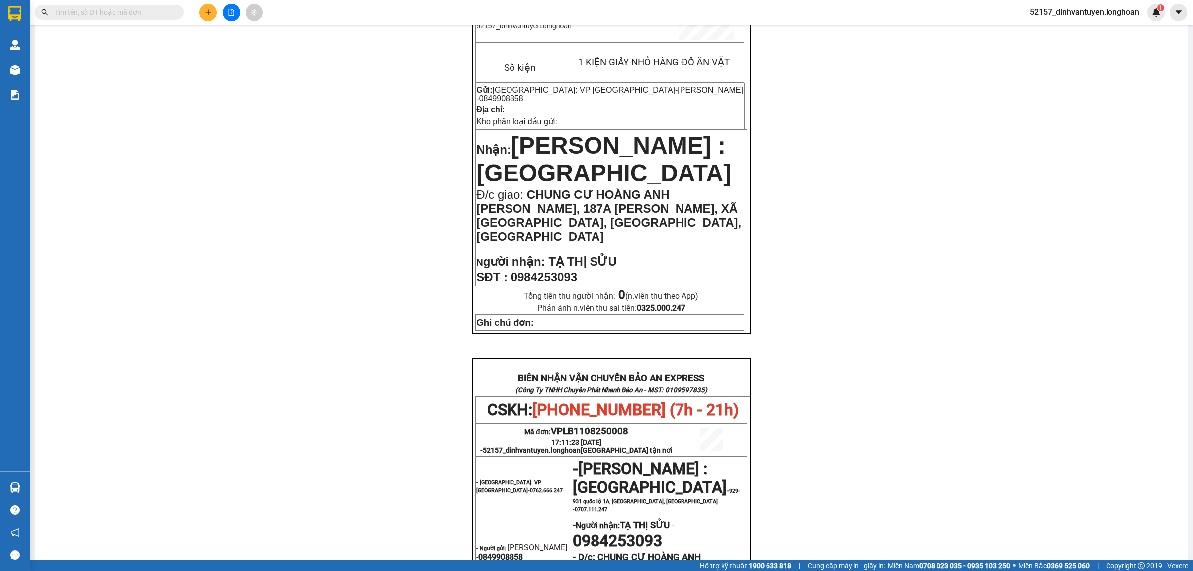
scroll to position [0, 0]
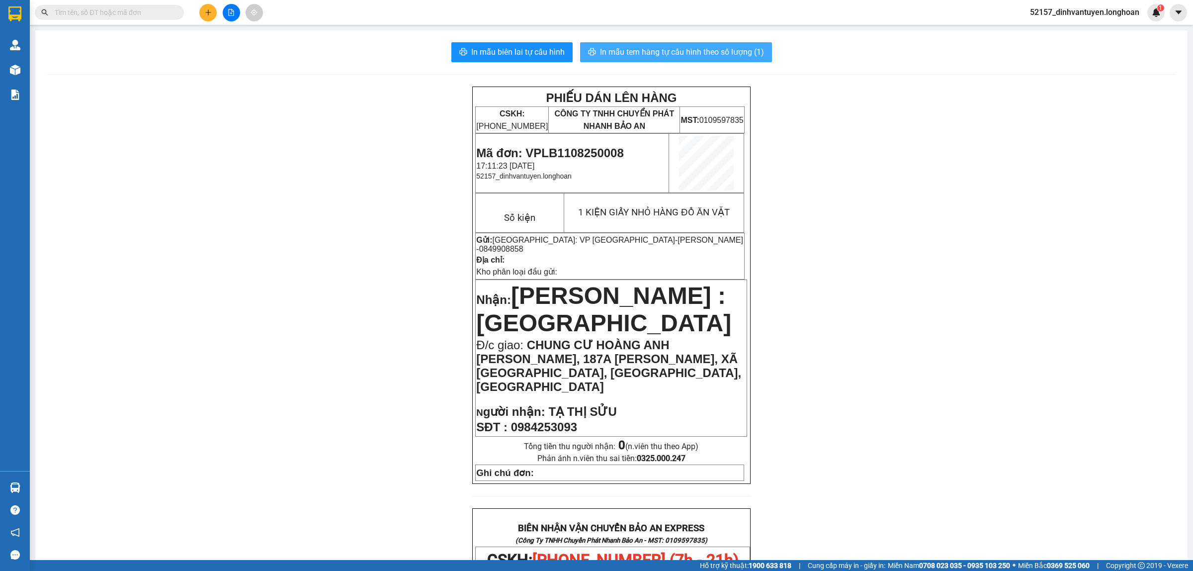
click at [688, 47] on span "In mẫu tem hàng tự cấu hình theo số lượng (1)" at bounding box center [682, 52] width 164 height 12
drag, startPoint x: 426, startPoint y: 160, endPoint x: 419, endPoint y: 158, distance: 7.6
click at [426, 159] on div "PHIẾU DÁN LÊN HÀNG CSKH: 1900.06.88.33 CÔNG TY TNHH CHUYỂN PHÁT NHANH BẢO AN MS…" at bounding box center [611, 568] width 1129 height 963
click at [204, 11] on button at bounding box center [207, 12] width 17 height 17
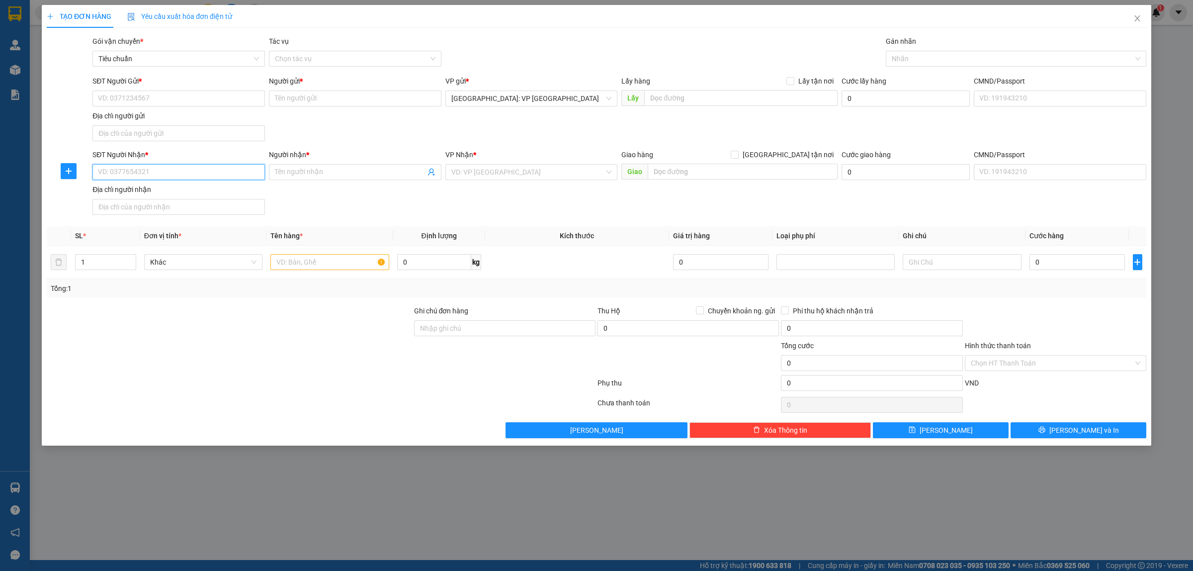
click at [143, 175] on input "SĐT Người Nhận *" at bounding box center [178, 172] width 173 height 16
type input "0915258590"
click at [364, 175] on input "Người nhận *" at bounding box center [350, 172] width 151 height 11
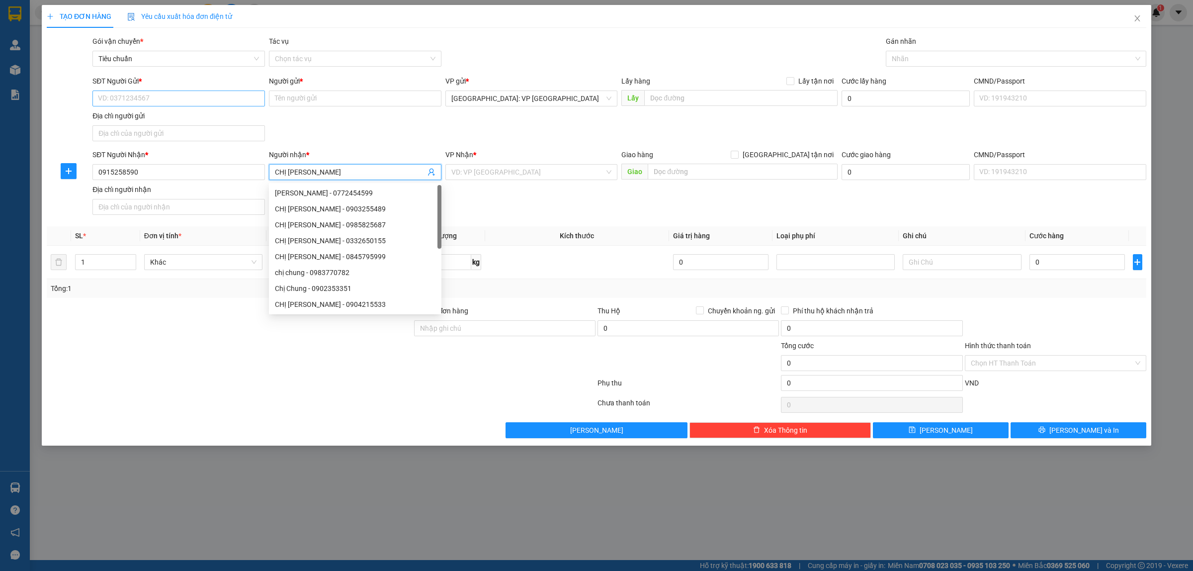
type input "CHỊ [PERSON_NAME]"
click at [183, 90] on input "SĐT Người Gửi *" at bounding box center [178, 98] width 173 height 16
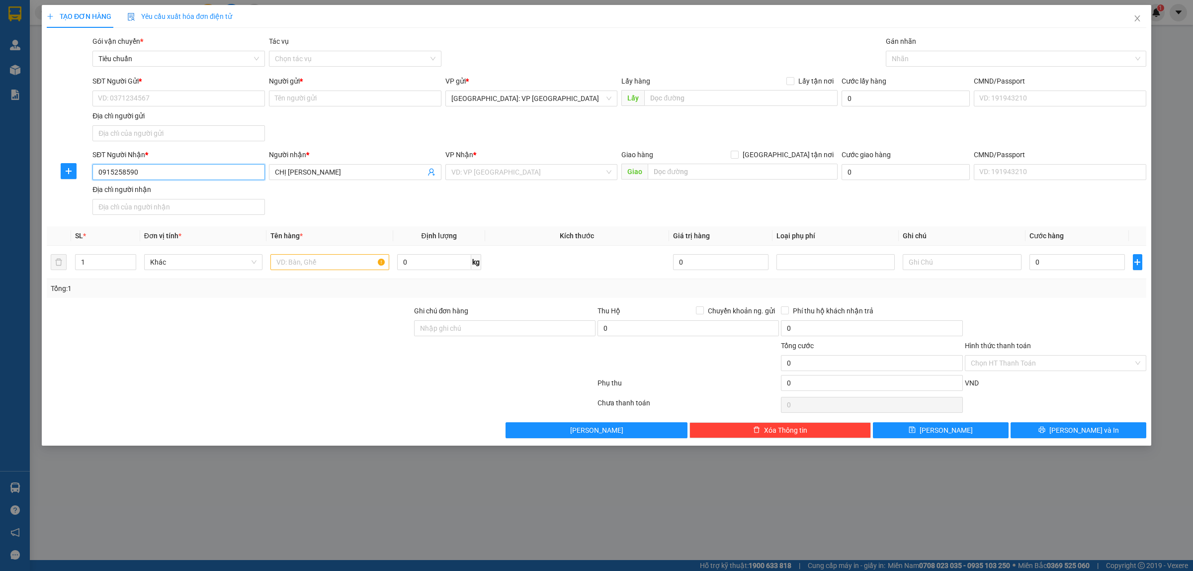
click at [182, 176] on input "0915258590" at bounding box center [178, 172] width 173 height 16
click at [180, 107] on div "SĐT Người Gửi * VD: 0371234567" at bounding box center [178, 93] width 173 height 35
click at [182, 101] on input "SĐT Người Gửi *" at bounding box center [178, 98] width 173 height 16
paste input "0915258590"
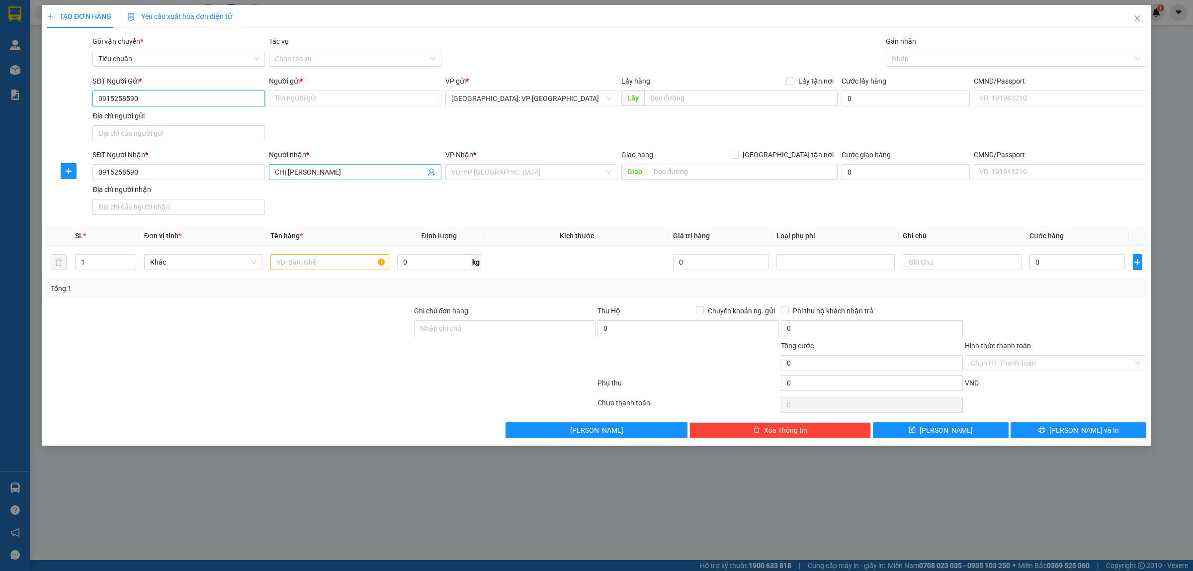
type input "0915258590"
click at [306, 175] on input "CHỊ [PERSON_NAME]" at bounding box center [350, 172] width 151 height 11
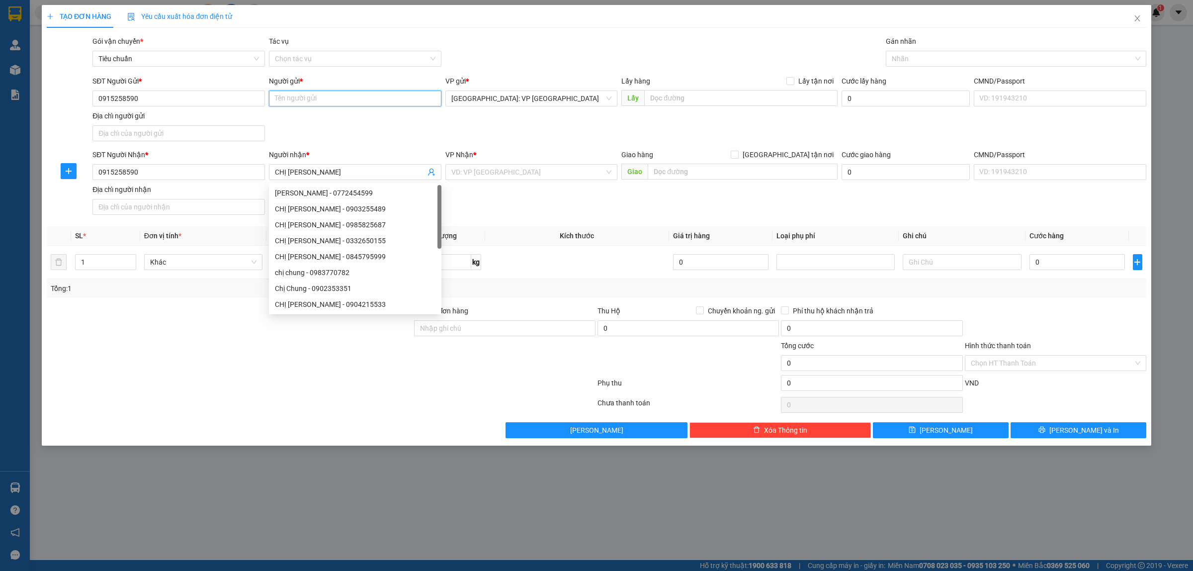
click at [317, 97] on input "Người gửi *" at bounding box center [355, 98] width 173 height 16
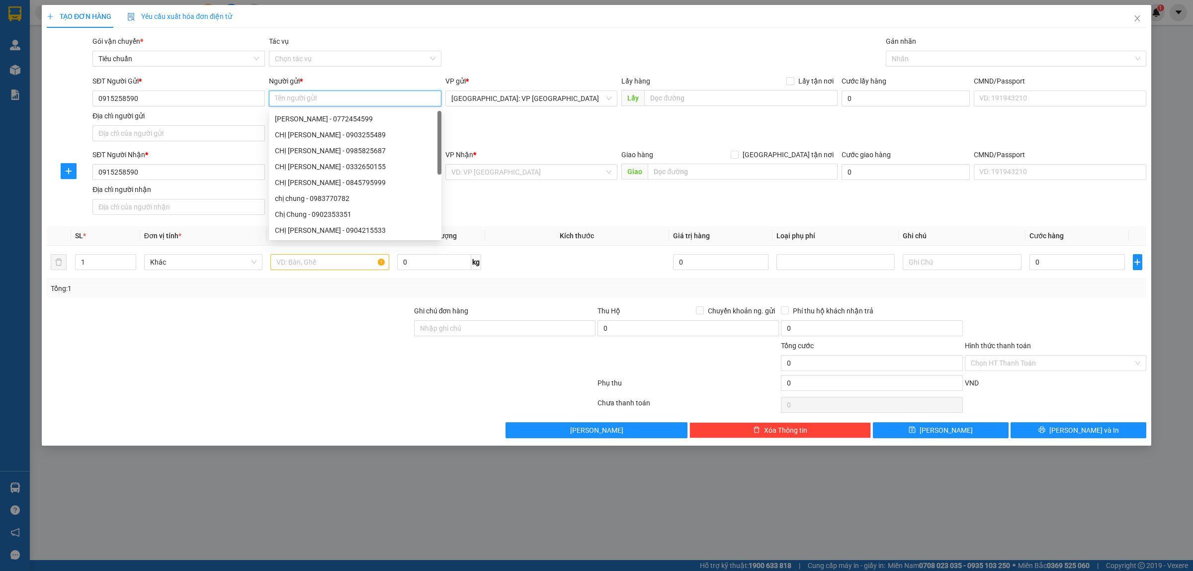
paste input "CHỊ [PERSON_NAME]"
type input "CHỊ [PERSON_NAME]"
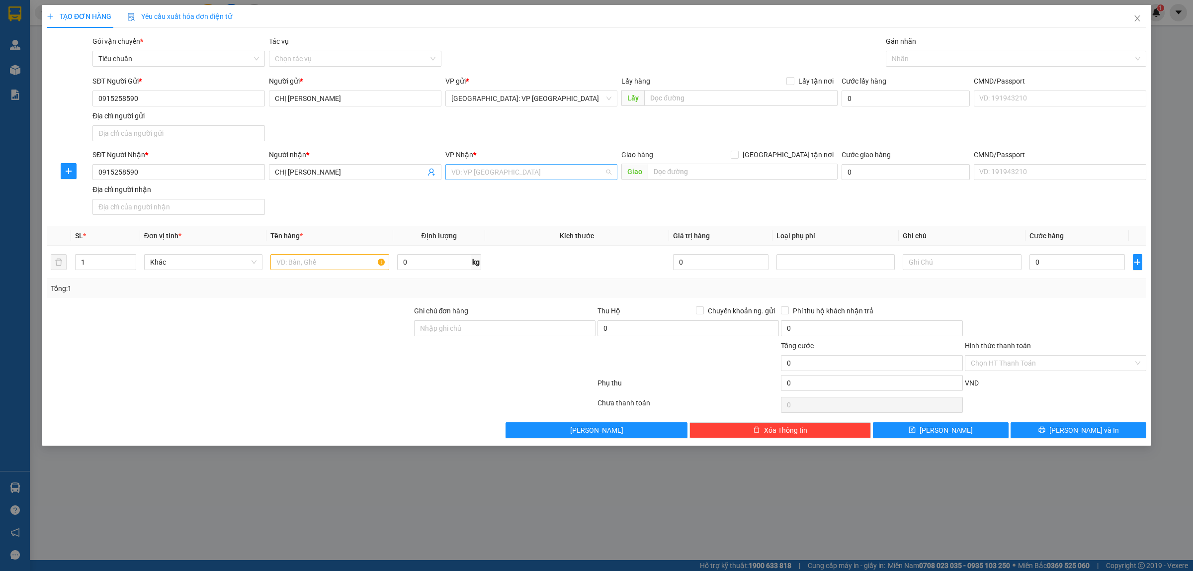
click at [485, 172] on input "search" at bounding box center [528, 172] width 154 height 15
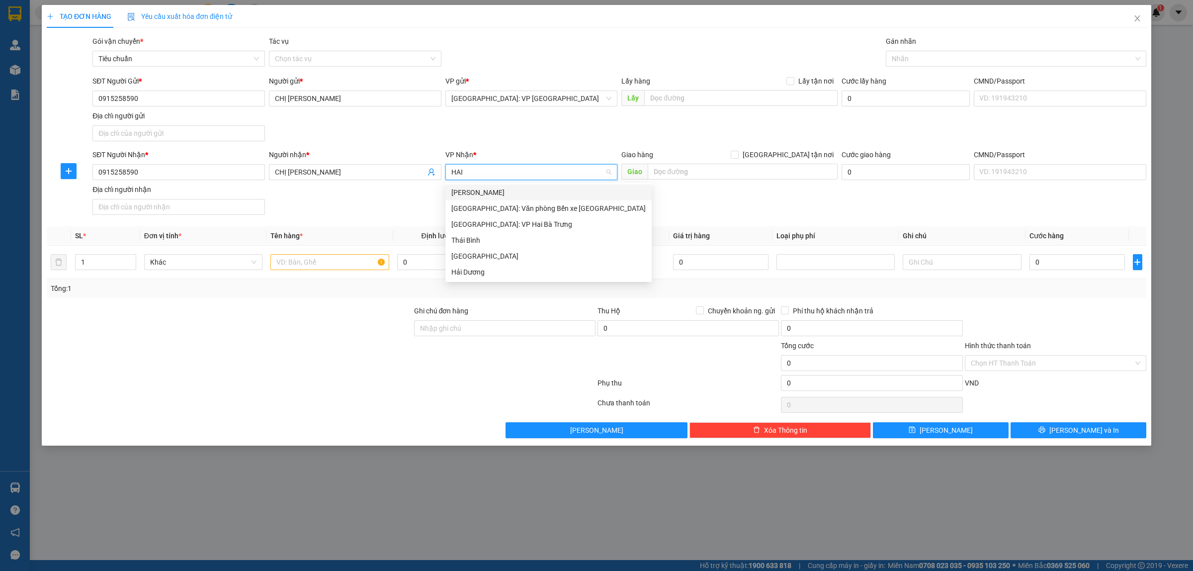
type input "HAI"
click at [554, 204] on div "[GEOGRAPHIC_DATA]: Văn phòng Bến xe [GEOGRAPHIC_DATA]" at bounding box center [548, 208] width 194 height 11
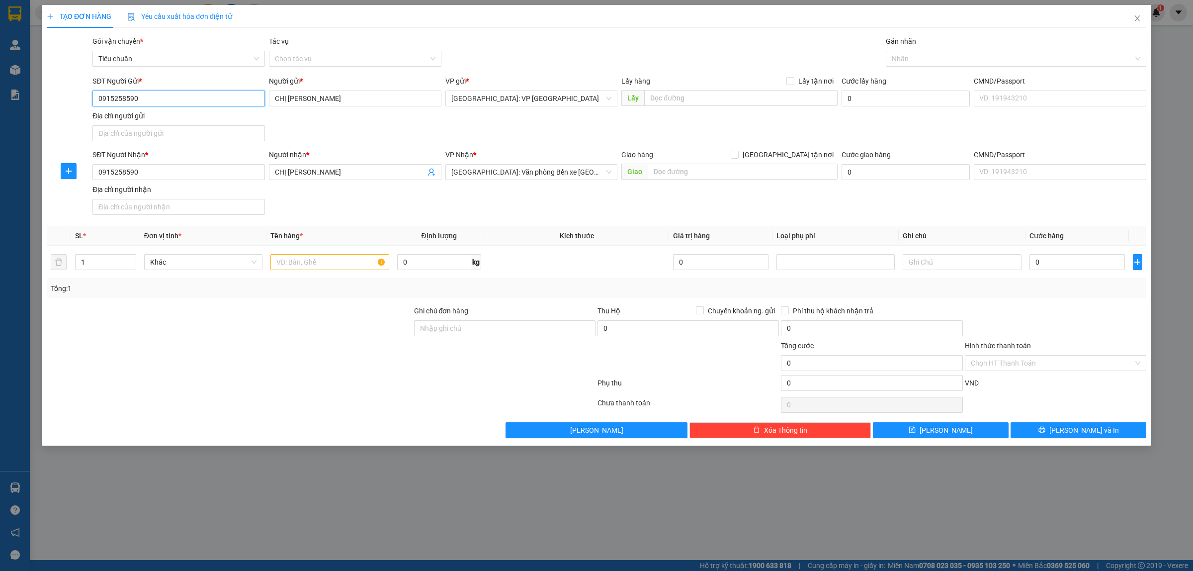
click at [189, 102] on input "0915258590" at bounding box center [178, 98] width 173 height 16
click at [306, 264] on input "text" at bounding box center [329, 262] width 118 height 16
click at [716, 175] on input "text" at bounding box center [743, 172] width 190 height 16
type input "170 [PERSON_NAME] , [GEOGRAPHIC_DATA], [GEOGRAPHIC_DATA], [GEOGRAPHIC_DATA]"
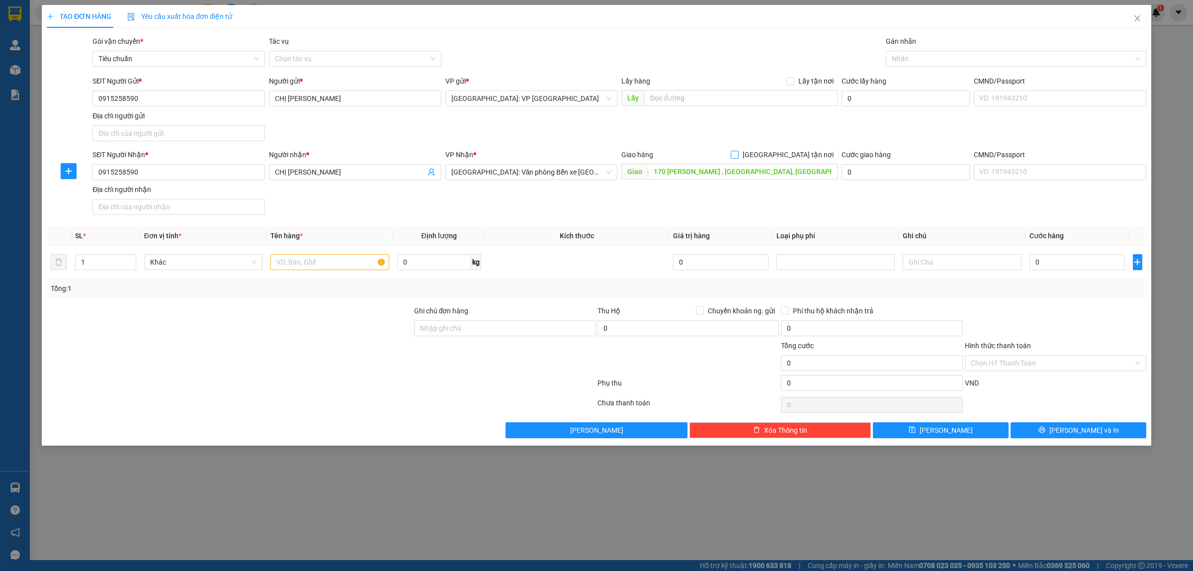
click at [738, 158] on input "[GEOGRAPHIC_DATA] tận nơi" at bounding box center [734, 154] width 7 height 7
checkbox input "true"
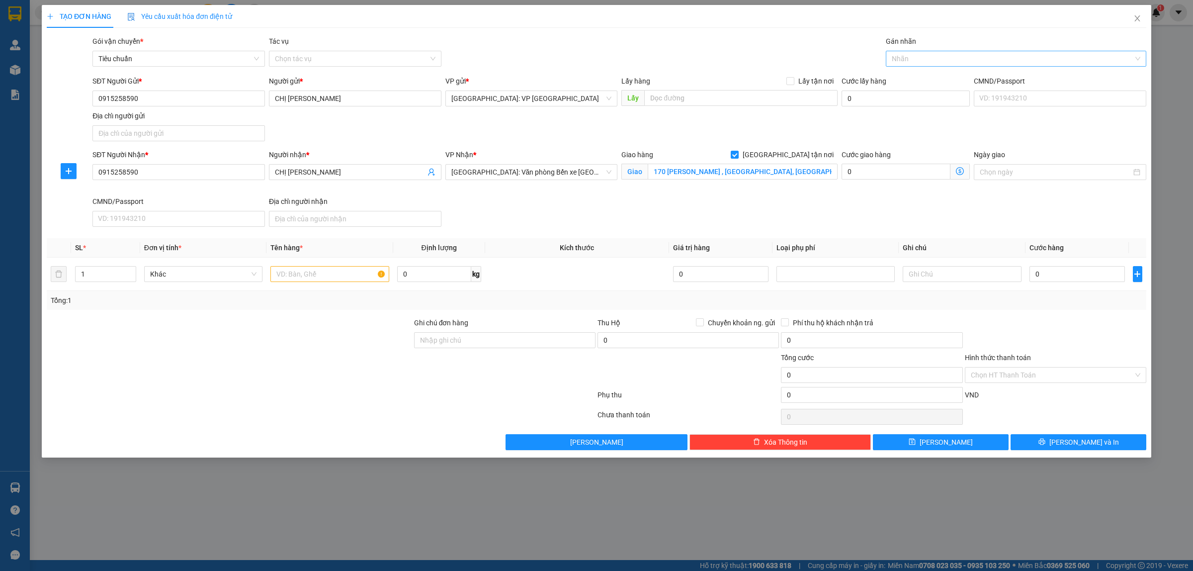
click at [898, 53] on div at bounding box center [1011, 59] width 246 height 12
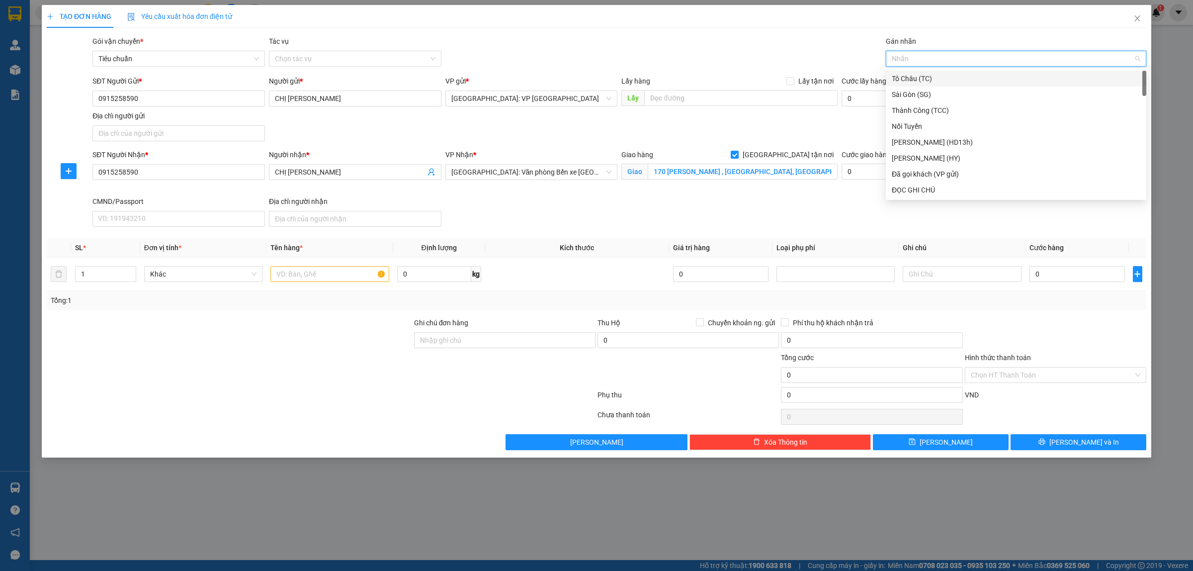
type input "G"
click at [911, 190] on div "[GEOGRAPHIC_DATA] tận nơi" at bounding box center [1016, 189] width 249 height 11
drag, startPoint x: 309, startPoint y: 277, endPoint x: 316, endPoint y: 273, distance: 7.8
click at [310, 276] on input "text" at bounding box center [329, 274] width 118 height 16
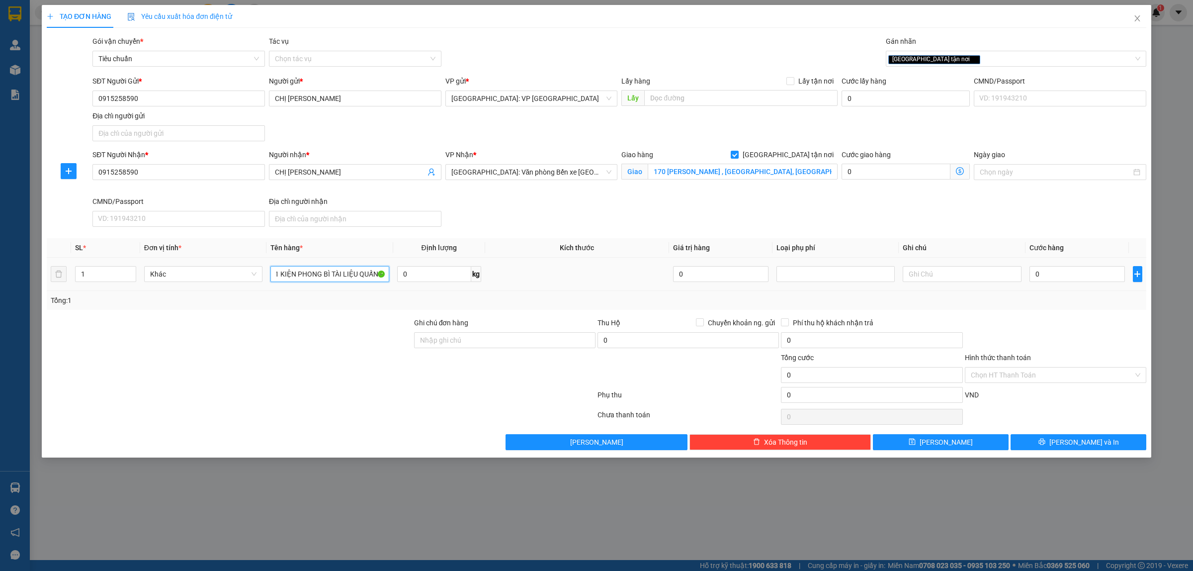
scroll to position [0, 5]
type input "1 KIỆN PHONG BÌ TÀI LIỆU QUẤN PE"
click at [1065, 275] on input "0" at bounding box center [1077, 274] width 95 height 16
type input "7"
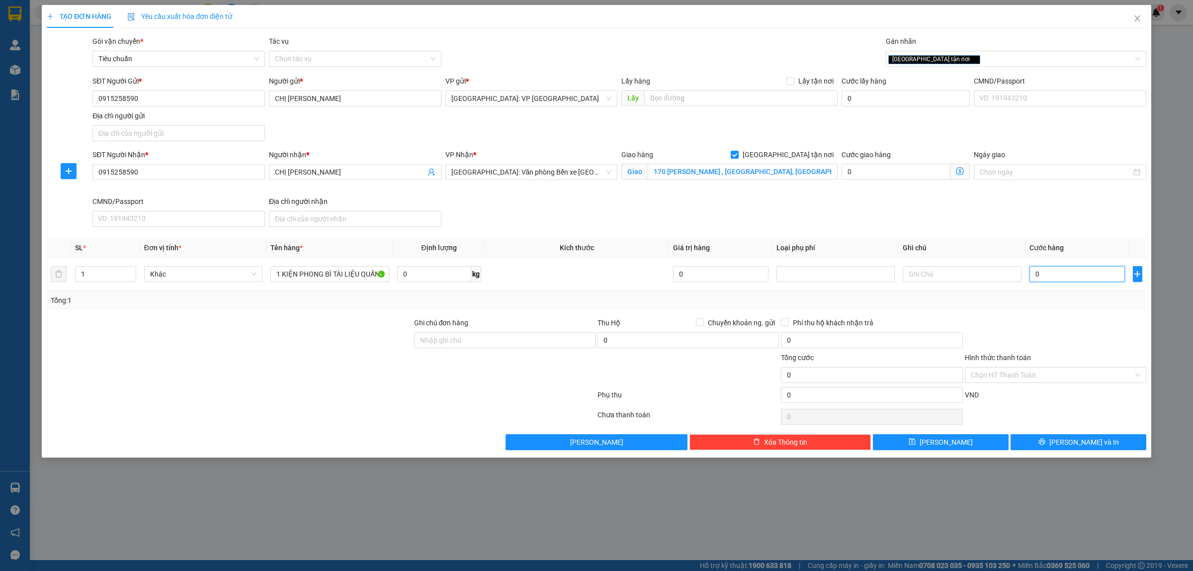
type input "7"
type input "70"
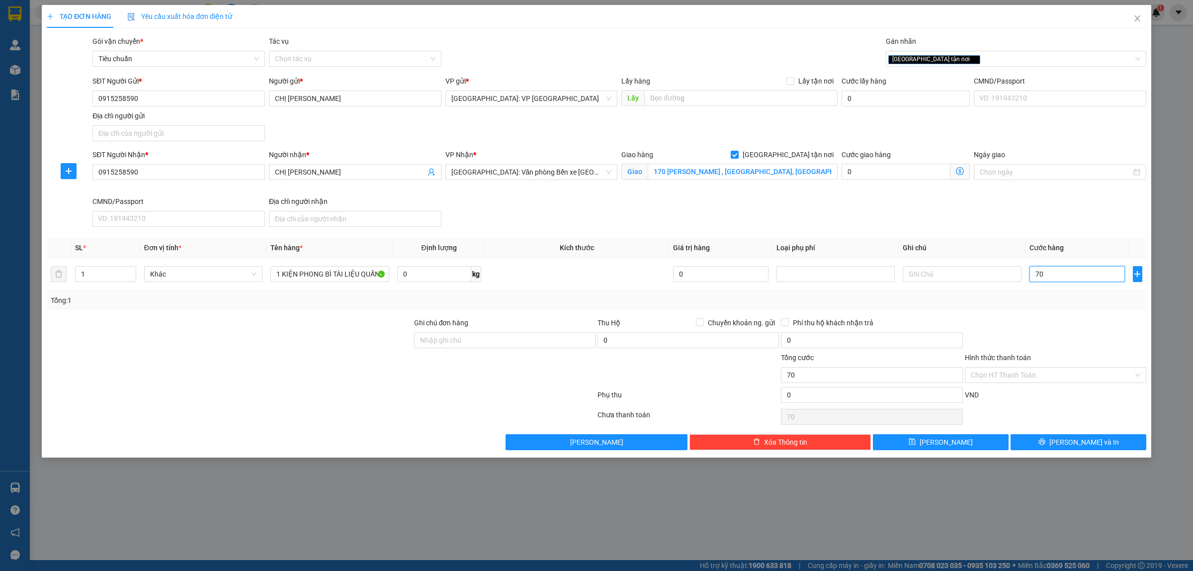
type input "700"
type input "7.000"
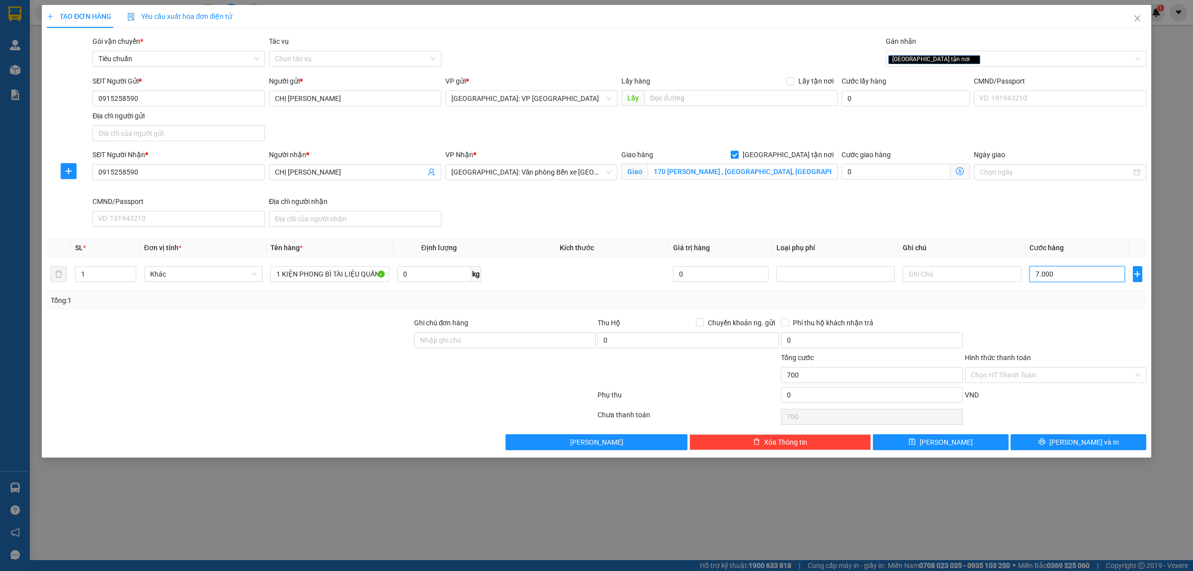
type input "7.000"
type input "70.000"
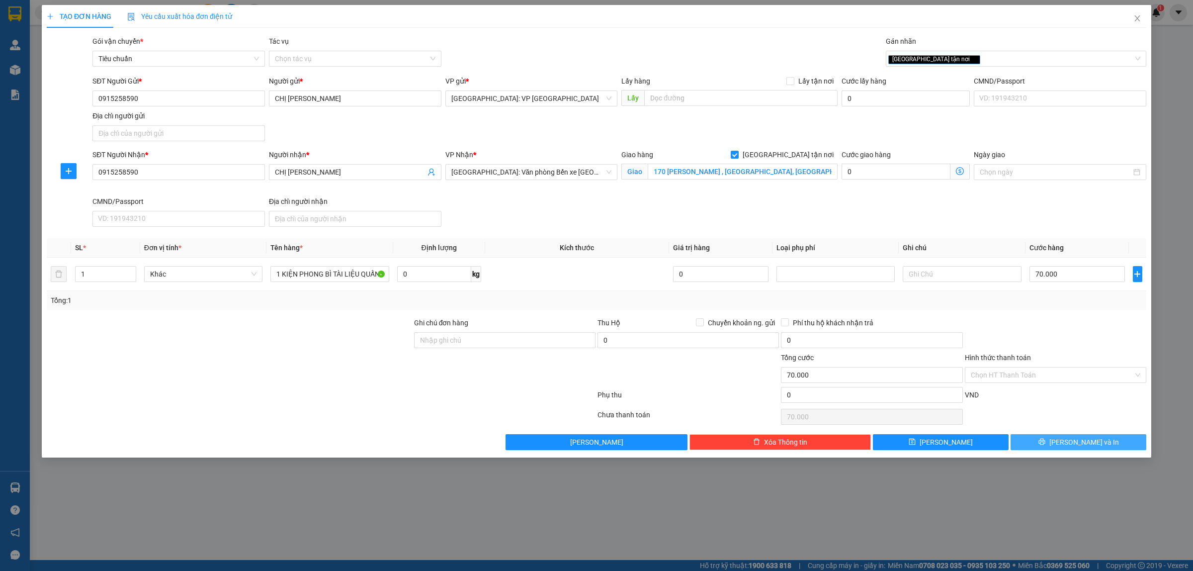
click at [1082, 443] on span "[PERSON_NAME] và In" at bounding box center [1085, 442] width 70 height 11
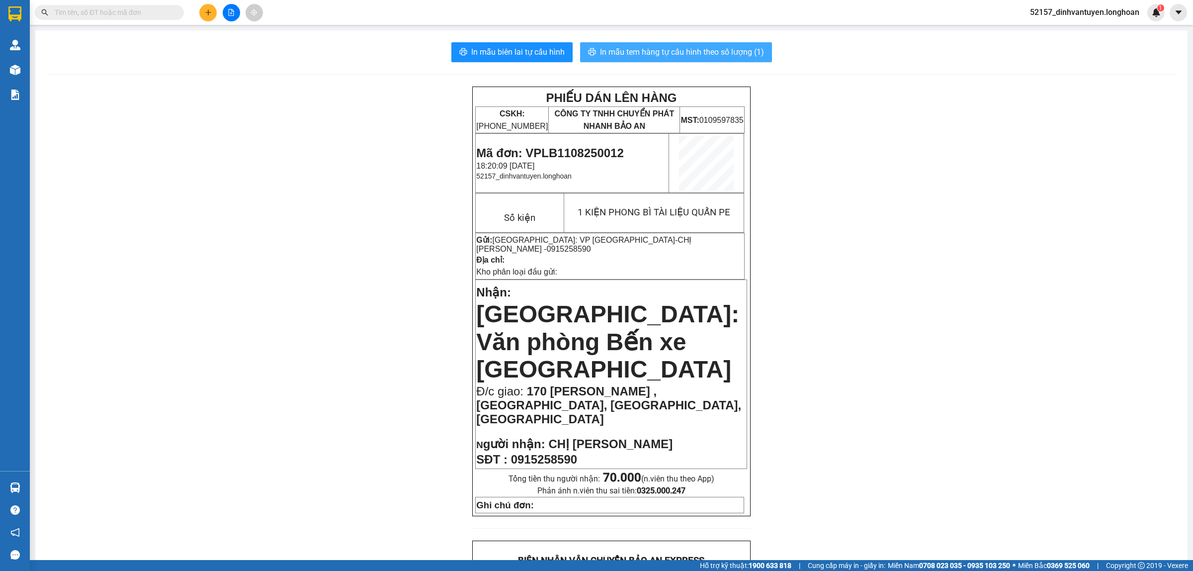
click at [698, 51] on span "In mẫu tem hàng tự cấu hình theo số lượng (1)" at bounding box center [682, 52] width 164 height 12
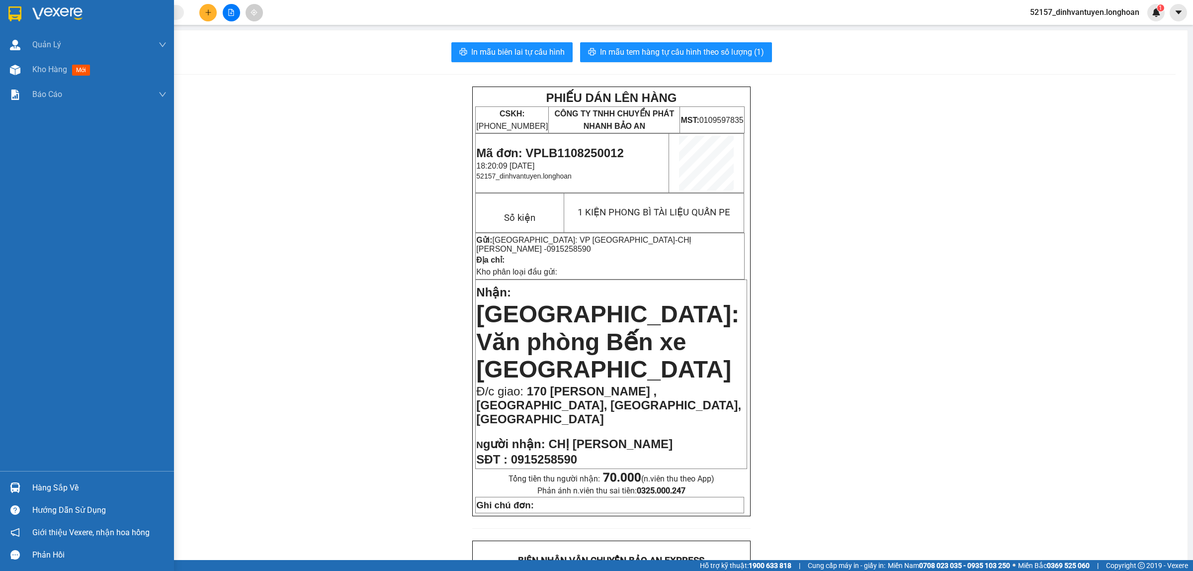
click at [31, 6] on div at bounding box center [87, 16] width 174 height 32
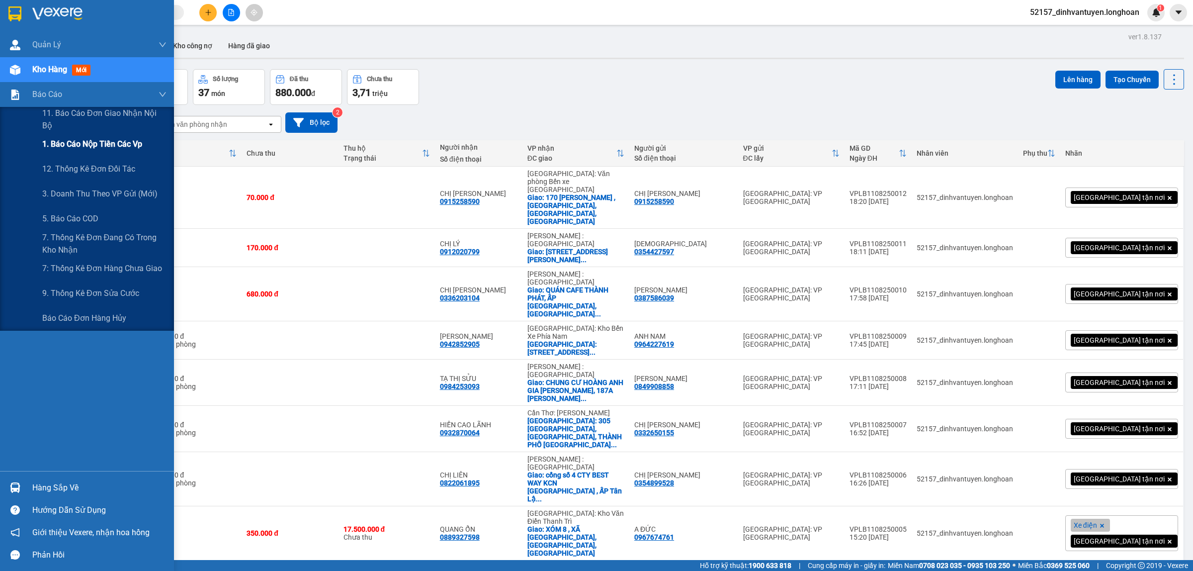
click at [110, 145] on span "1. Báo cáo nộp tiền các vp" at bounding box center [92, 144] width 100 height 12
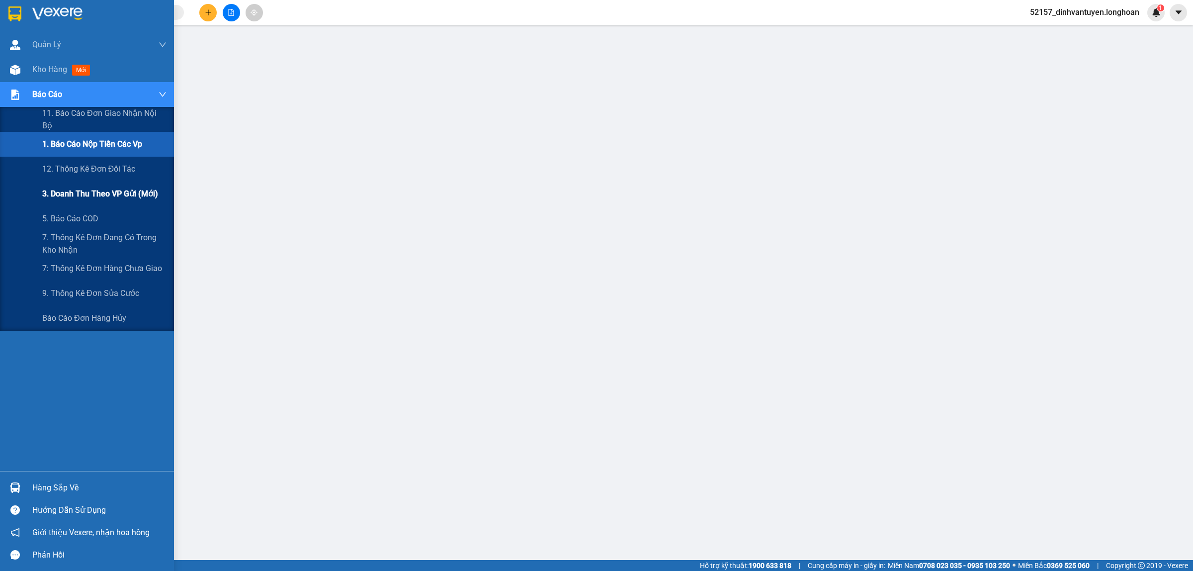
click at [103, 193] on span "3. Doanh Thu theo VP Gửi (mới)" at bounding box center [100, 193] width 116 height 12
